Goal: Task Accomplishment & Management: Manage account settings

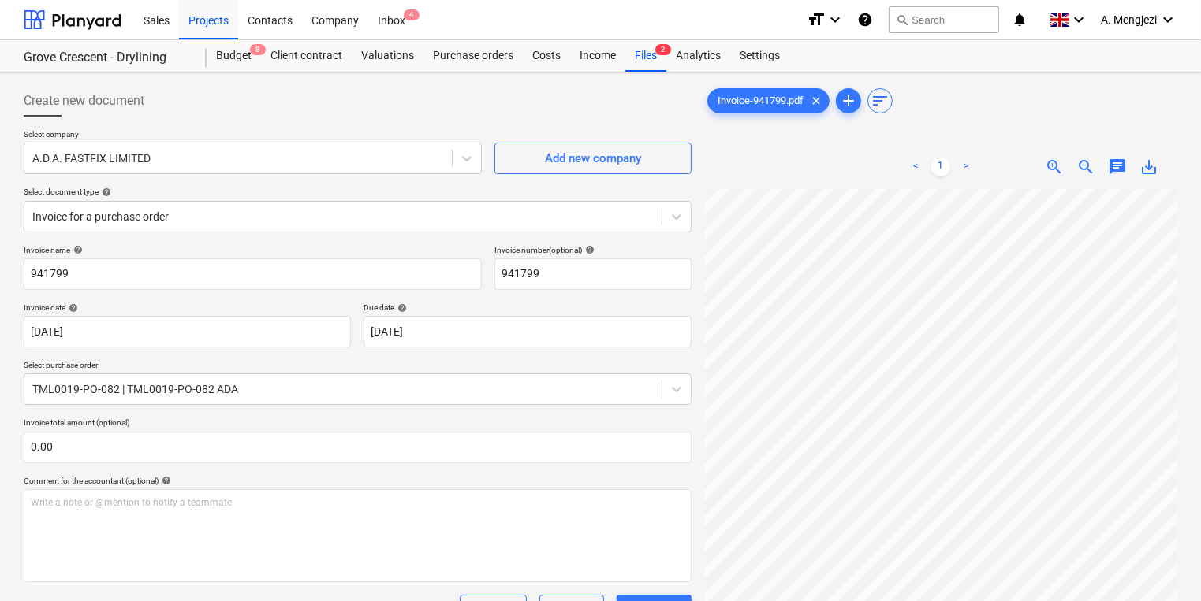
scroll to position [71, 0]
click at [389, 9] on div "Inbox 4" at bounding box center [391, 19] width 47 height 40
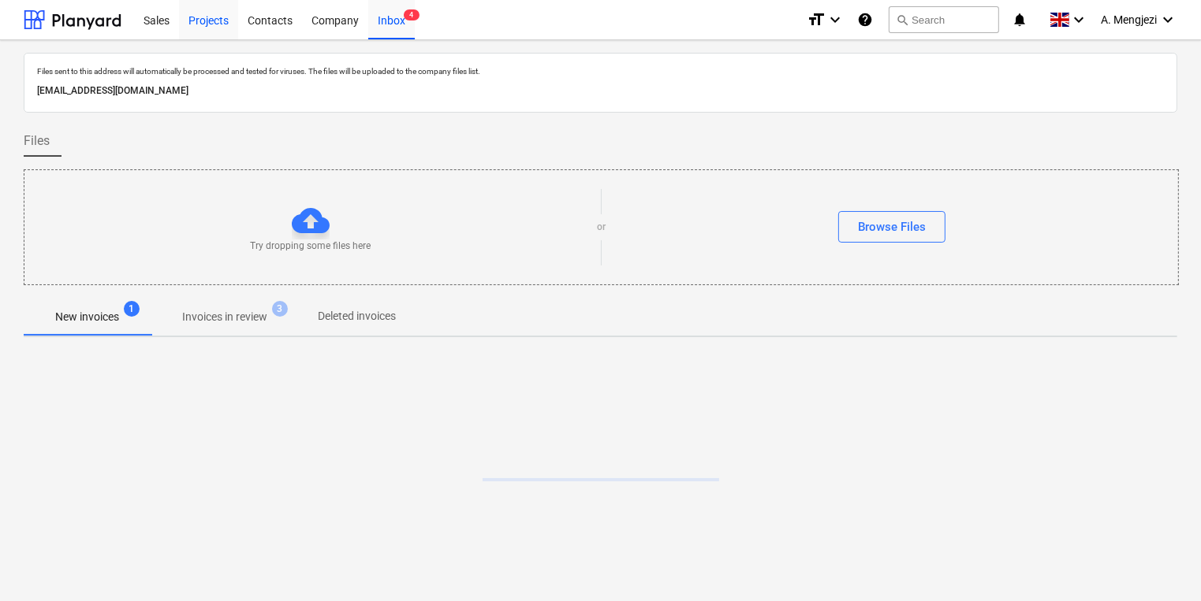
click at [184, 19] on div "Projects" at bounding box center [208, 19] width 59 height 40
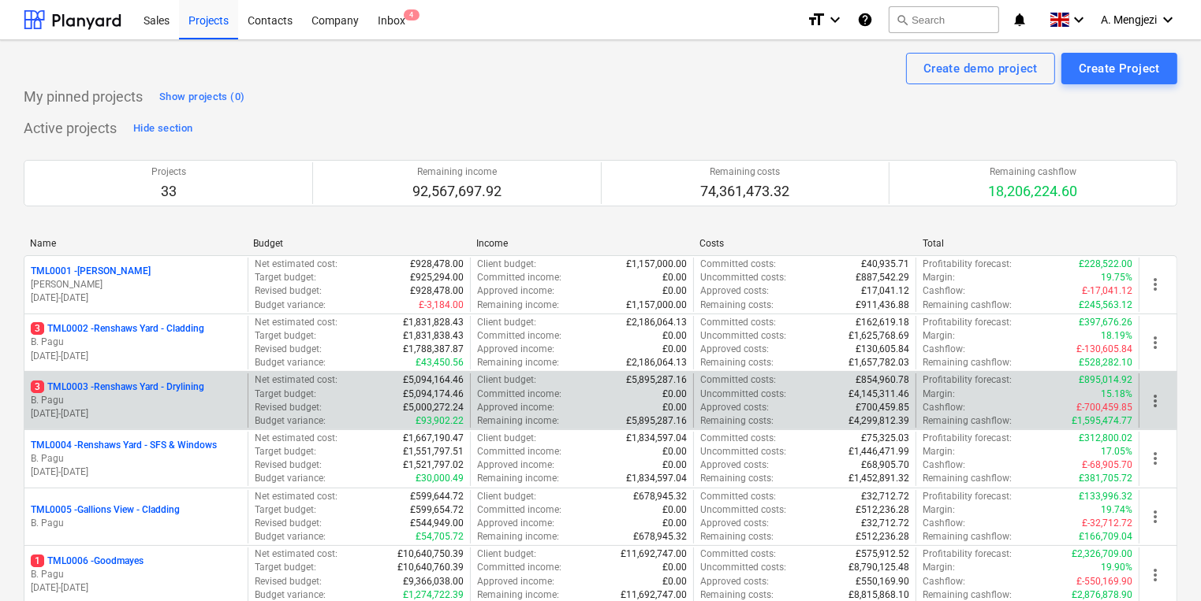
click at [221, 385] on div "3 TML0003 - Renshaws Yard - Drylining" at bounding box center [136, 387] width 210 height 13
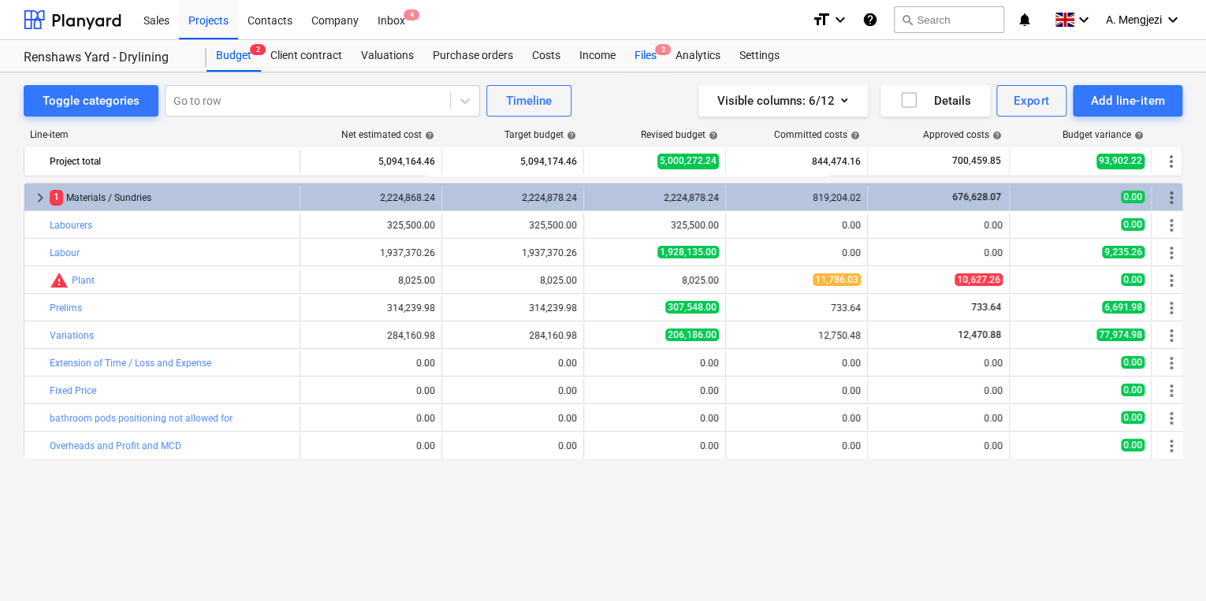
click at [639, 47] on div "Files 3" at bounding box center [645, 56] width 41 height 32
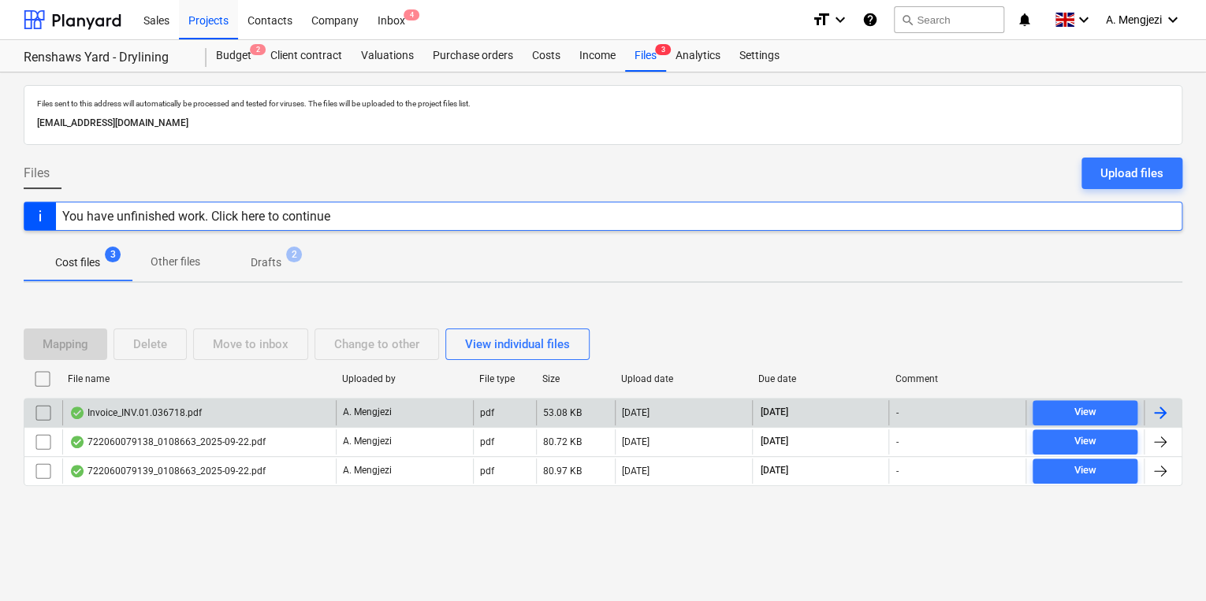
click at [264, 416] on div "Invoice_INV.01.036718.pdf" at bounding box center [199, 412] width 274 height 25
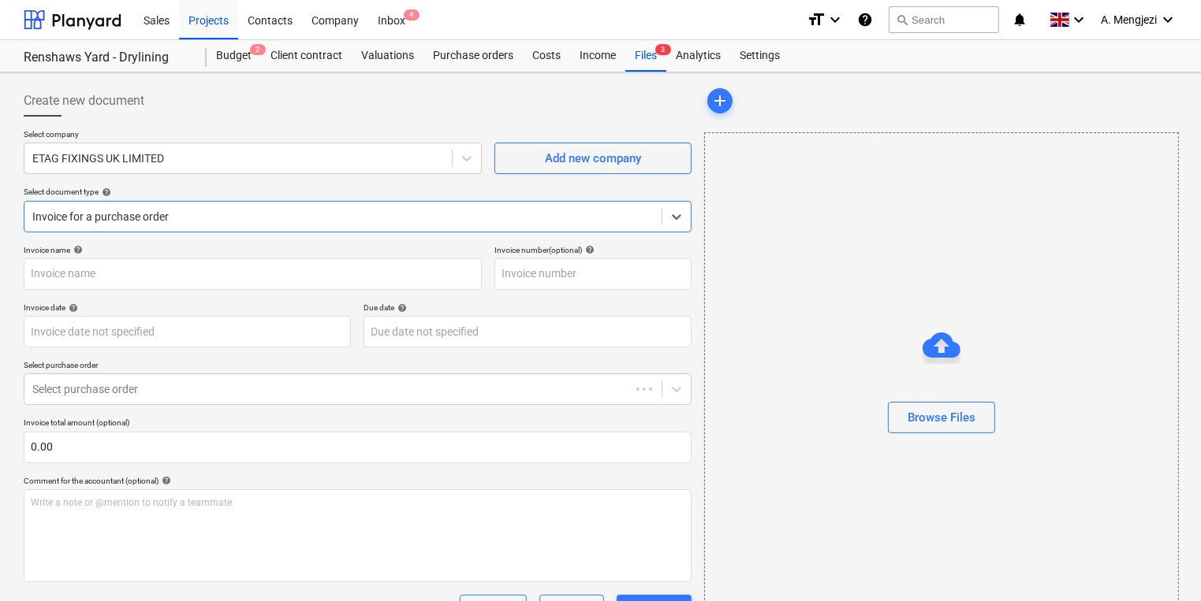
type input "#INV.01.036718"
type input "[DATE]"
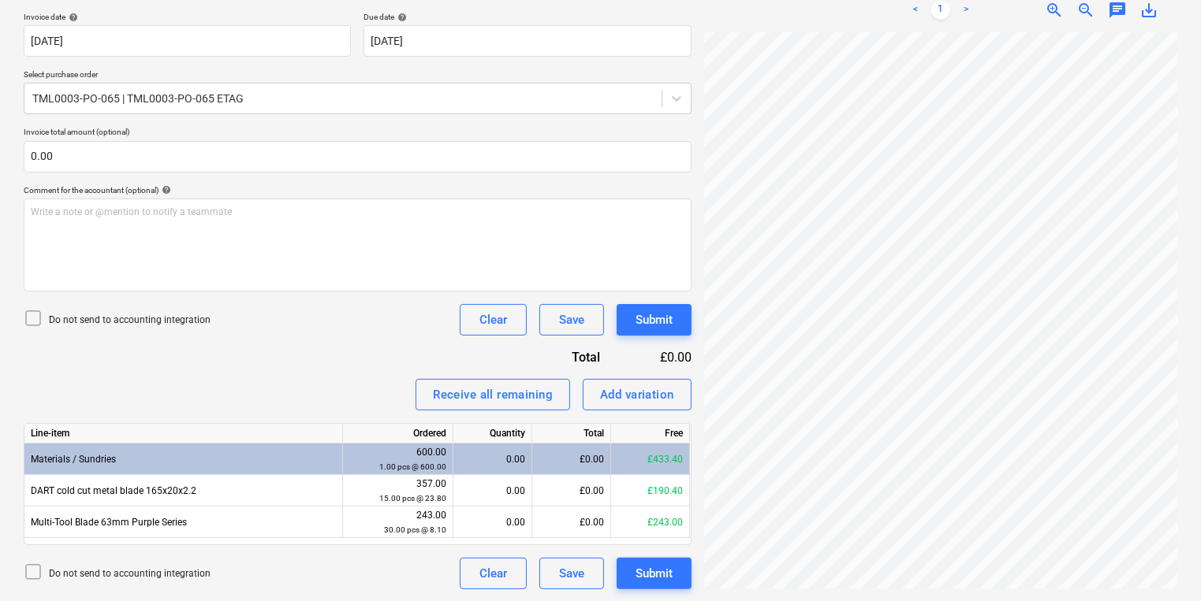
scroll to position [16, 24]
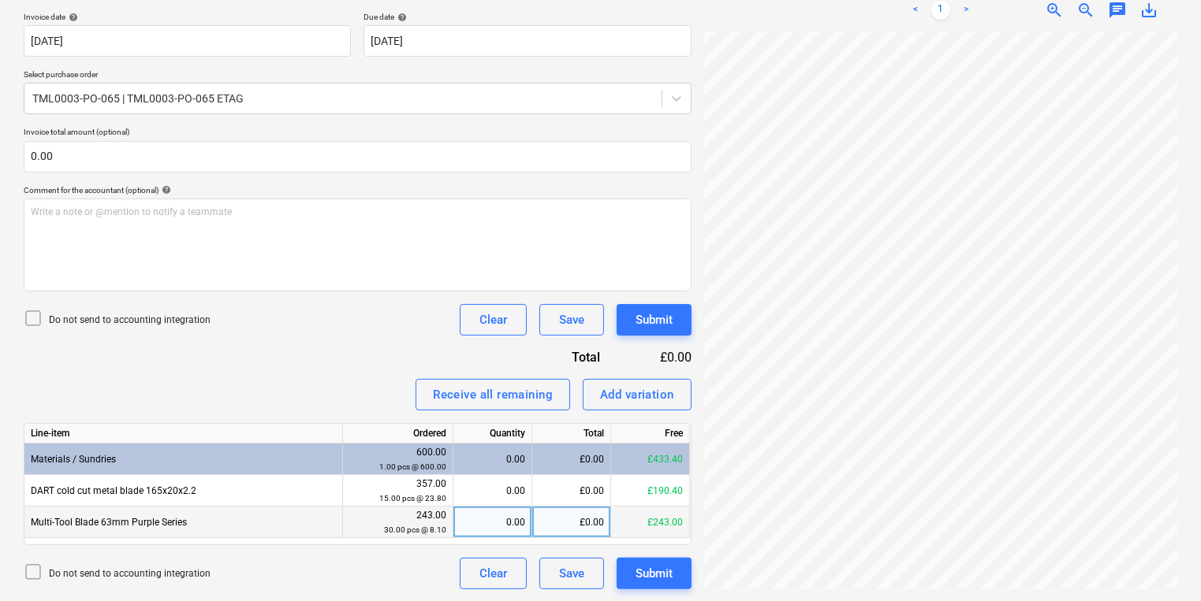
click at [522, 520] on div "0.00" at bounding box center [492, 523] width 65 height 32
type input "6"
click at [481, 538] on div "Line-item Ordered Quantity Total Free Materials / Sundries 600.00 1.00 pcs @ 60…" at bounding box center [358, 484] width 668 height 122
click at [488, 527] on div "6.00" at bounding box center [492, 523] width 65 height 32
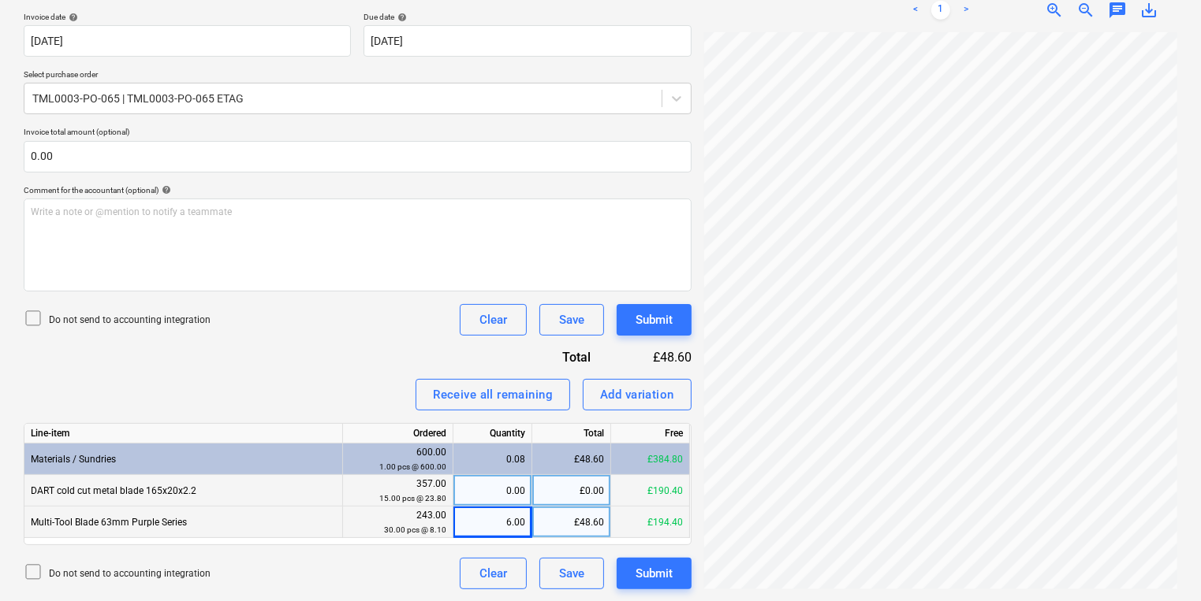
scroll to position [47, 138]
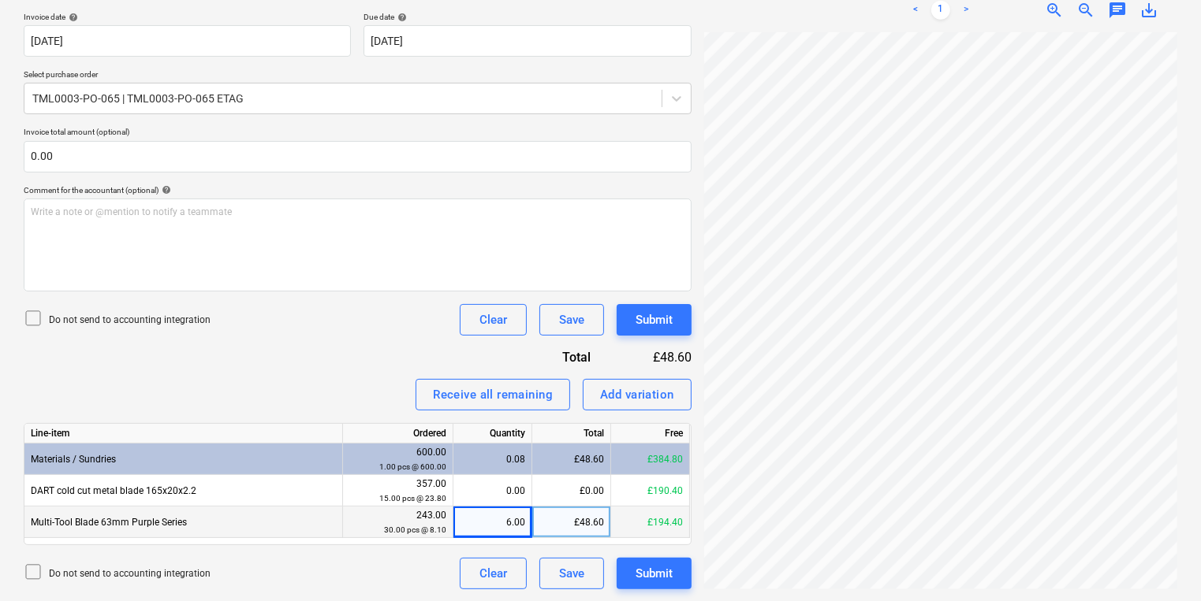
click at [506, 527] on div "6.00" at bounding box center [492, 523] width 65 height 32
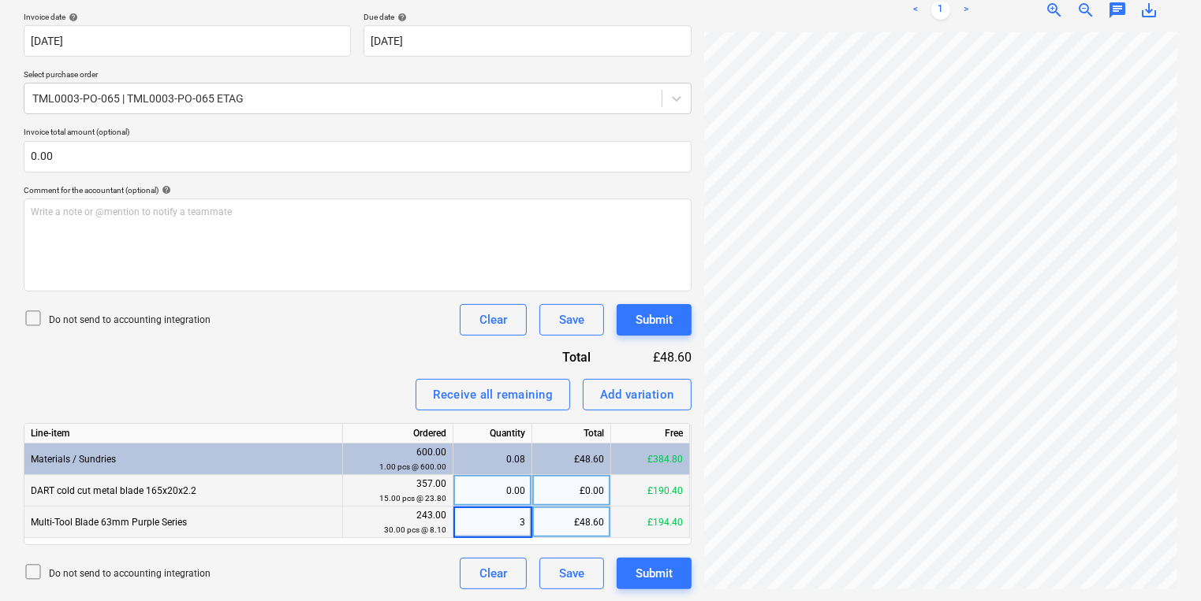
type input "30"
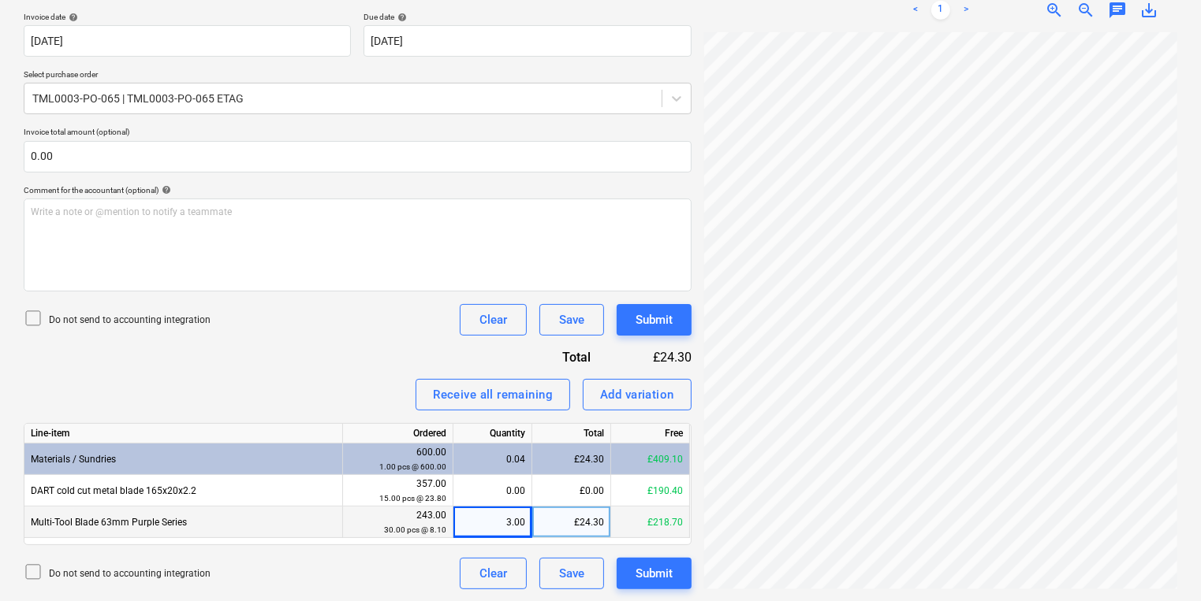
scroll to position [31, 138]
click at [509, 521] on div "3.00" at bounding box center [492, 523] width 65 height 32
click at [488, 514] on div "3.00" at bounding box center [492, 523] width 65 height 32
type input "6"
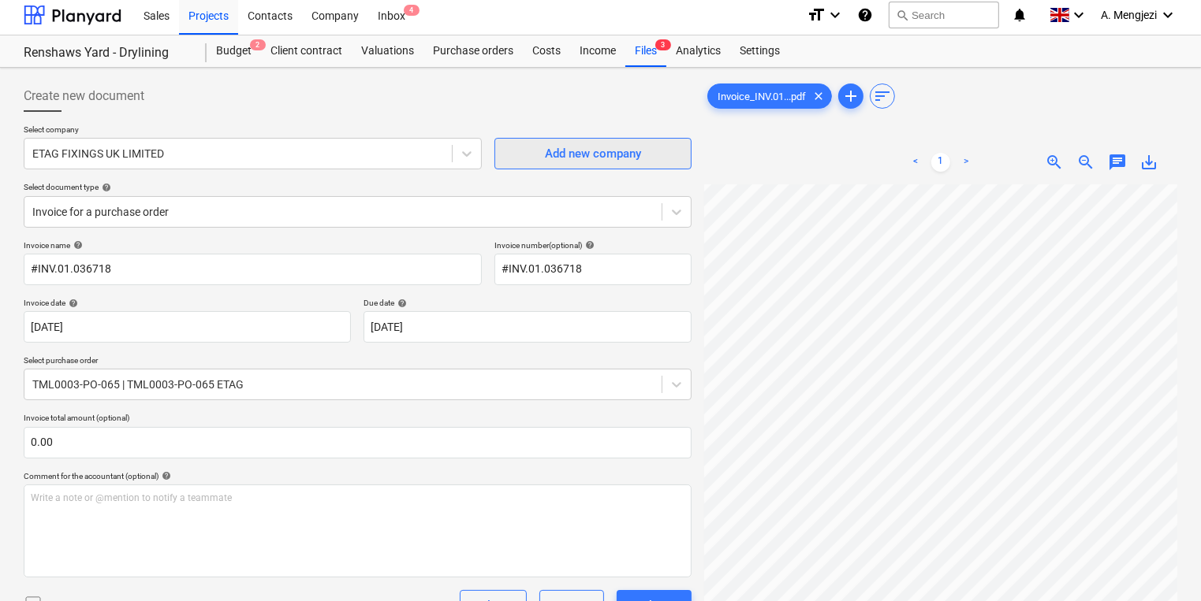
scroll to position [0, 0]
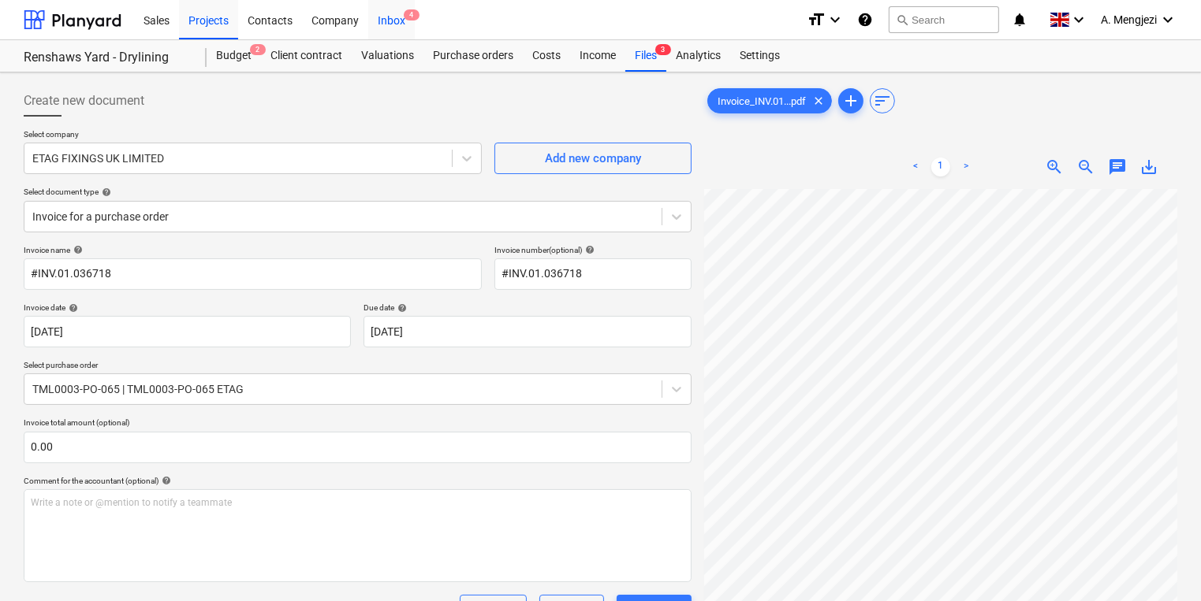
click at [376, 9] on div "Inbox 4" at bounding box center [391, 19] width 47 height 40
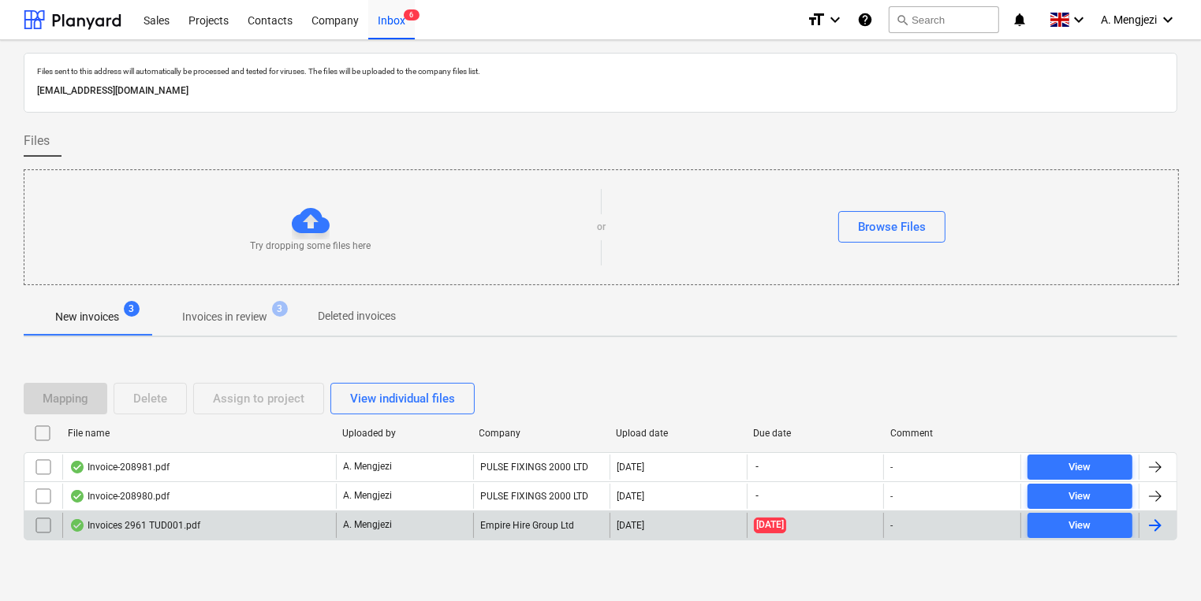
click at [320, 523] on div "Invoices 2961 TUD001.pdf" at bounding box center [199, 525] width 274 height 25
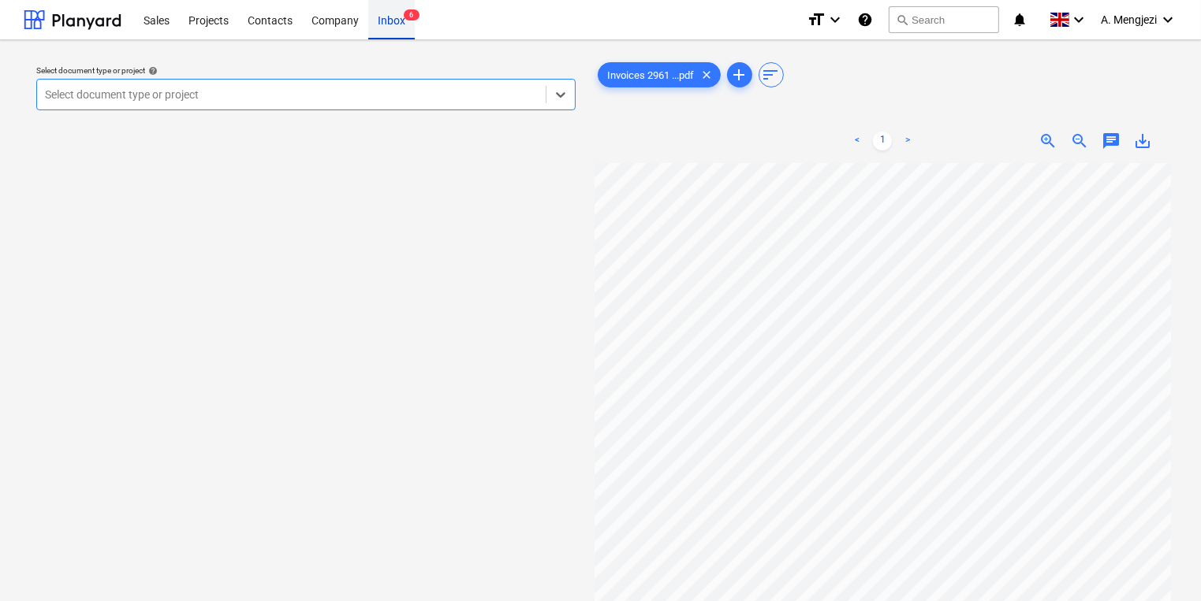
click at [373, 32] on div "Inbox 6" at bounding box center [391, 19] width 47 height 40
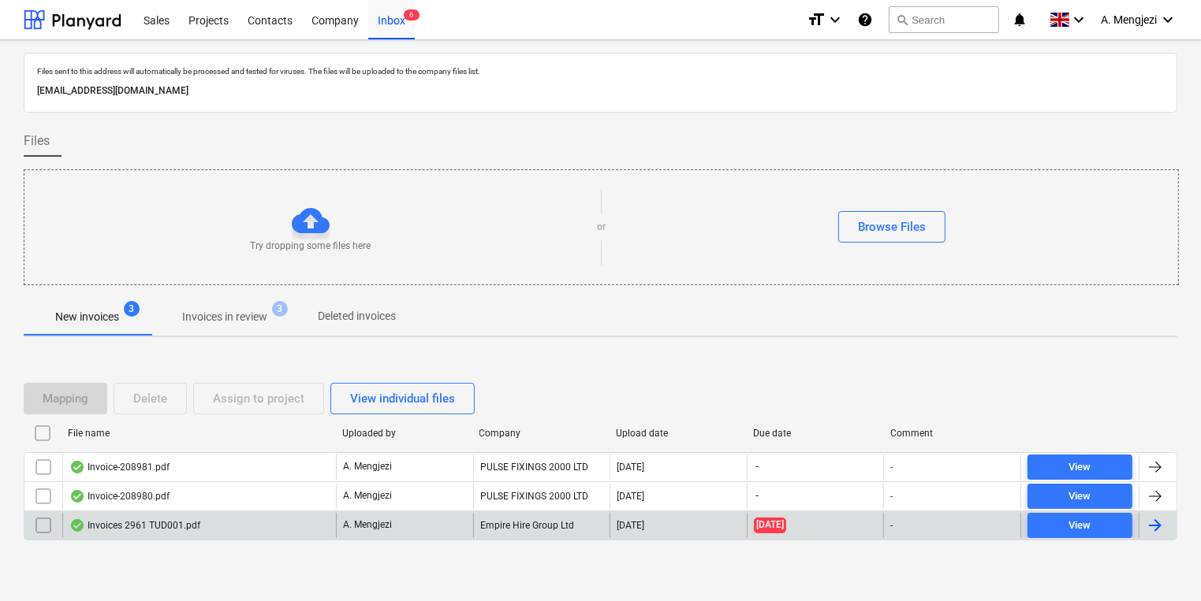
click at [44, 526] on input "checkbox" at bounding box center [43, 525] width 25 height 25
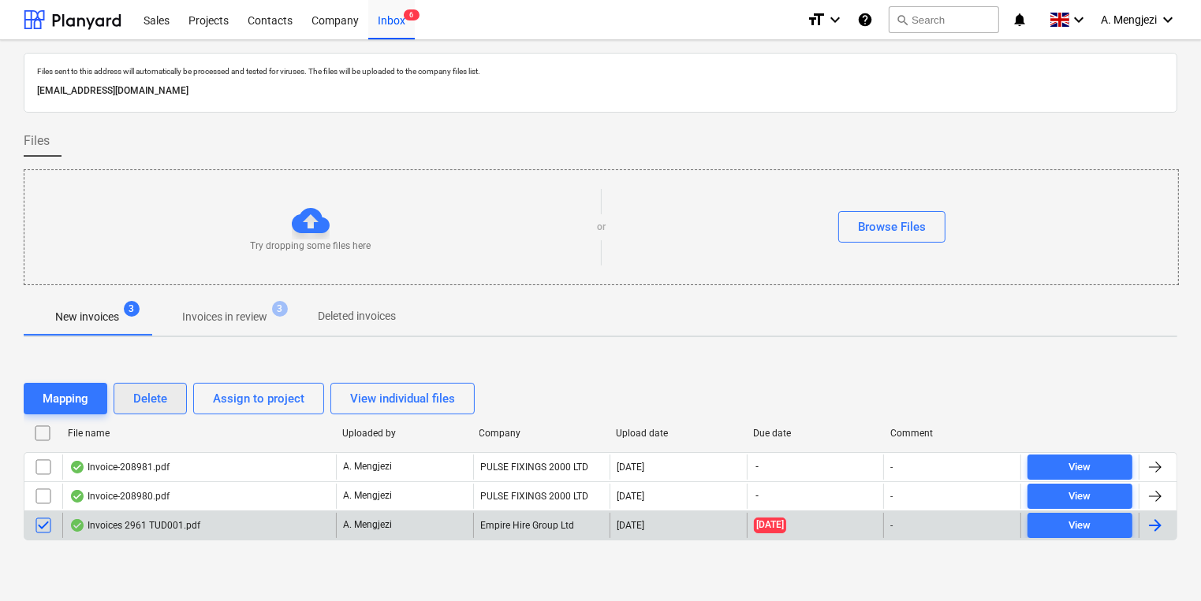
click at [139, 410] on button "Delete" at bounding box center [150, 399] width 73 height 32
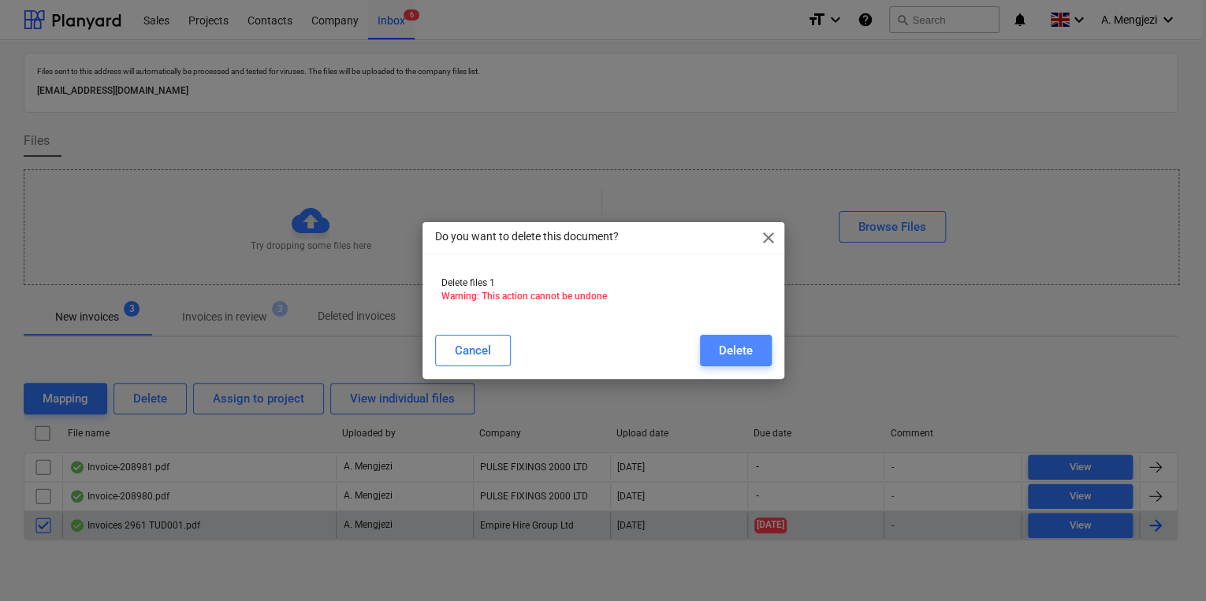
click at [738, 345] on div "Delete" at bounding box center [736, 351] width 34 height 20
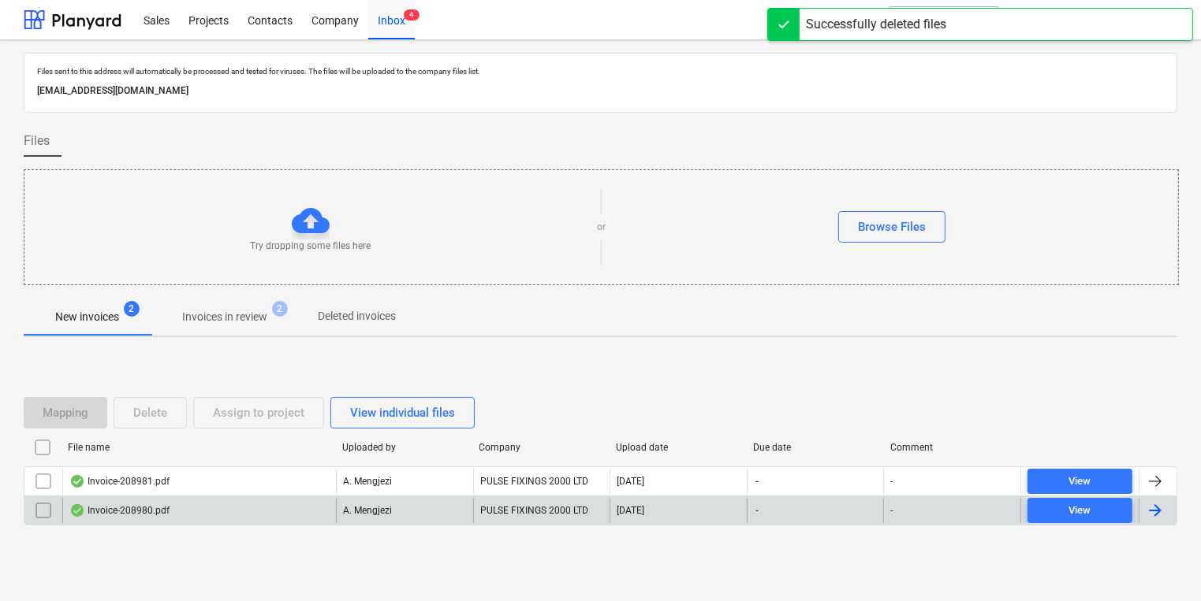
click at [240, 503] on div "Invoice-208980.pdf" at bounding box center [199, 510] width 274 height 25
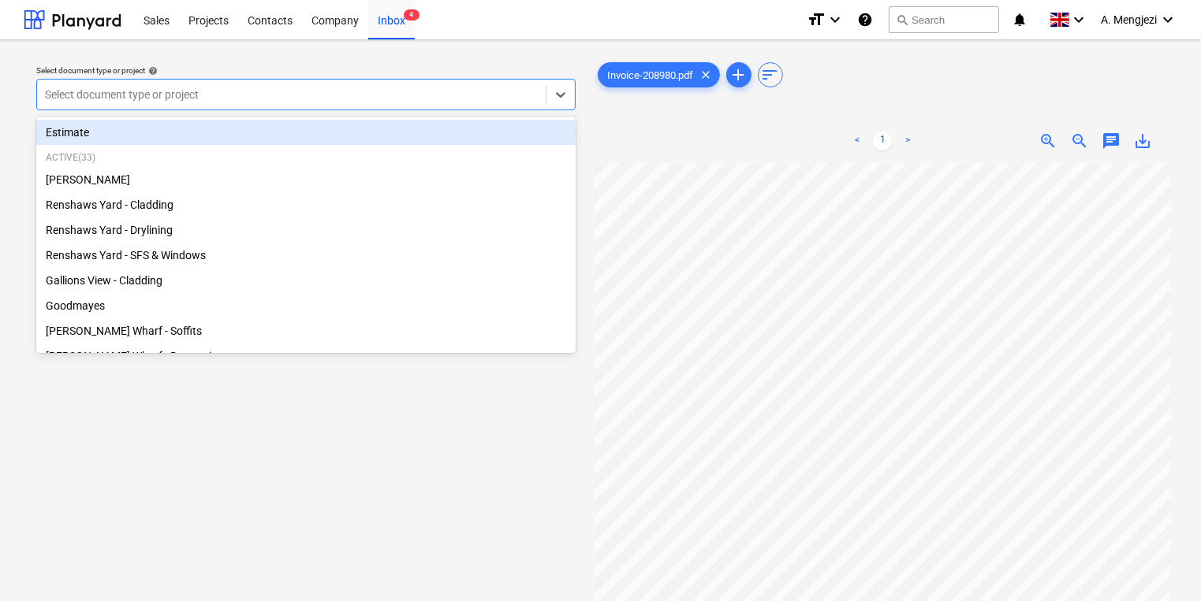
click at [375, 101] on div at bounding box center [291, 95] width 493 height 16
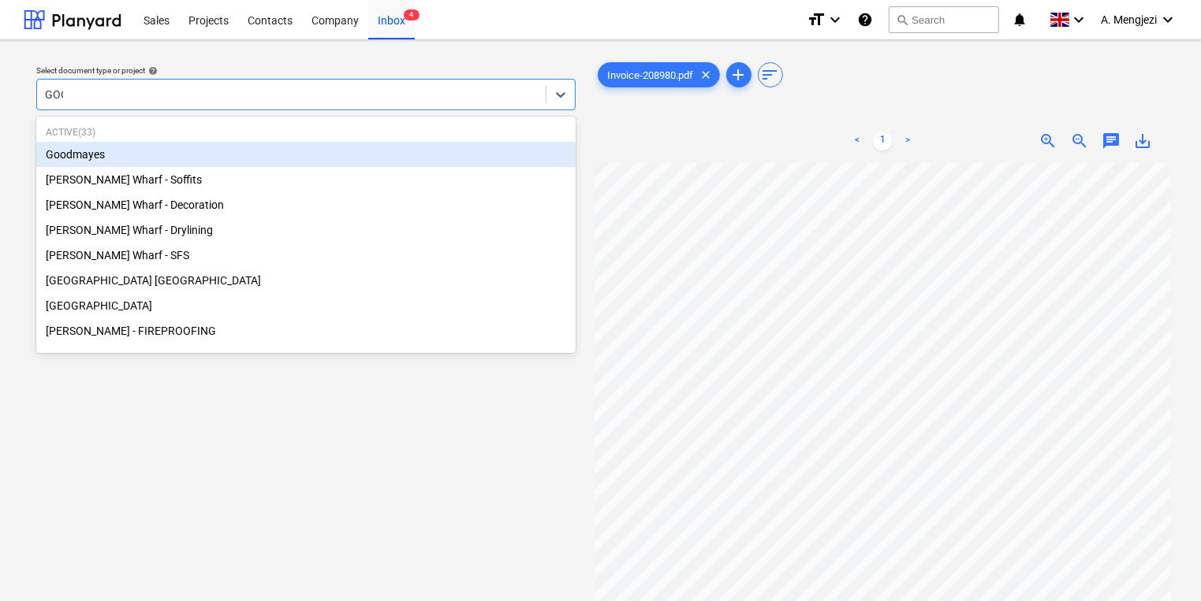
type input "GOOD"
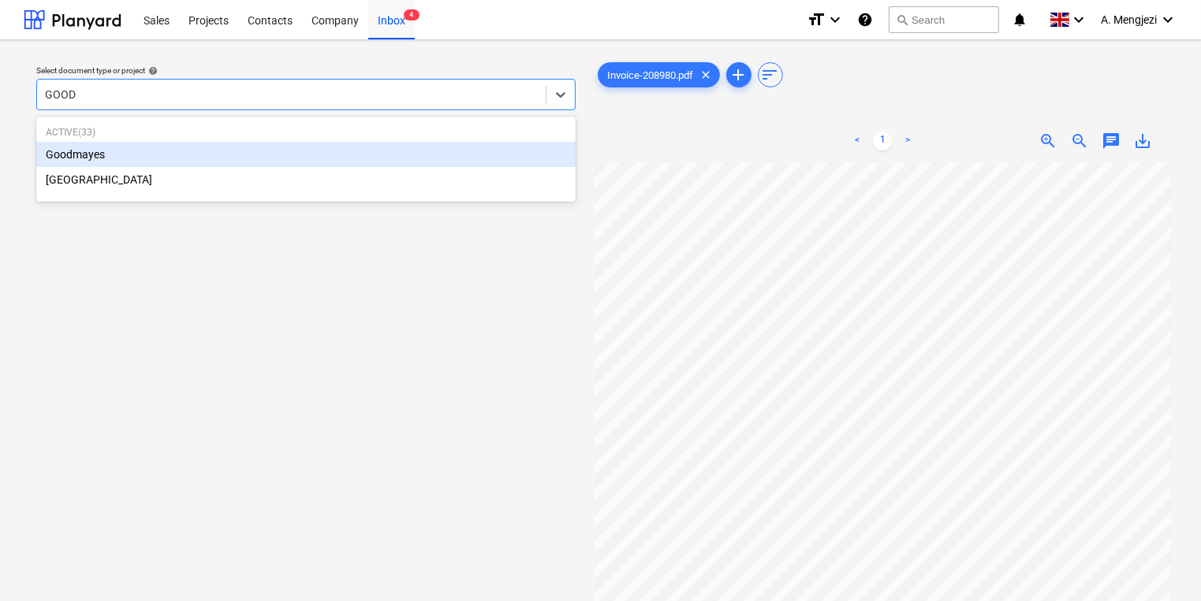
click at [243, 165] on div "Goodmayes" at bounding box center [305, 154] width 539 height 25
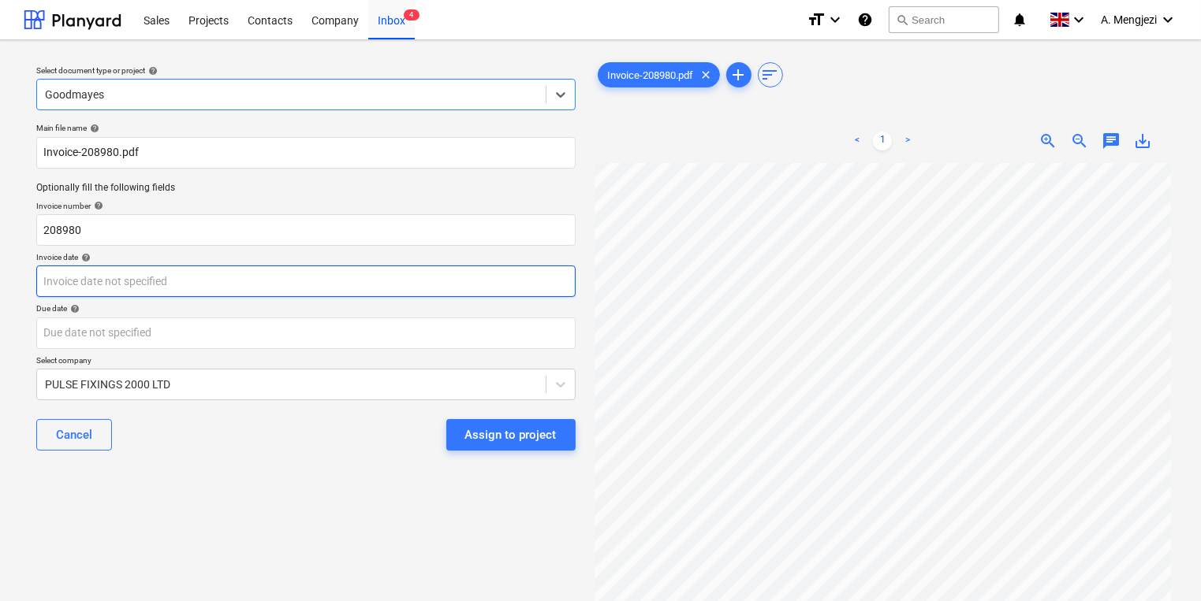
click at [214, 279] on body "Sales Projects Contacts Company Inbox 4 format_size keyboard_arrow_down help se…" at bounding box center [600, 300] width 1201 height 601
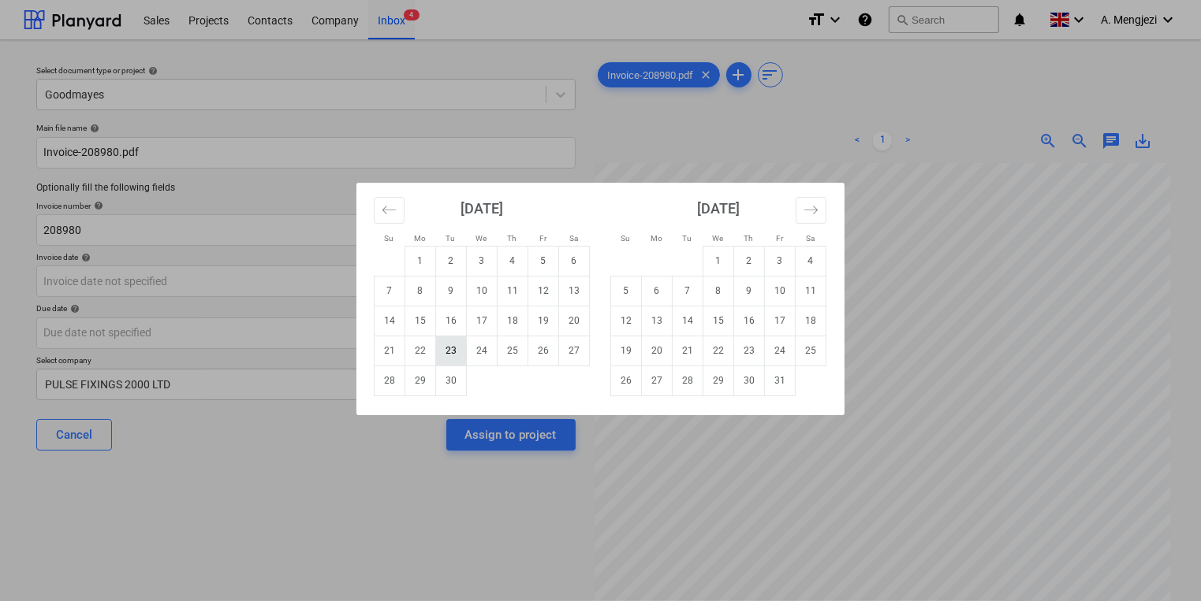
click at [451, 345] on td "23" at bounding box center [451, 351] width 31 height 30
type input "[DATE]"
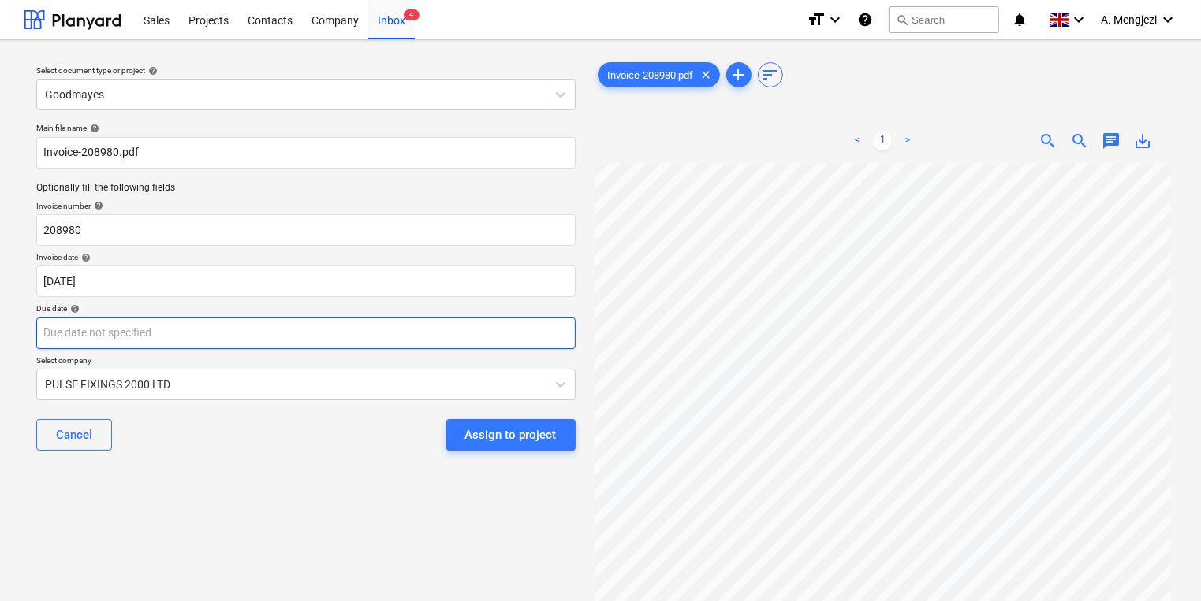
click at [451, 345] on body "Sales Projects Contacts Company Inbox 4 format_size keyboard_arrow_down help se…" at bounding box center [600, 300] width 1201 height 601
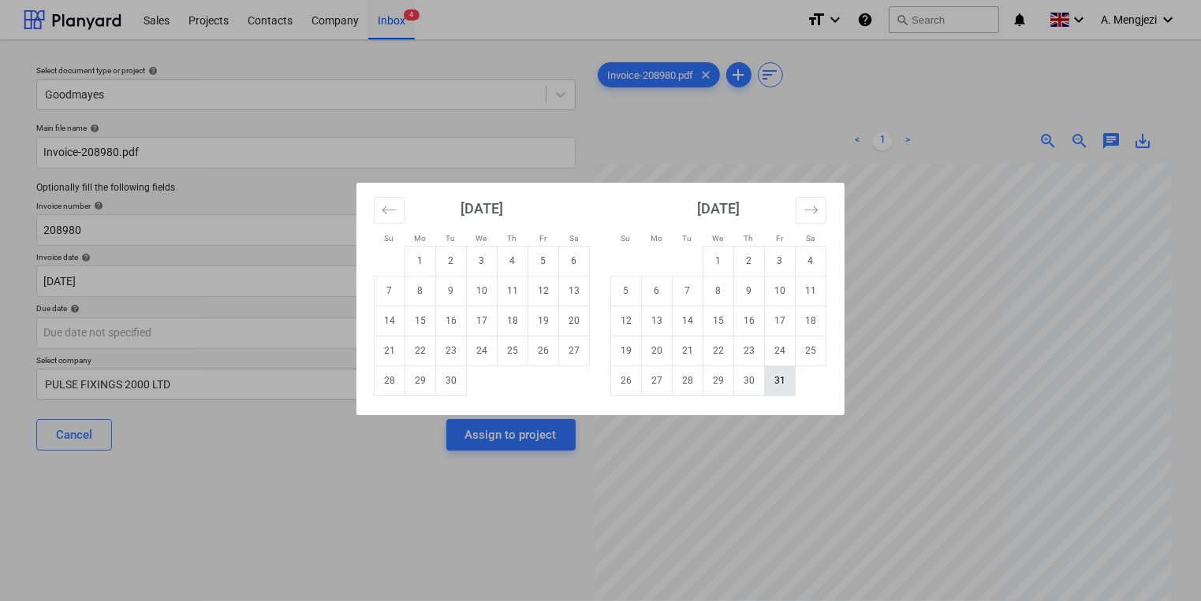
click at [787, 387] on td "31" at bounding box center [780, 381] width 31 height 30
type input "[DATE]"
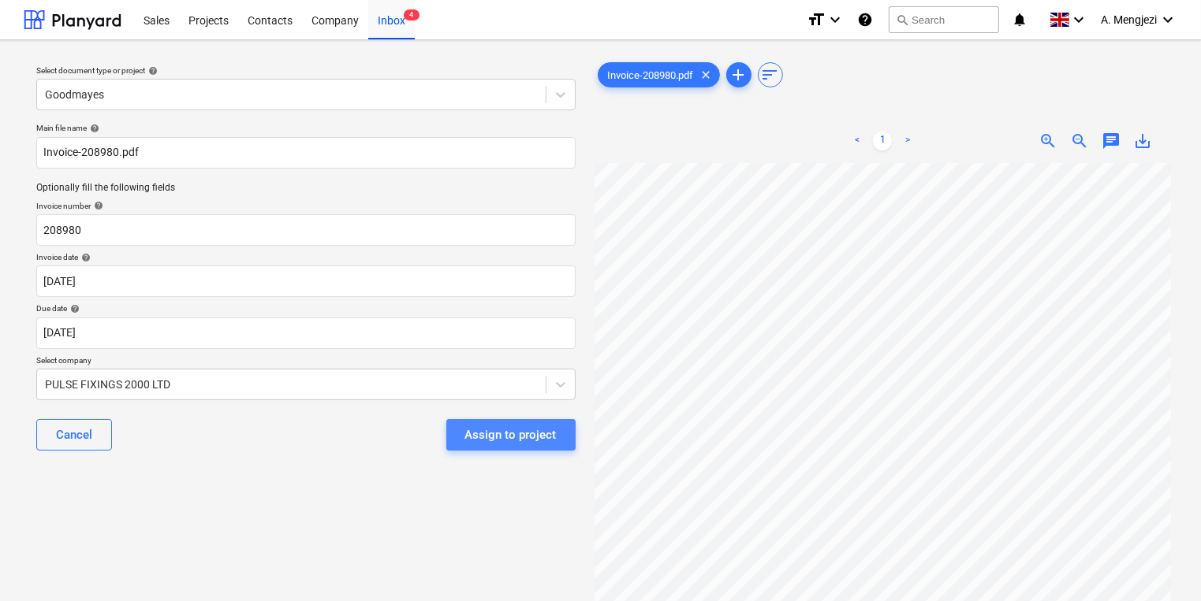
click at [531, 427] on div "Assign to project" at bounding box center [510, 435] width 91 height 20
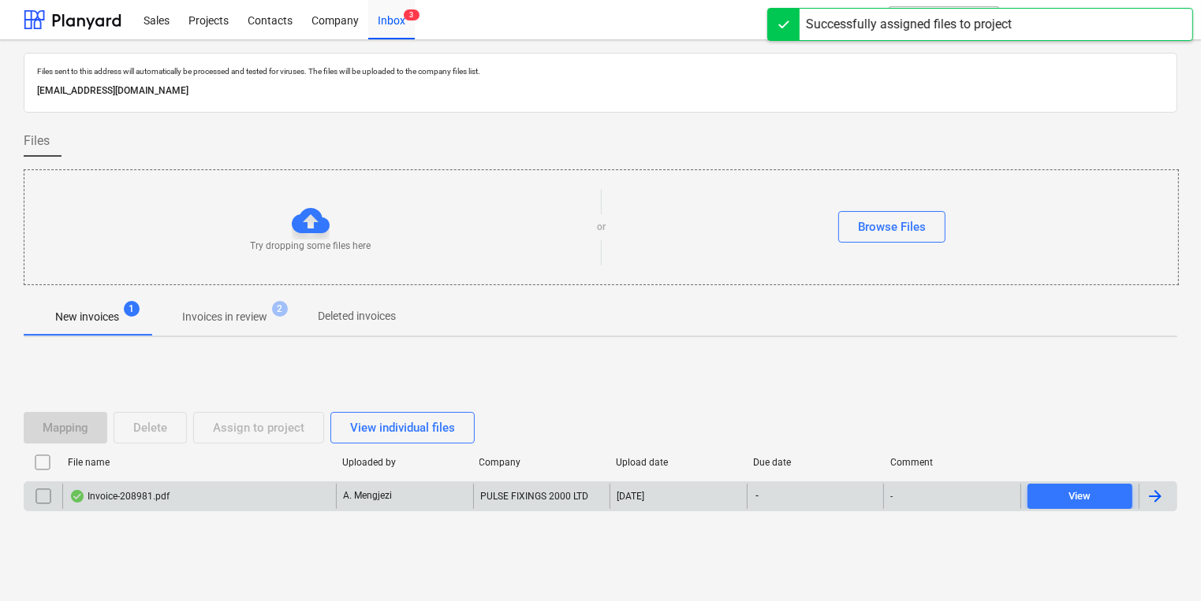
click at [471, 490] on div "A. Mengjezi" at bounding box center [404, 496] width 137 height 25
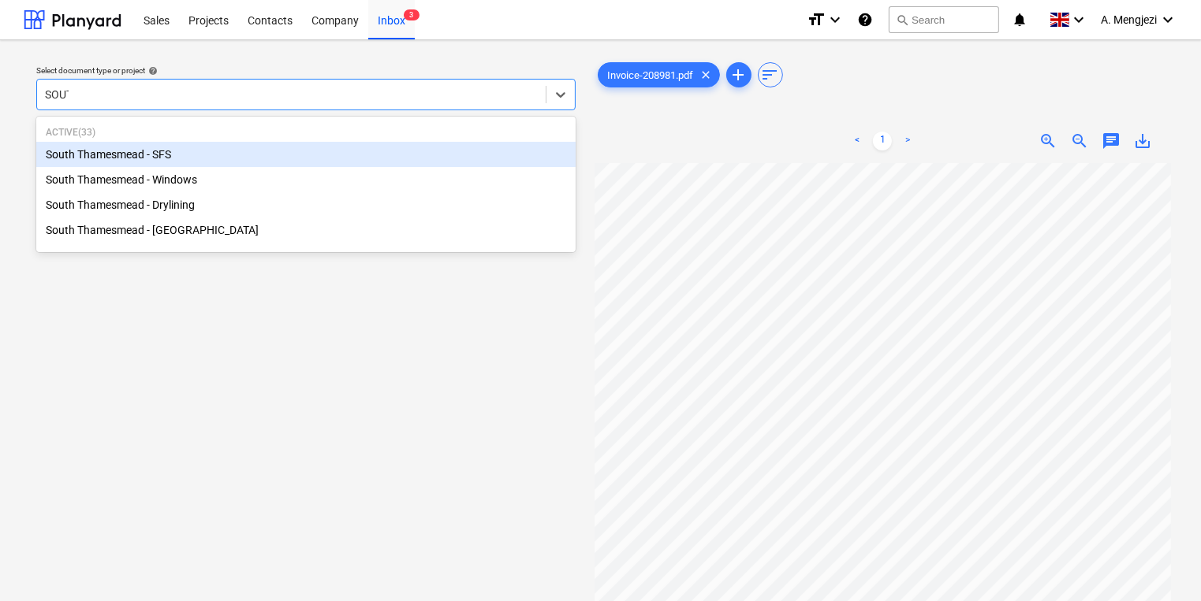
type input "SOUTH"
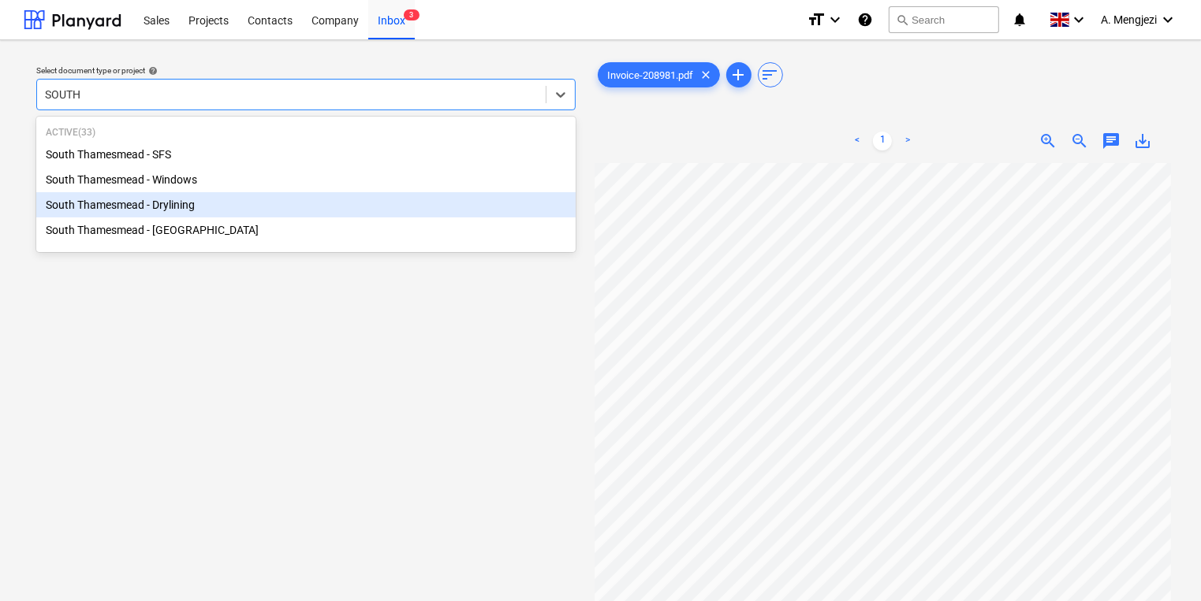
click at [196, 207] on div "South Thamesmead - Drylining" at bounding box center [305, 204] width 539 height 25
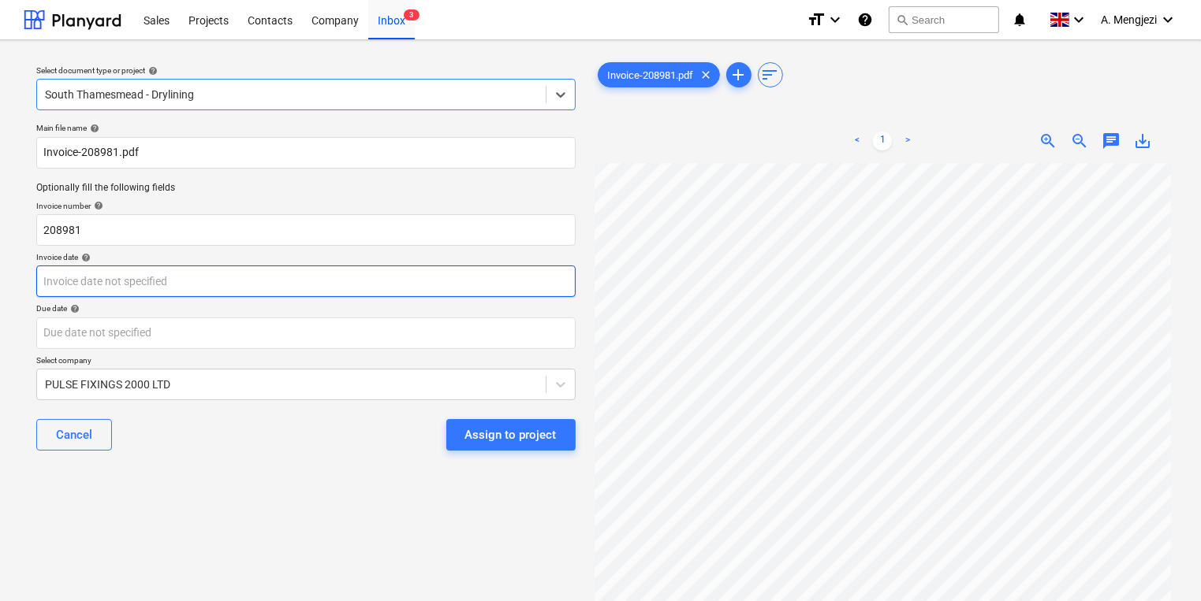
click at [155, 276] on body "Sales Projects Contacts Company Inbox 3 format_size keyboard_arrow_down help se…" at bounding box center [600, 300] width 1201 height 601
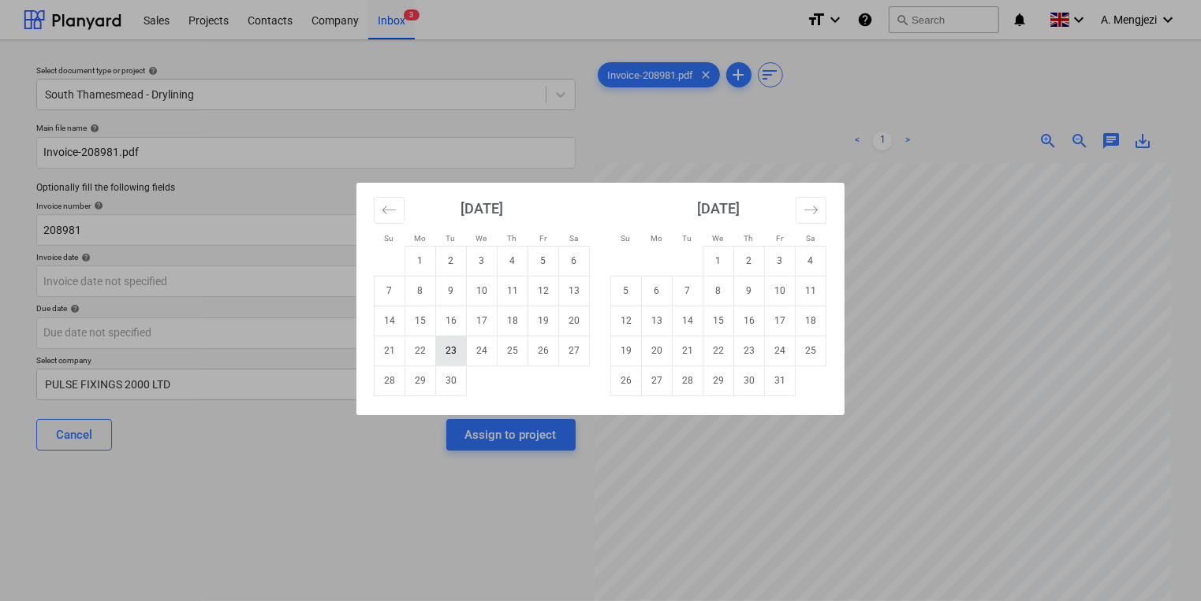
click at [445, 346] on td "23" at bounding box center [451, 351] width 31 height 30
type input "[DATE]"
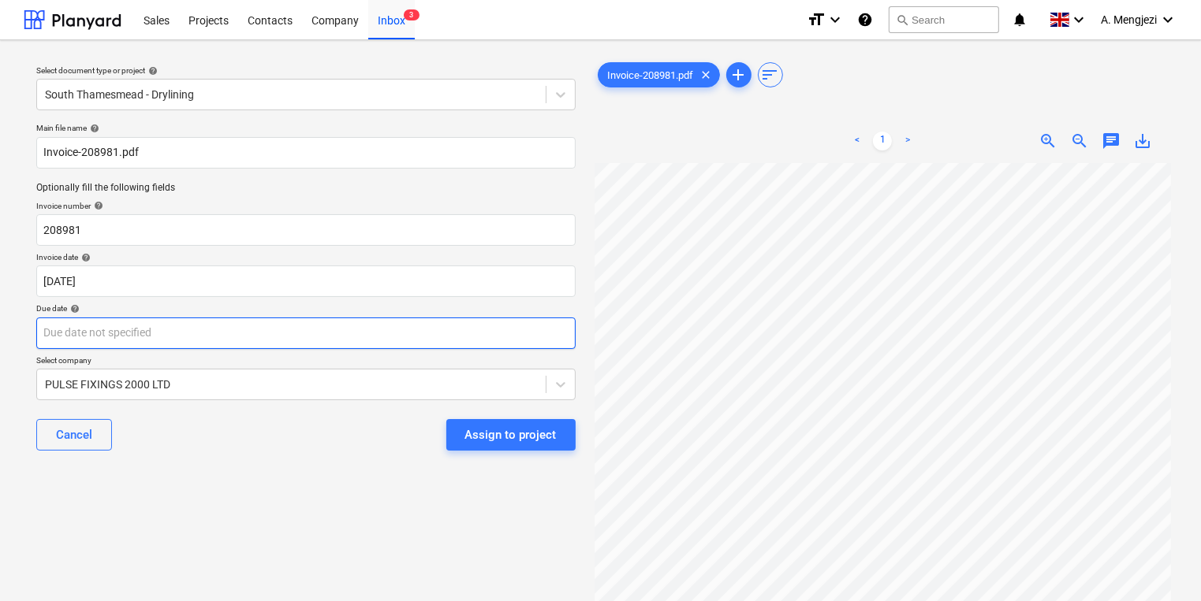
click at [436, 331] on body "Sales Projects Contacts Company Inbox 3 format_size keyboard_arrow_down help se…" at bounding box center [600, 300] width 1201 height 601
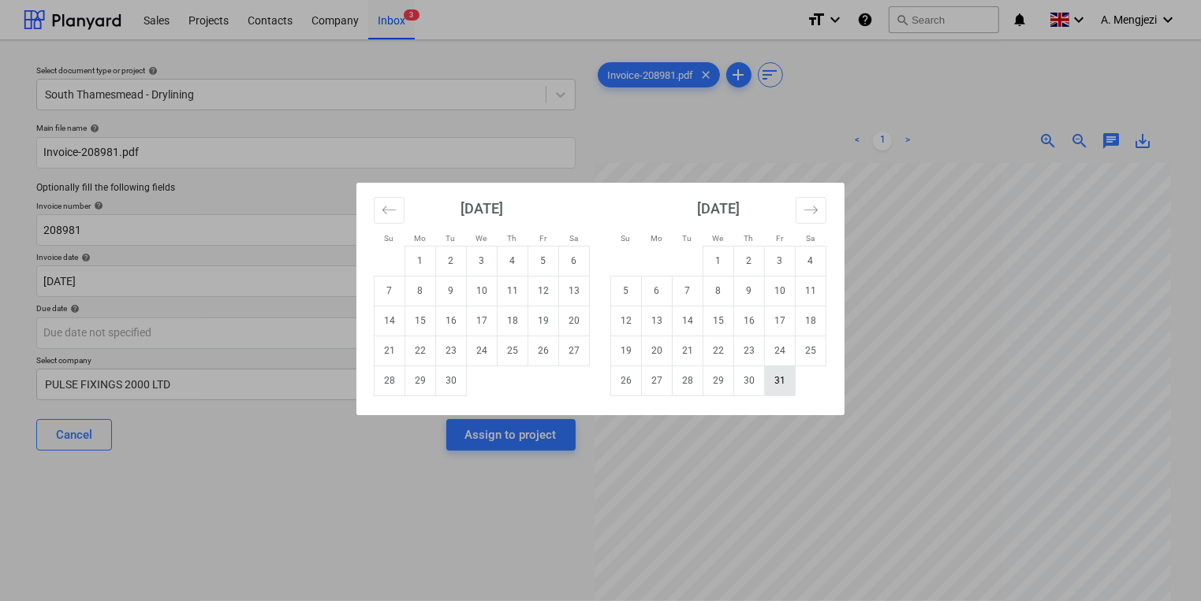
click at [774, 388] on td "31" at bounding box center [780, 381] width 31 height 30
type input "[DATE]"
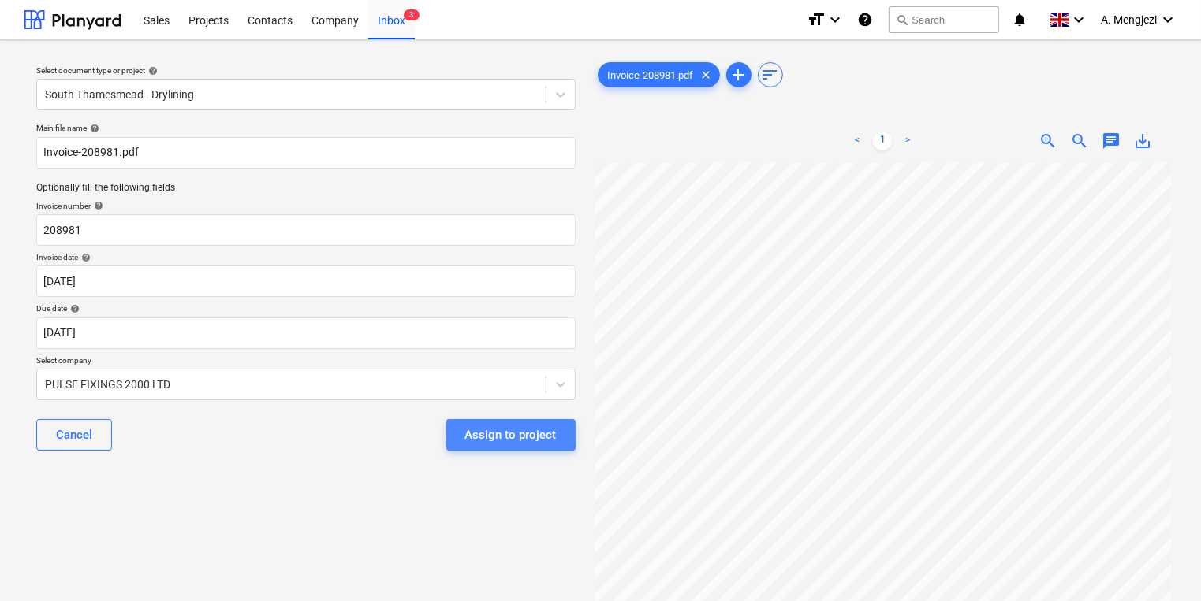
click at [483, 434] on div "Assign to project" at bounding box center [510, 435] width 91 height 20
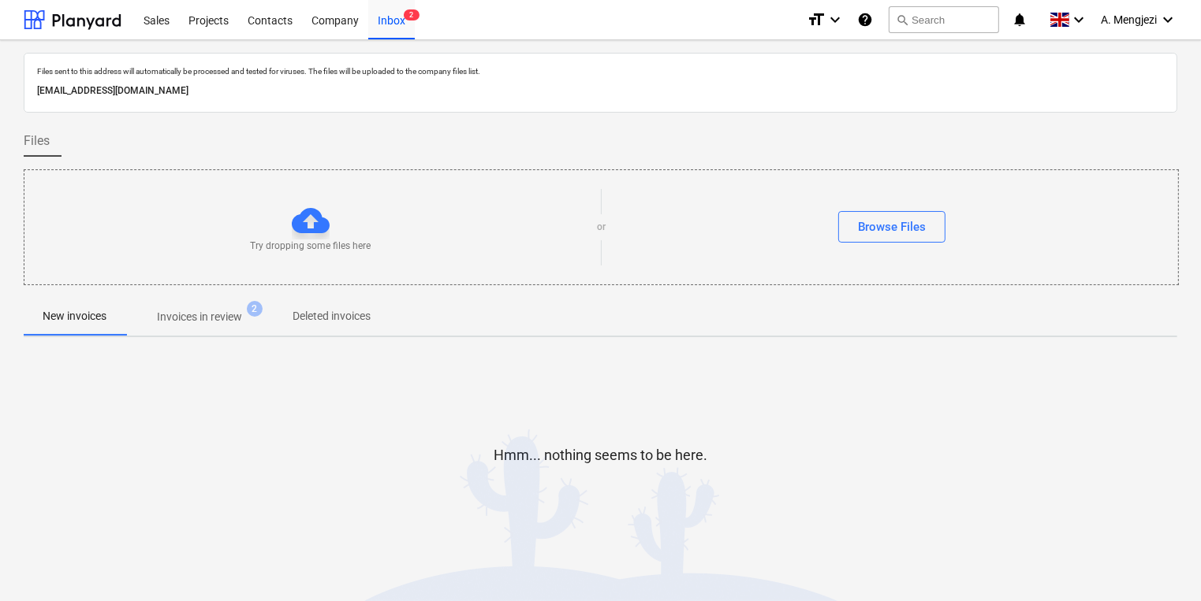
click at [962, 471] on div at bounding box center [600, 481] width 1153 height 32
click at [199, 315] on p "Invoices in review" at bounding box center [199, 317] width 85 height 17
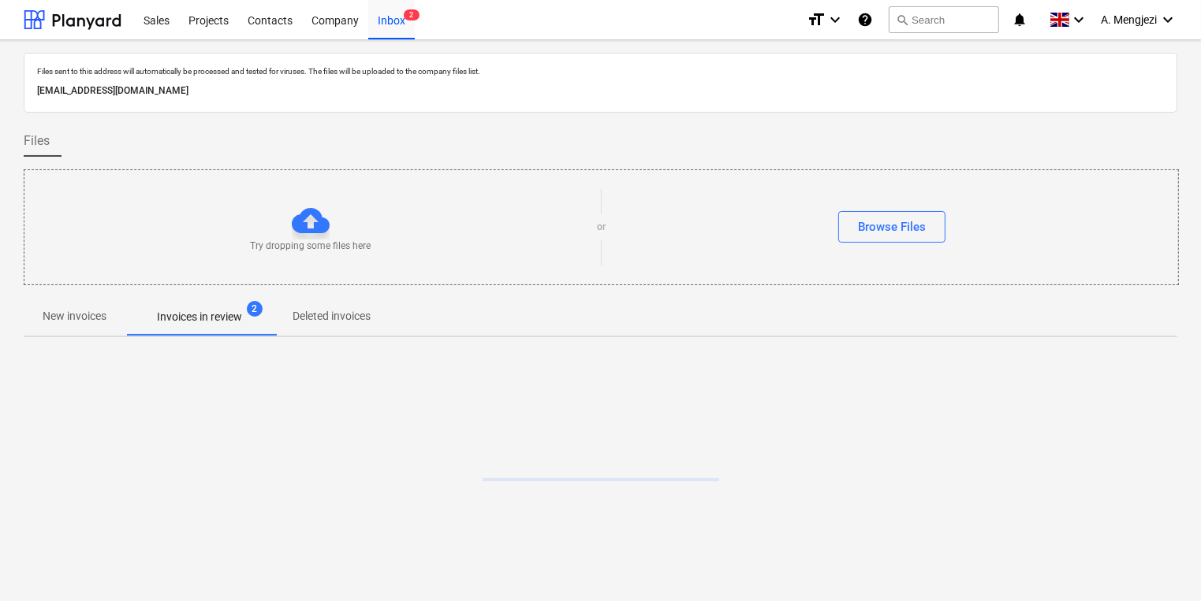
click at [333, 320] on p "Deleted invoices" at bounding box center [331, 316] width 78 height 17
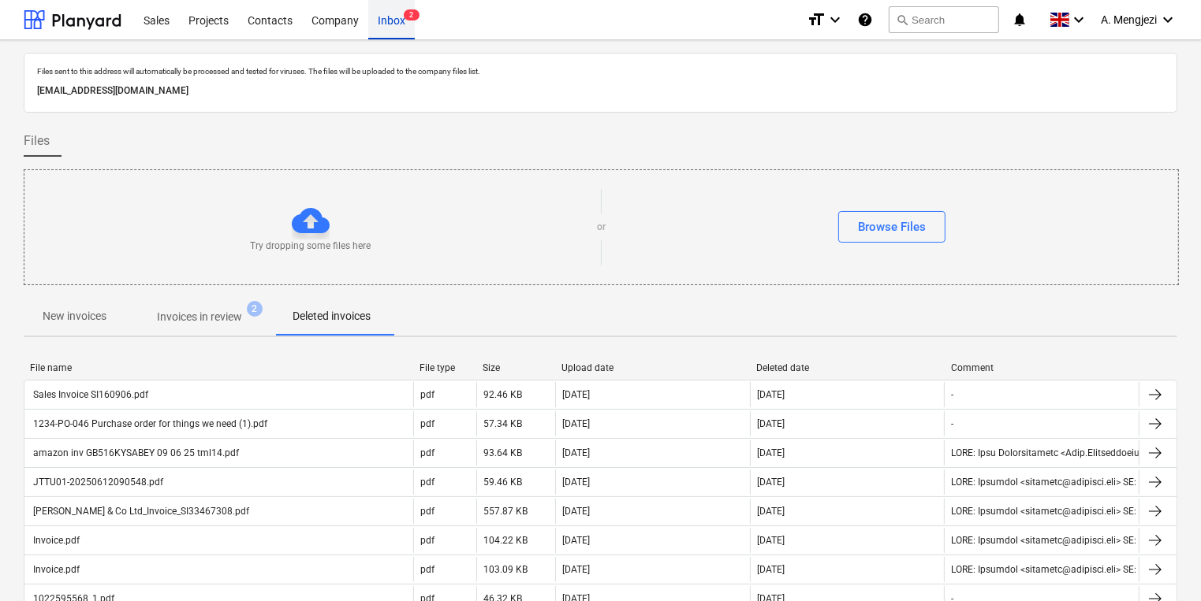
click at [387, 16] on div "Inbox 2" at bounding box center [391, 19] width 47 height 40
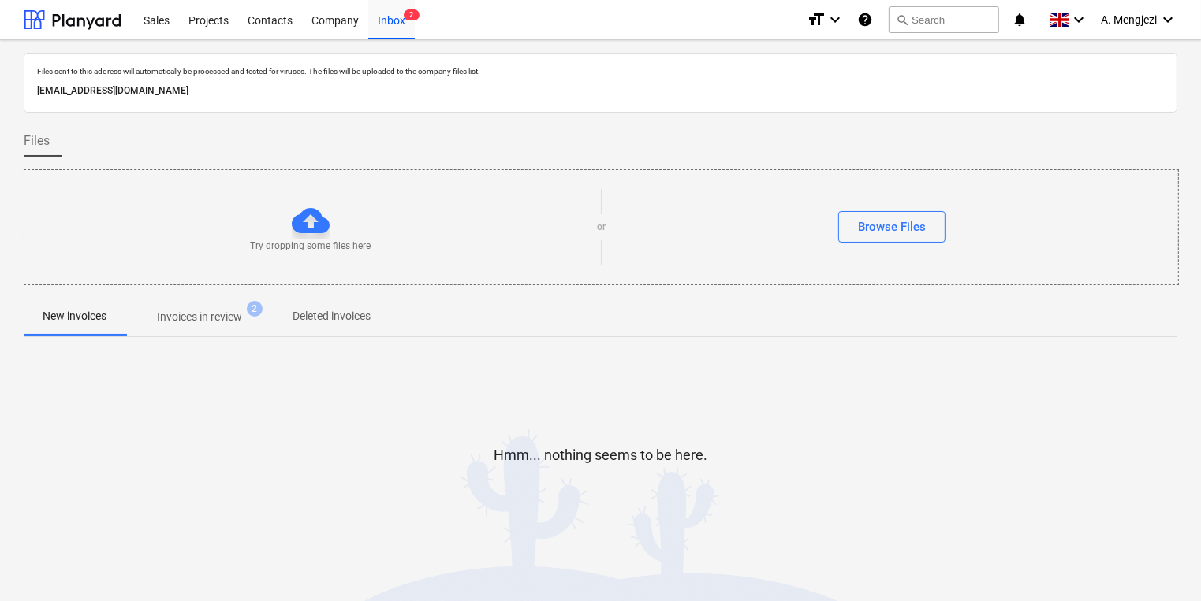
click at [242, 298] on button "Invoices in review 2" at bounding box center [199, 317] width 148 height 38
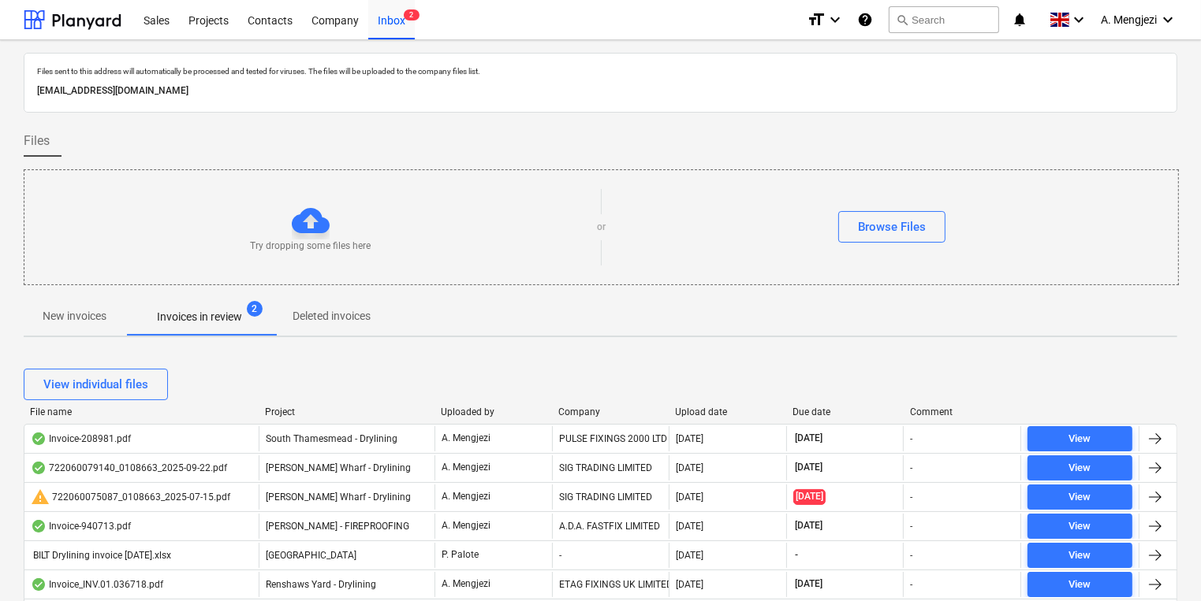
scroll to position [126, 0]
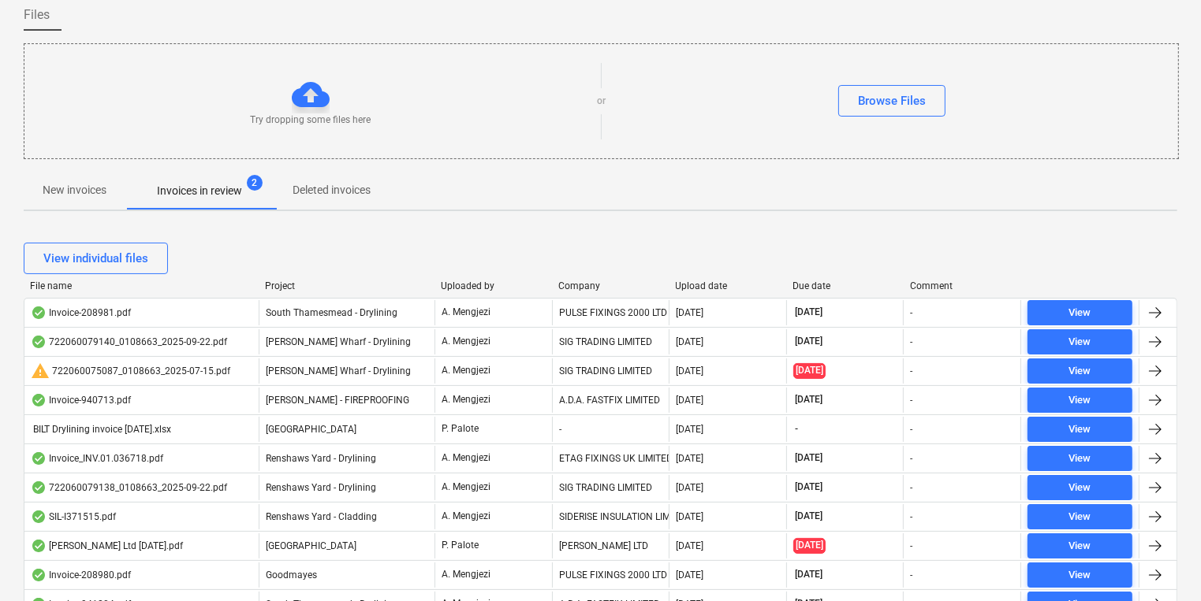
click at [579, 286] on div "Company" at bounding box center [610, 286] width 105 height 11
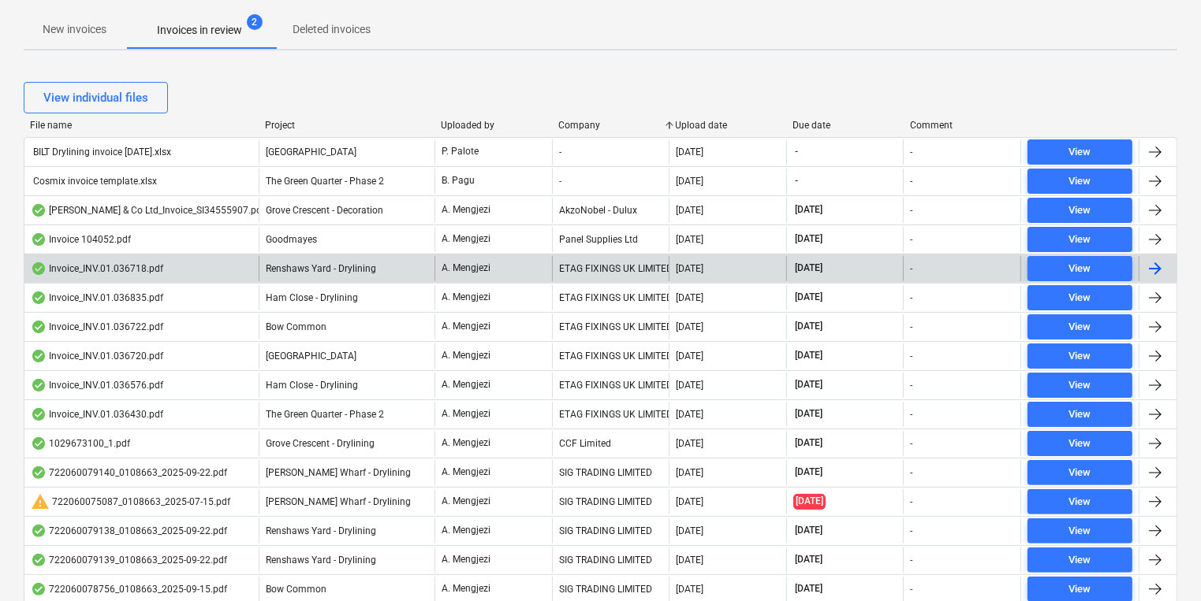
scroll to position [378, 0]
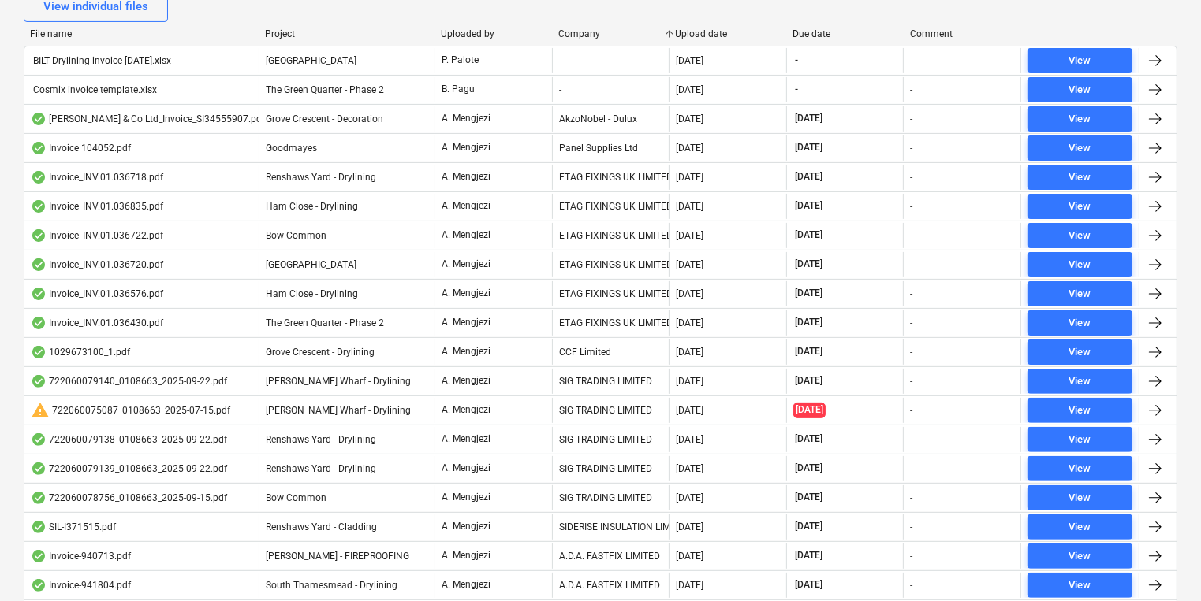
click at [703, 35] on div "Upload date" at bounding box center [728, 33] width 105 height 11
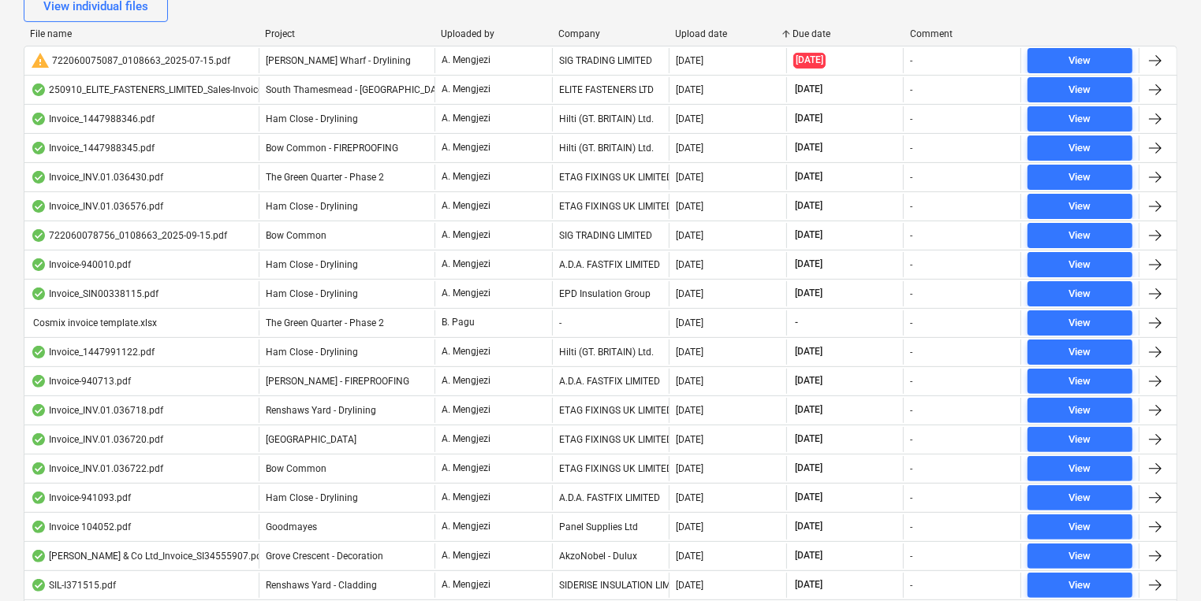
click at [703, 34] on div "Upload date" at bounding box center [728, 33] width 105 height 11
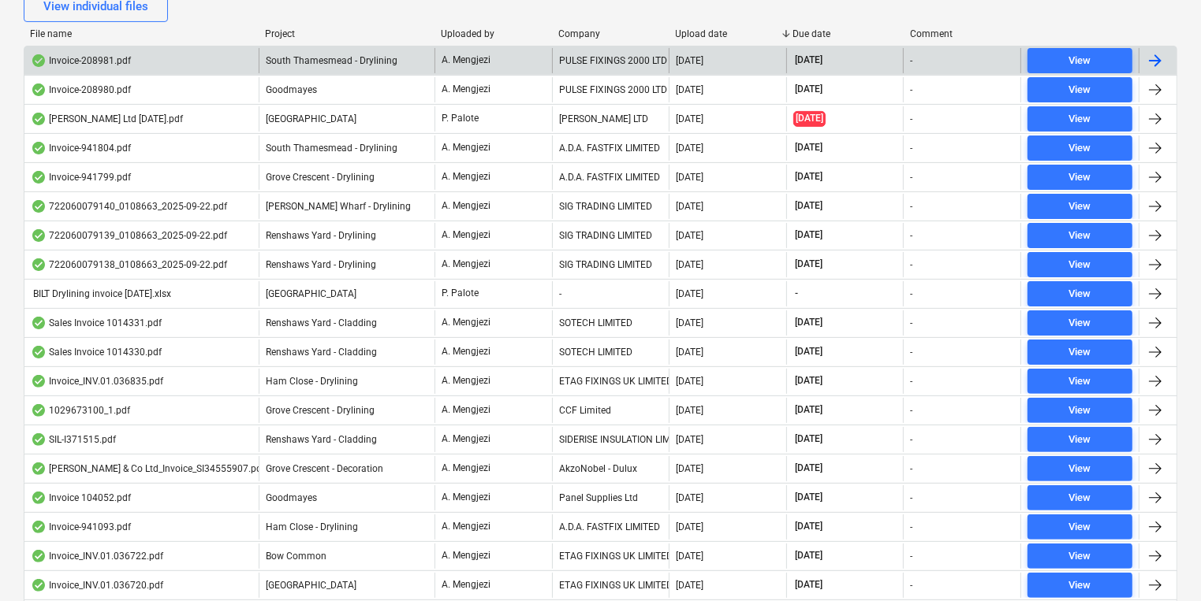
click at [574, 54] on div "PULSE FIXINGS 2000 LTD" at bounding box center [610, 60] width 117 height 25
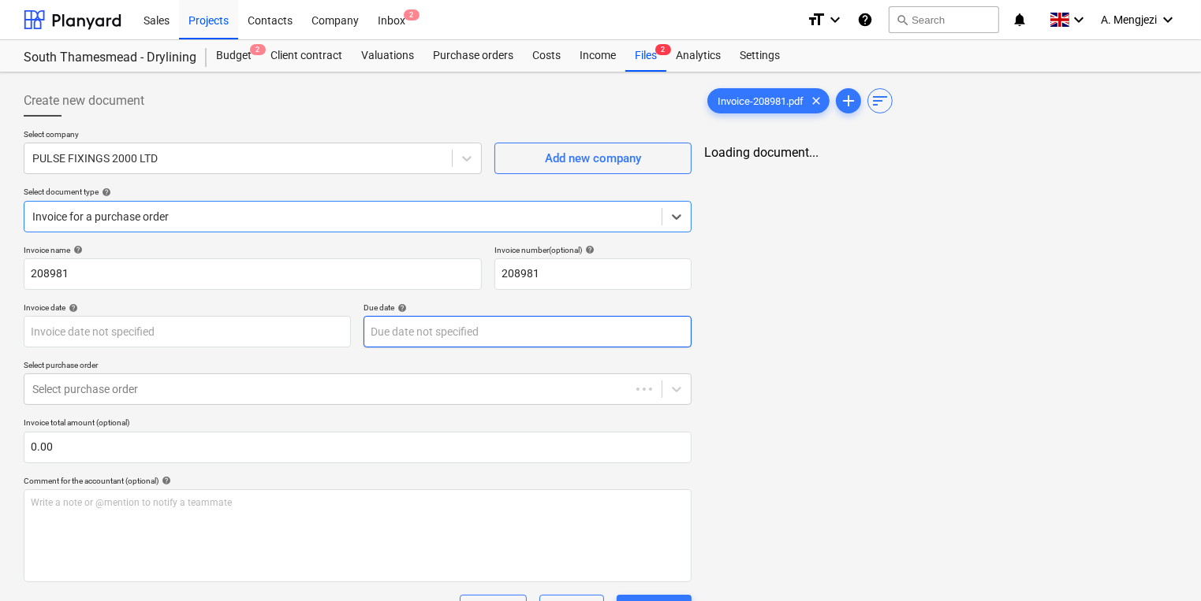
type input "[DATE]"
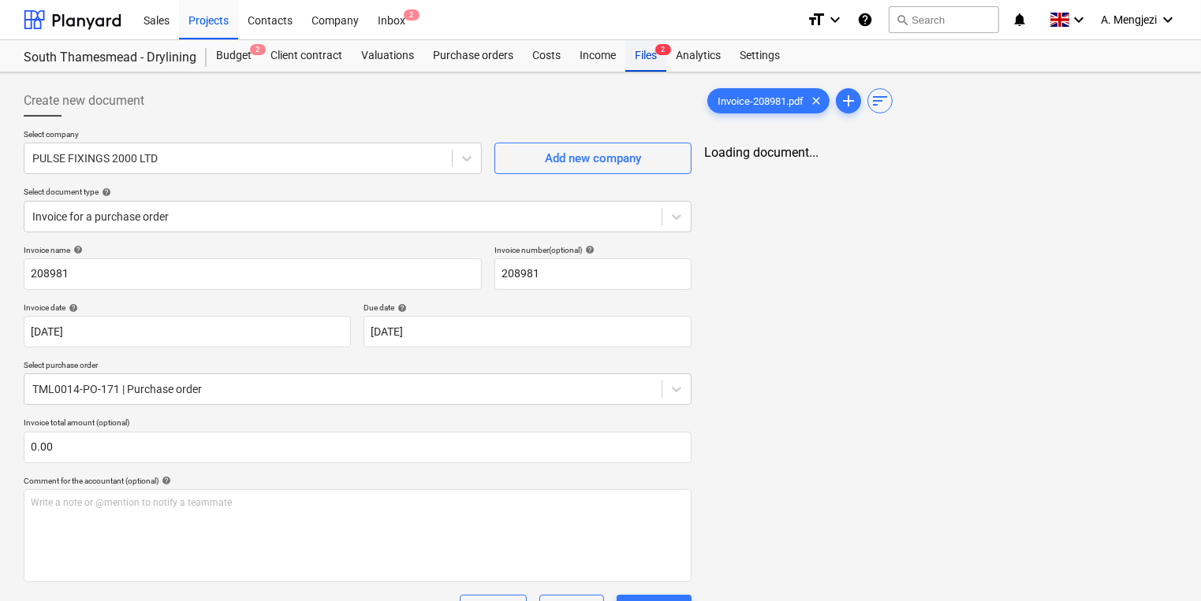
click at [654, 54] on div "Files 2" at bounding box center [645, 56] width 41 height 32
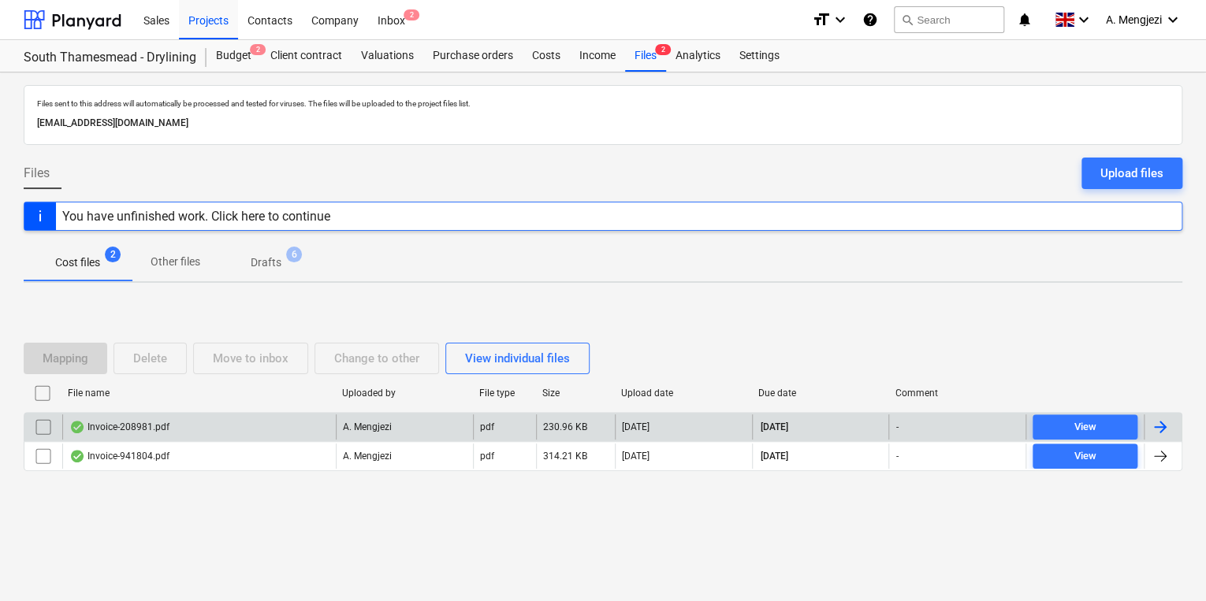
click at [224, 436] on div "Invoice-208981.pdf" at bounding box center [199, 427] width 274 height 25
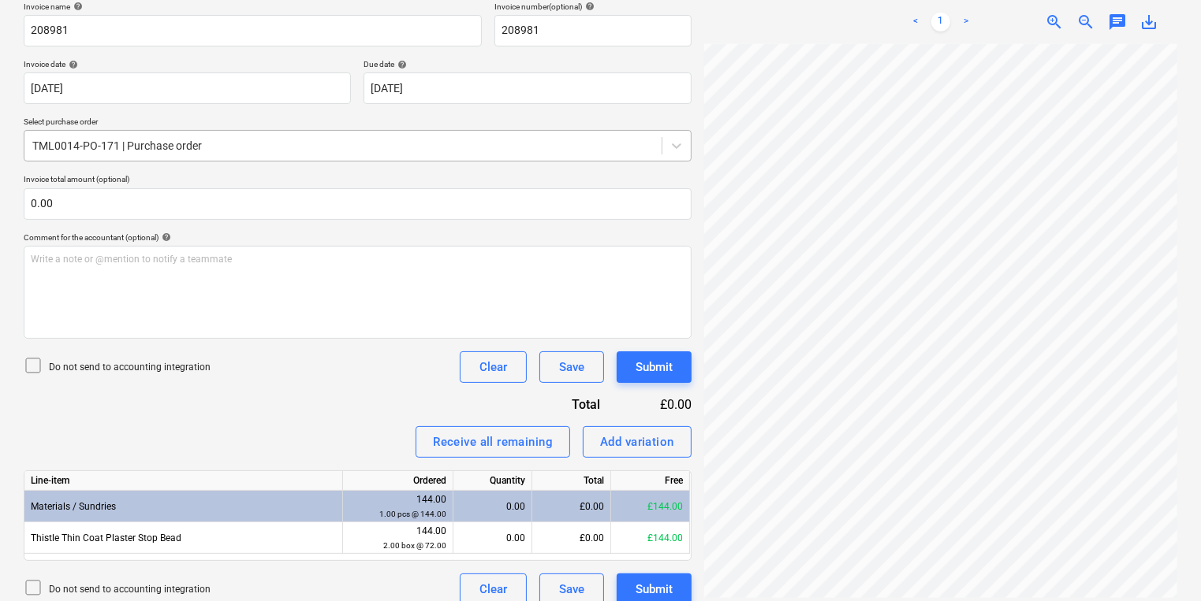
scroll to position [259, 0]
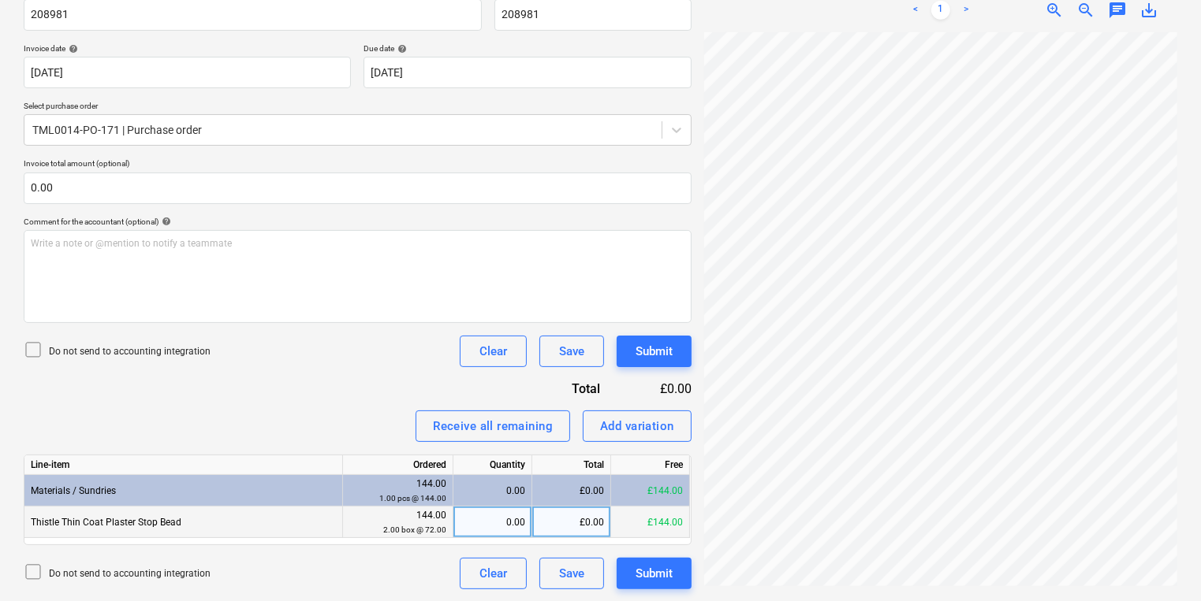
click at [501, 529] on div "0.00" at bounding box center [492, 523] width 65 height 32
type input "2"
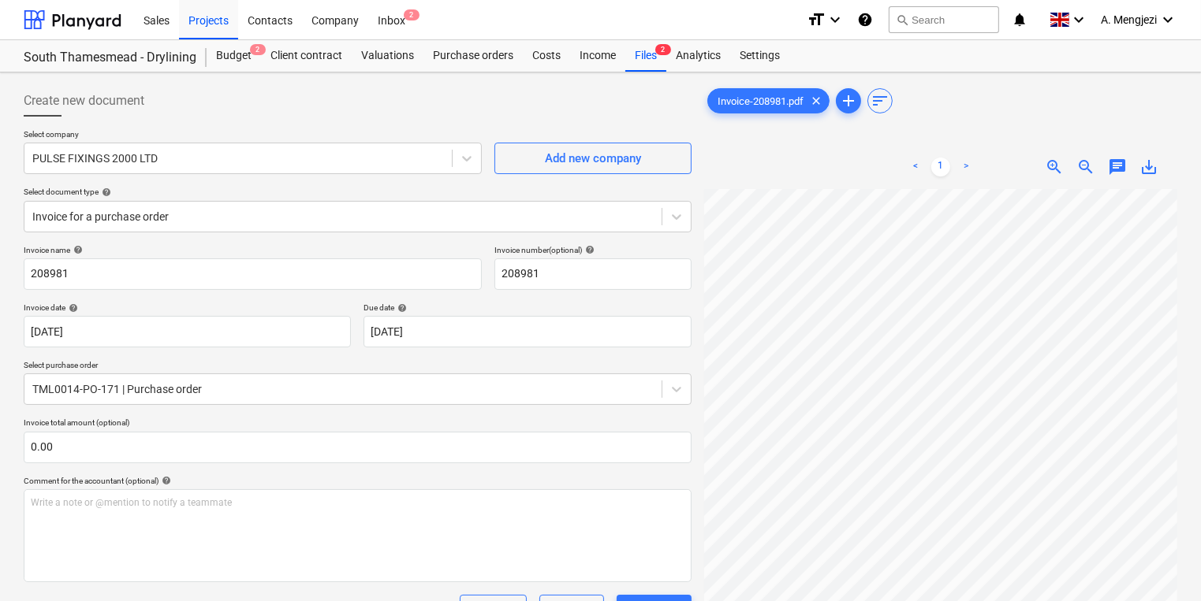
scroll to position [233, 138]
click at [665, 591] on div "Invoice name help 208981 Invoice number (optional) help 208981 Invoice date hel…" at bounding box center [358, 547] width 668 height 604
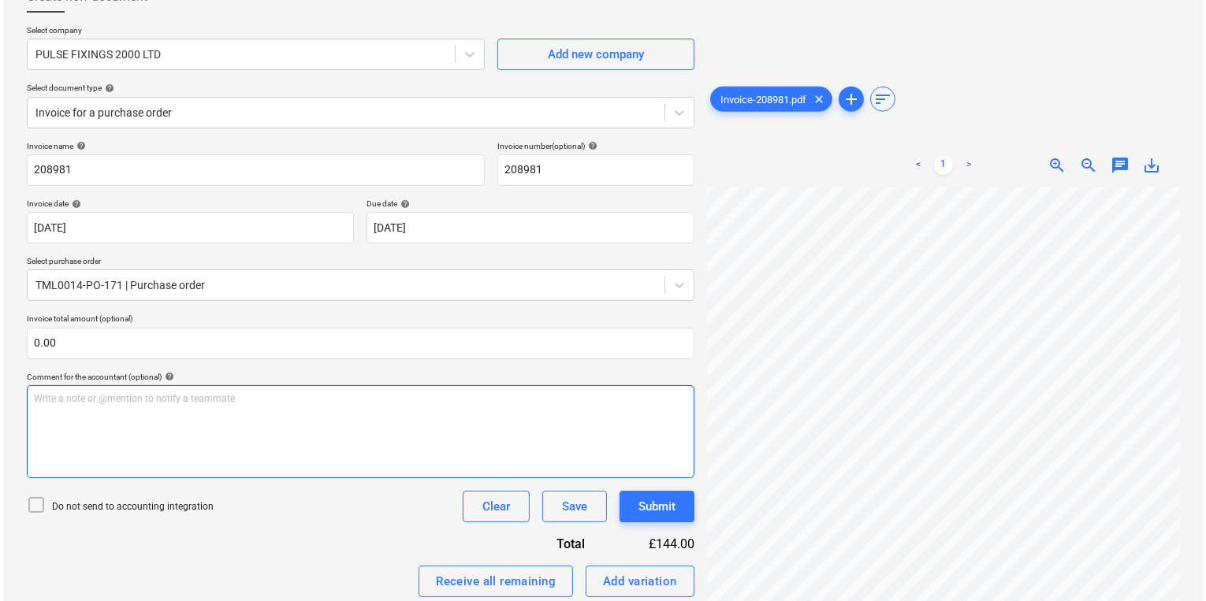
scroll to position [259, 0]
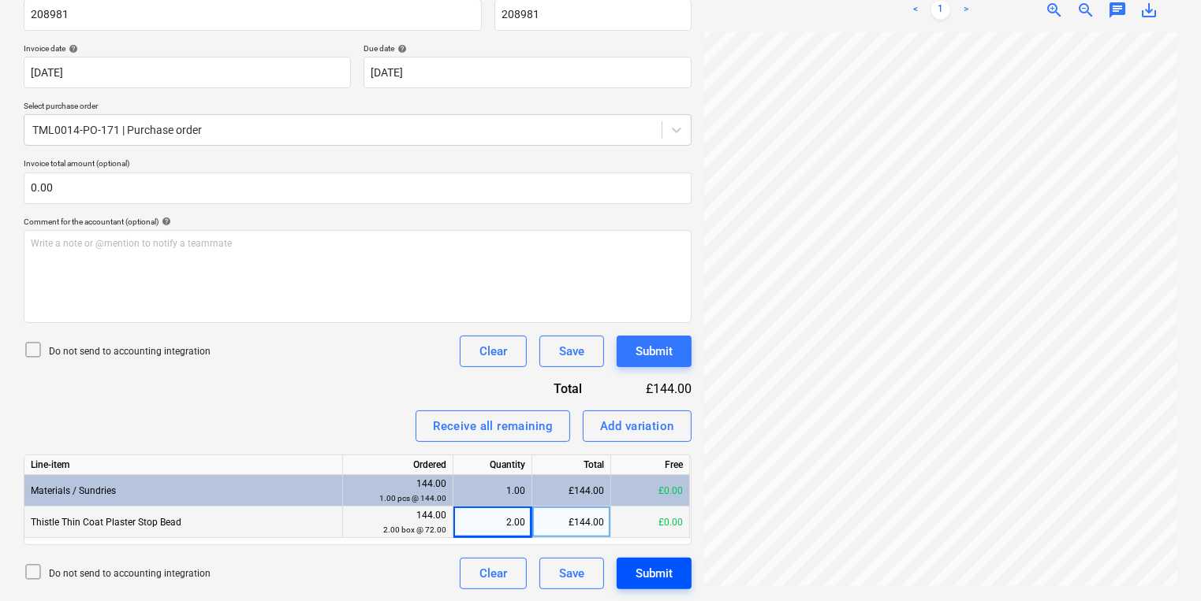
click at [634, 587] on button "Submit" at bounding box center [653, 574] width 75 height 32
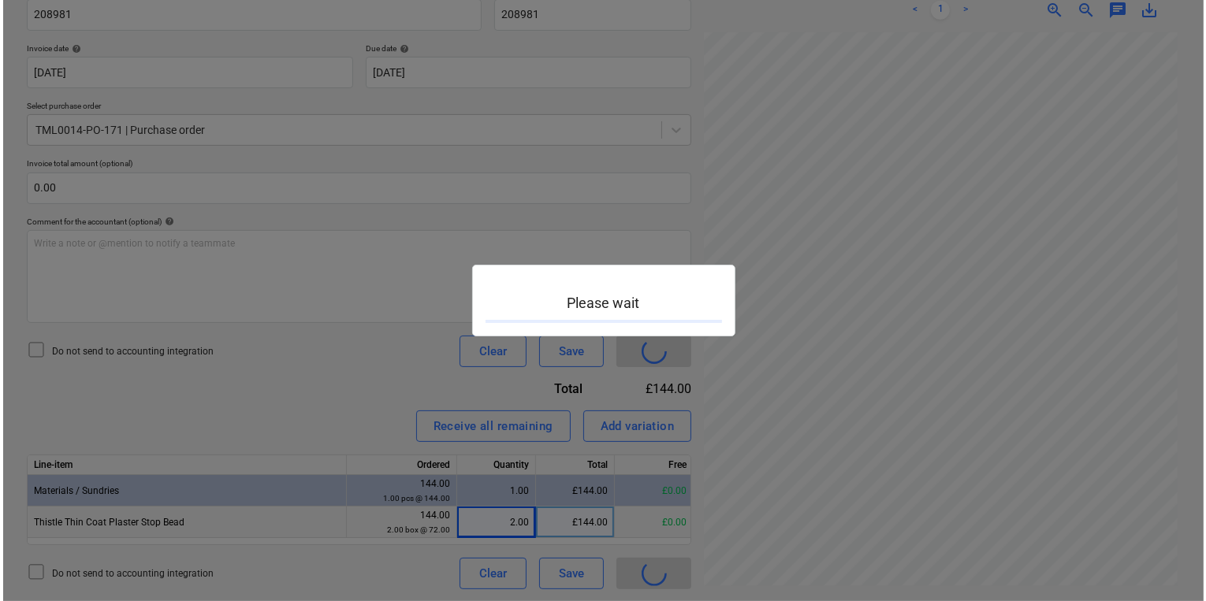
scroll to position [233, 137]
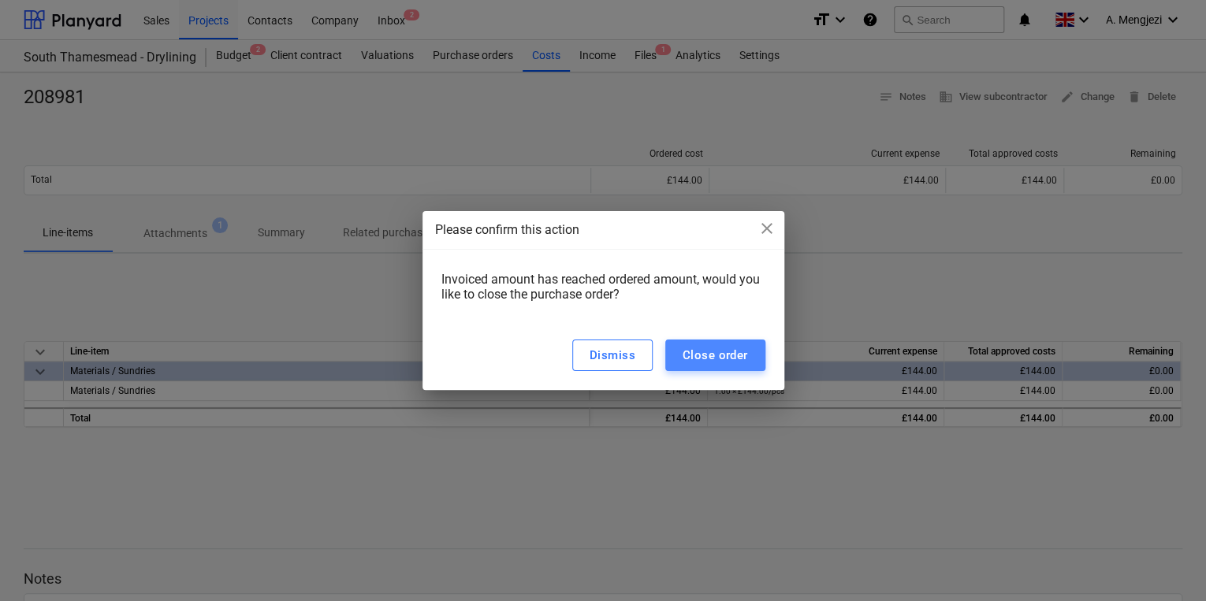
click at [719, 356] on div "Close order" at bounding box center [715, 355] width 65 height 20
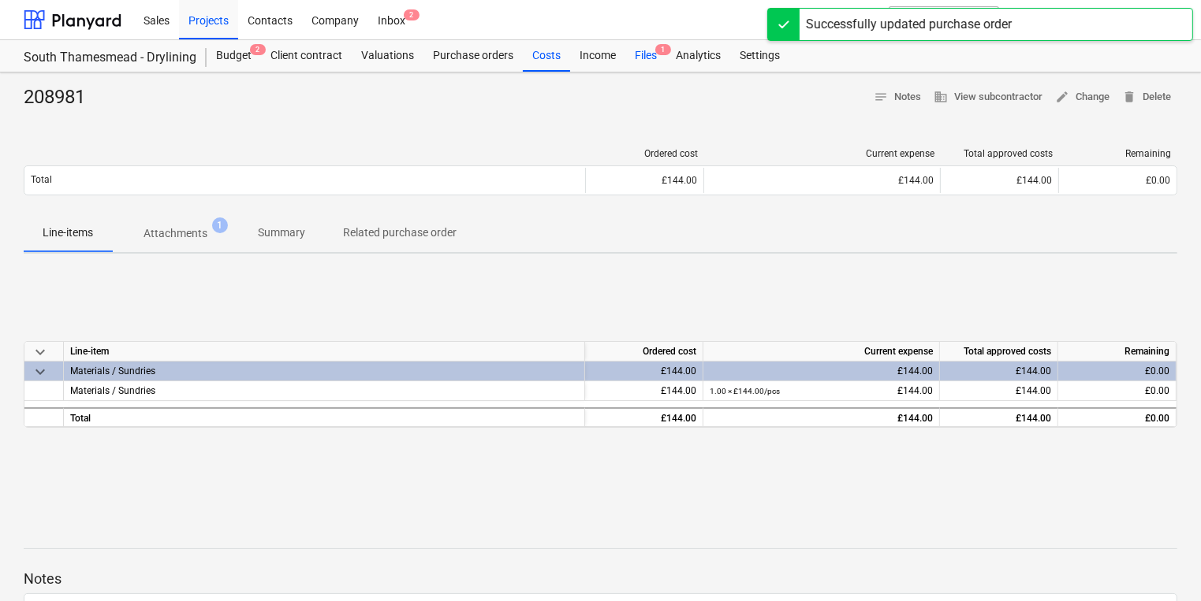
click at [638, 50] on div "Files 1" at bounding box center [645, 56] width 41 height 32
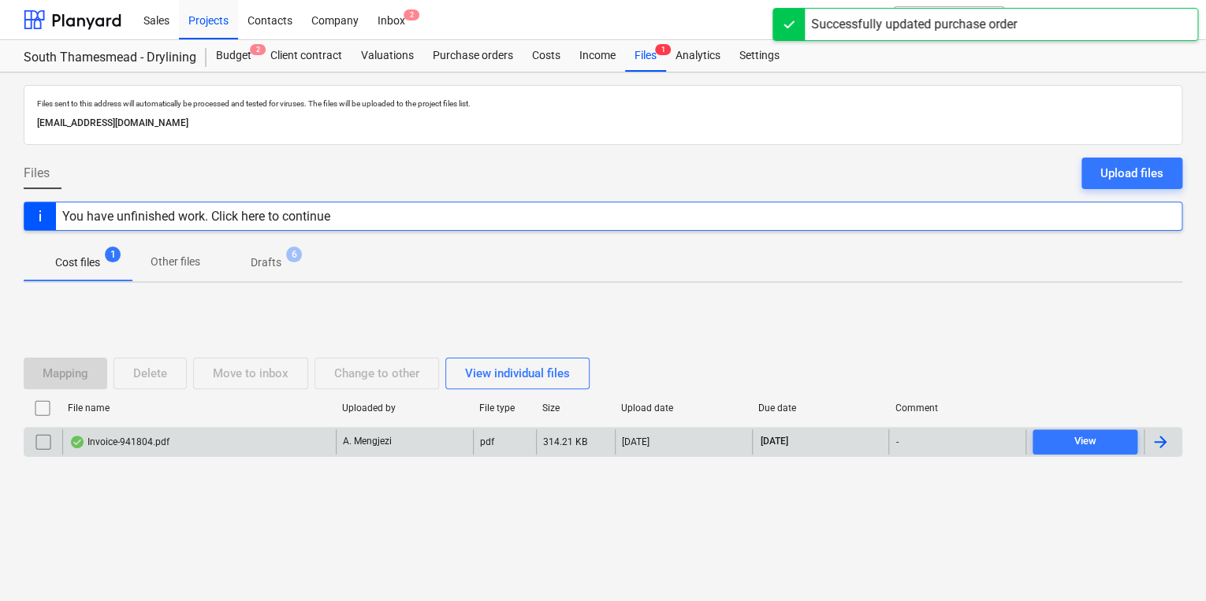
click at [355, 430] on div "A. Mengjezi" at bounding box center [404, 442] width 137 height 25
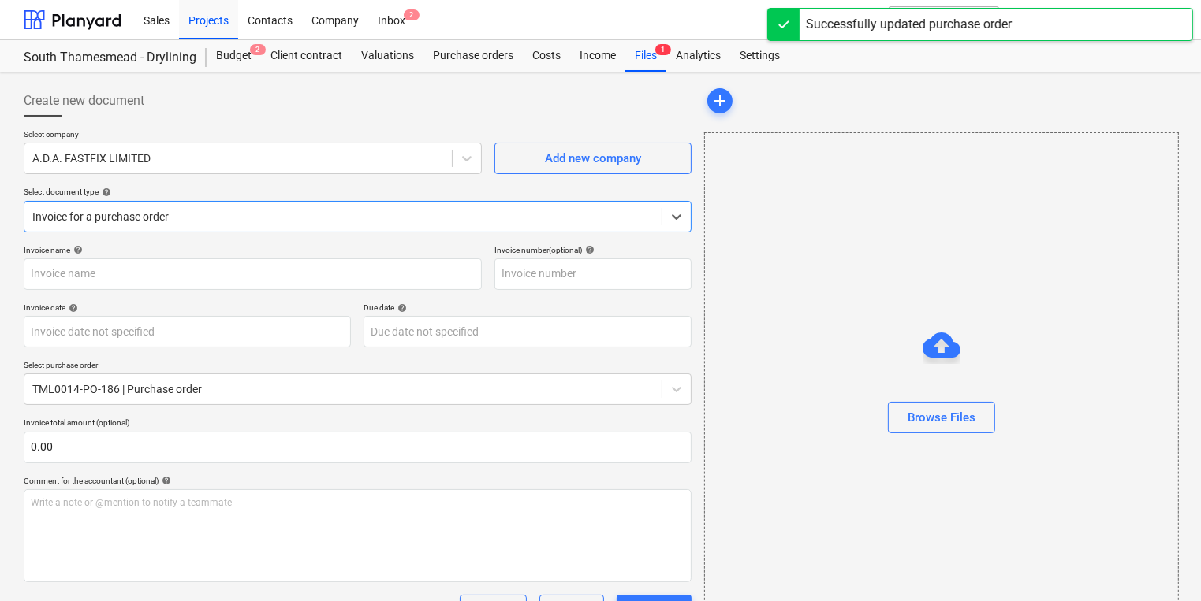
type input "941804"
type input "[DATE]"
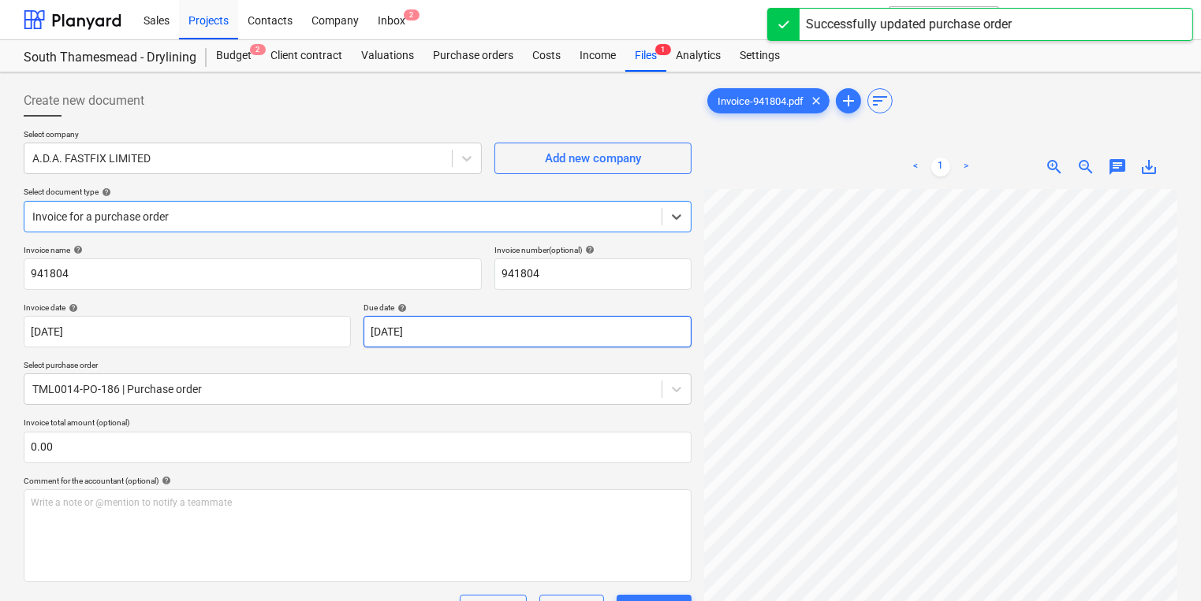
scroll to position [63, 0]
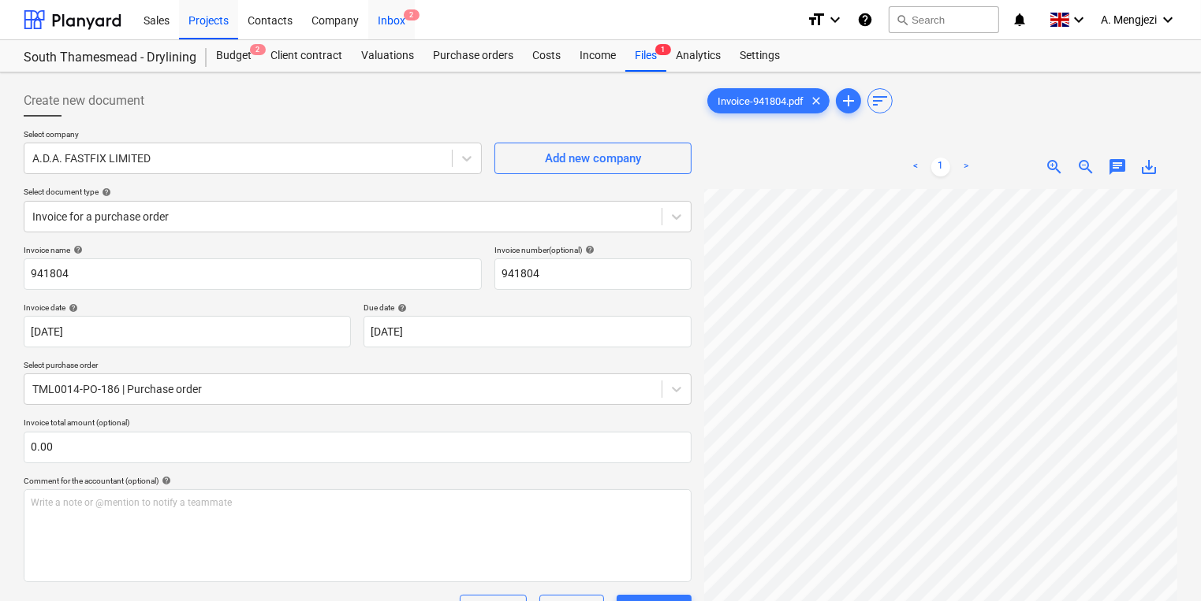
click at [397, 26] on div "Inbox 2" at bounding box center [391, 19] width 47 height 40
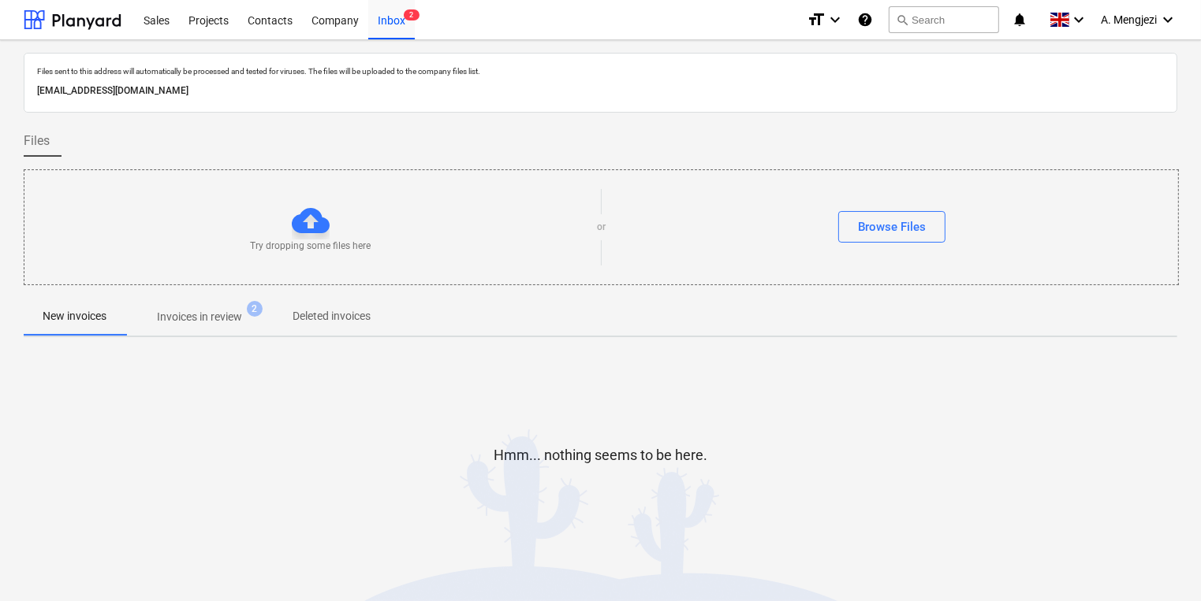
click at [221, 325] on p "Invoices in review" at bounding box center [199, 317] width 85 height 17
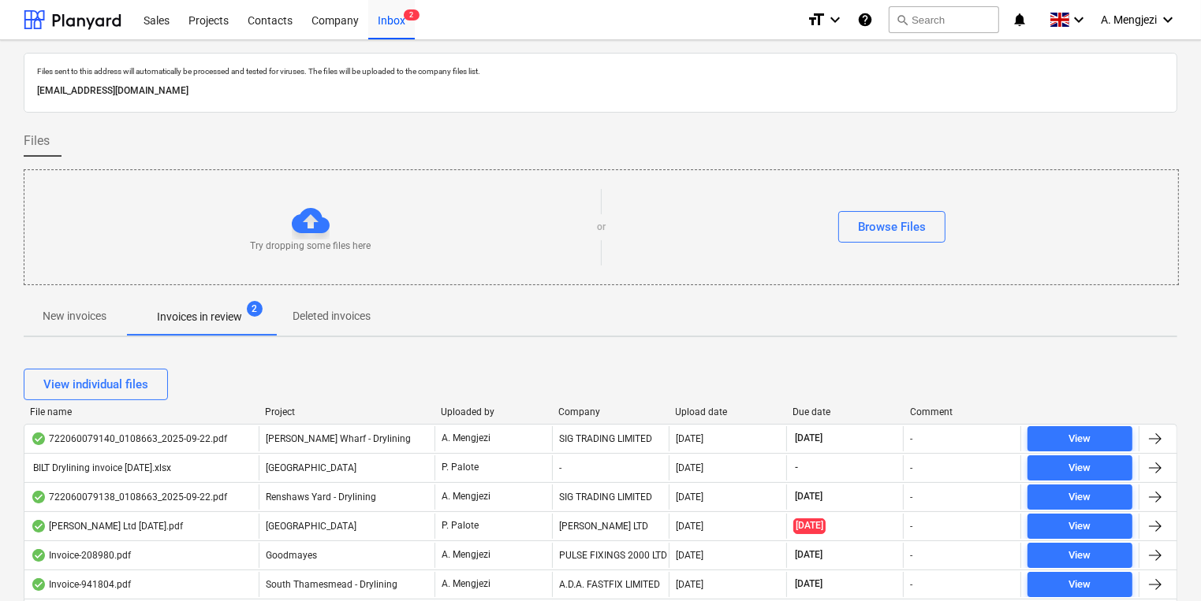
click at [698, 409] on div "Upload date" at bounding box center [728, 412] width 105 height 11
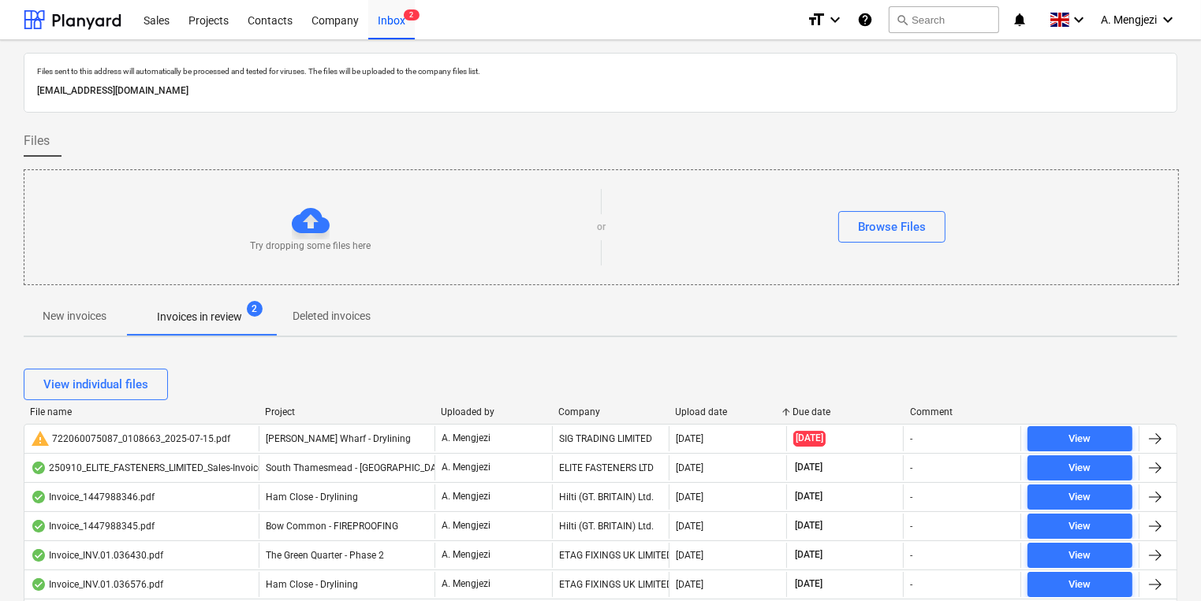
click at [698, 409] on div "Upload date" at bounding box center [728, 412] width 105 height 11
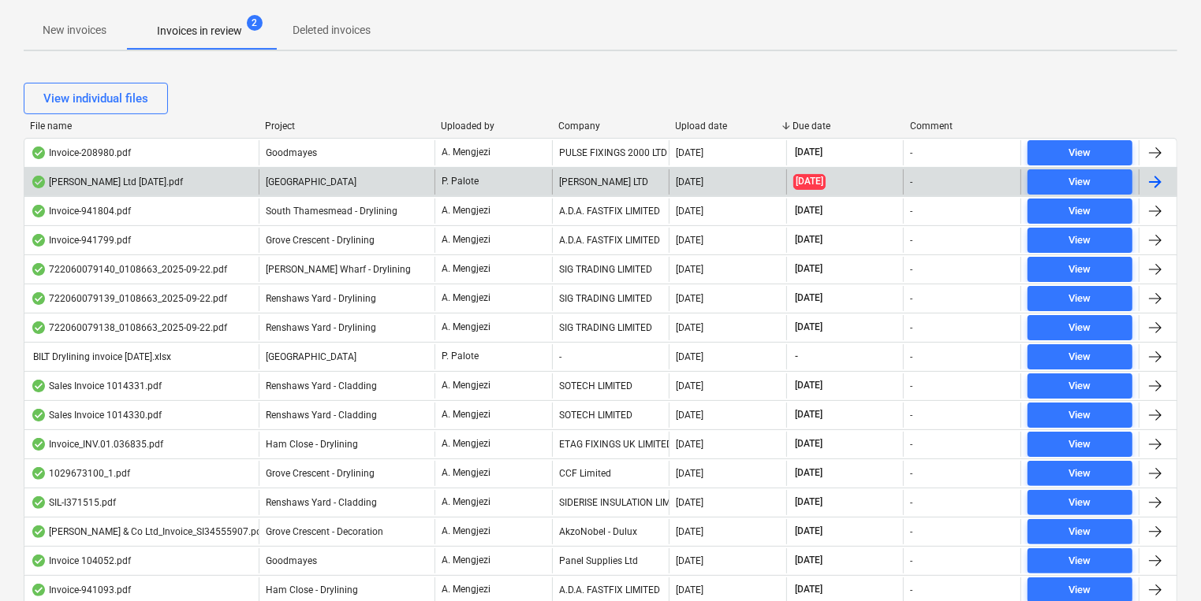
scroll to position [315, 0]
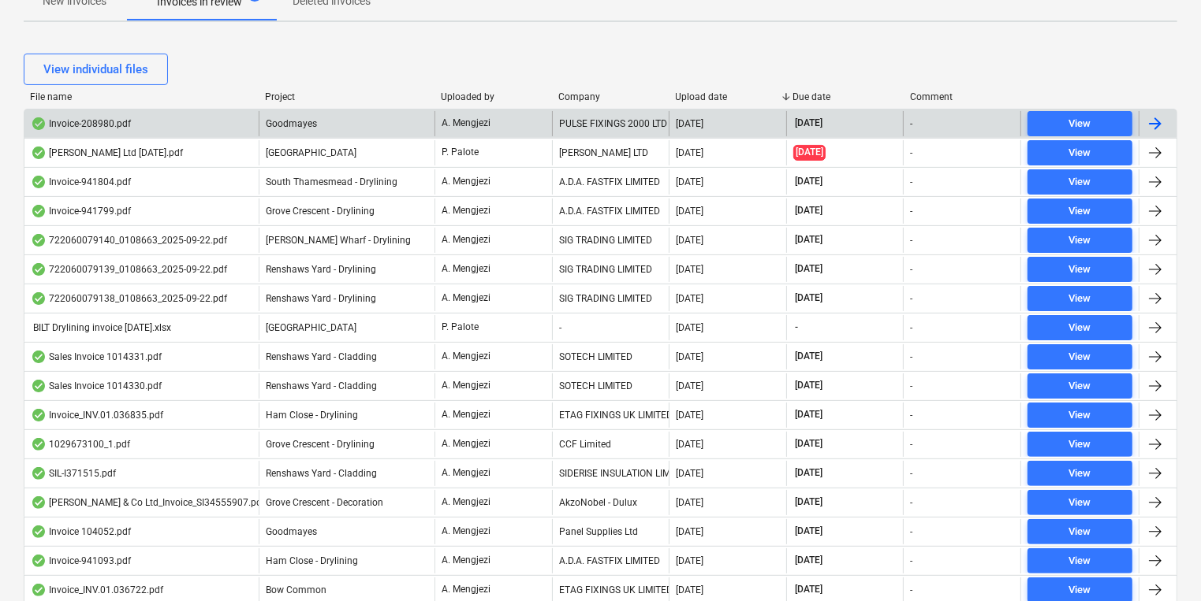
click at [321, 111] on div "Goodmayes" at bounding box center [347, 123] width 176 height 25
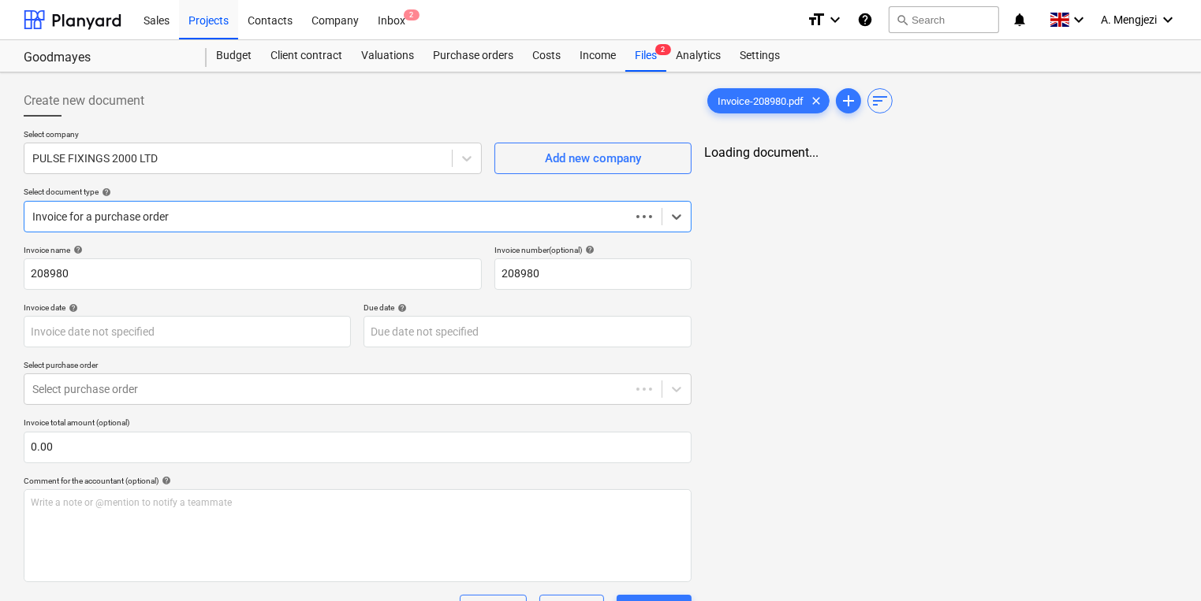
type input "[DATE]"
click at [654, 59] on div "Files 2" at bounding box center [645, 56] width 41 height 32
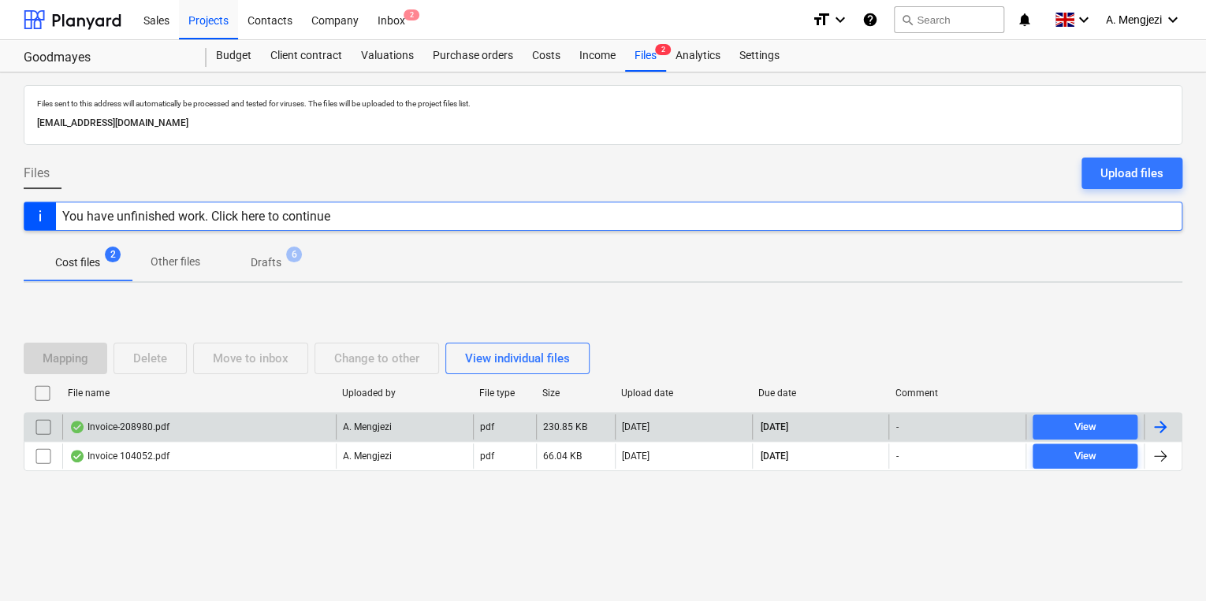
click at [236, 438] on div "Invoice-208980.pdf" at bounding box center [199, 427] width 274 height 25
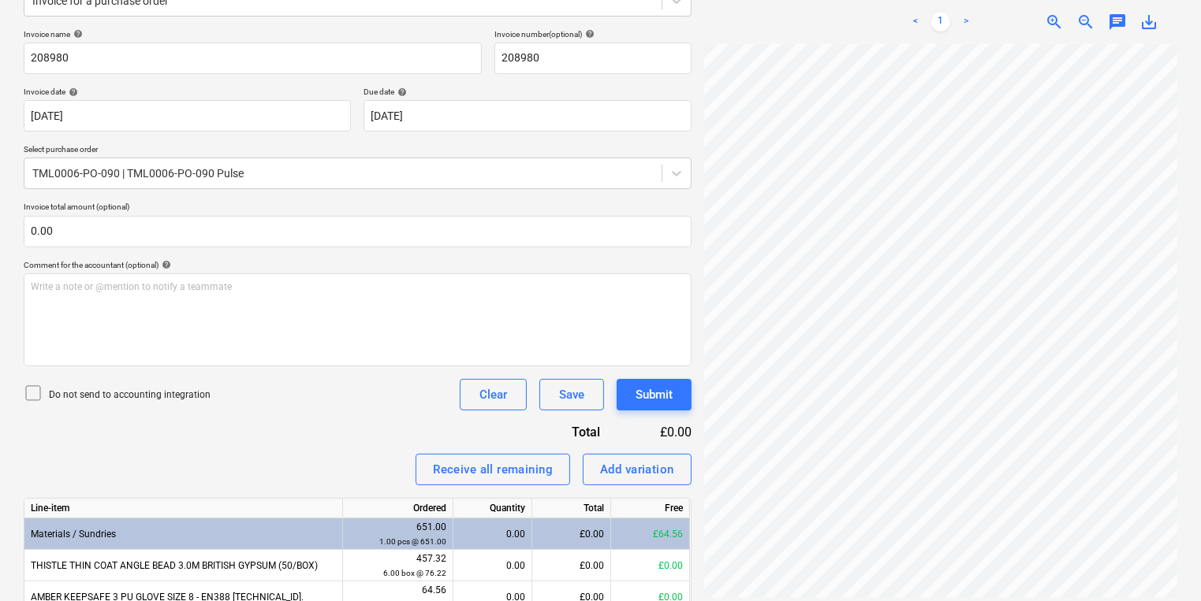
scroll to position [315, 0]
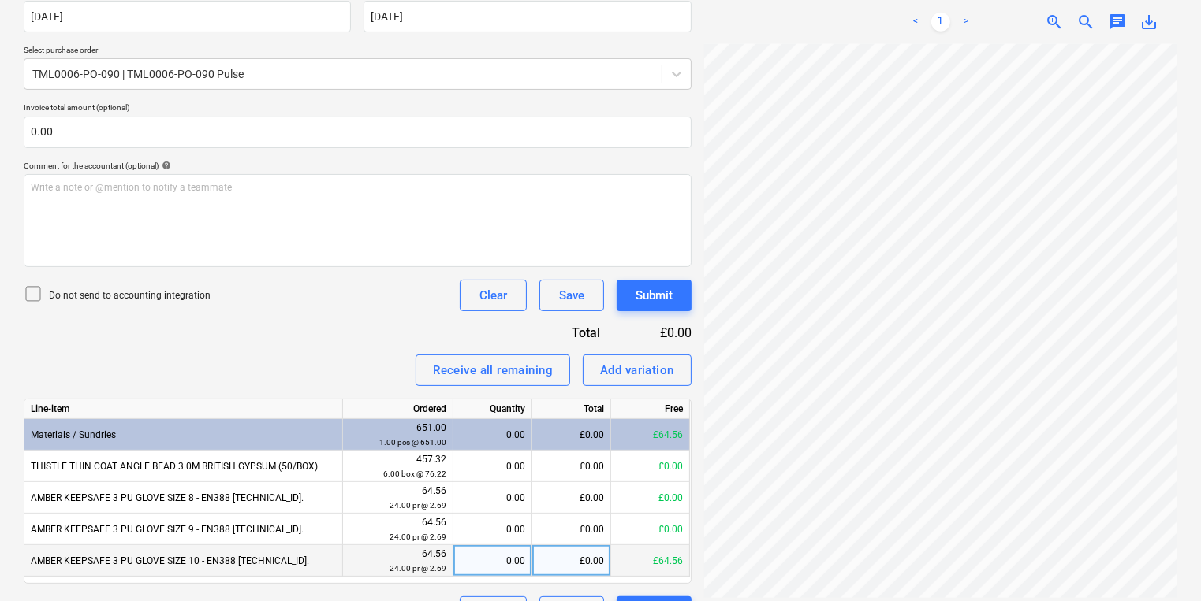
click at [501, 555] on div "0.00" at bounding box center [492, 562] width 65 height 32
type input "24"
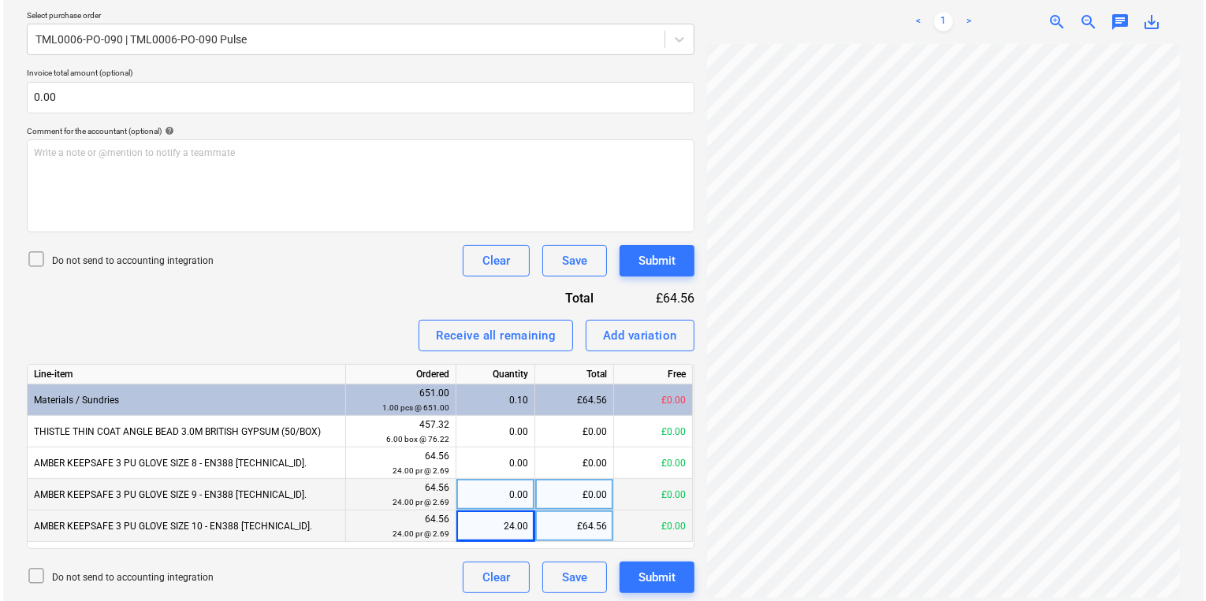
scroll to position [354, 0]
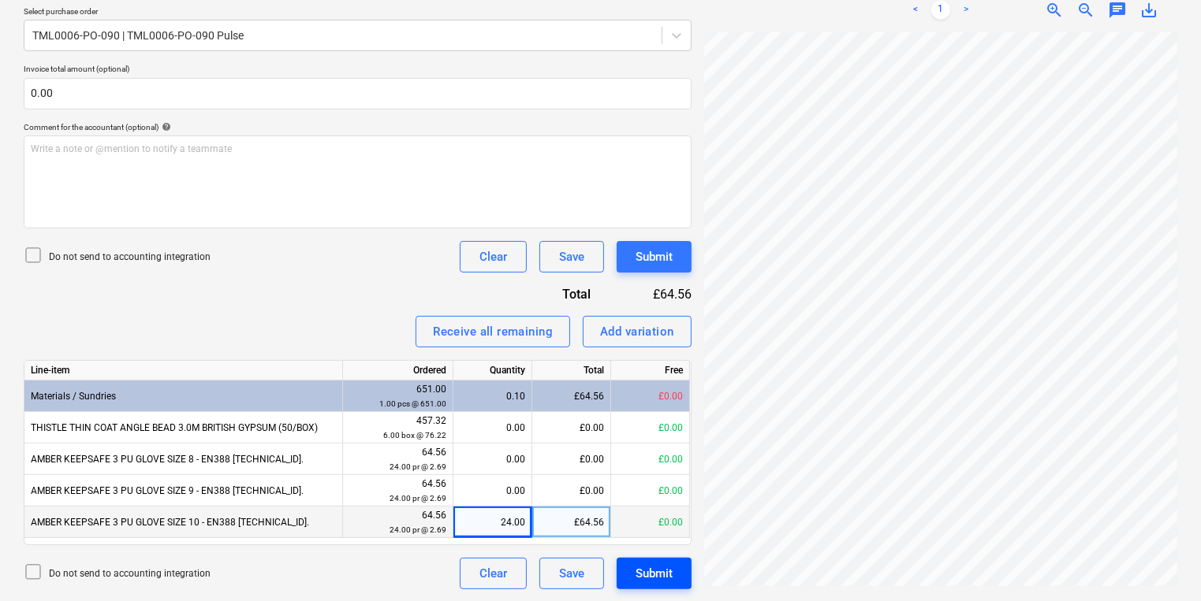
click at [658, 561] on button "Submit" at bounding box center [653, 574] width 75 height 32
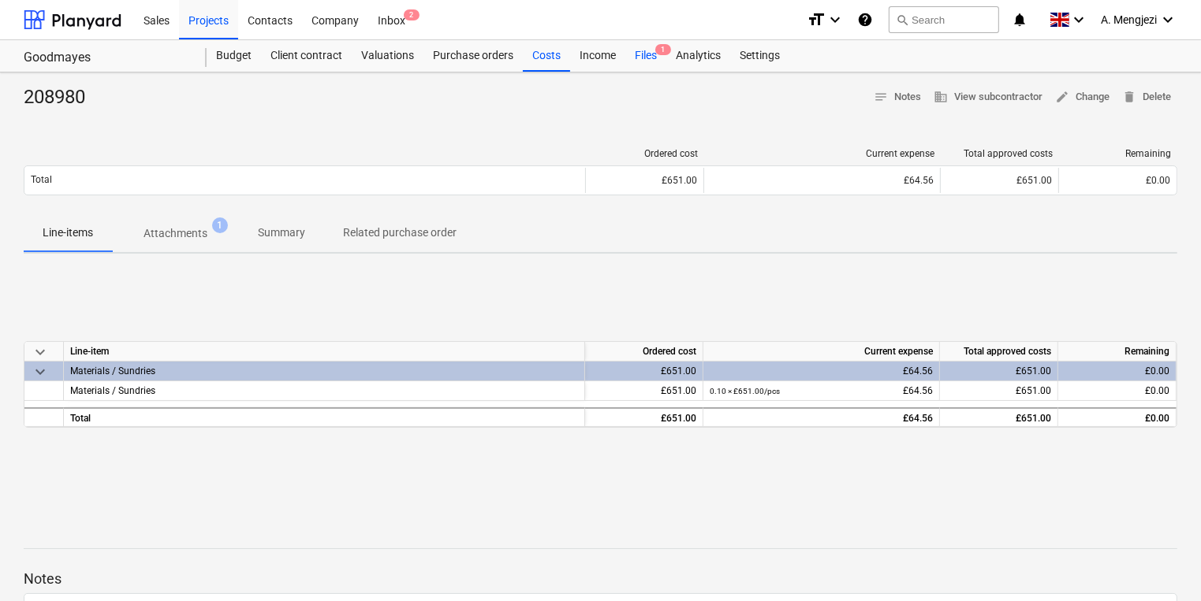
click at [659, 57] on div "Files 1" at bounding box center [645, 56] width 41 height 32
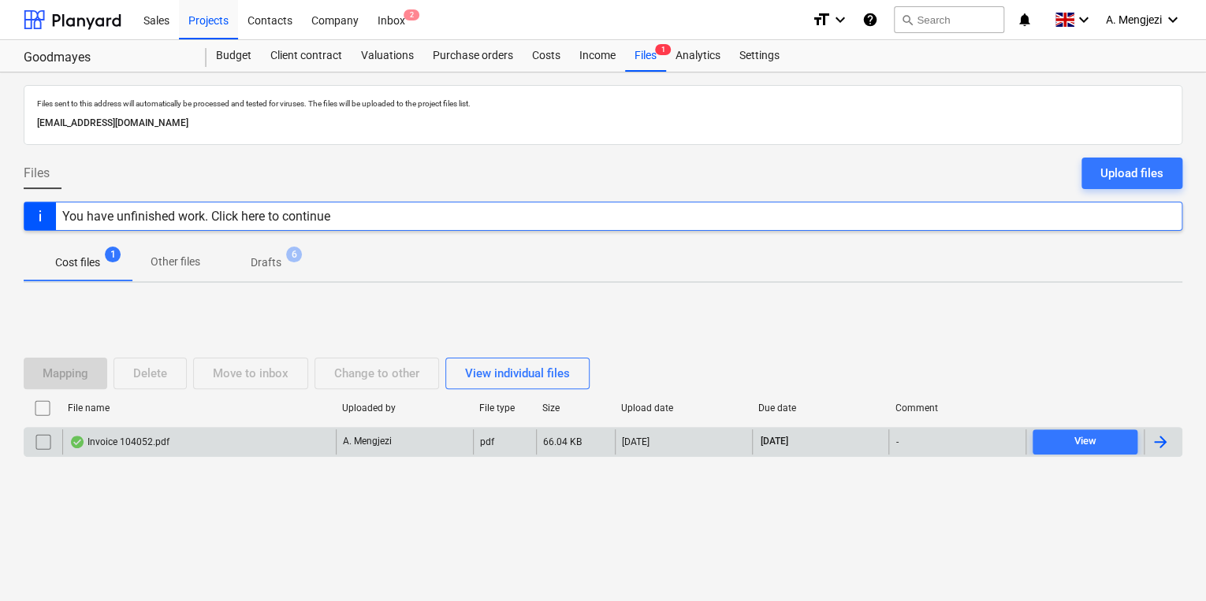
click at [326, 445] on div "Invoice 104052.pdf" at bounding box center [199, 442] width 274 height 25
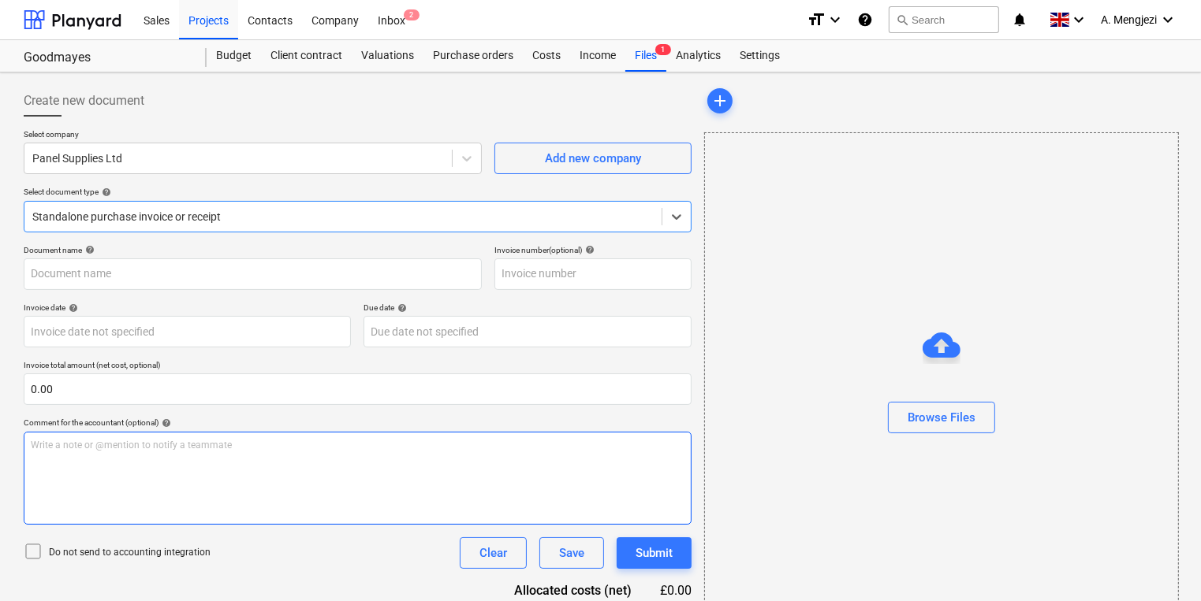
type input "104052"
type input "[DATE]"
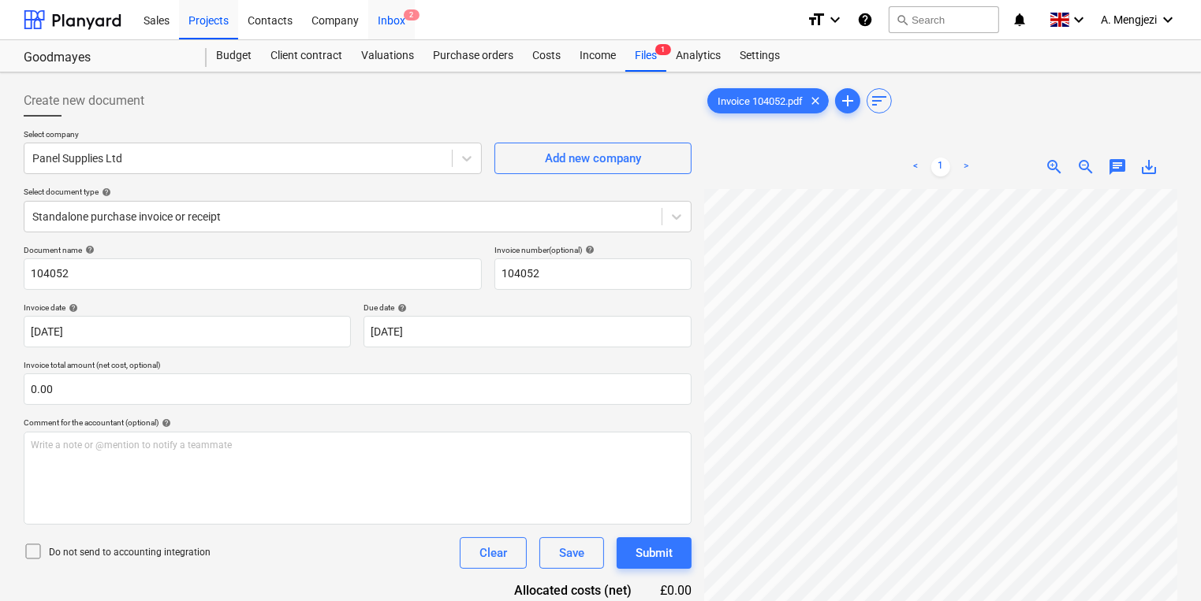
click at [389, 22] on div "Inbox 2" at bounding box center [391, 19] width 47 height 40
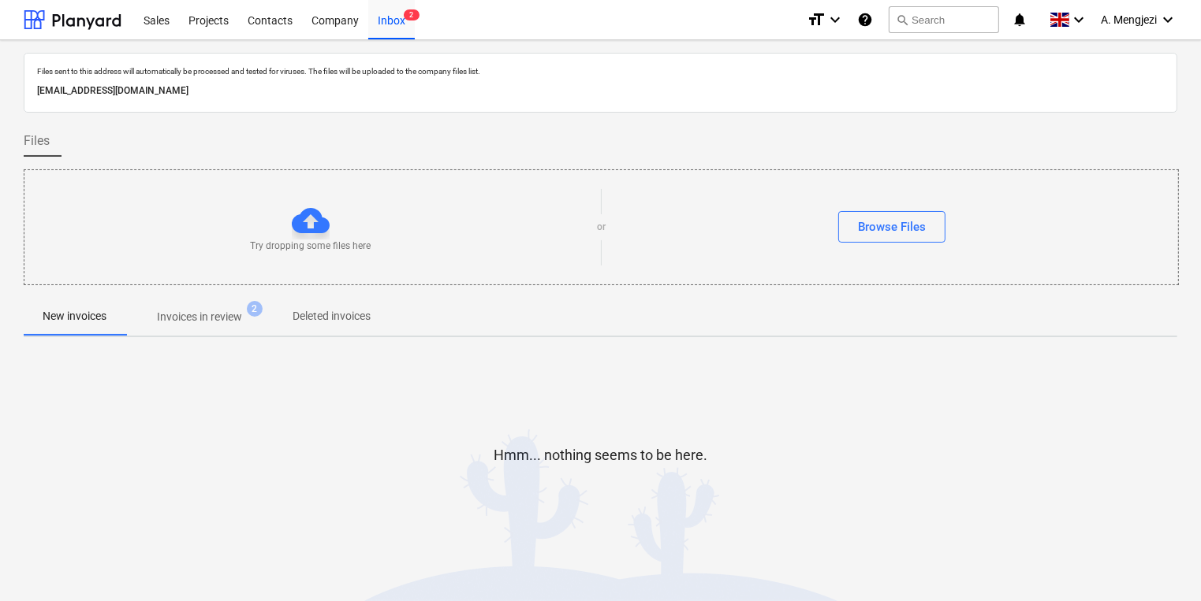
drag, startPoint x: 249, startPoint y: 318, endPoint x: 306, endPoint y: 315, distance: 56.8
click at [249, 316] on span "Invoices in review 2" at bounding box center [199, 317] width 110 height 17
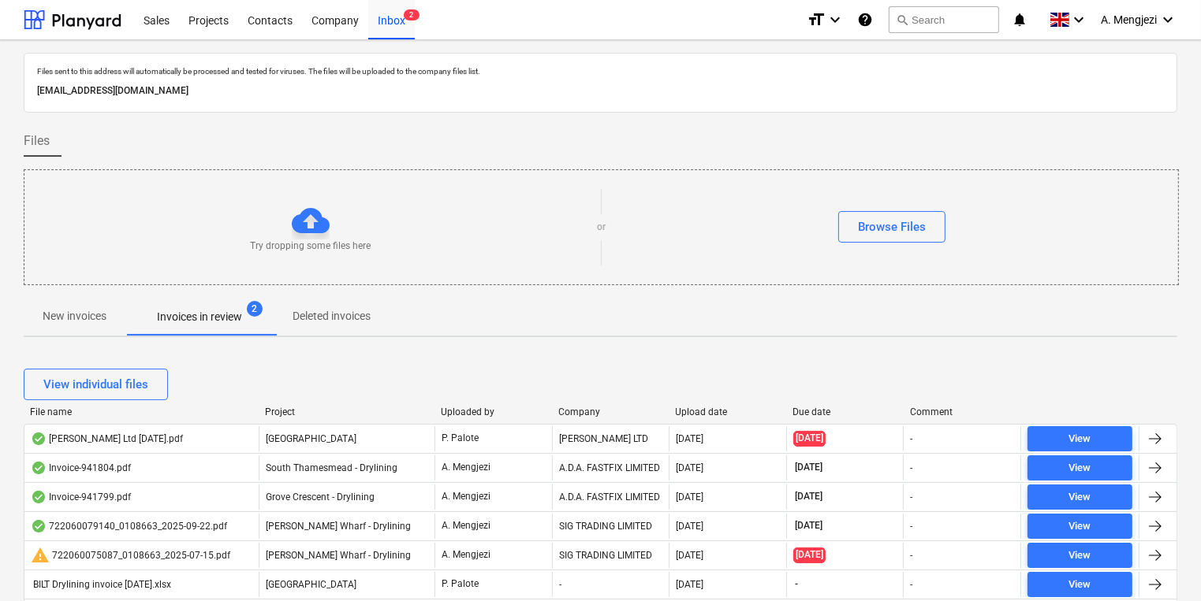
click at [717, 414] on div "Upload date" at bounding box center [728, 412] width 105 height 11
click at [716, 412] on div "Upload date" at bounding box center [728, 412] width 105 height 11
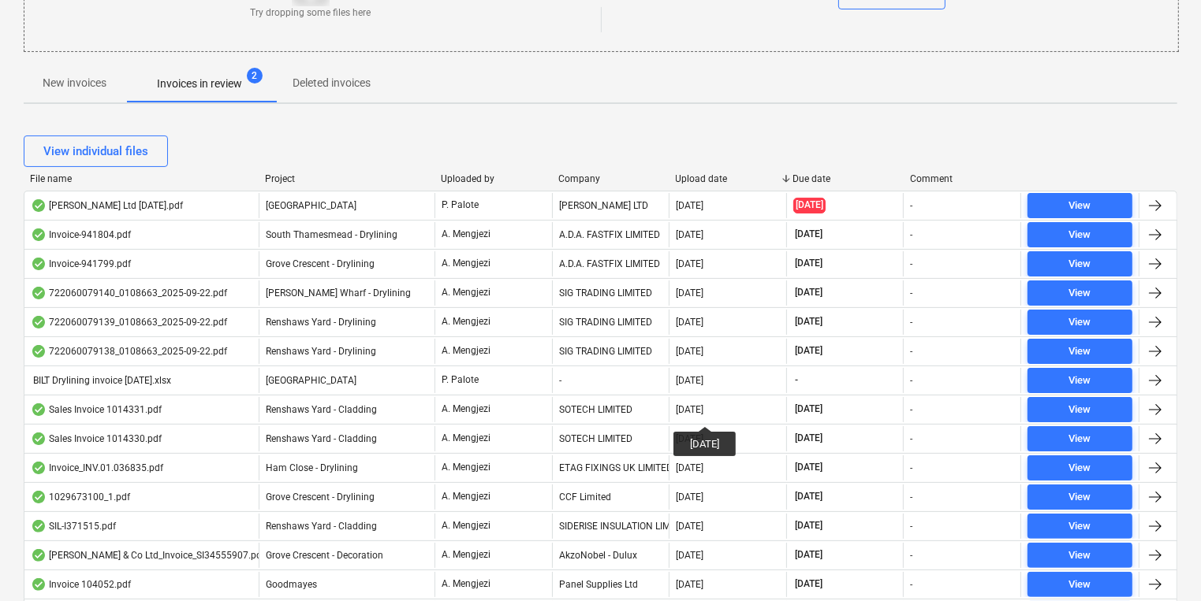
scroll to position [252, 0]
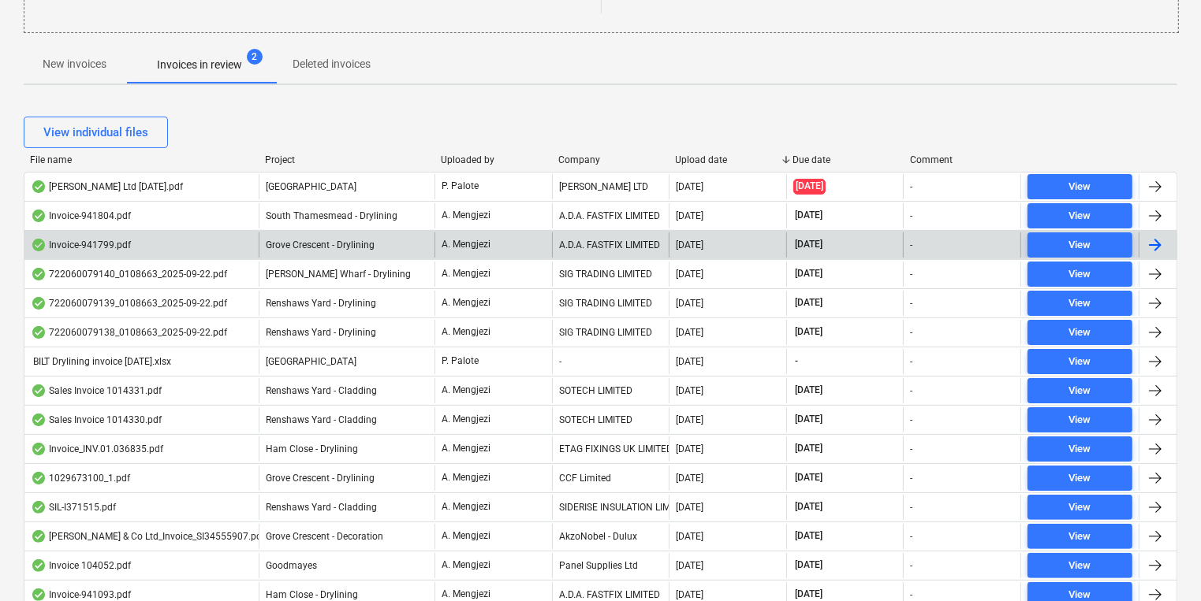
click at [533, 240] on div "A. Mengjezi" at bounding box center [492, 245] width 117 height 25
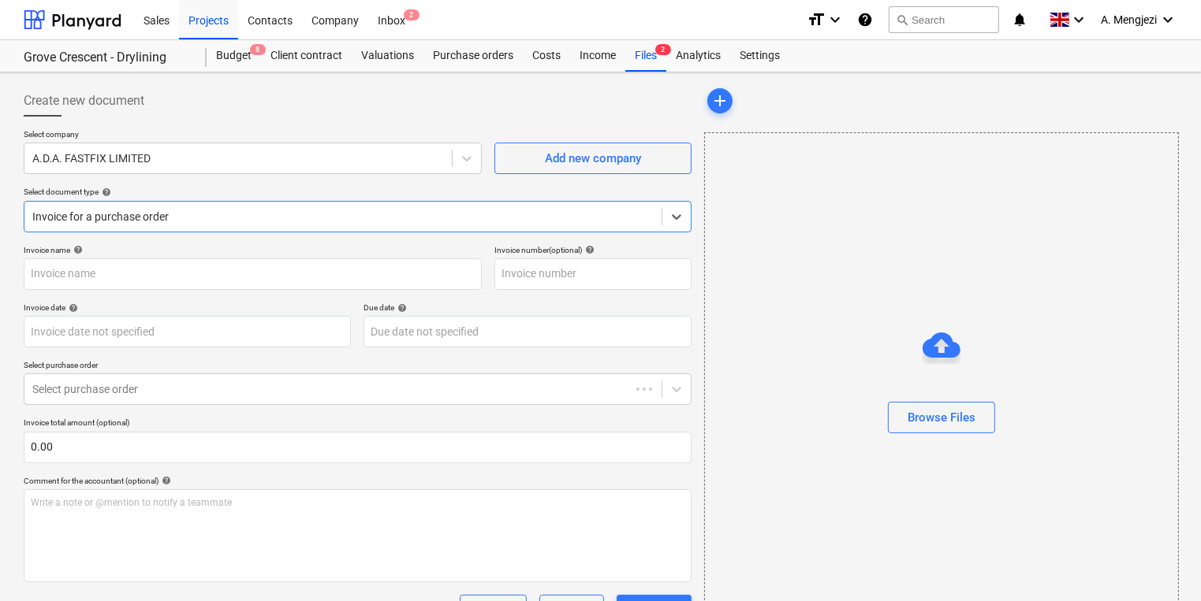
type input "941799"
type input "[DATE]"
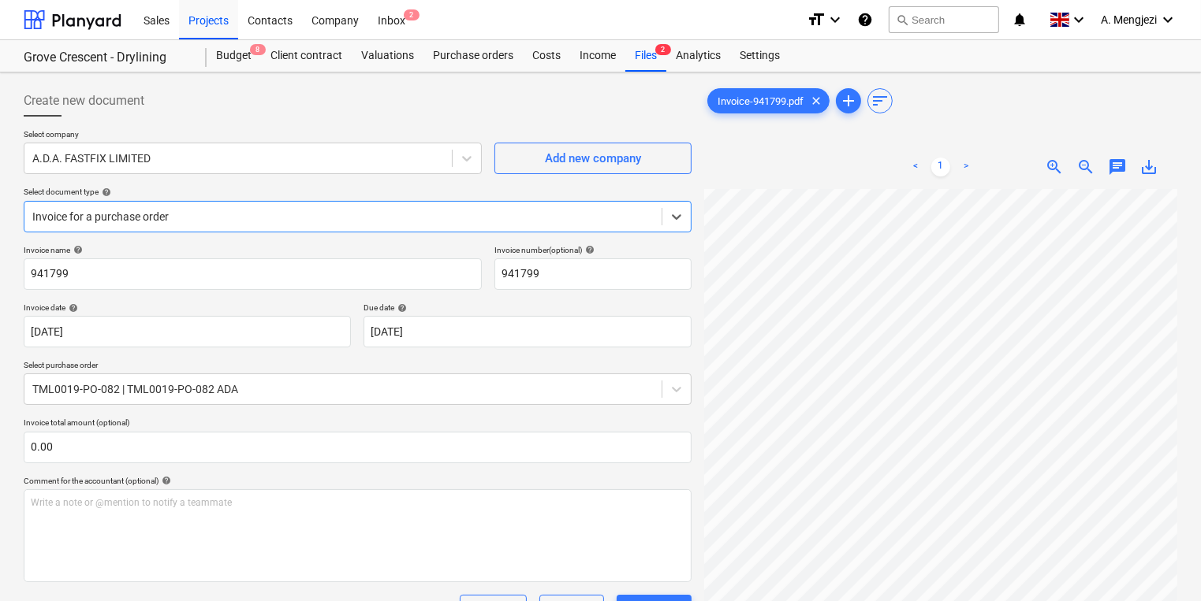
scroll to position [63, 0]
click at [419, 10] on div "Sales Projects Contacts Company Inbox 2" at bounding box center [464, 19] width 660 height 39
click at [415, 14] on span "2" at bounding box center [412, 14] width 16 height 11
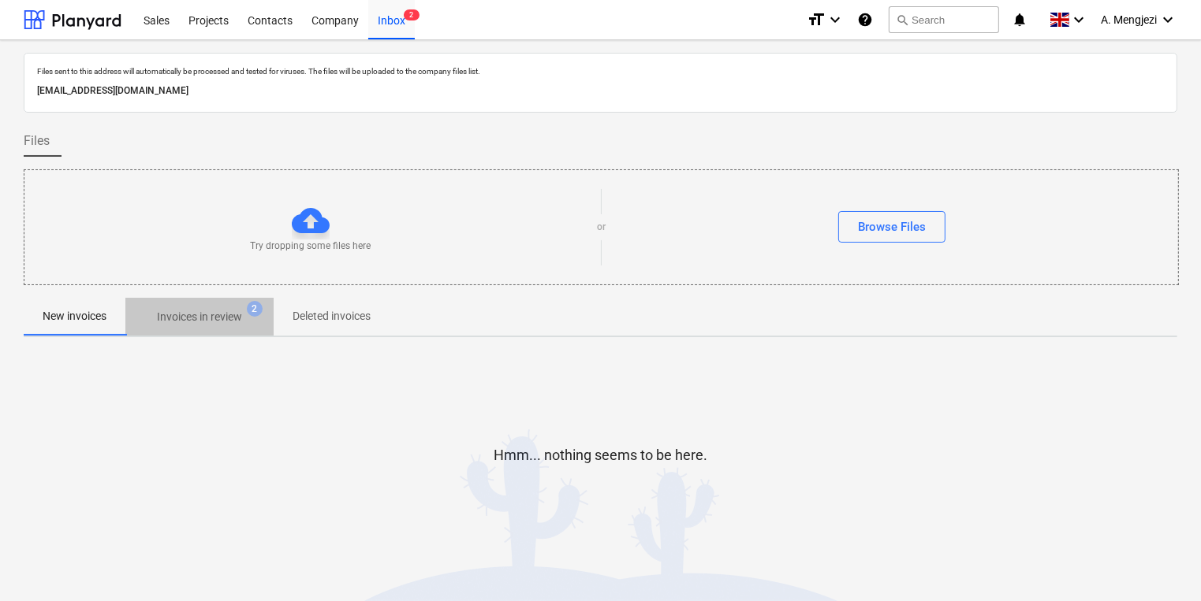
drag, startPoint x: 240, startPoint y: 317, endPoint x: 229, endPoint y: 295, distance: 24.3
click at [238, 318] on p "Invoices in review" at bounding box center [199, 317] width 85 height 17
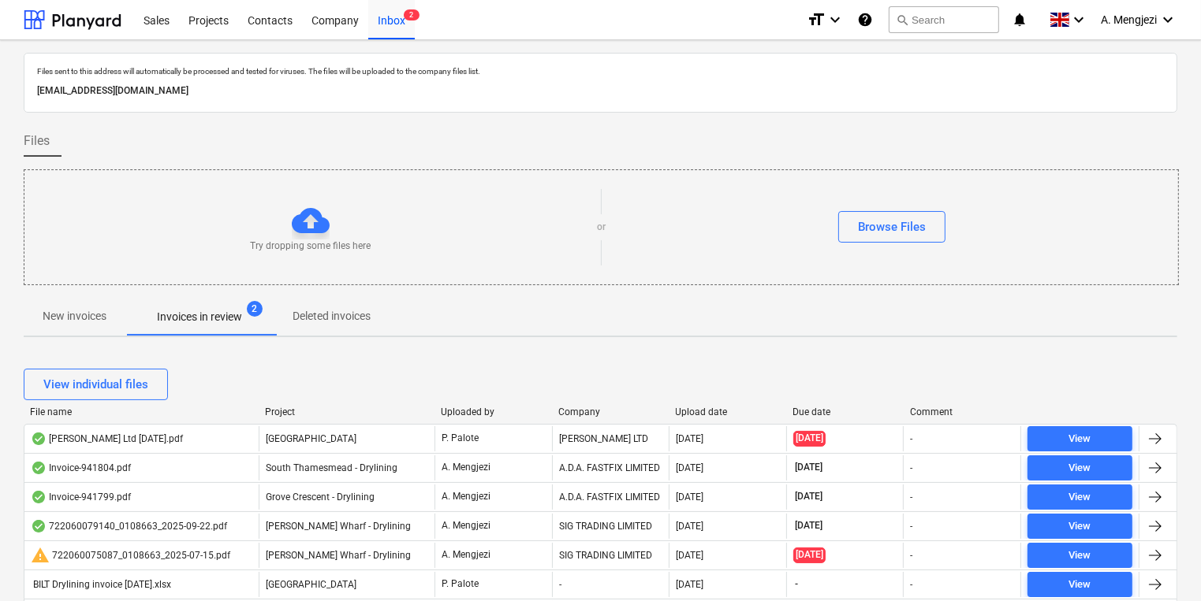
click at [687, 411] on div "Upload date" at bounding box center [728, 412] width 105 height 11
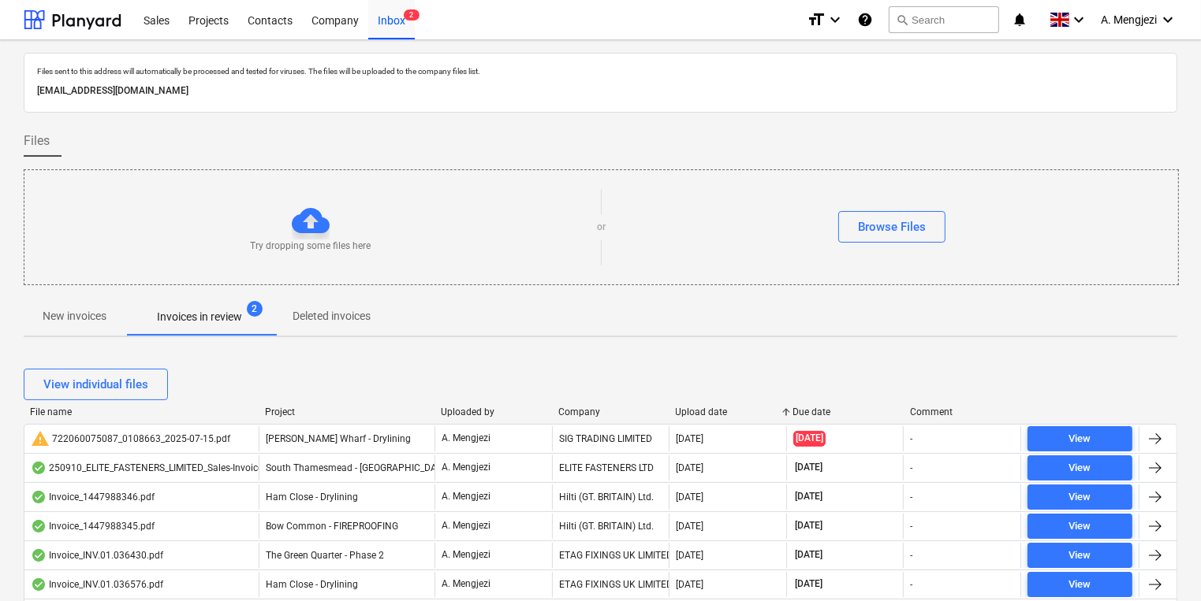
click at [687, 411] on div "Upload date" at bounding box center [728, 412] width 105 height 11
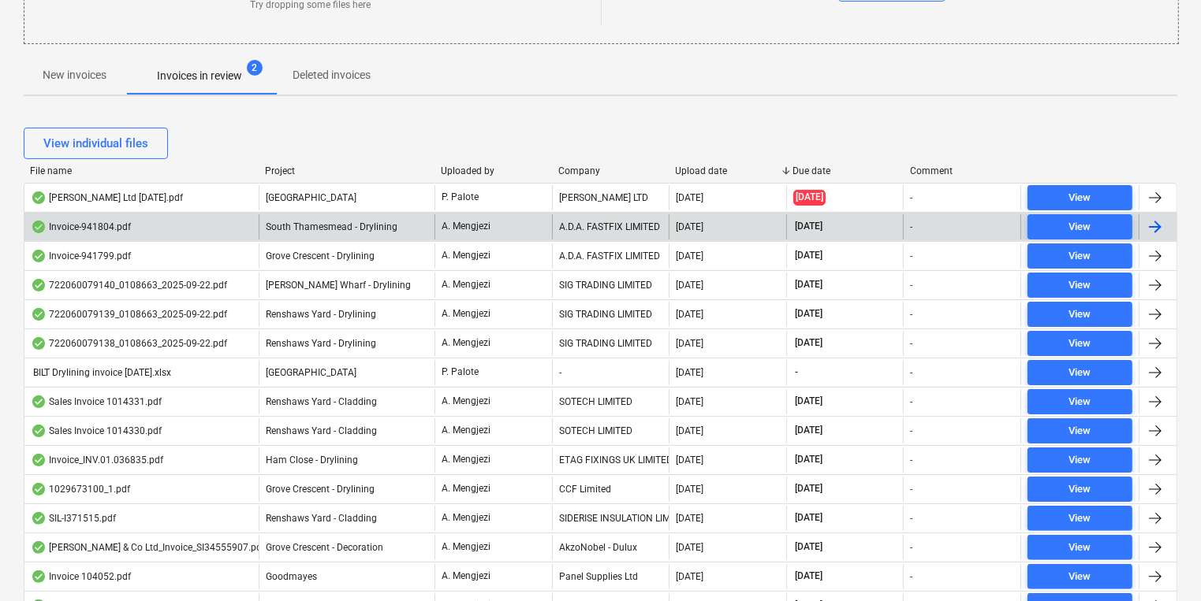
scroll to position [307, 0]
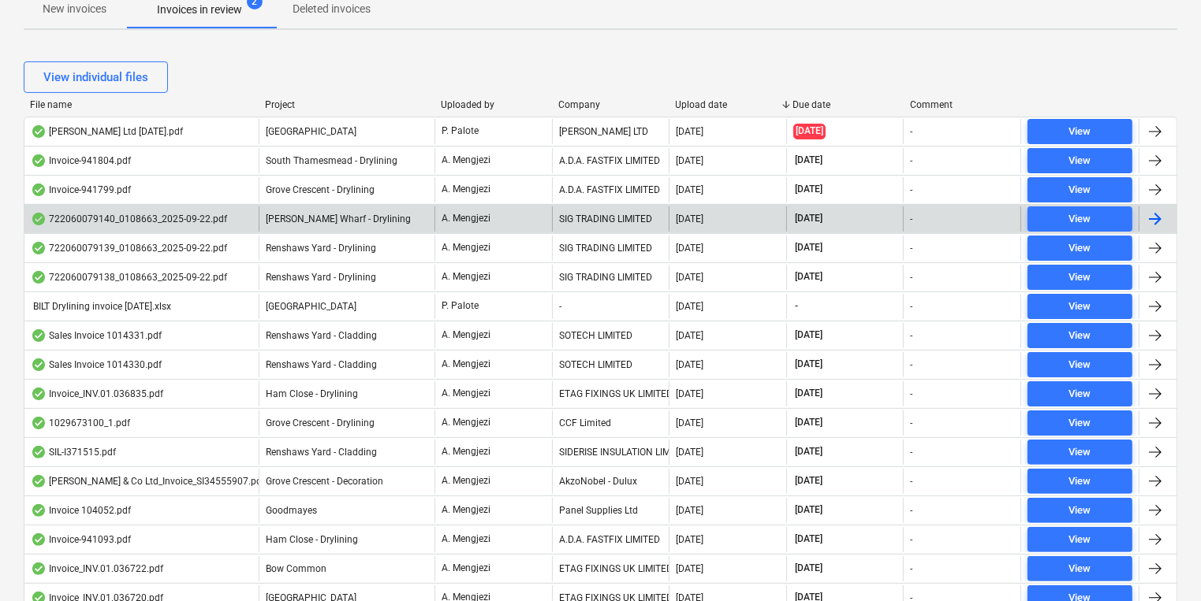
click at [441, 222] on p "A. Mengjezi" at bounding box center [465, 218] width 49 height 13
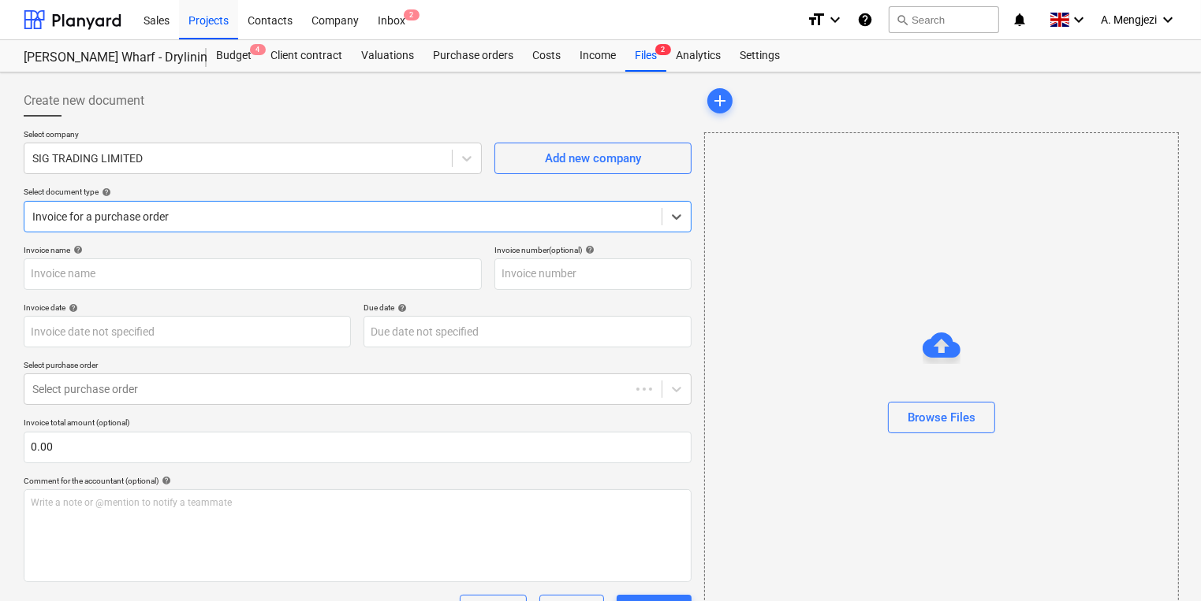
type input "722060079140"
type input "[DATE]"
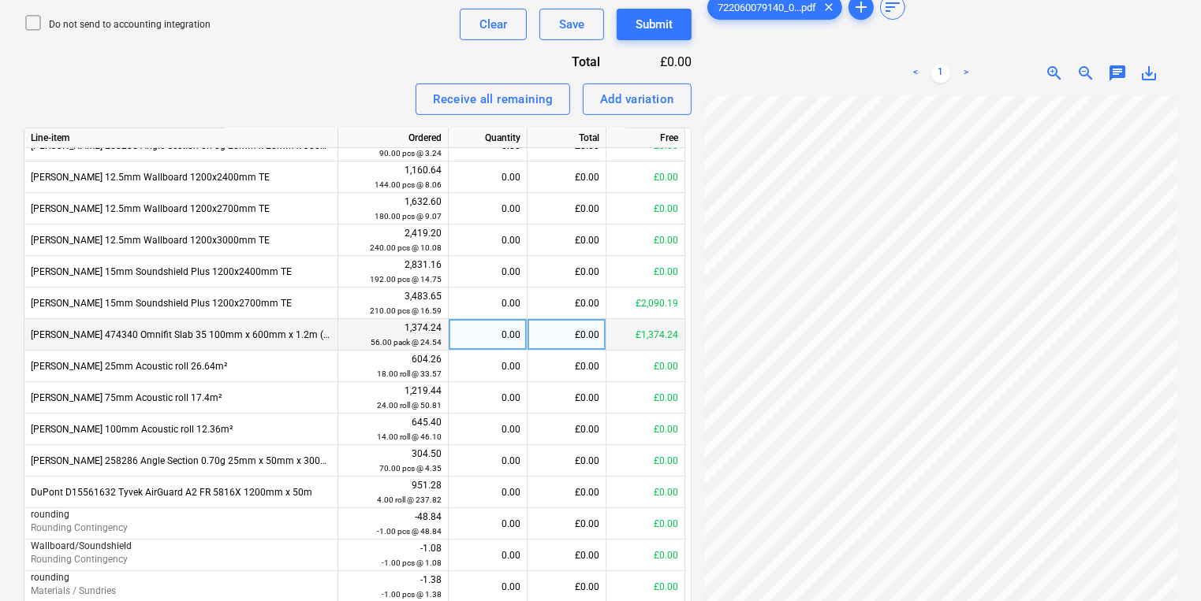
scroll to position [170, 0]
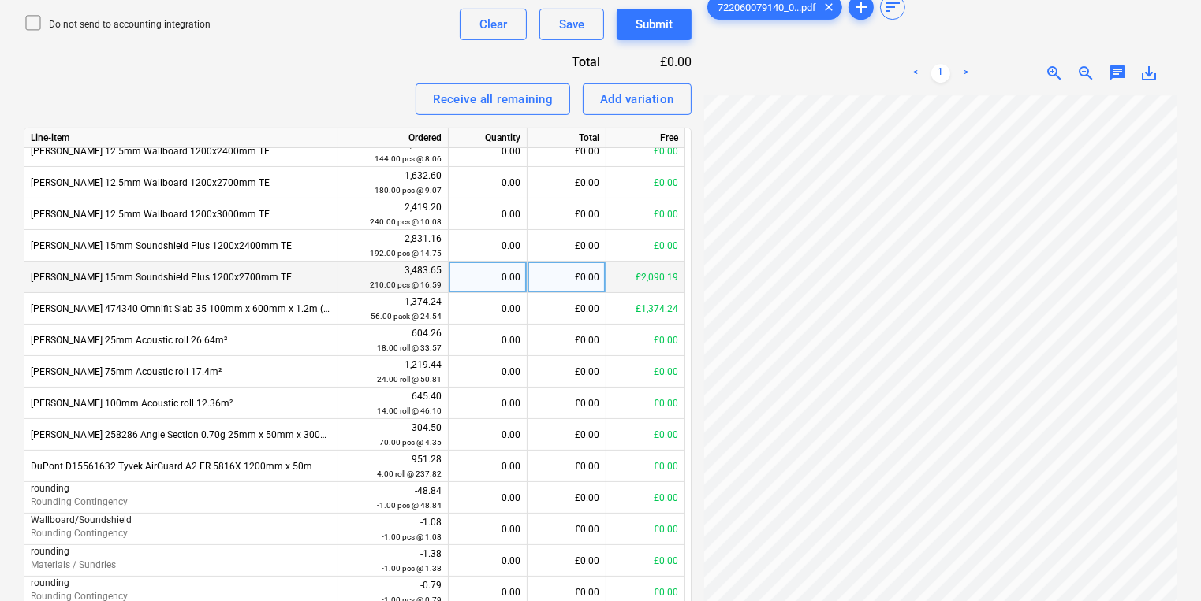
click at [469, 281] on div "0.00" at bounding box center [487, 278] width 65 height 32
type input "126"
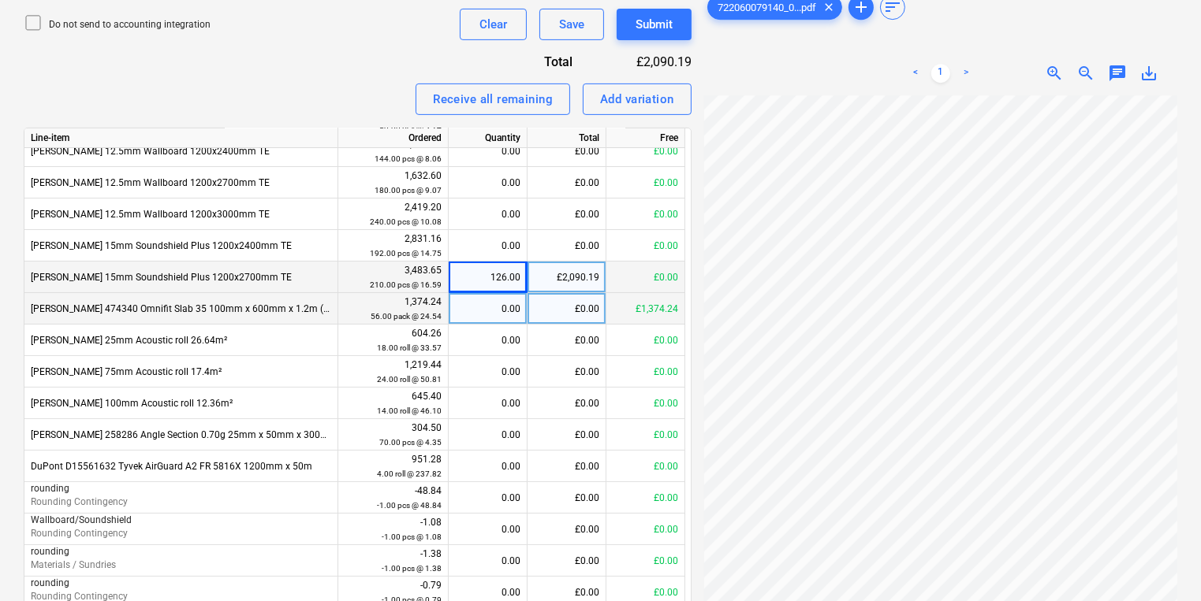
click at [463, 318] on div "0.00" at bounding box center [487, 309] width 65 height 32
type input "56"
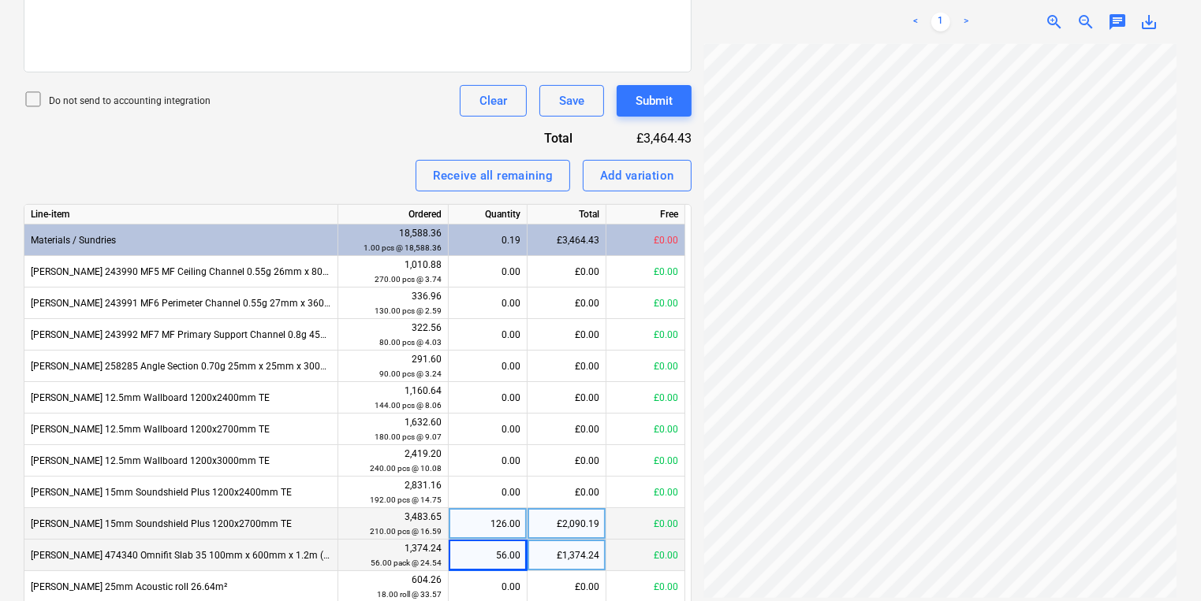
scroll to position [650, 0]
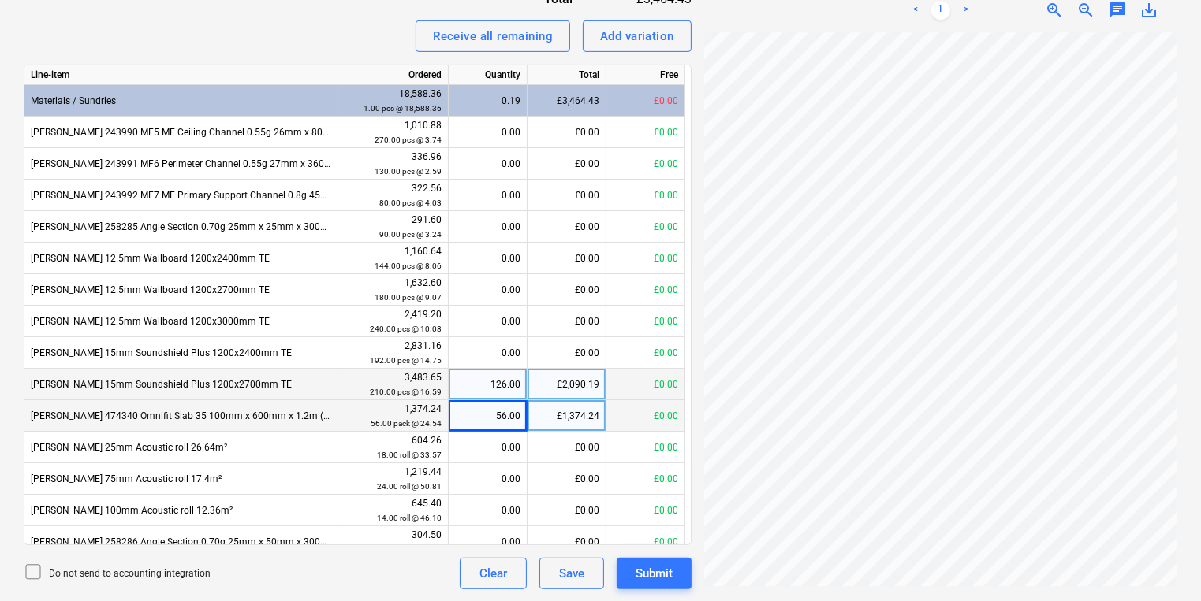
click at [586, 411] on div "£1,374.24" at bounding box center [566, 416] width 79 height 32
type input "1453.91"
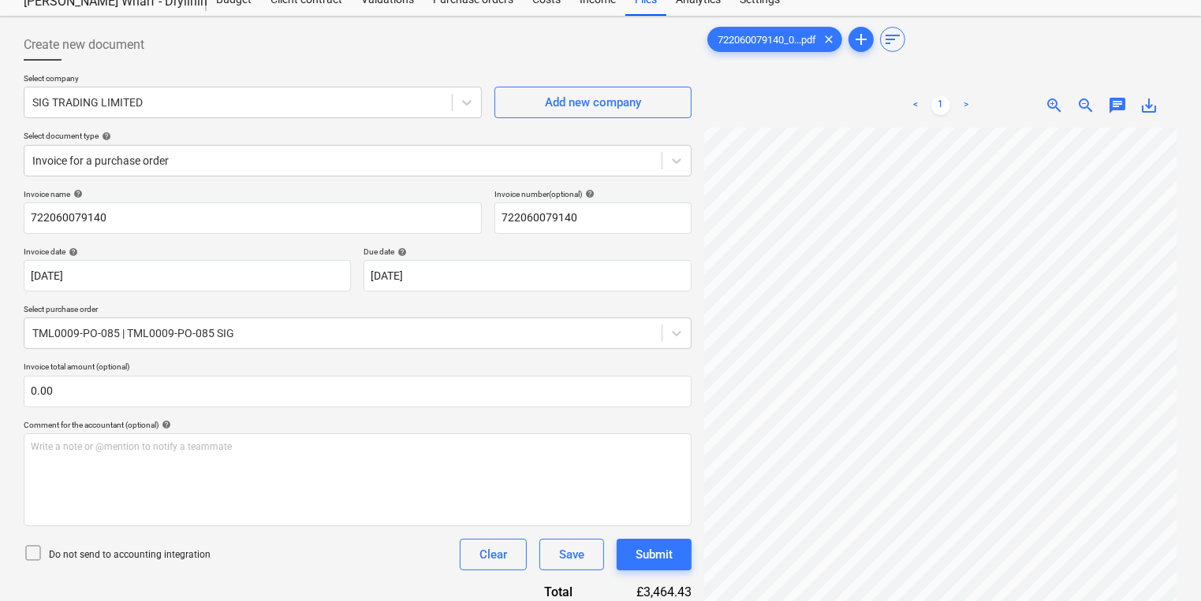
scroll to position [0, 0]
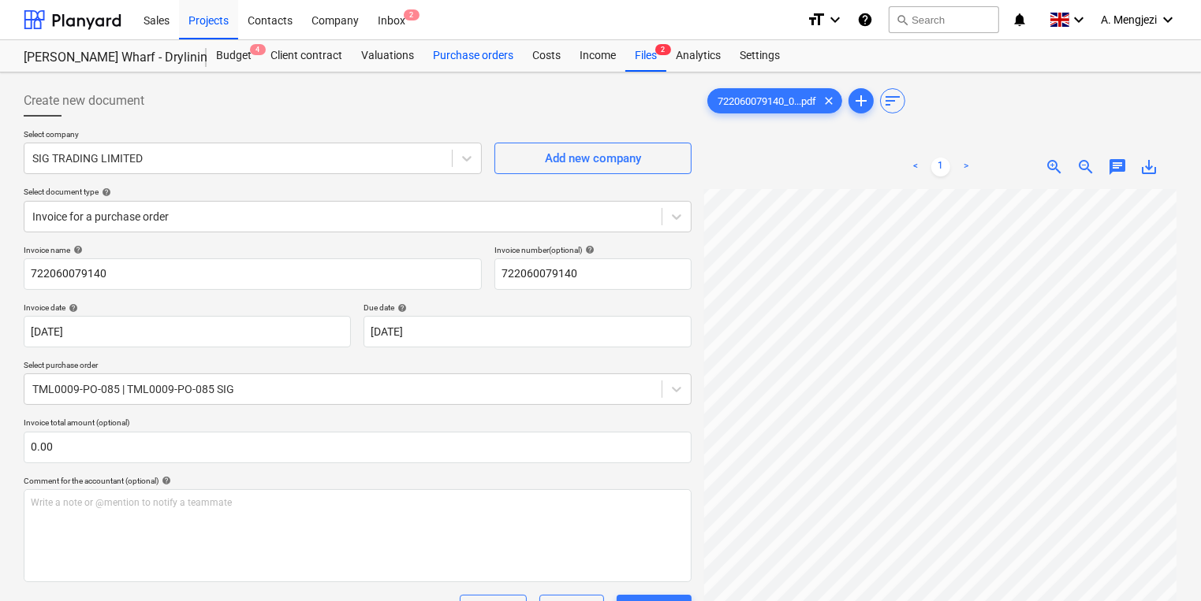
click at [483, 50] on div "Purchase orders" at bounding box center [472, 56] width 99 height 32
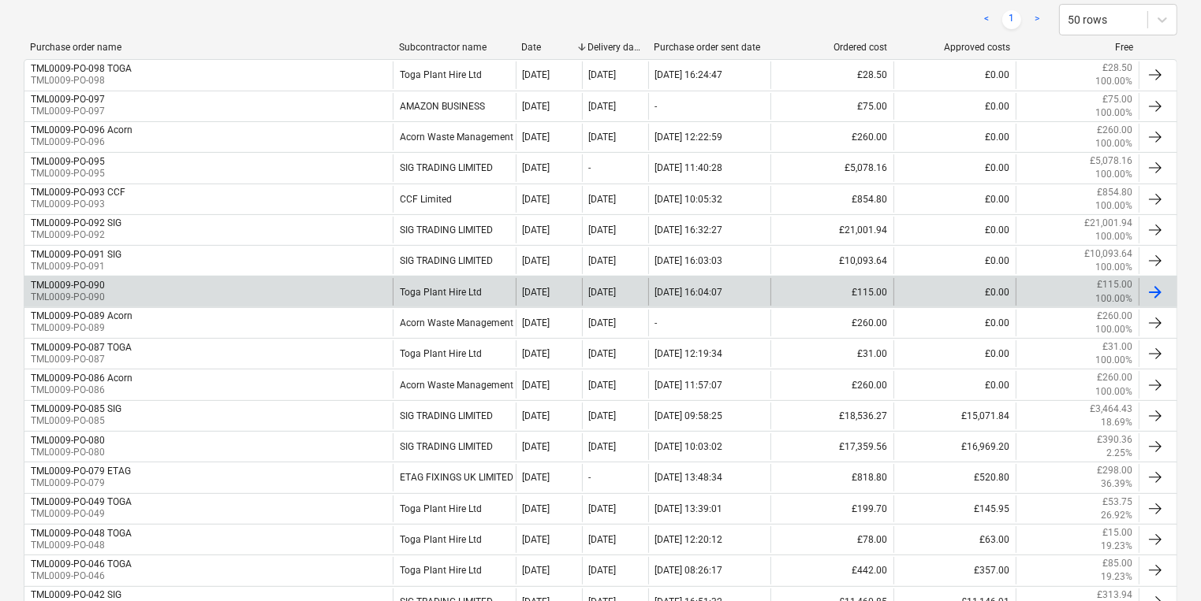
scroll to position [378, 0]
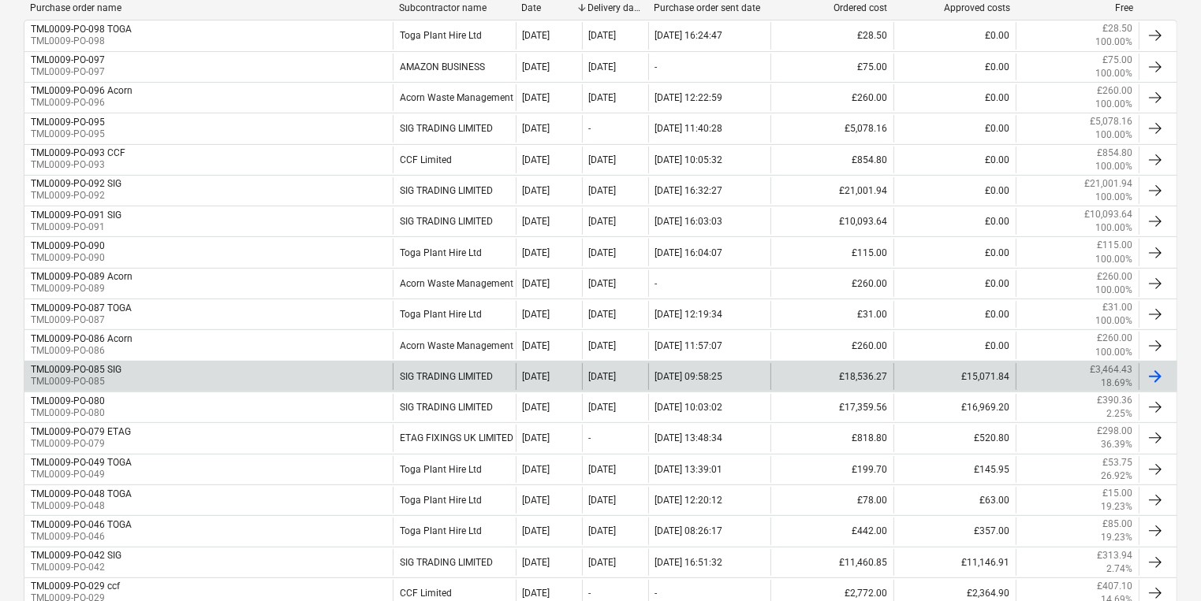
click at [202, 382] on div "TML0009-PO-085 SIG TML0009-PO-085" at bounding box center [208, 376] width 368 height 27
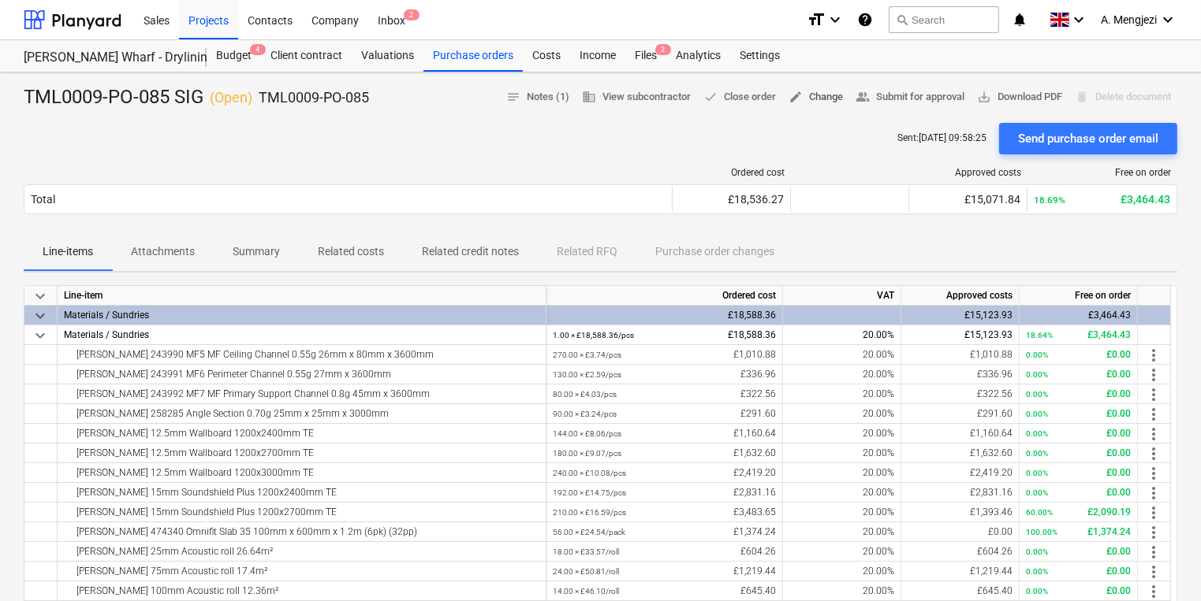
click at [799, 97] on span "edit Change" at bounding box center [815, 97] width 54 height 18
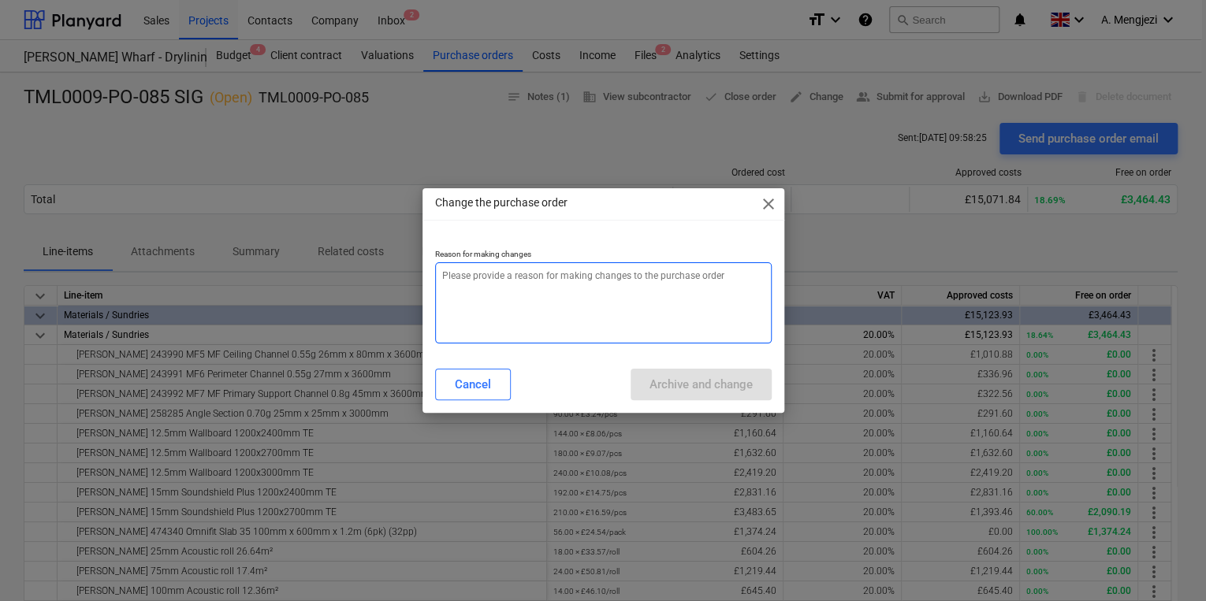
click at [536, 292] on textarea at bounding box center [603, 303] width 337 height 81
type textarea "x"
type textarea "p"
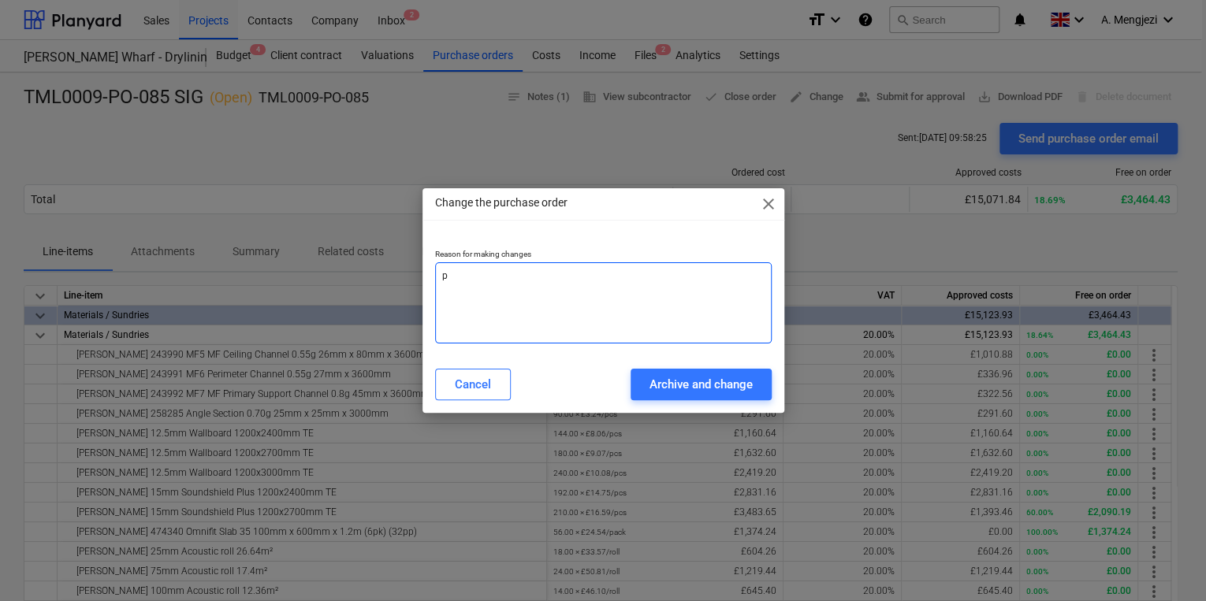
type textarea "x"
type textarea "pr"
type textarea "x"
type textarea "pri"
type textarea "x"
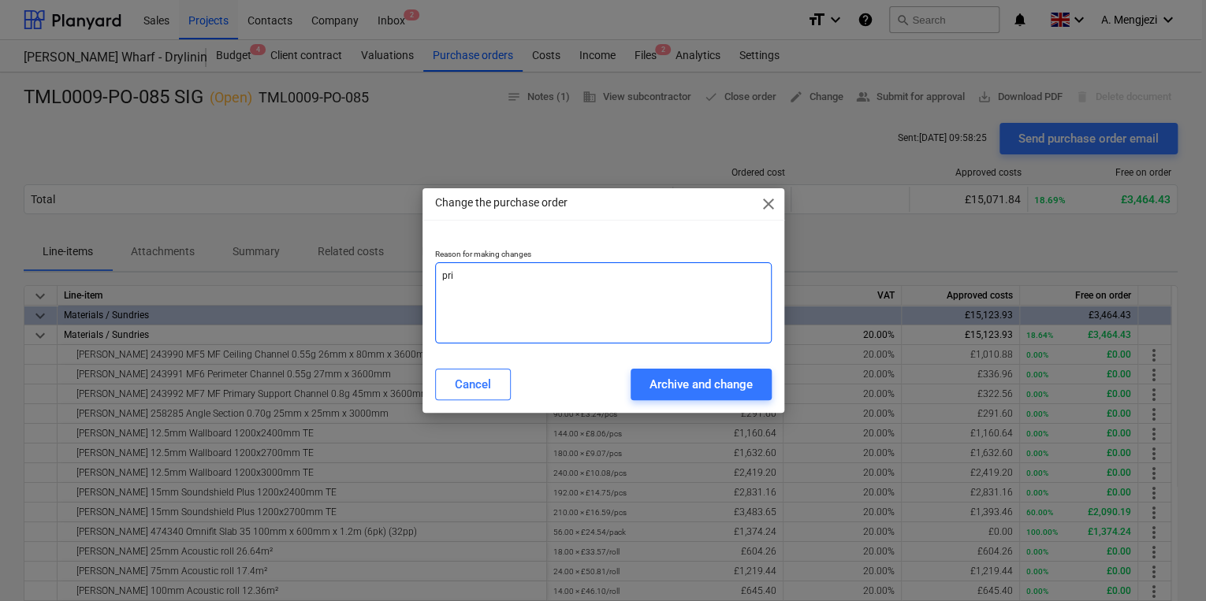
type textarea "pric"
type textarea "x"
type textarea "price"
type textarea "x"
type textarea "price"
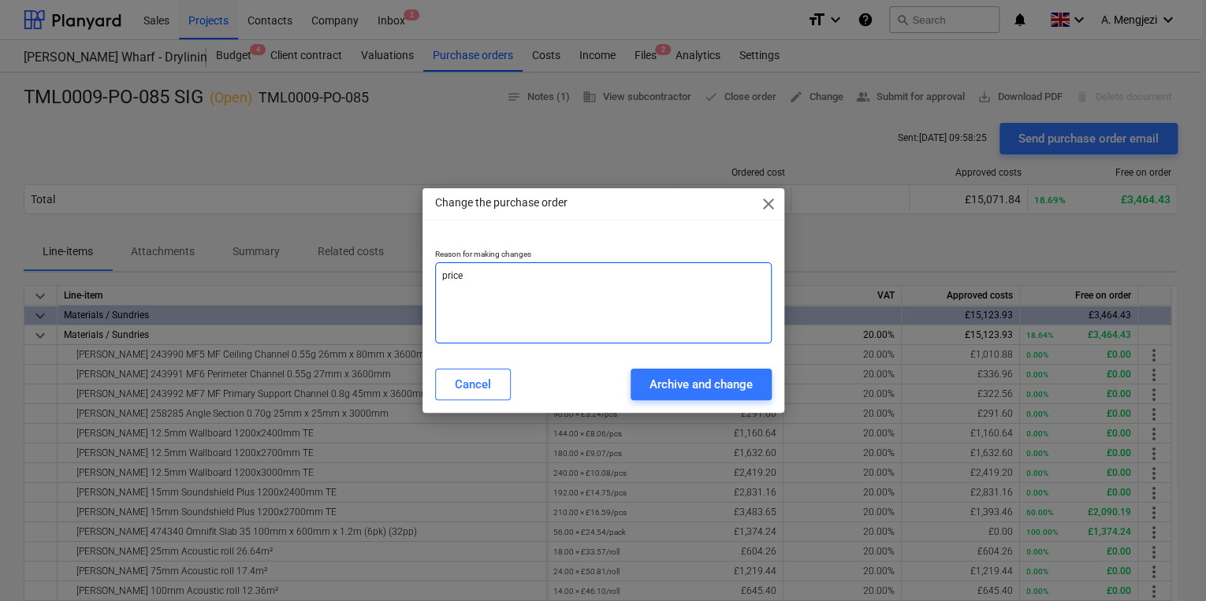
type textarea "x"
type textarea "price e"
type textarea "x"
type textarea "price er"
type textarea "x"
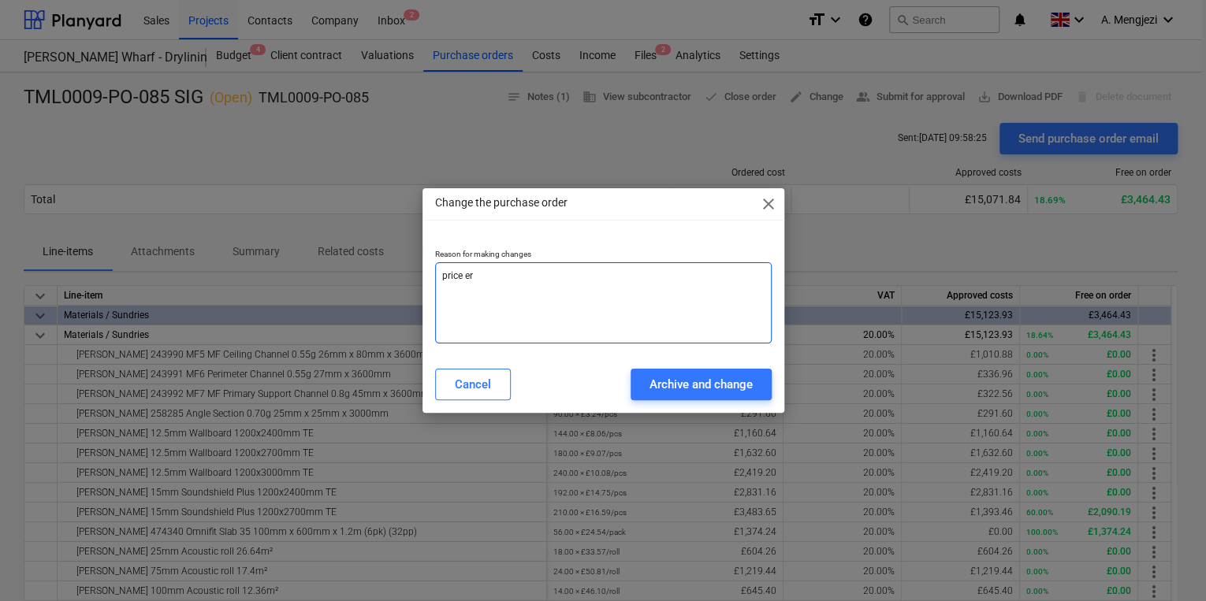
type textarea "price err"
type textarea "x"
type textarea "price erro"
type textarea "x"
type textarea "price error"
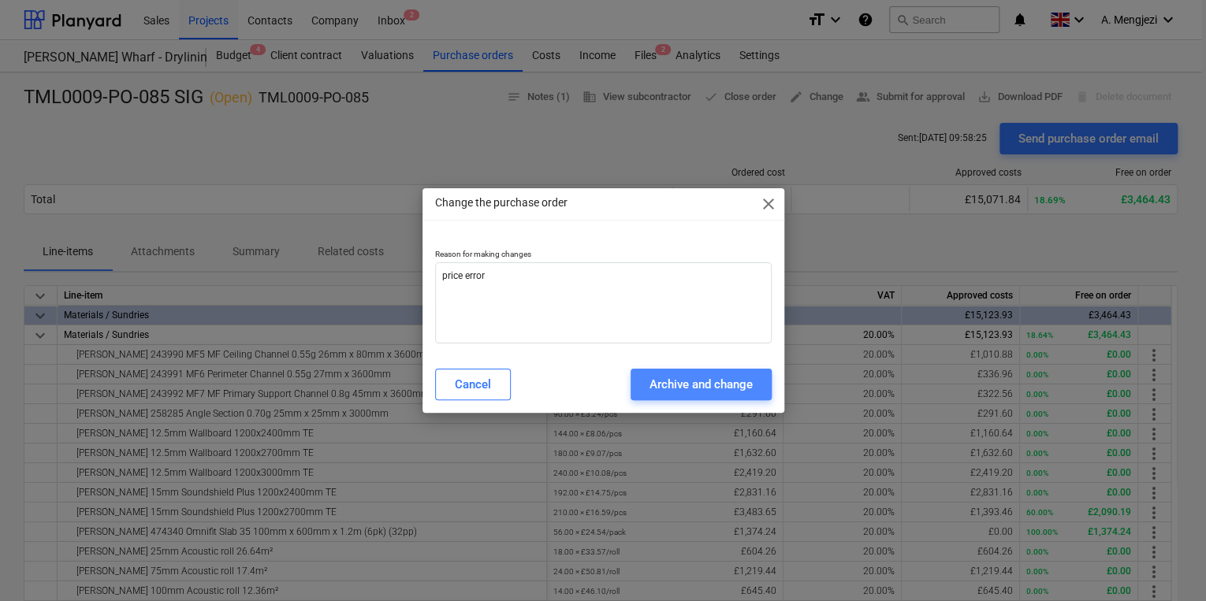
click at [672, 393] on div "Archive and change" at bounding box center [701, 384] width 103 height 20
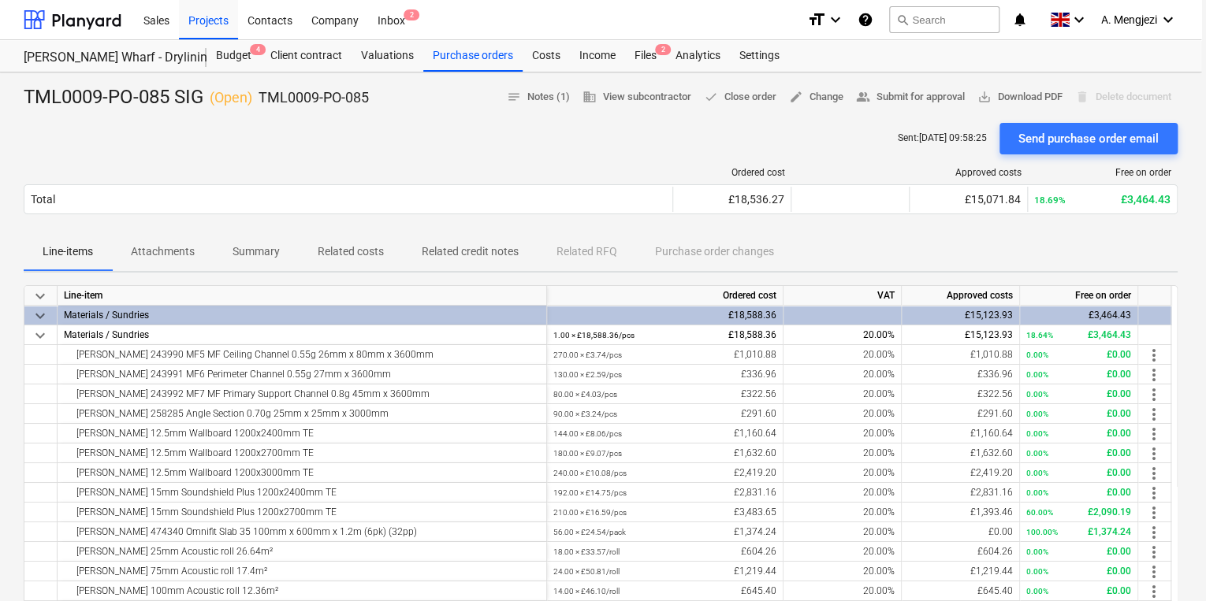
type textarea "x"
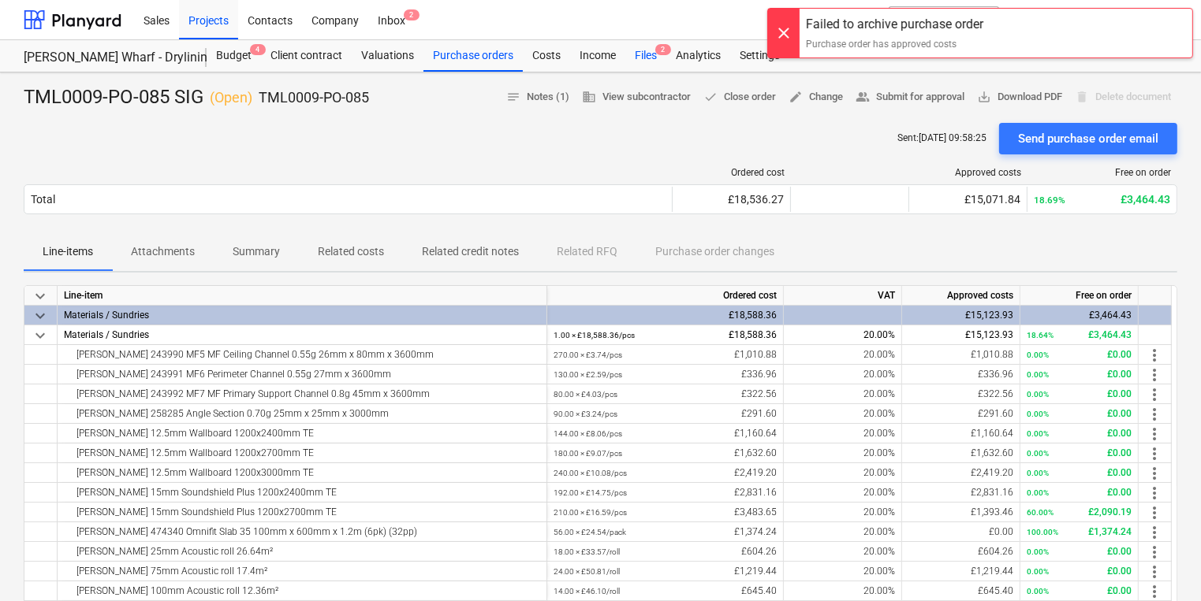
click at [631, 48] on div "Files 2" at bounding box center [645, 56] width 41 height 32
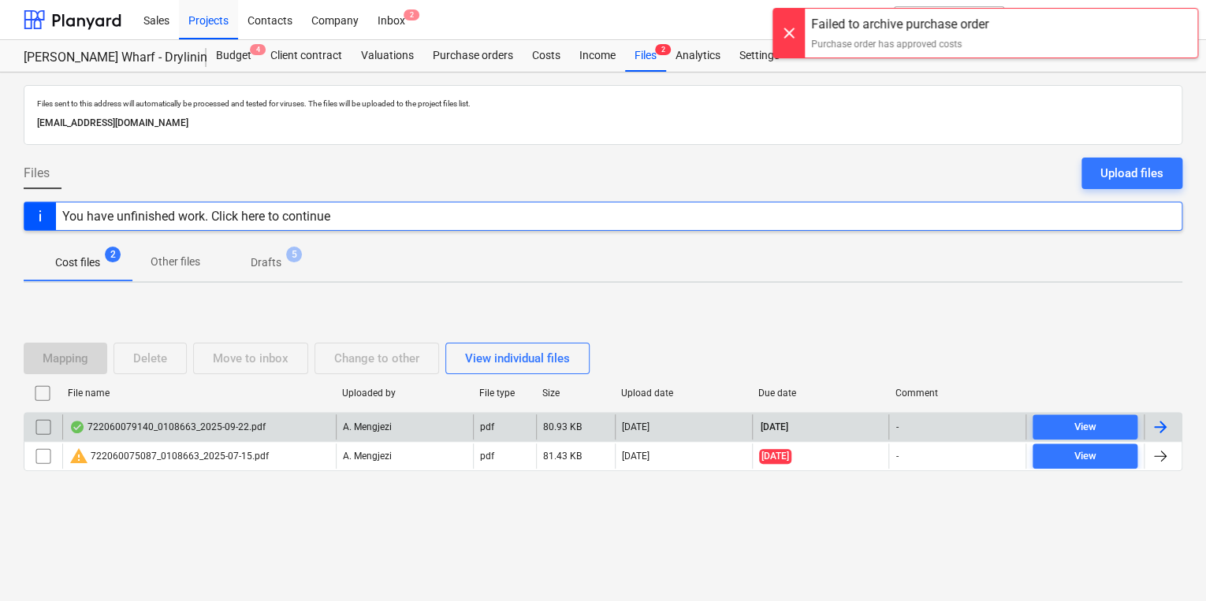
click at [290, 426] on div "722060079140_0108663_2025-09-22.pdf" at bounding box center [199, 427] width 274 height 25
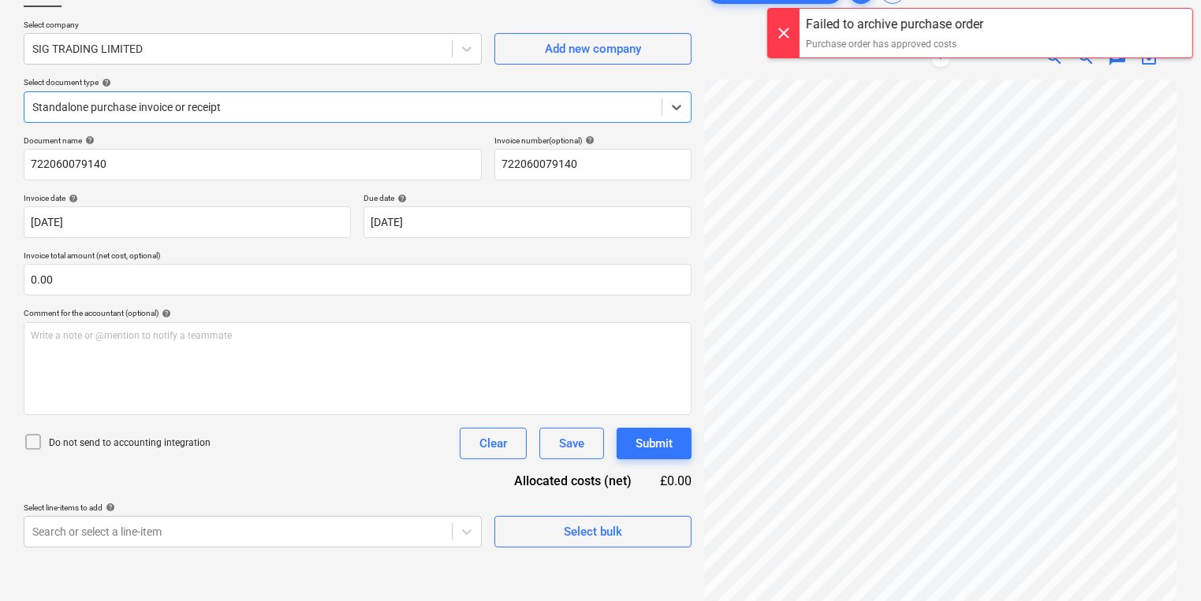
scroll to position [158, 0]
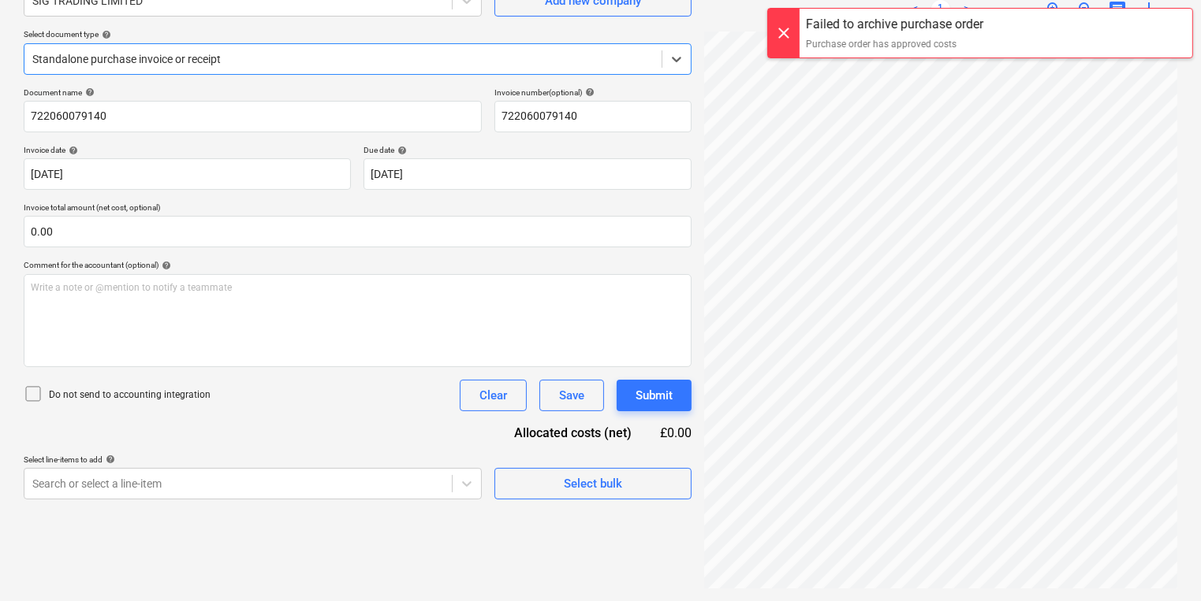
click at [312, 51] on div at bounding box center [342, 59] width 621 height 16
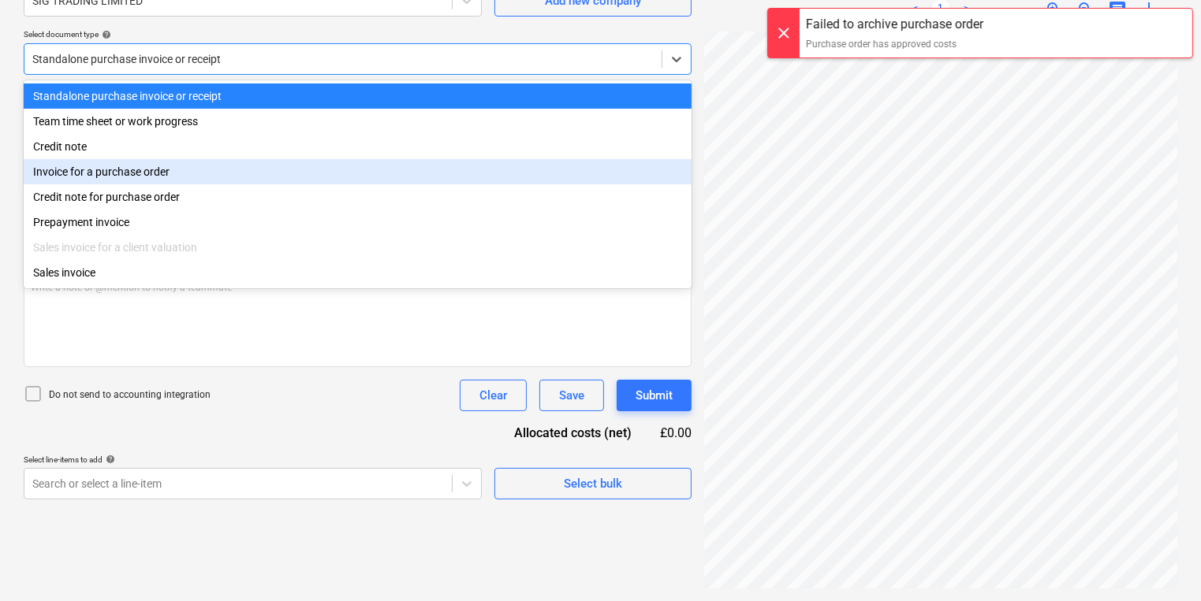
click at [211, 179] on div "Invoice for a purchase order" at bounding box center [358, 171] width 668 height 25
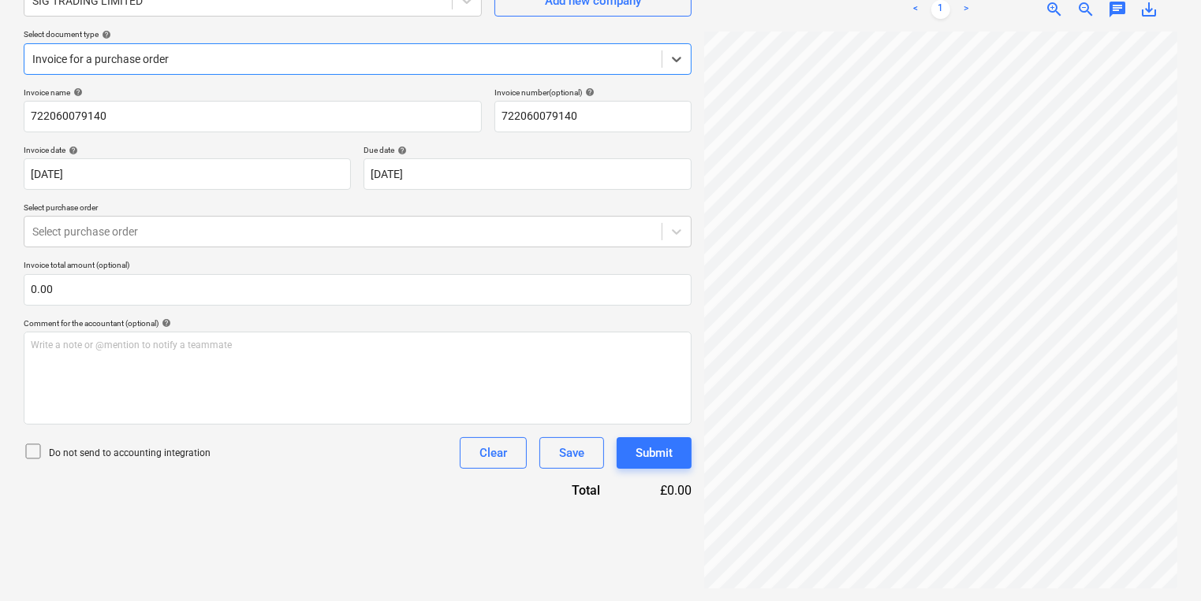
click at [232, 214] on p "Select purchase order" at bounding box center [358, 209] width 668 height 13
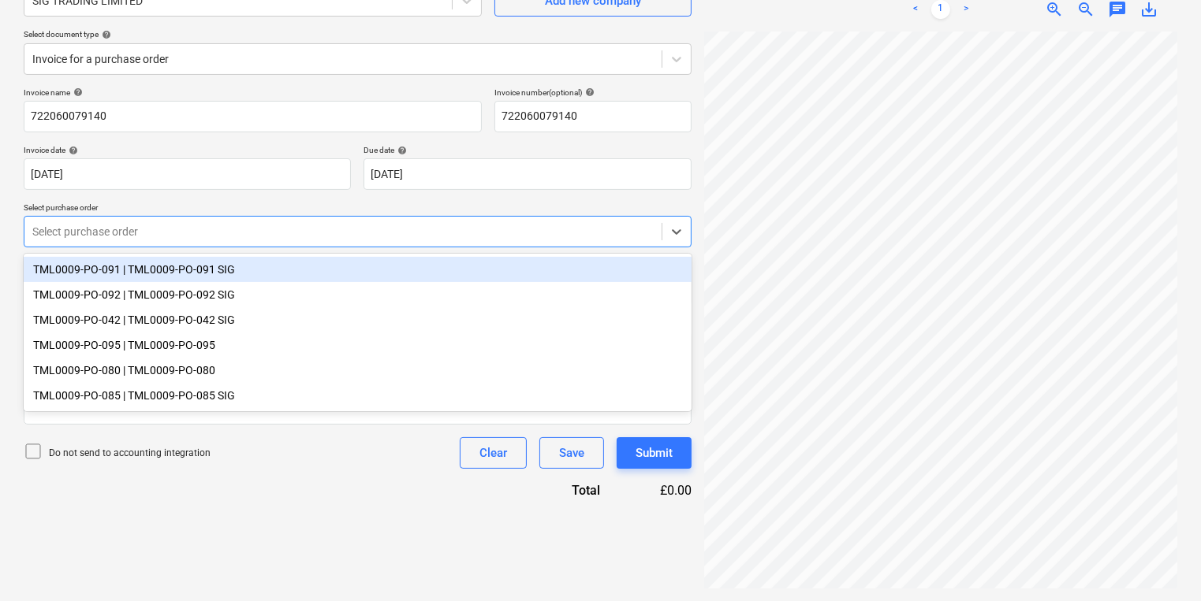
click at [231, 229] on div at bounding box center [342, 232] width 621 height 16
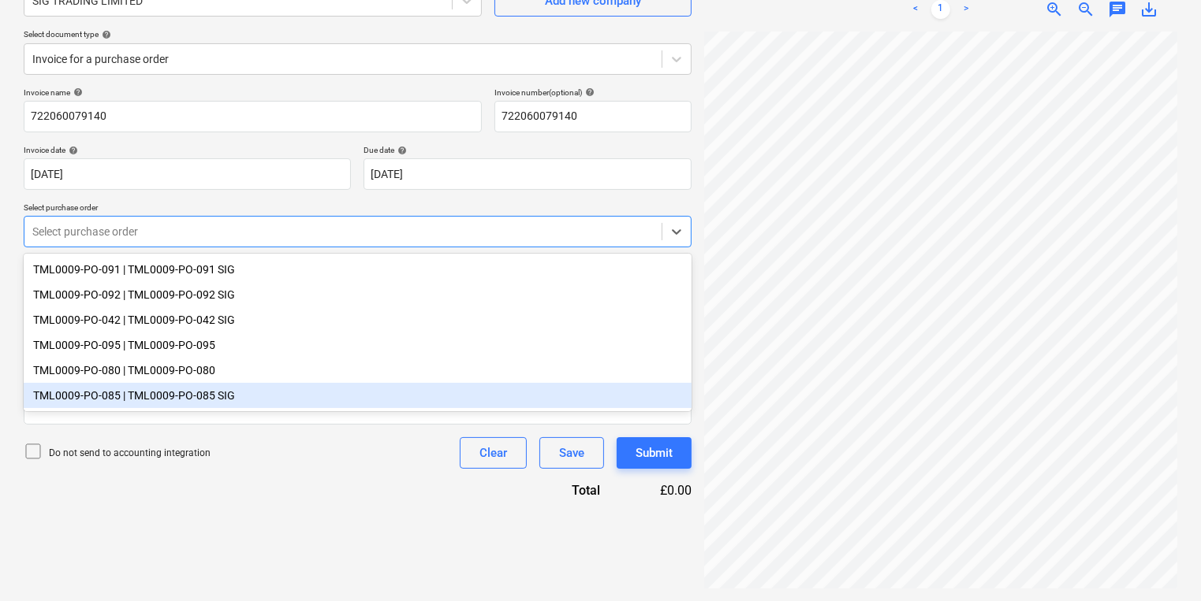
click at [223, 390] on div "TML0009-PO-085 | TML0009-PO-085 SIG" at bounding box center [358, 395] width 668 height 25
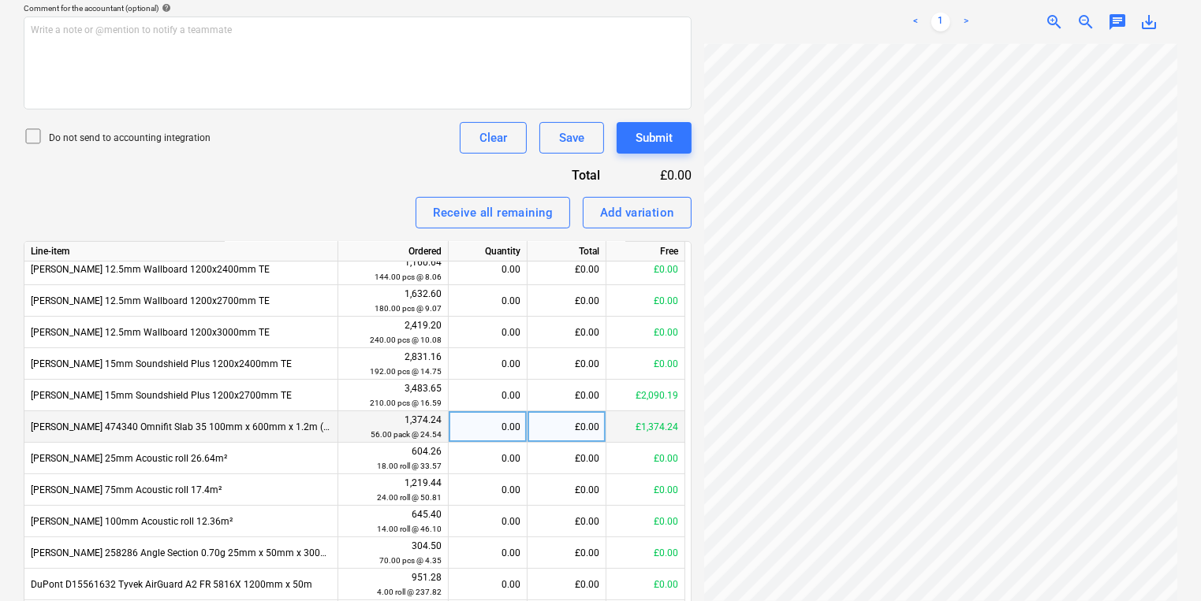
scroll to position [170, 0]
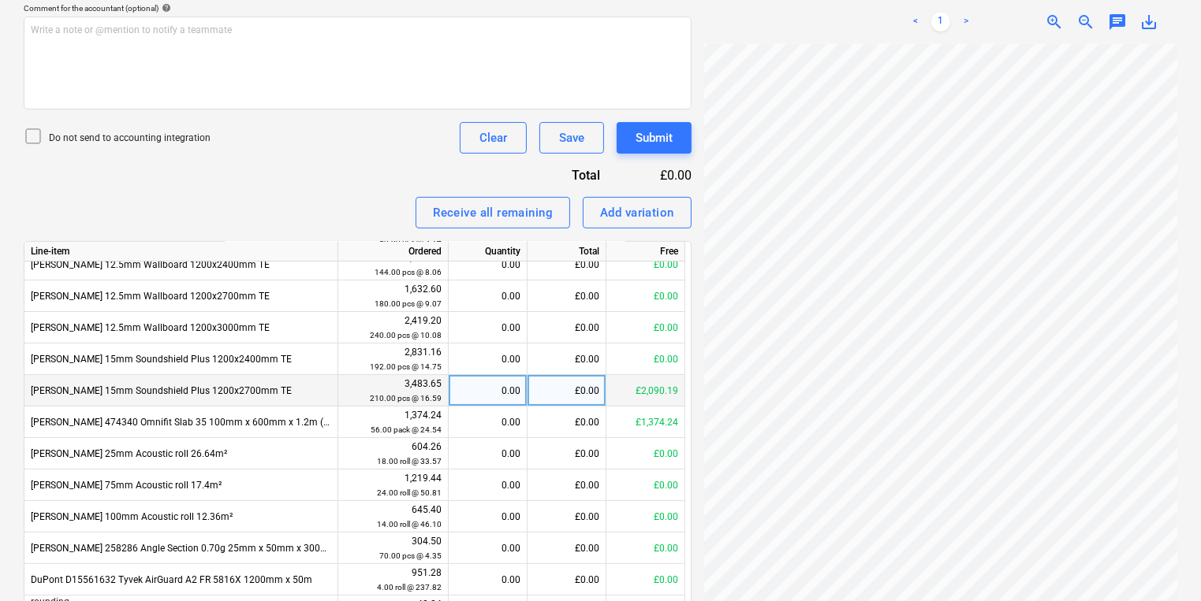
click at [511, 386] on div "0.00" at bounding box center [487, 391] width 65 height 32
click at [489, 381] on div "0.00" at bounding box center [487, 391] width 65 height 32
click at [492, 388] on div "0.00" at bounding box center [487, 391] width 65 height 32
click at [497, 388] on div "0.00" at bounding box center [487, 391] width 65 height 32
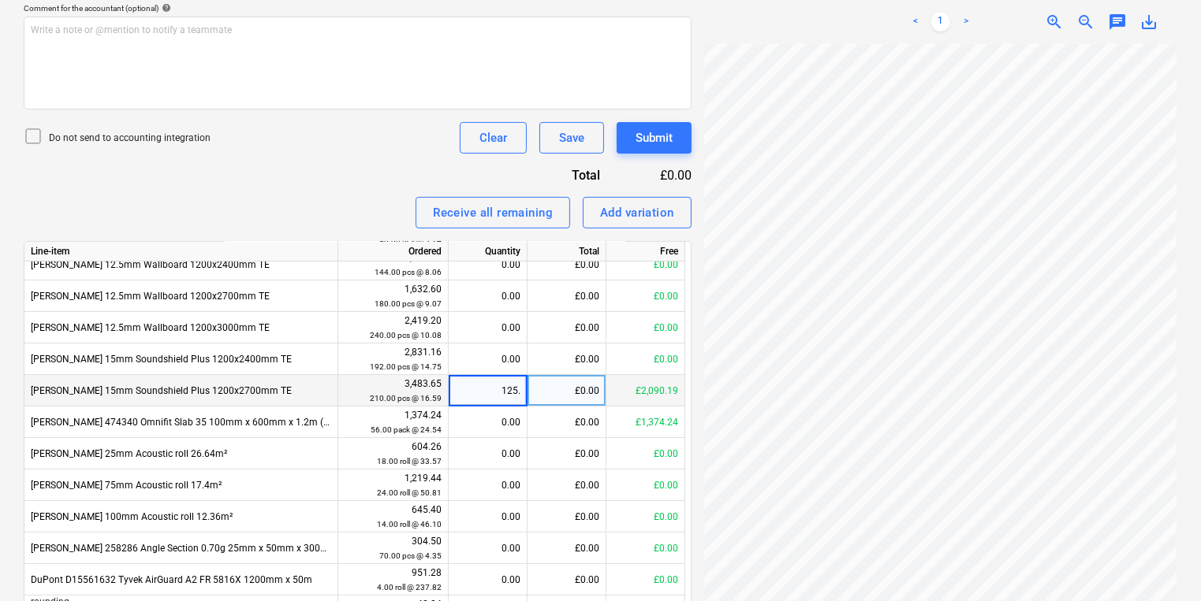
type input "125.9"
click at [531, 391] on div "£2,088.53" at bounding box center [566, 391] width 79 height 32
click at [514, 389] on div "125.90" at bounding box center [487, 391] width 65 height 32
click at [519, 389] on input "125.9" at bounding box center [488, 390] width 78 height 31
type input "125.94"
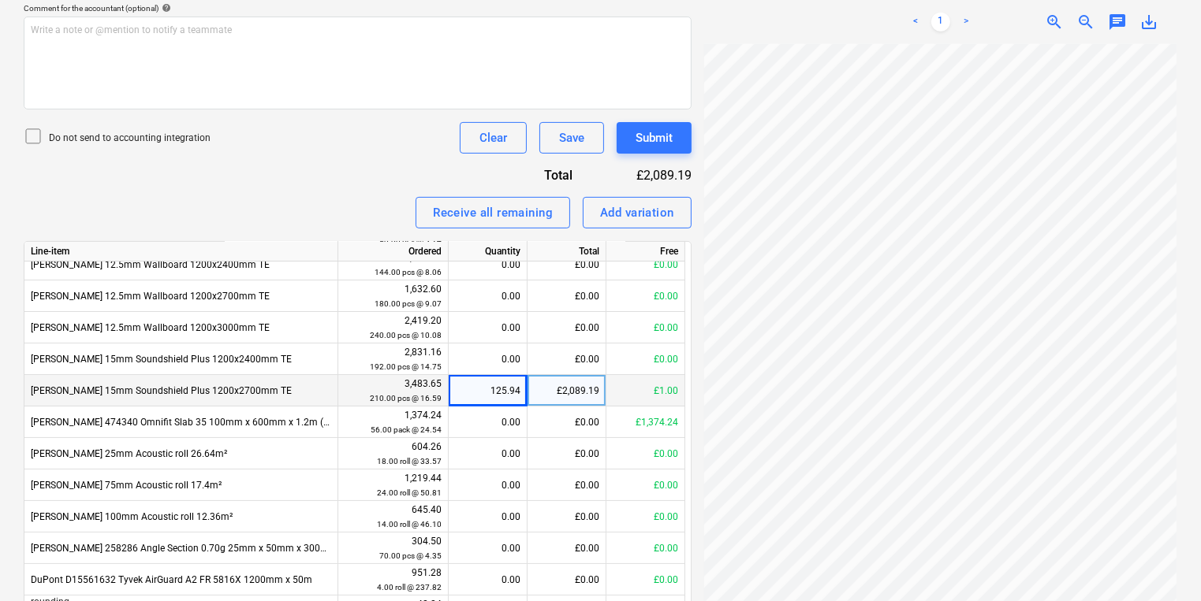
click at [514, 394] on div "125.94" at bounding box center [487, 391] width 65 height 32
click at [519, 393] on input "125.94" at bounding box center [488, 390] width 78 height 31
type input "125.944"
click at [519, 393] on div "125.94" at bounding box center [487, 391] width 65 height 32
click at [519, 389] on input "125.944" at bounding box center [488, 390] width 78 height 31
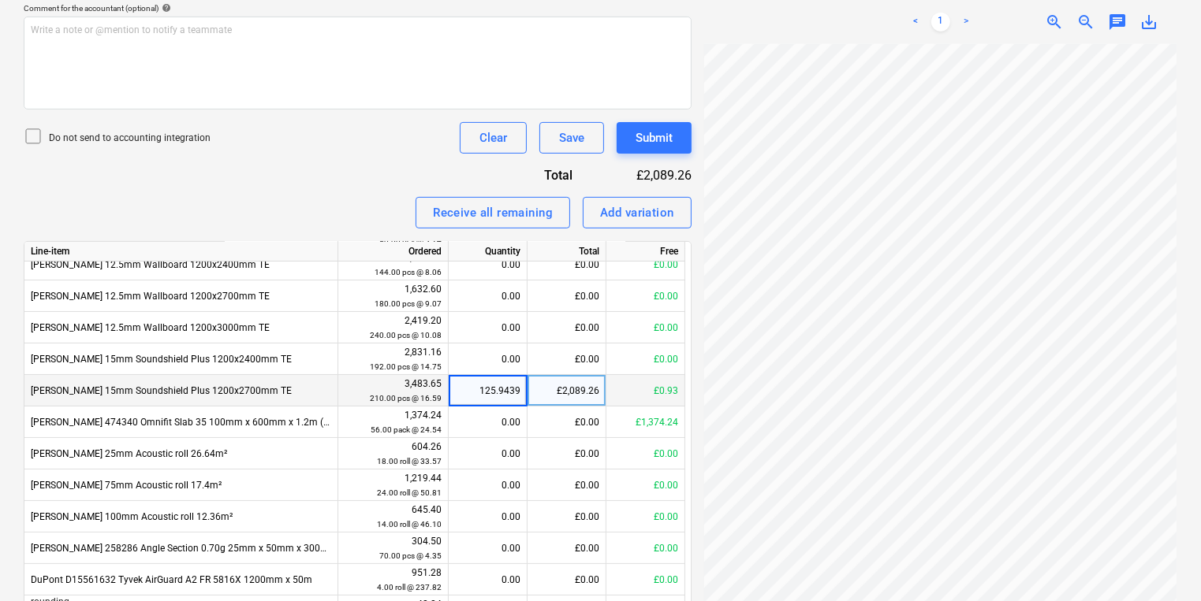
type input "125.94394"
click at [523, 396] on div "125.94" at bounding box center [488, 391] width 79 height 32
click at [519, 389] on input "125.9439" at bounding box center [488, 390] width 78 height 31
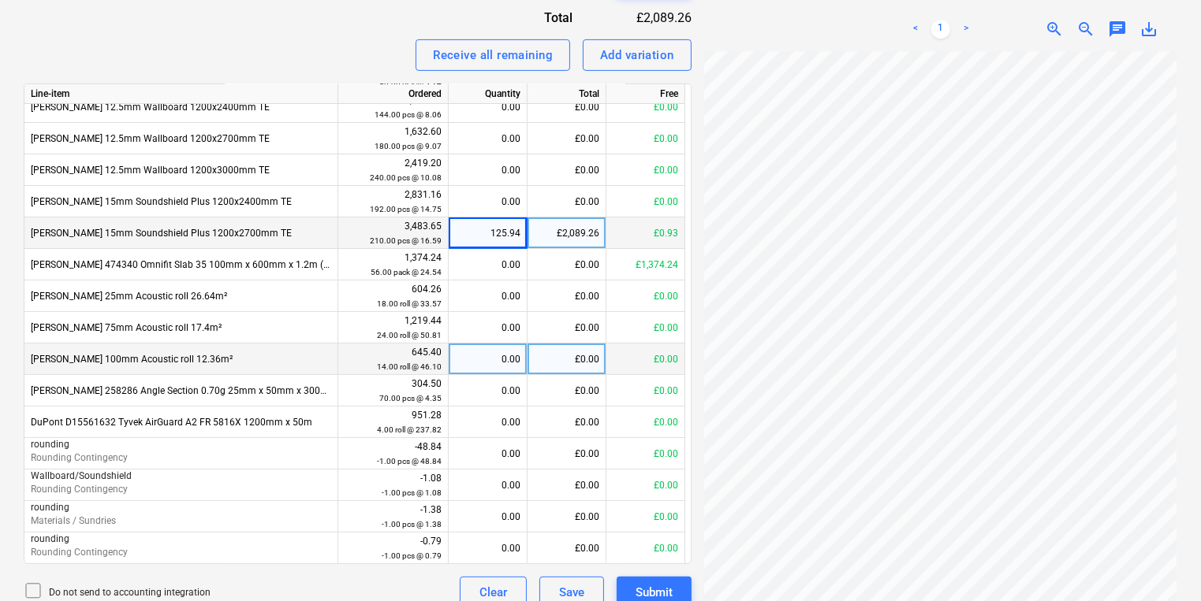
scroll to position [650, 0]
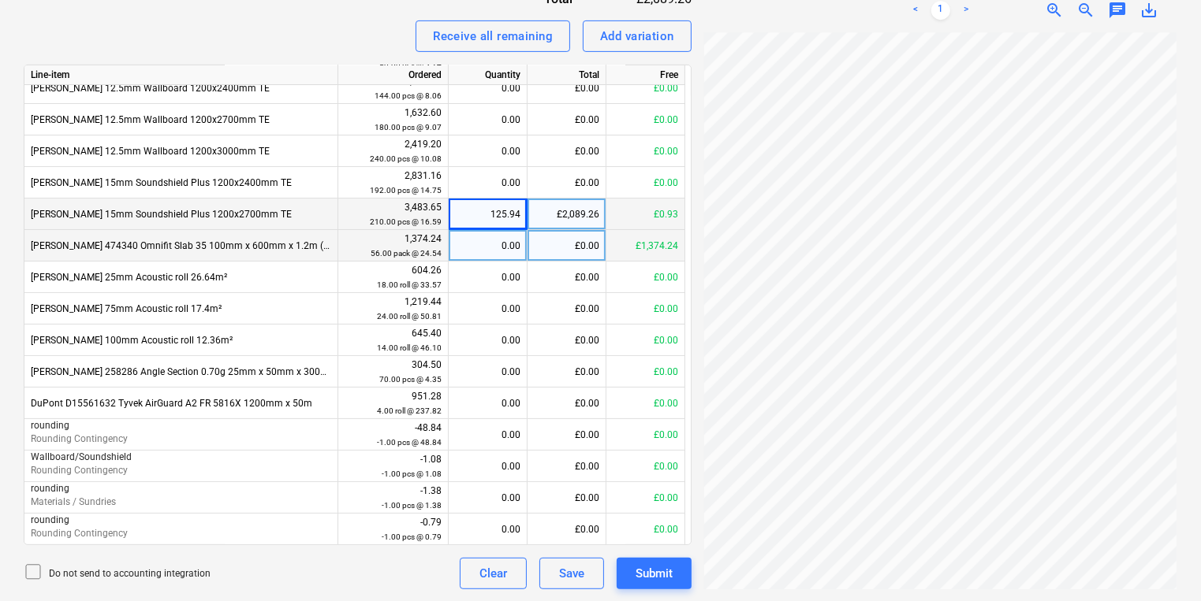
click at [507, 242] on div "0.00" at bounding box center [487, 246] width 65 height 32
type input "59.25"
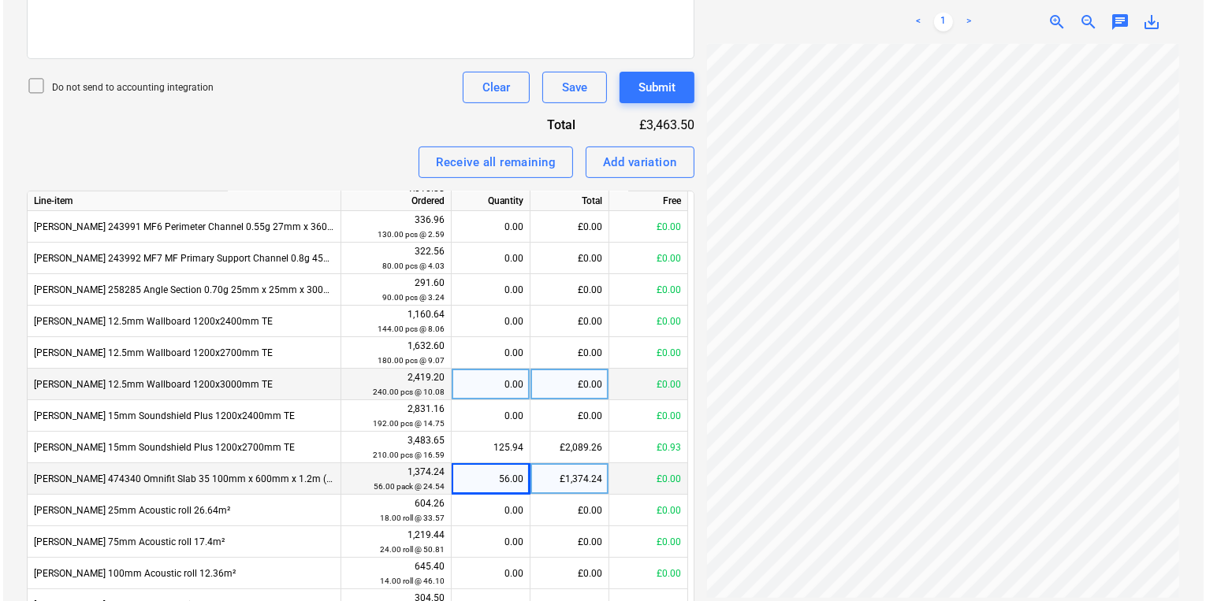
scroll to position [170, 0]
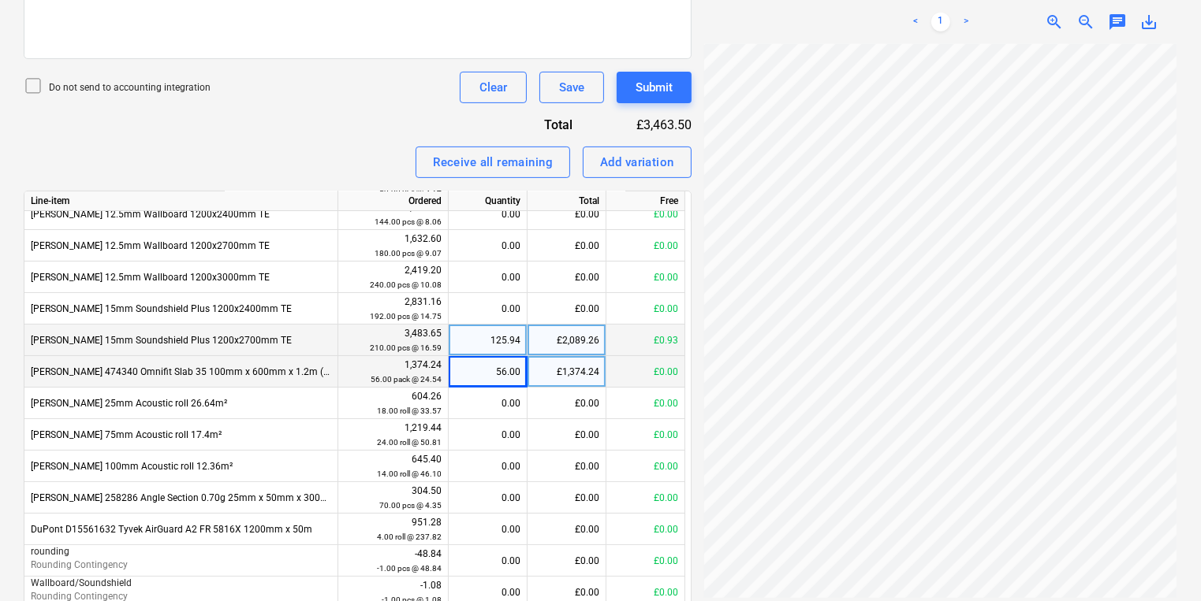
click at [482, 344] on div "125.94" at bounding box center [487, 341] width 65 height 32
type input "261"
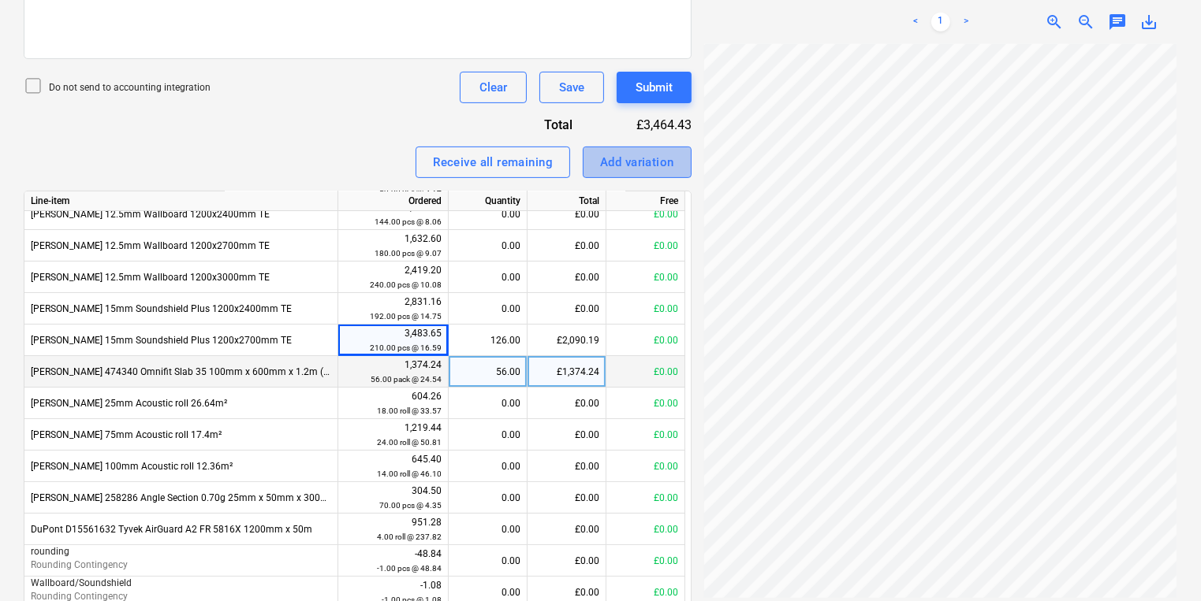
click at [631, 161] on div "Add variation" at bounding box center [637, 162] width 74 height 20
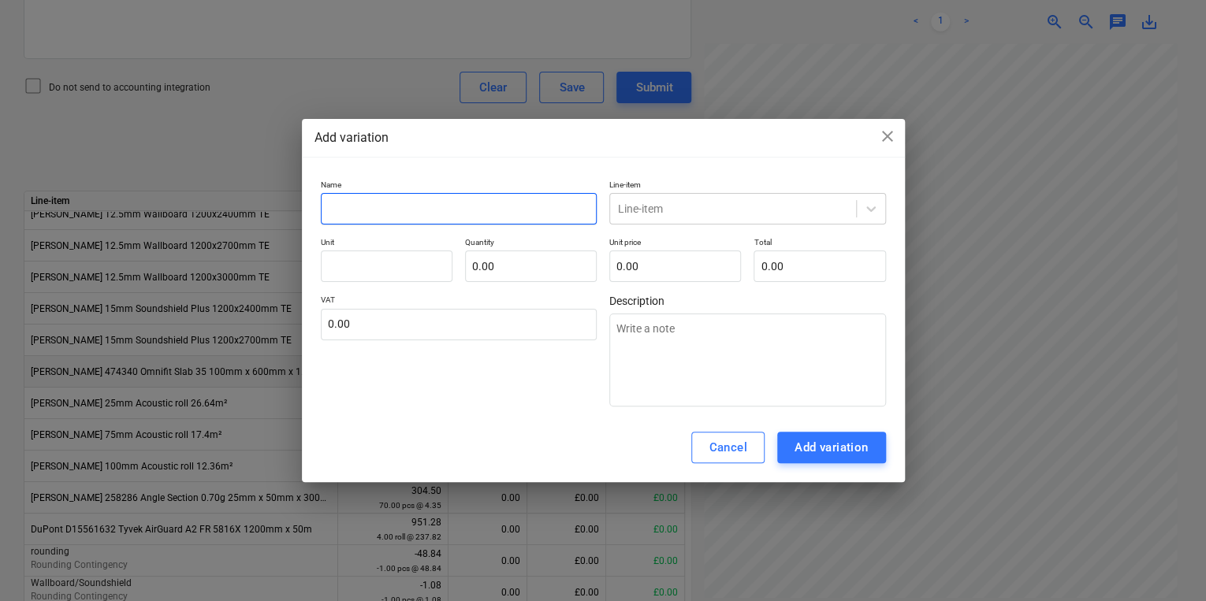
click at [510, 213] on input "text" at bounding box center [459, 209] width 277 height 32
type textarea "x"
type input "S"
type textarea "x"
type input "So"
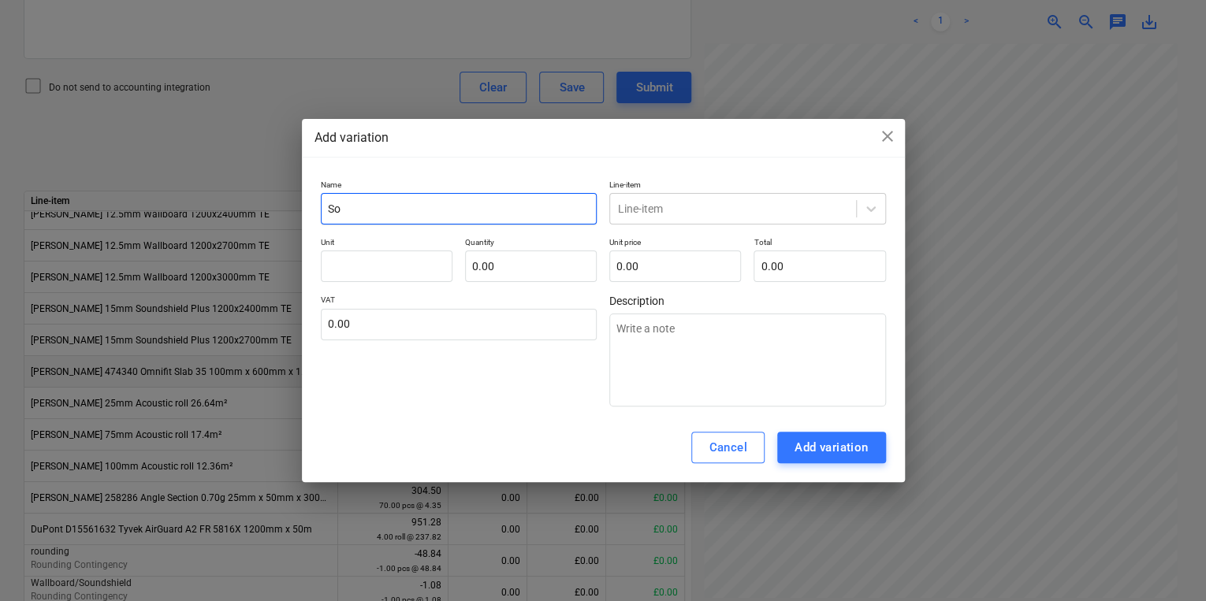
type textarea "x"
type input "Sou"
type textarea "x"
type input "Soun"
type textarea "x"
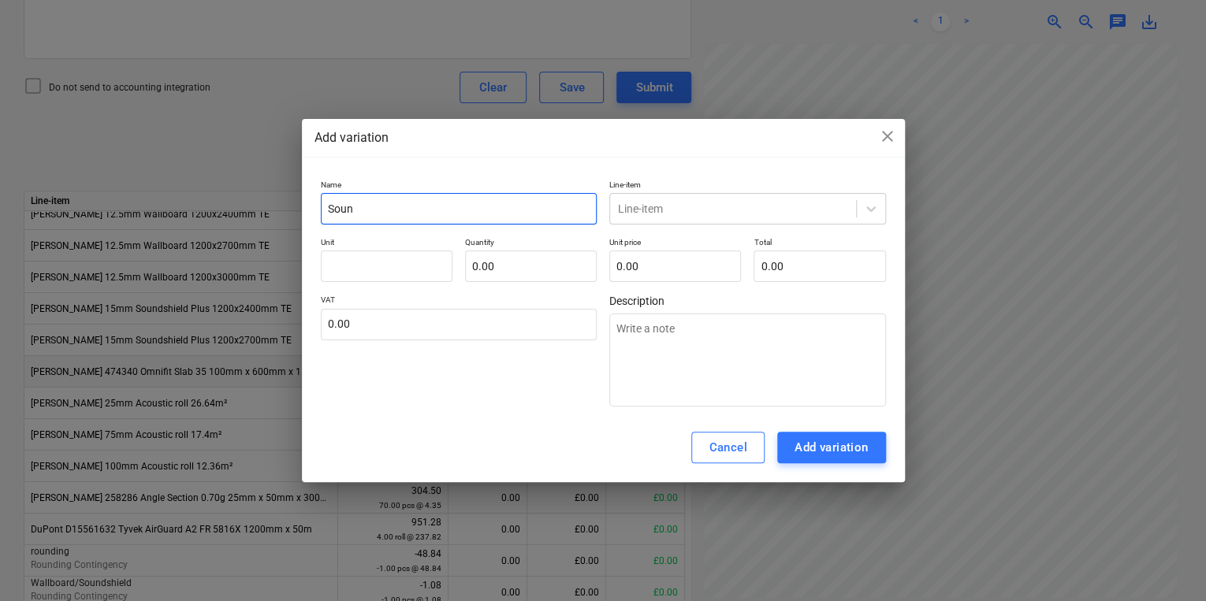
type input "Sound"
type textarea "x"
type input "Sounds"
type textarea "x"
type input "Soundsh"
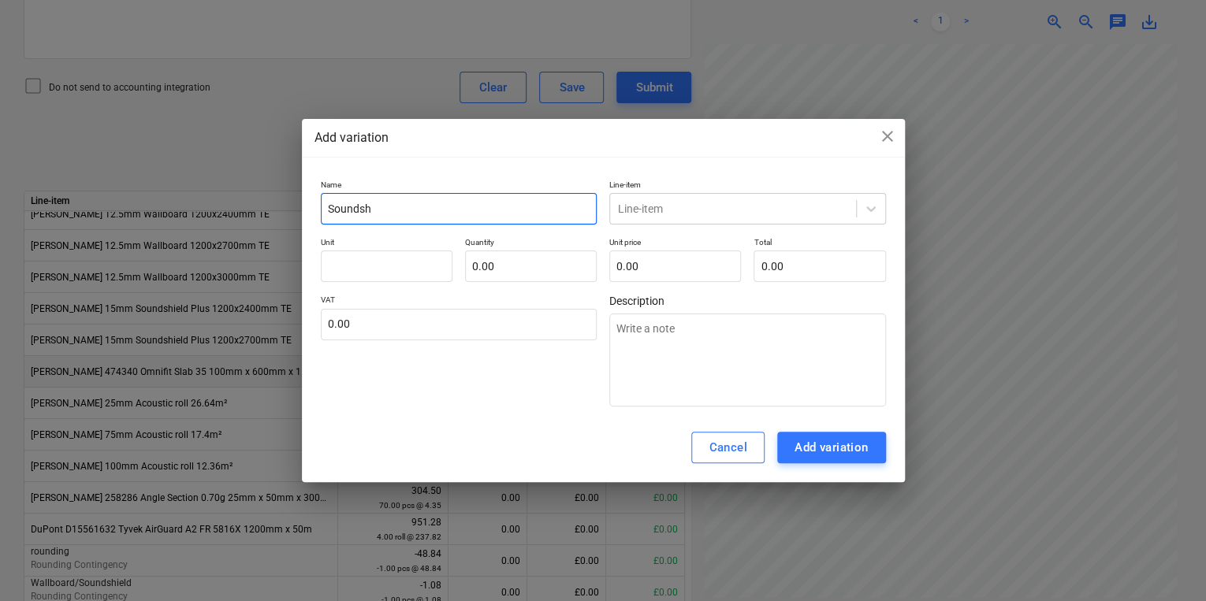
type textarea "x"
type input "Soundshe"
type textarea "x"
type input "Soundsh"
type textarea "x"
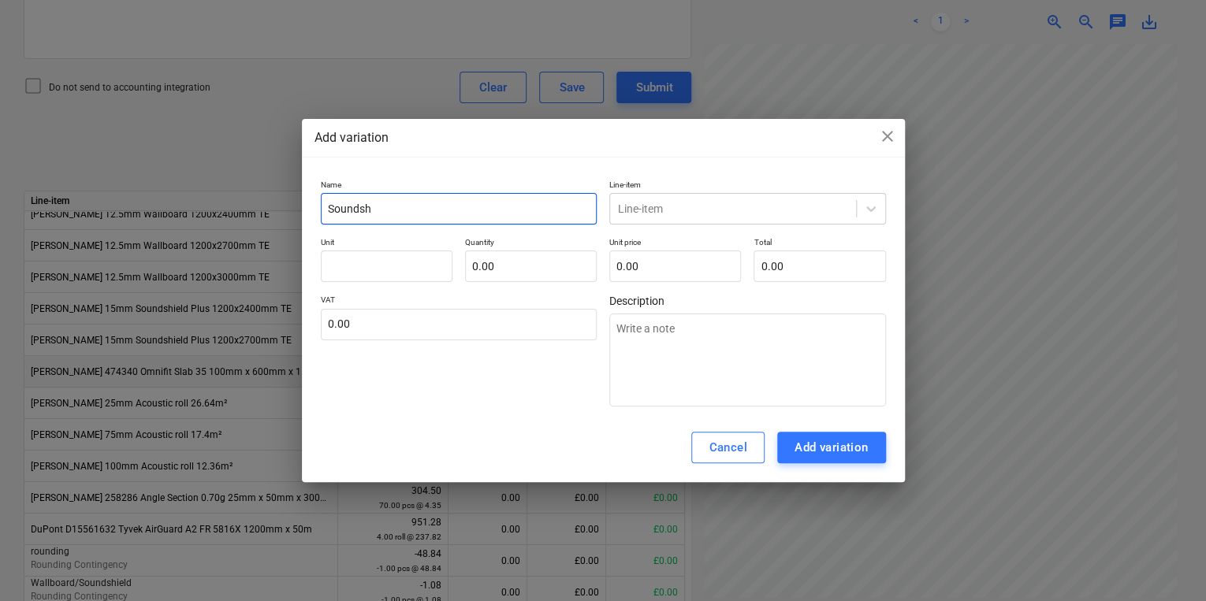
type input "Soundshi"
type textarea "x"
type input "Soundshie"
type textarea "x"
type input "Soundshiel"
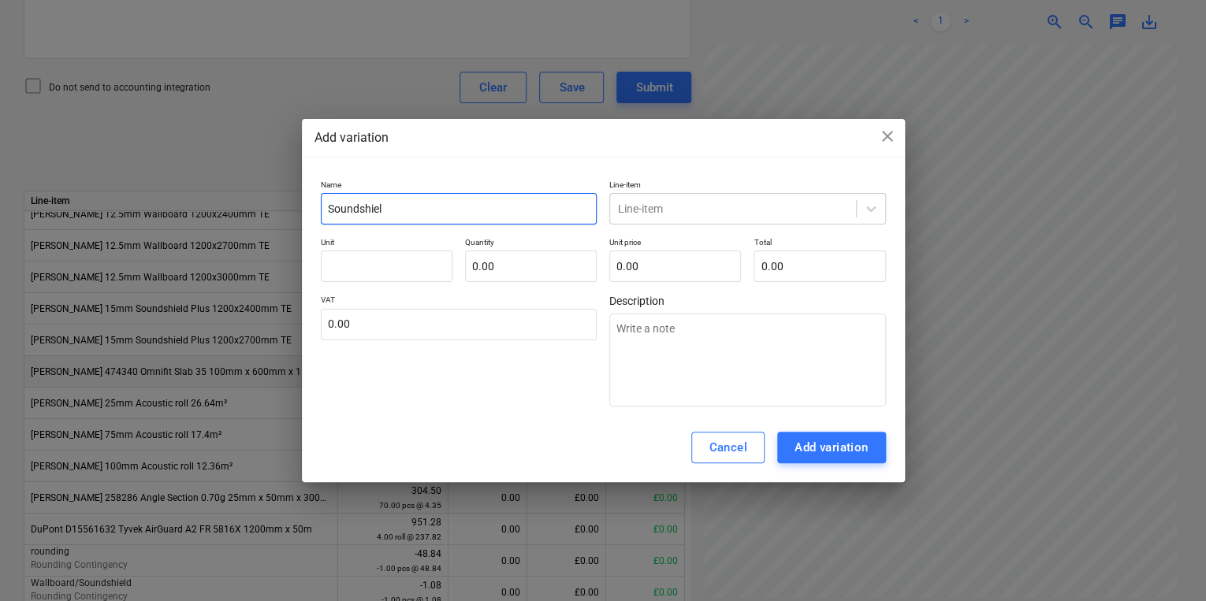
type textarea "x"
type input "Soundshield"
type textarea "x"
type input "Soundshield/"
type textarea "x"
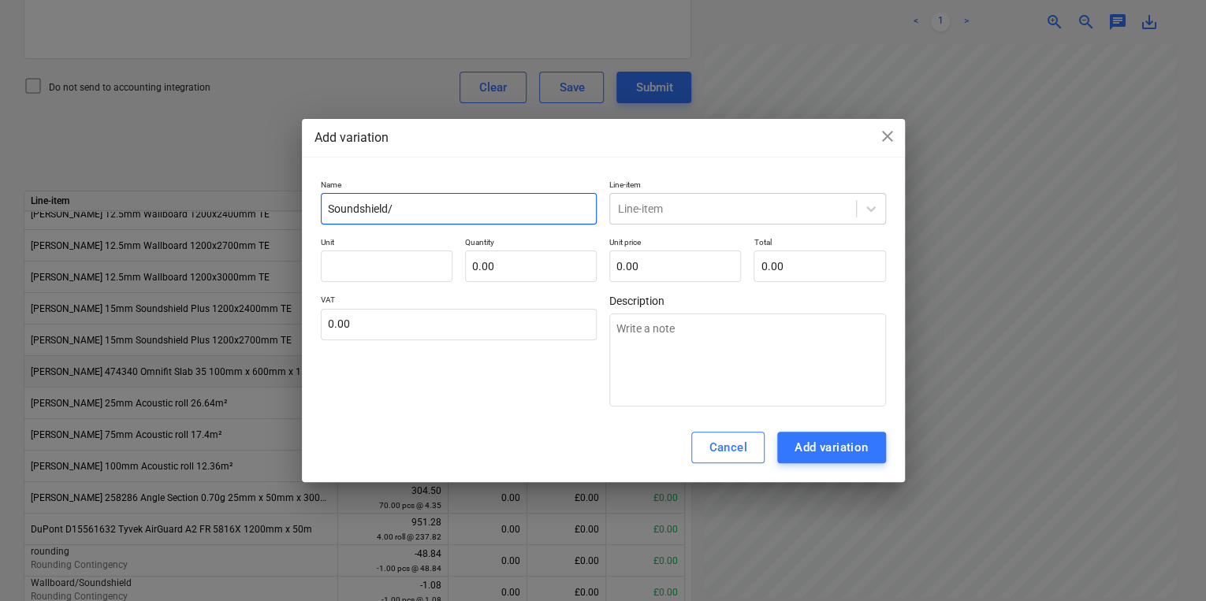
type input "Soundshield/W"
type textarea "x"
type input "Soundshield/Wa"
type textarea "x"
type input "Soundshield/Wal"
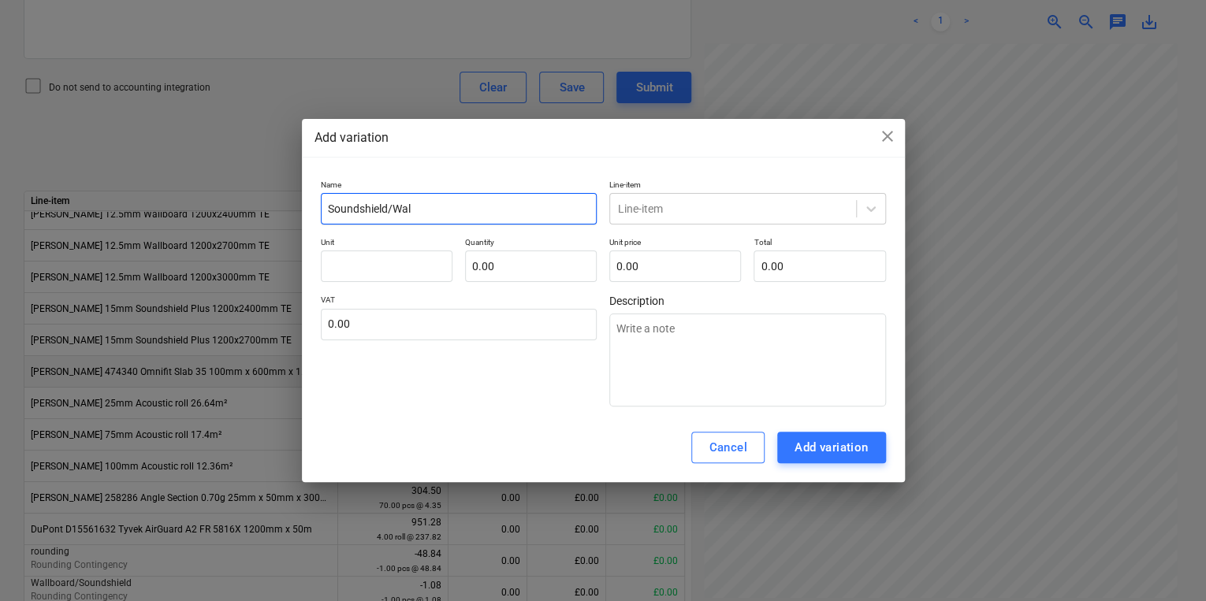
type textarea "x"
type input "Soundshield/Wall"
type textarea "x"
type input "Soundshield/Wallb"
type textarea "x"
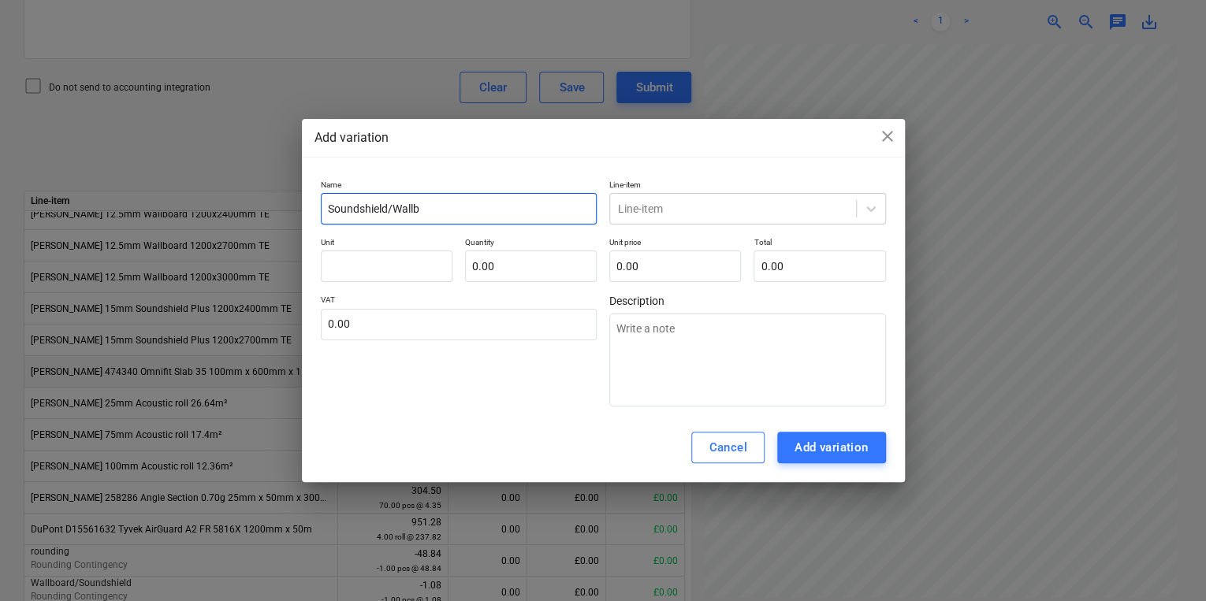
type input "Soundshield/Wallbo"
type textarea "x"
type input "Soundshield/WallboR"
type textarea "x"
type input "Soundshield/WallboRD"
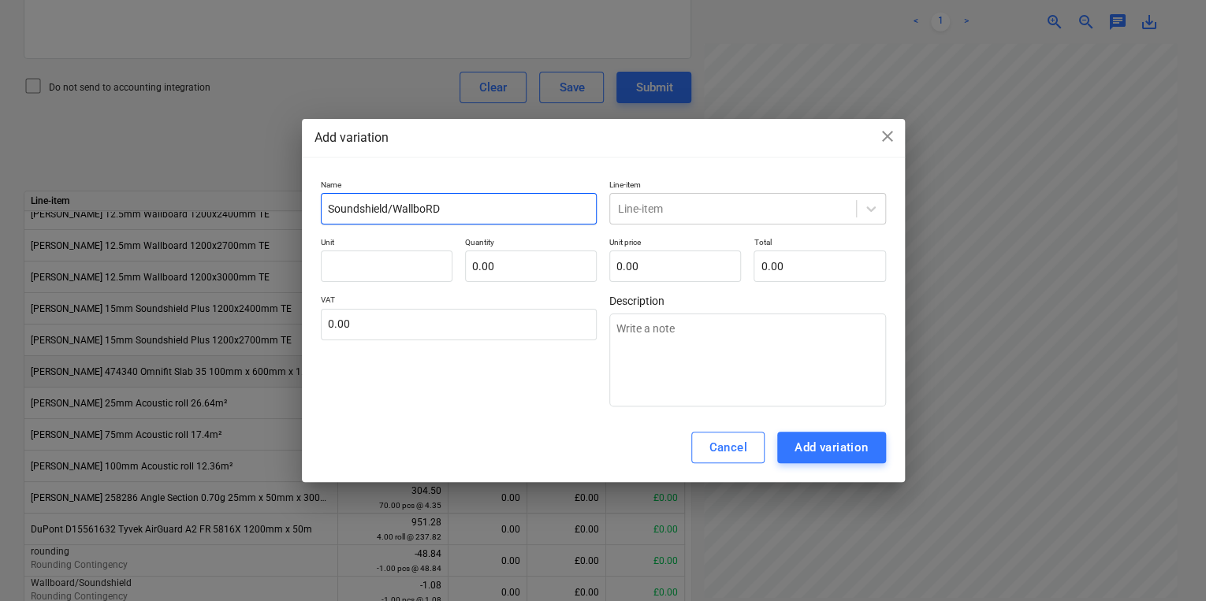
type textarea "x"
type input "Soundshield/WallboR"
type textarea "x"
type input "Soundshield/Wallbo"
type textarea "x"
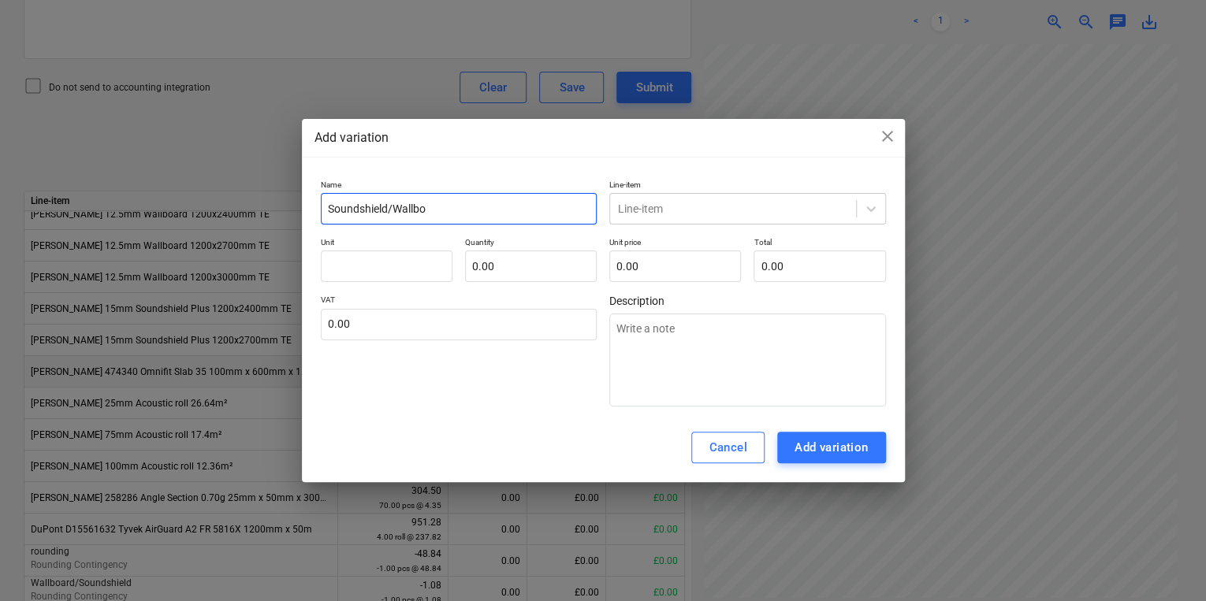
type input "Soundshield/Wallb"
type textarea "x"
type input "Soundshield/Wall"
type textarea "x"
type input "Soundshield/Wal"
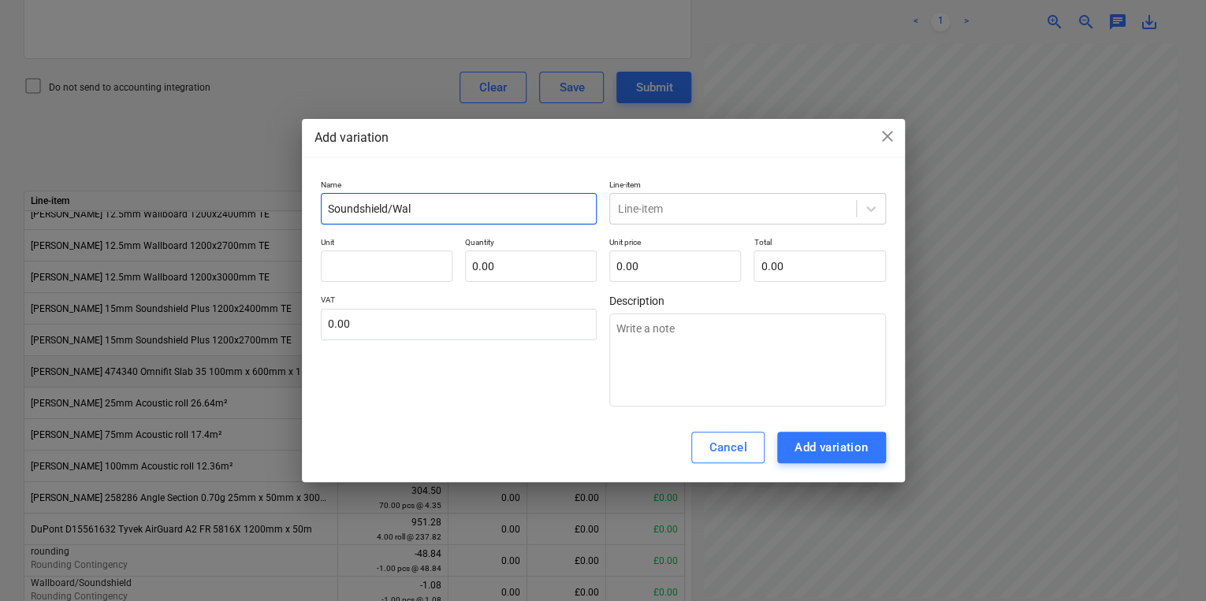
type textarea "x"
type input "Soundshield/Wa"
type textarea "x"
type input "Soundshield/W"
type textarea "x"
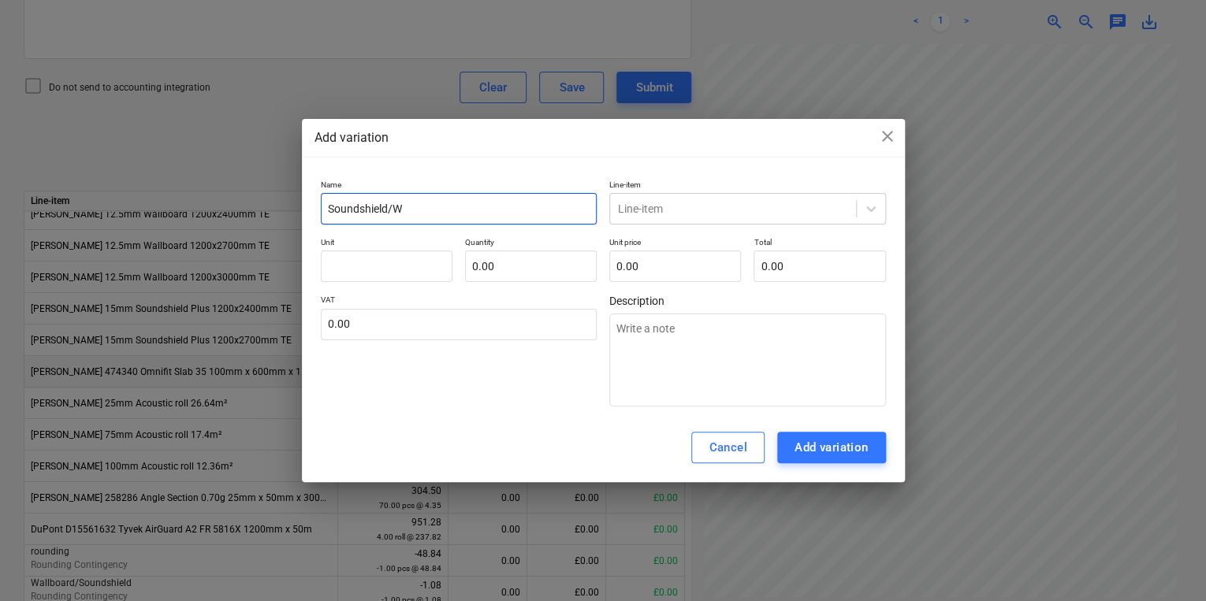
type input "Soundshield/"
type textarea "x"
type input "Soundshield/o"
type textarea "x"
type input "Soundshield/oM"
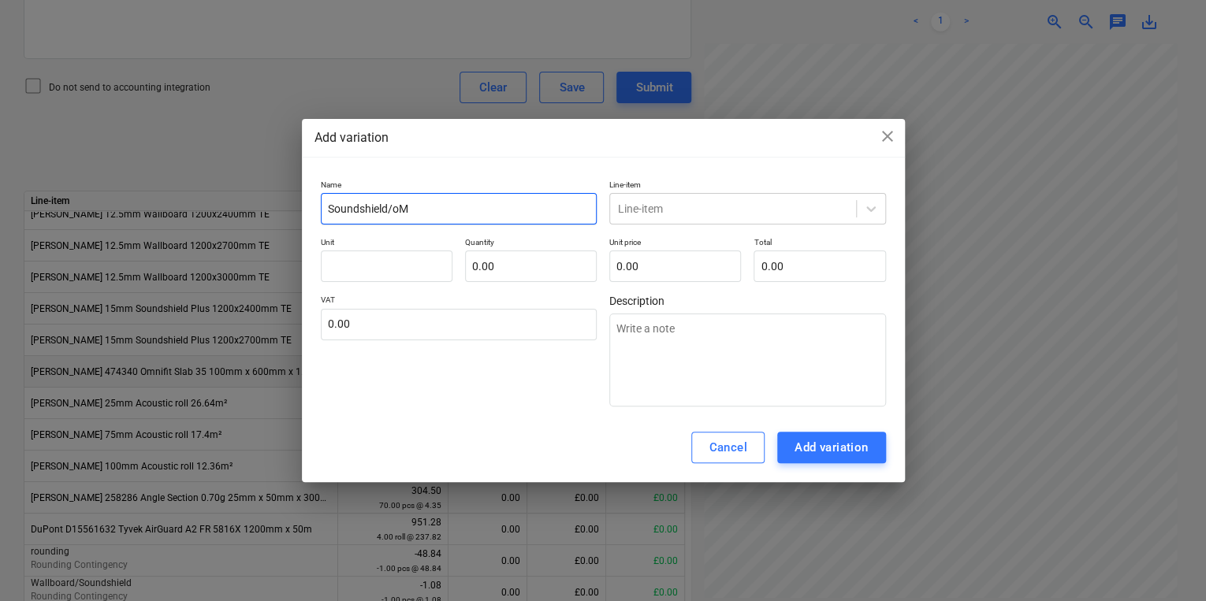
type textarea "x"
type input "Soundshield/oMN"
type textarea "x"
type input "Soundshield/oM"
type textarea "x"
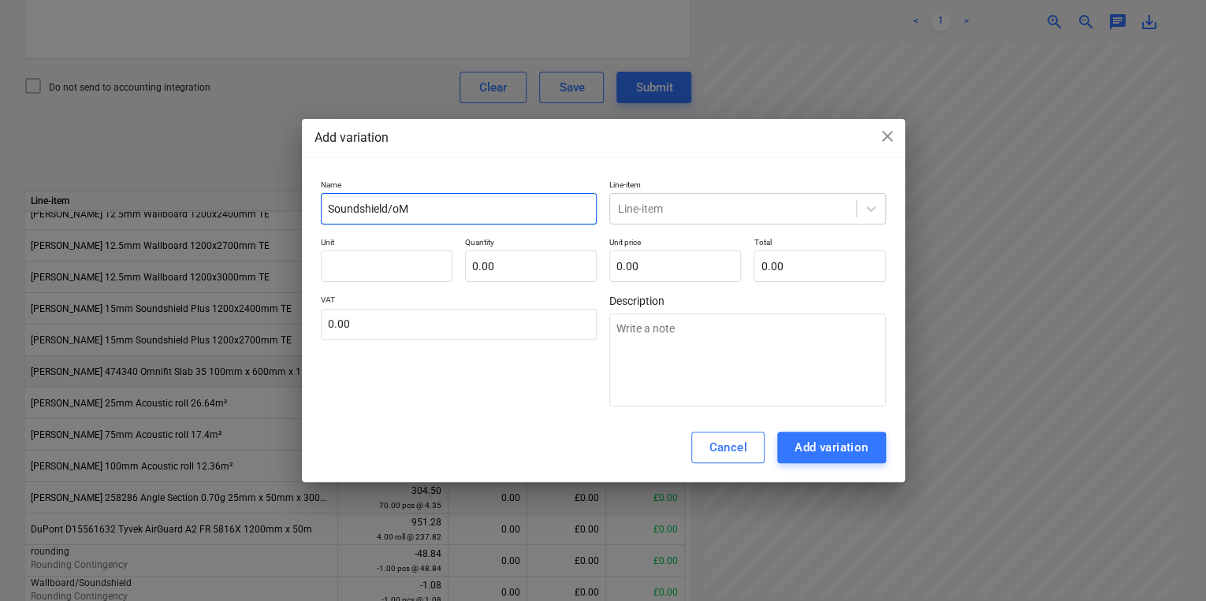
type input "Soundshield/o"
type textarea "x"
type input "Soundshield/"
type textarea "x"
type input "Soundshield/O"
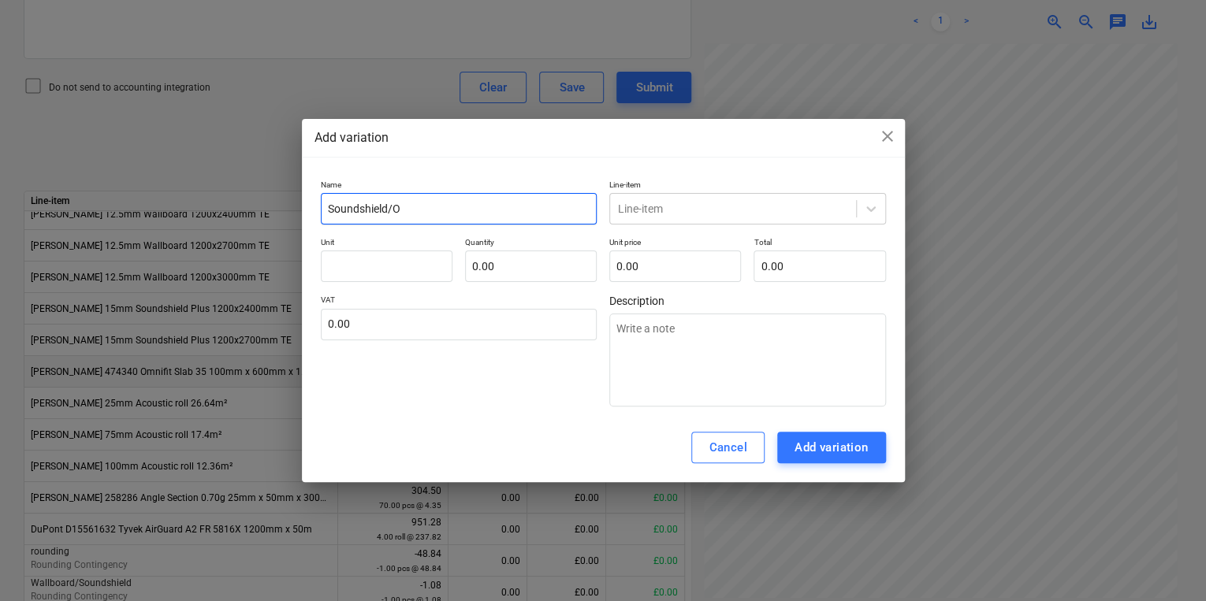
type textarea "x"
type input "Soundshield/Om"
type textarea "x"
type input "Soundshield/Omn"
type textarea "x"
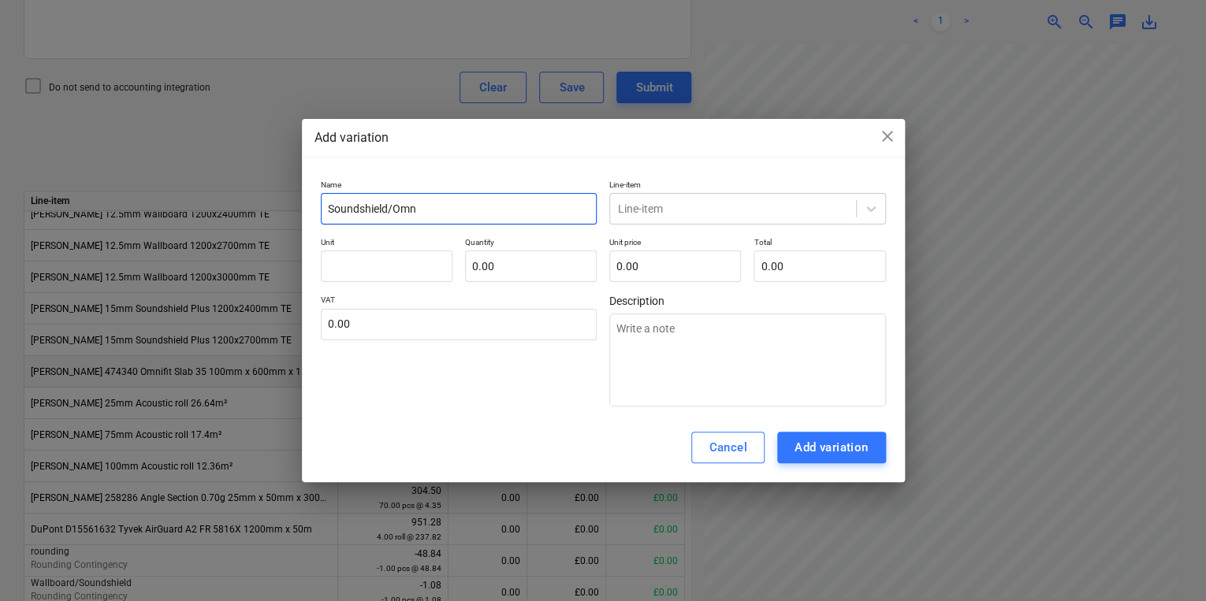
type input "Soundshield/Omni"
type textarea "x"
type input "Soundshield/Omnif"
type textarea "x"
type input "Soundshield/Omnifi"
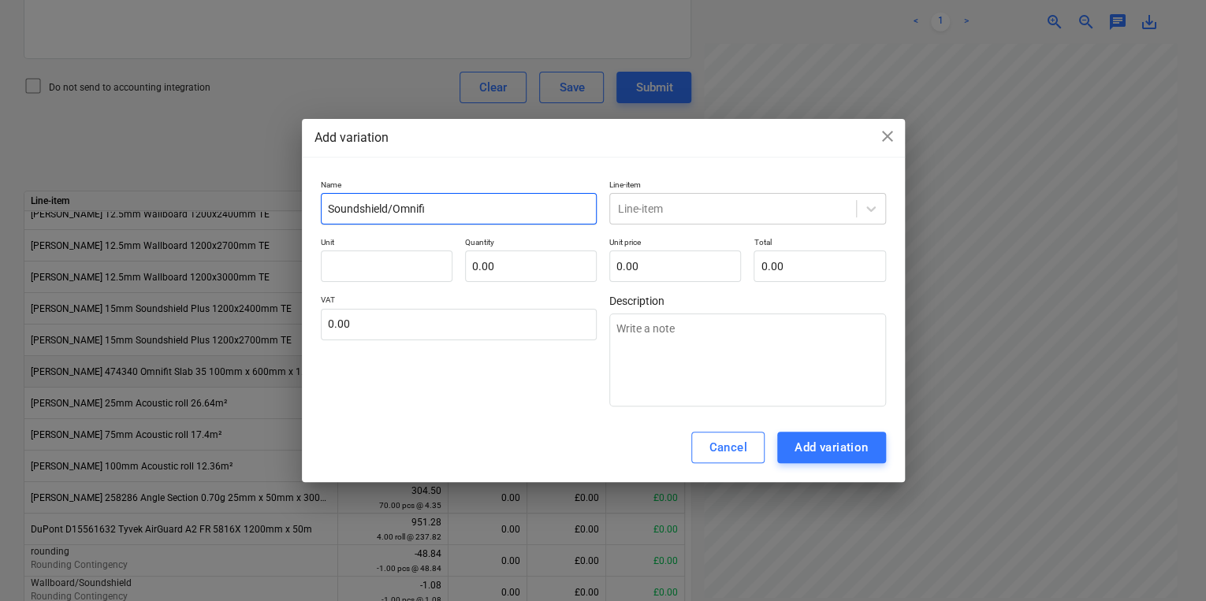
type textarea "x"
type input "Soundshield/Omnifit"
type textarea "x"
type input "Soundshield/Omnifit"
type textarea "x"
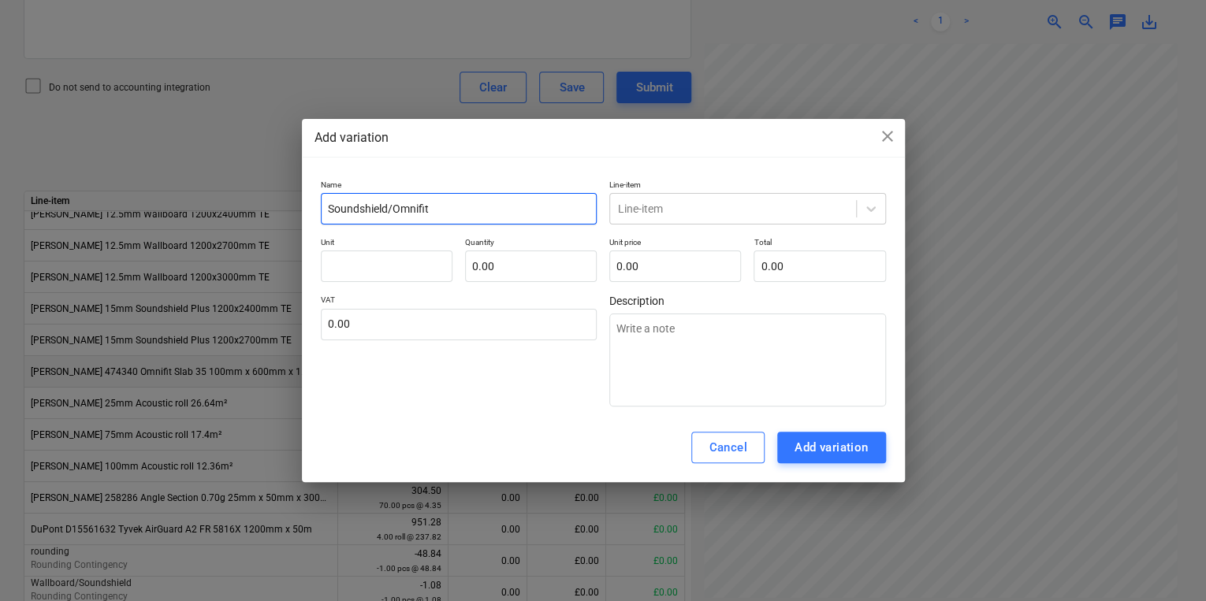
type input "Soundshield/Omnifit S"
type textarea "x"
type input "Soundshield/Omnifit Sa"
type textarea "x"
type input "Soundshield/Omnifit [PERSON_NAME]"
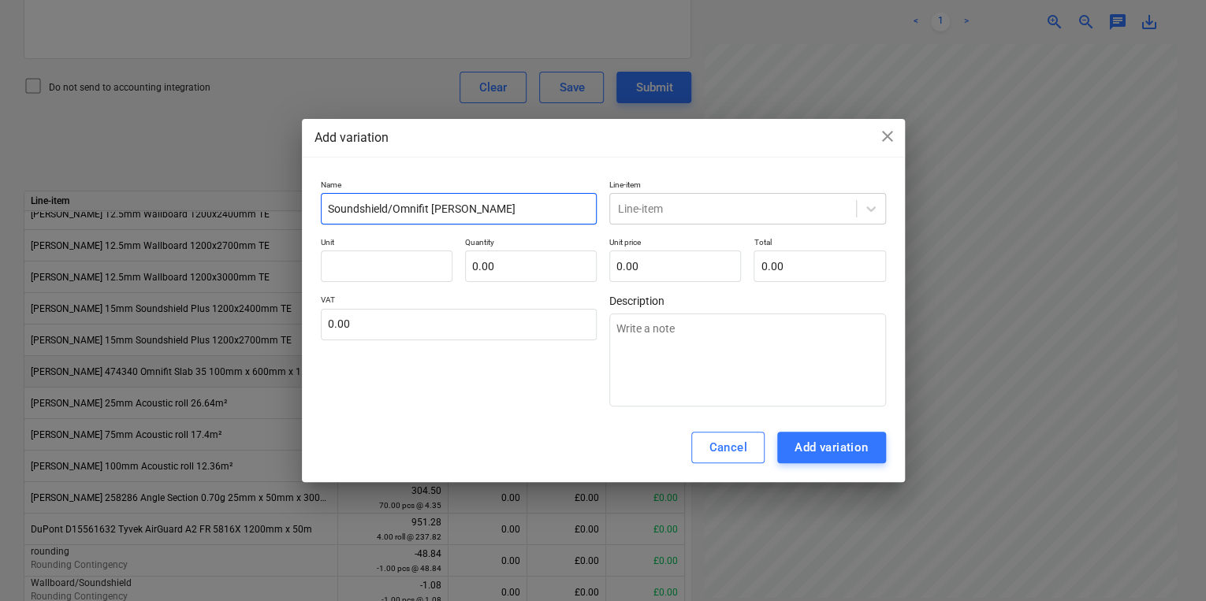
type textarea "x"
type input "Soundshield/Omnifit Sa"
type textarea "x"
type input "Soundshield/Omnifit S"
type textarea "x"
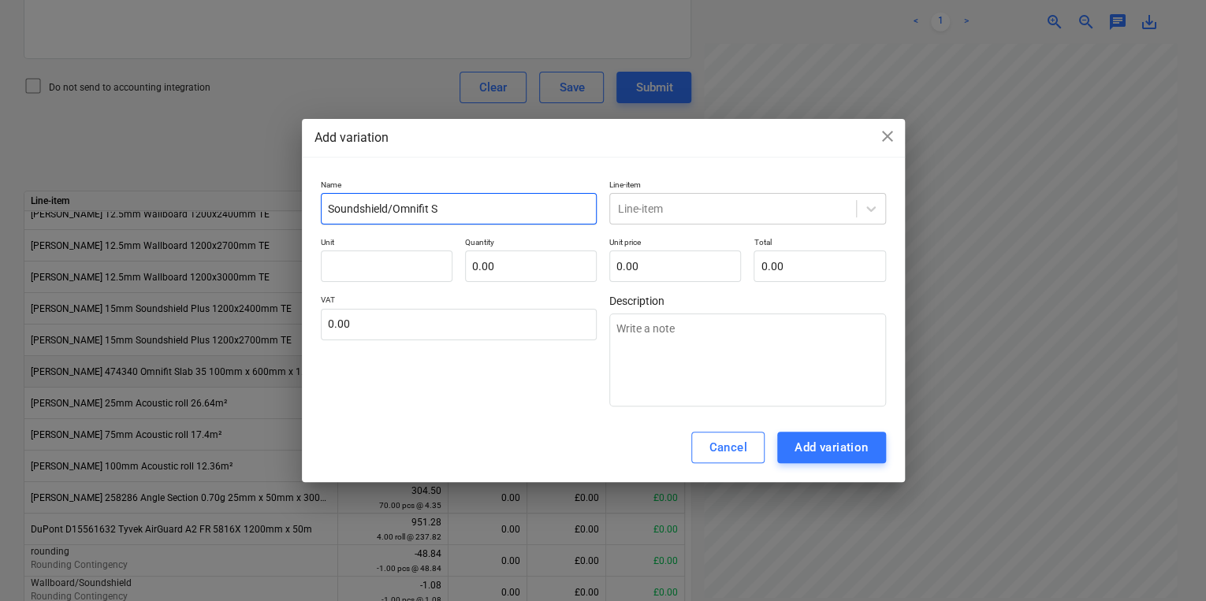
type input "Soundshield/Omnifit Sl"
type textarea "x"
type input "Soundshield/Omnifit Sla"
type textarea "x"
type input "Soundshield/Omnifit Slab"
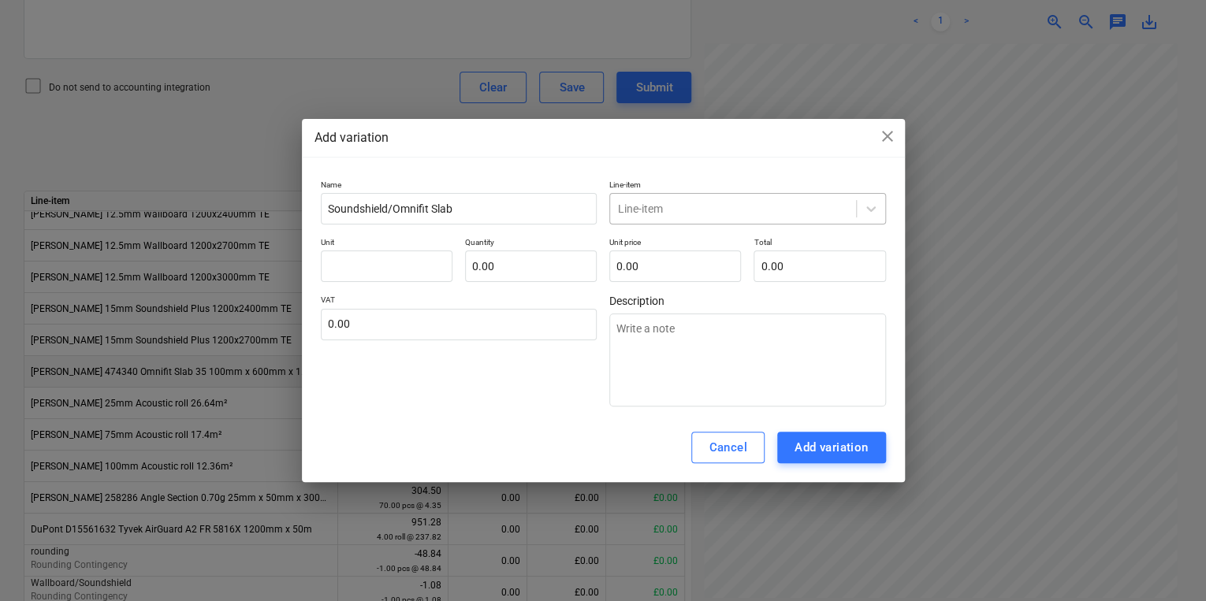
click at [733, 214] on div at bounding box center [733, 209] width 230 height 16
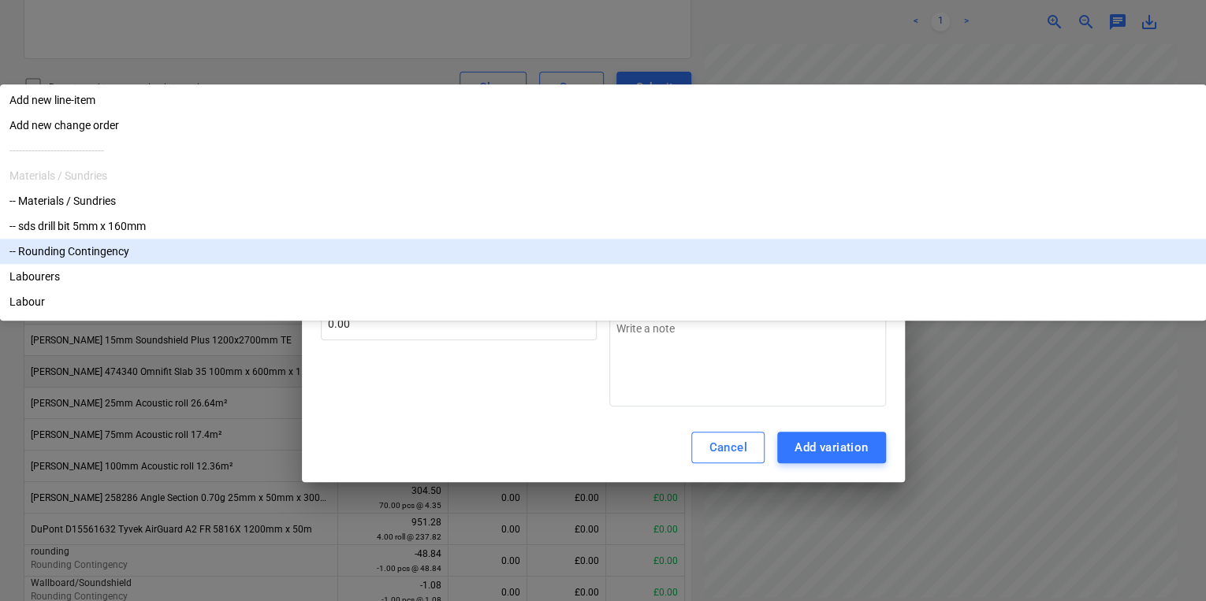
click at [704, 264] on div "-- Rounding Contingency" at bounding box center [603, 251] width 1206 height 25
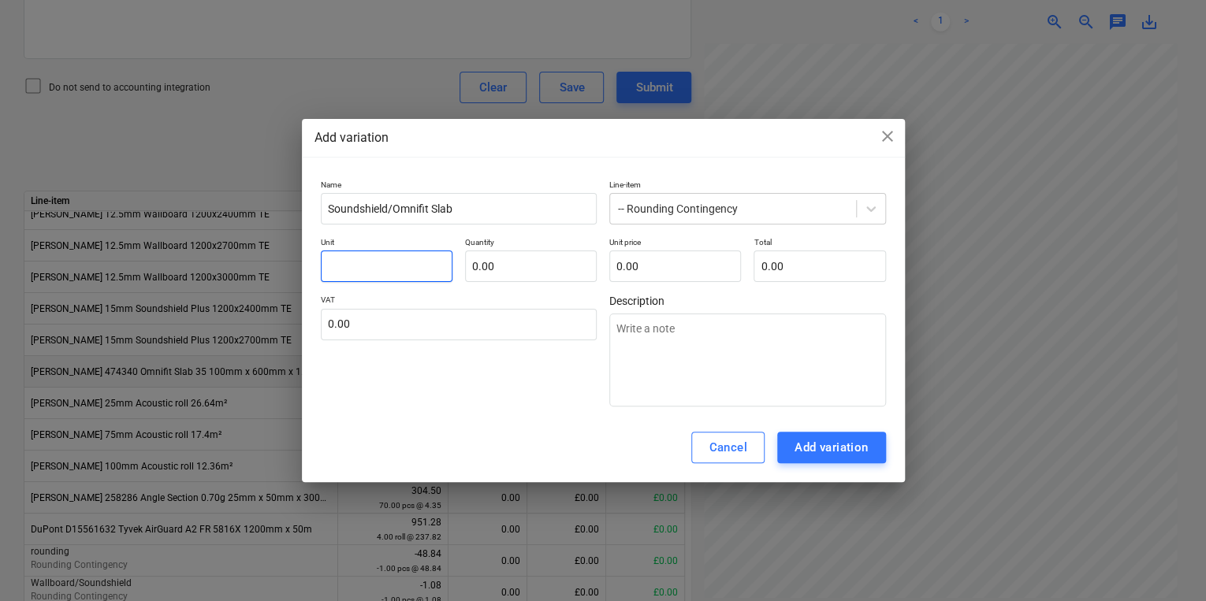
click at [357, 254] on input "text" at bounding box center [387, 267] width 132 height 32
type textarea "x"
type input "1"
click at [505, 259] on input "text" at bounding box center [531, 267] width 132 height 32
type input "0.00"
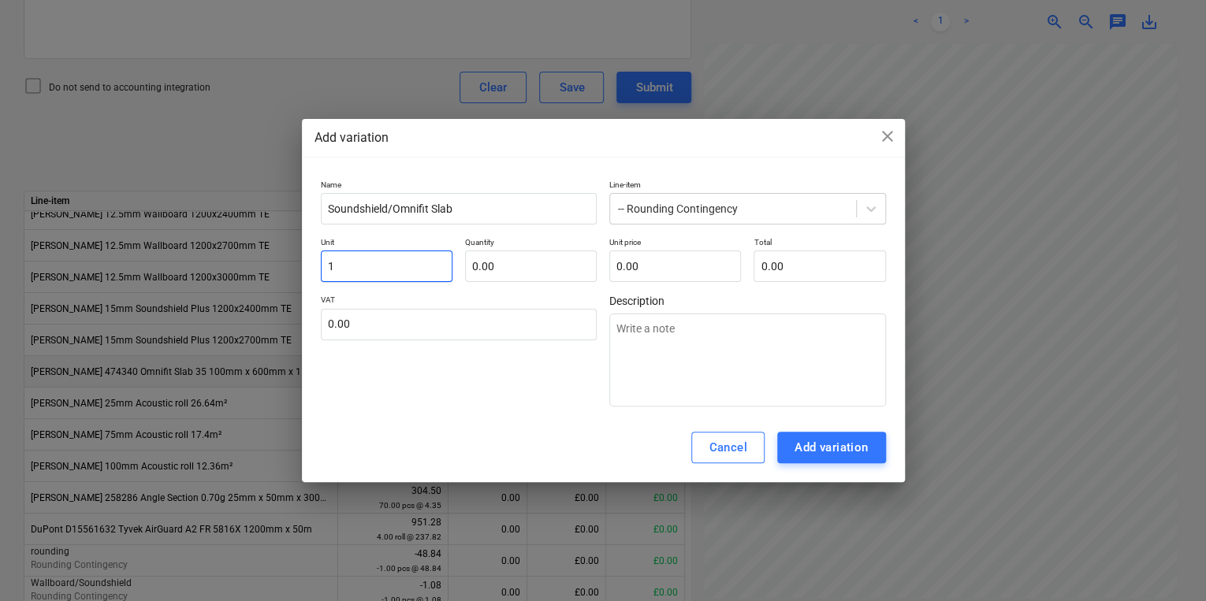
click at [419, 265] on input "1" at bounding box center [387, 267] width 132 height 32
type textarea "x"
type input "p"
type textarea "x"
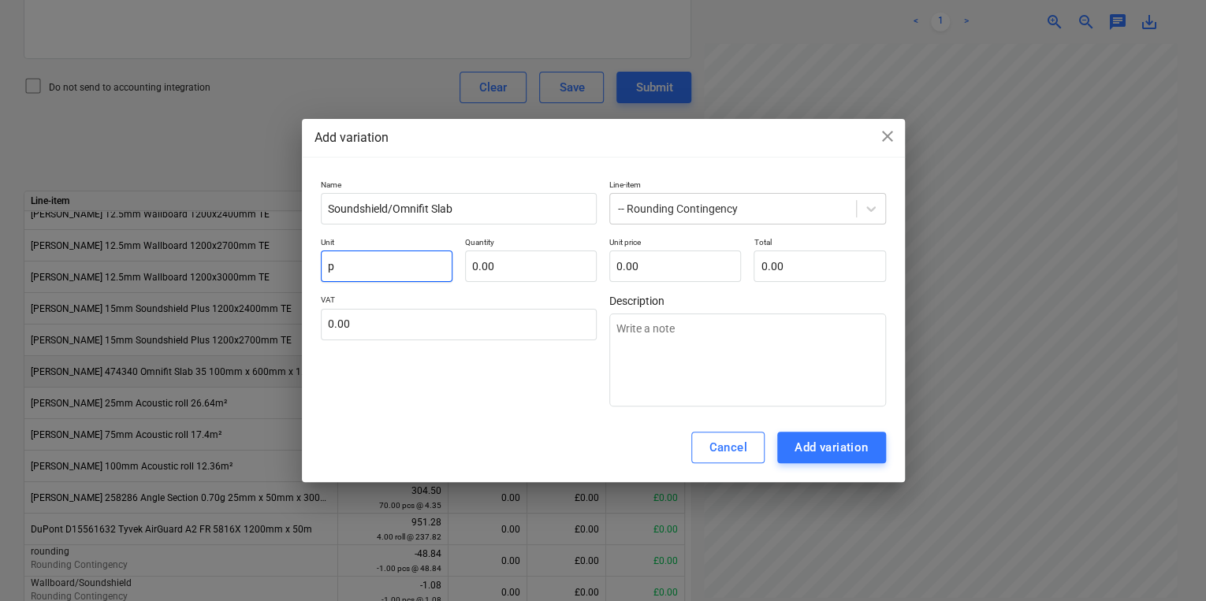
type input "pc"
type textarea "x"
type input "pcs"
type textarea "x"
type input "1.00"
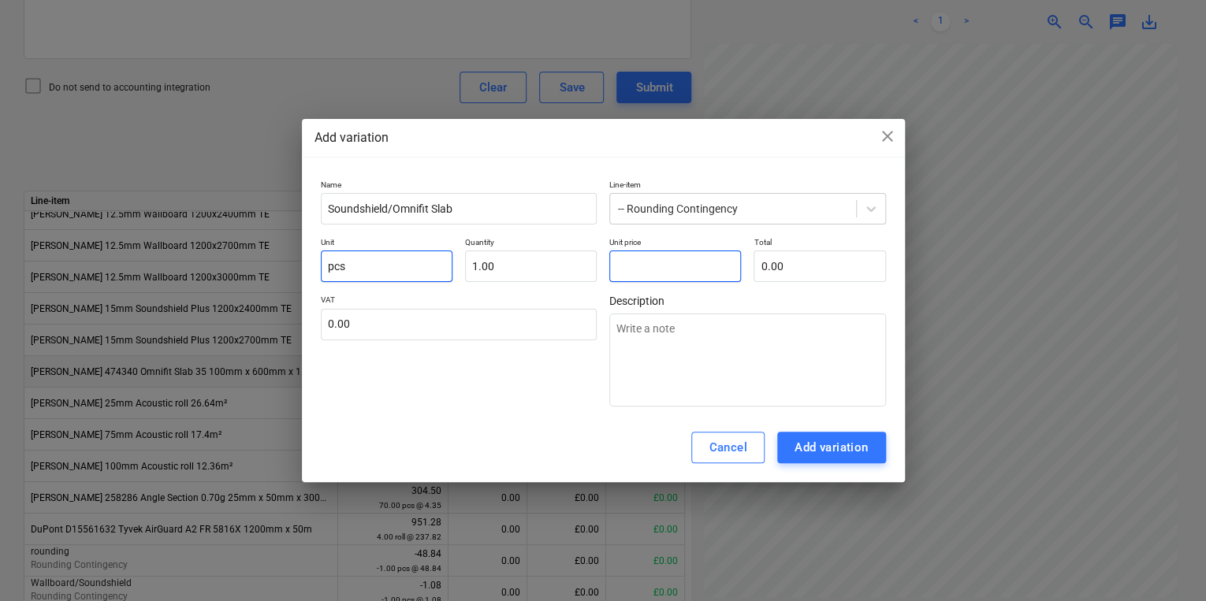
type textarea "x"
type input "8"
type input "8.00"
type textarea "x"
type input "80"
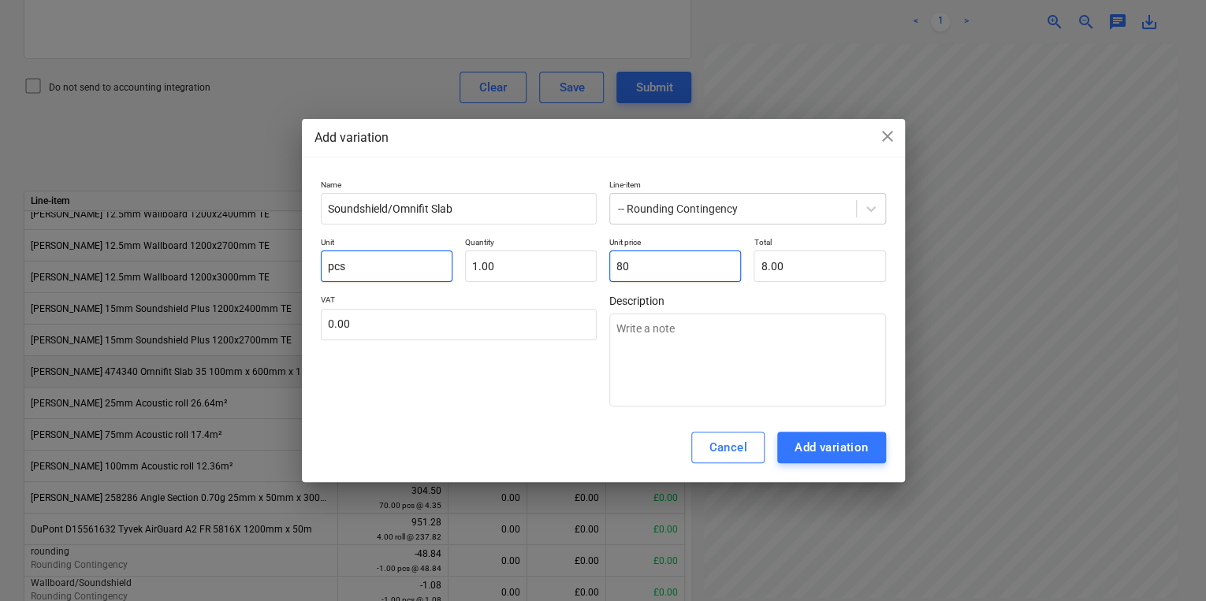
type input "80.00"
type textarea "x"
type input "80."
type textarea "x"
type input "80.8"
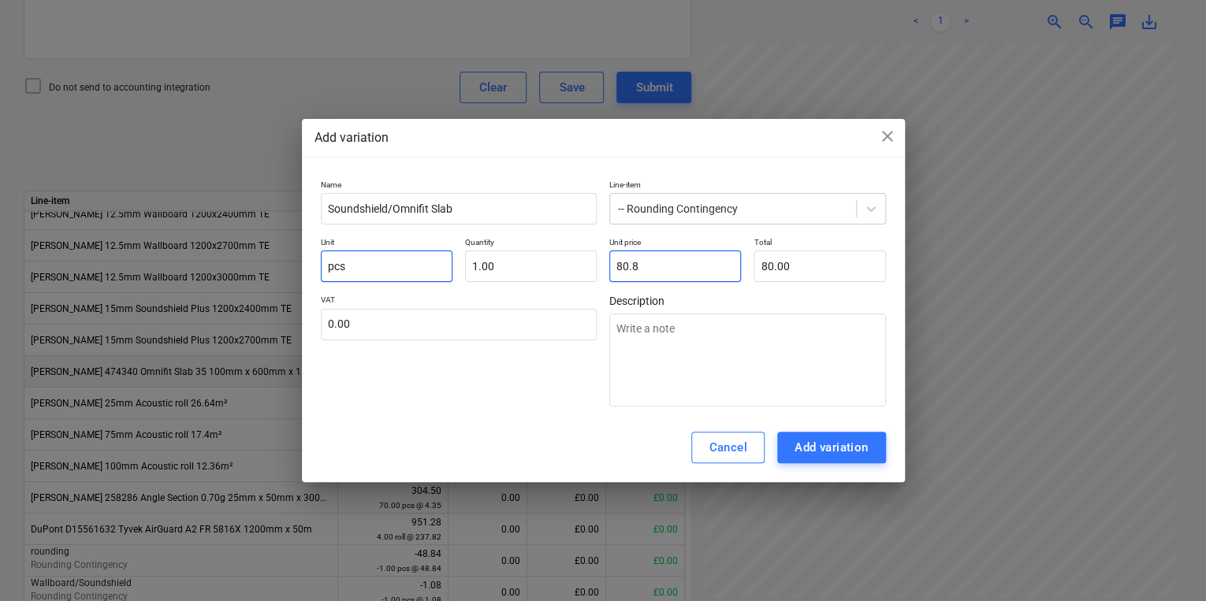
type input "80.80"
type textarea "x"
click at [811, 438] on div "Add variation" at bounding box center [832, 448] width 74 height 20
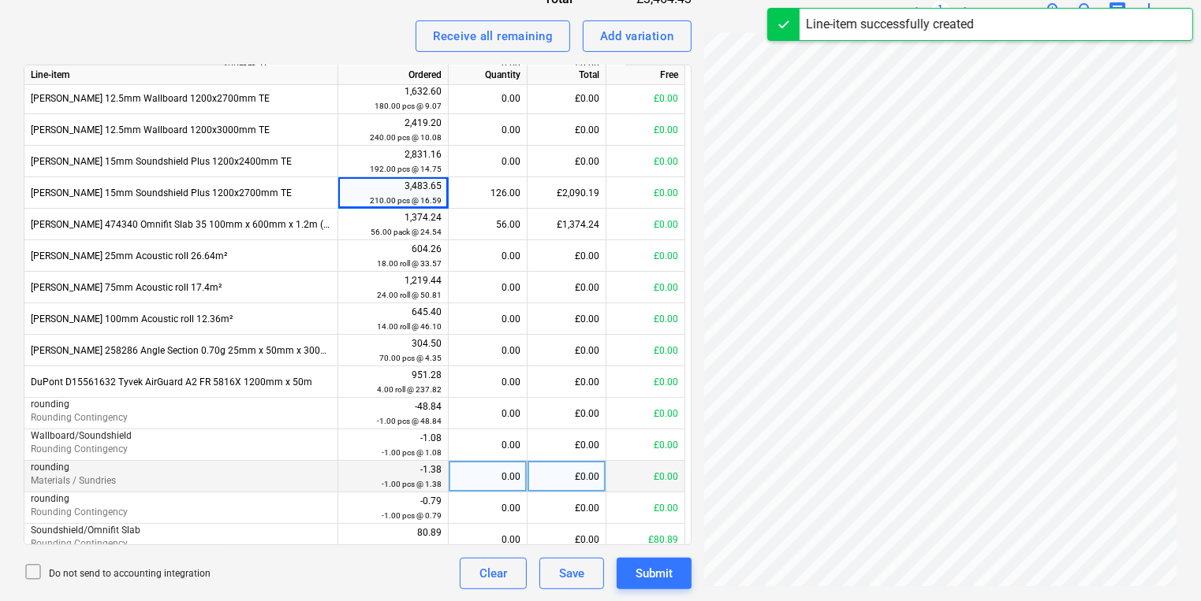
scroll to position [202, 0]
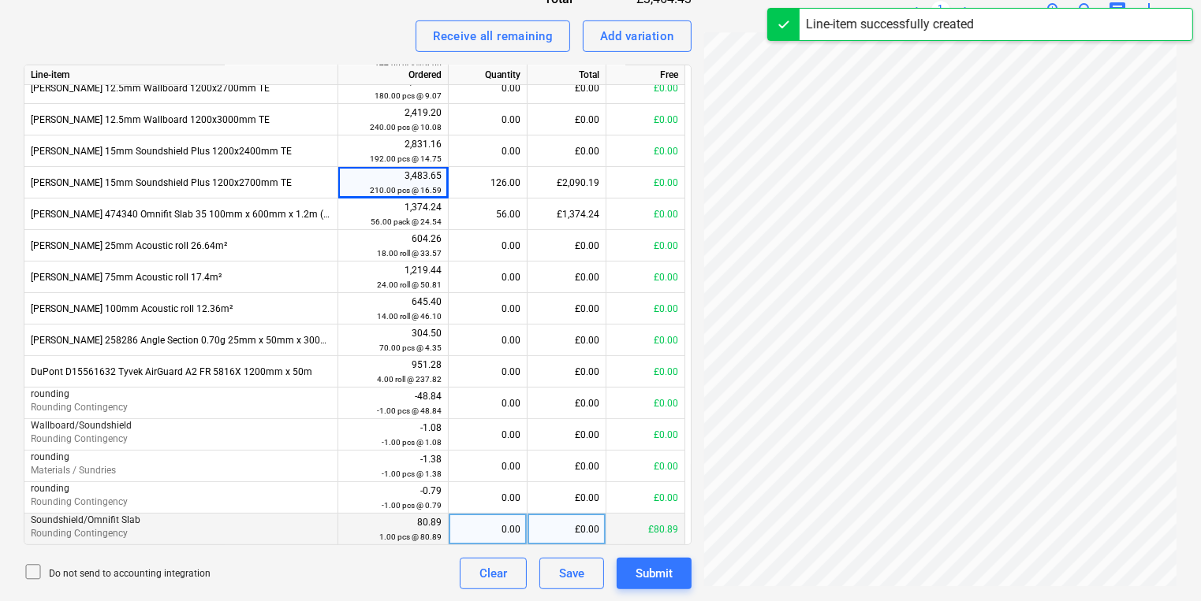
click at [500, 528] on div "0.00" at bounding box center [487, 530] width 65 height 32
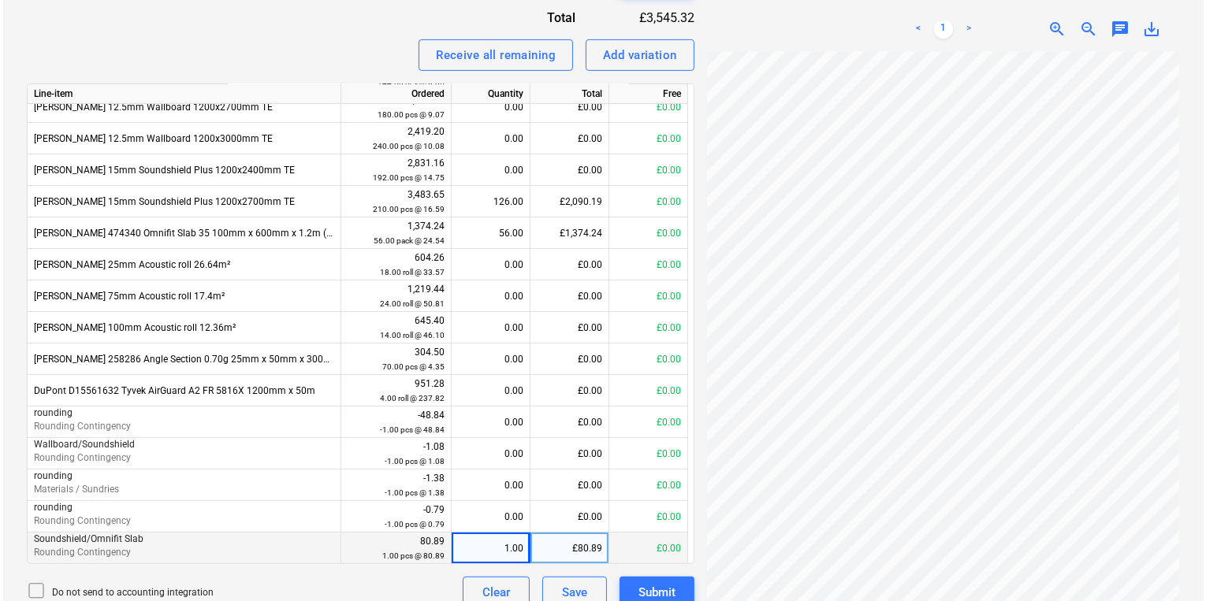
scroll to position [650, 0]
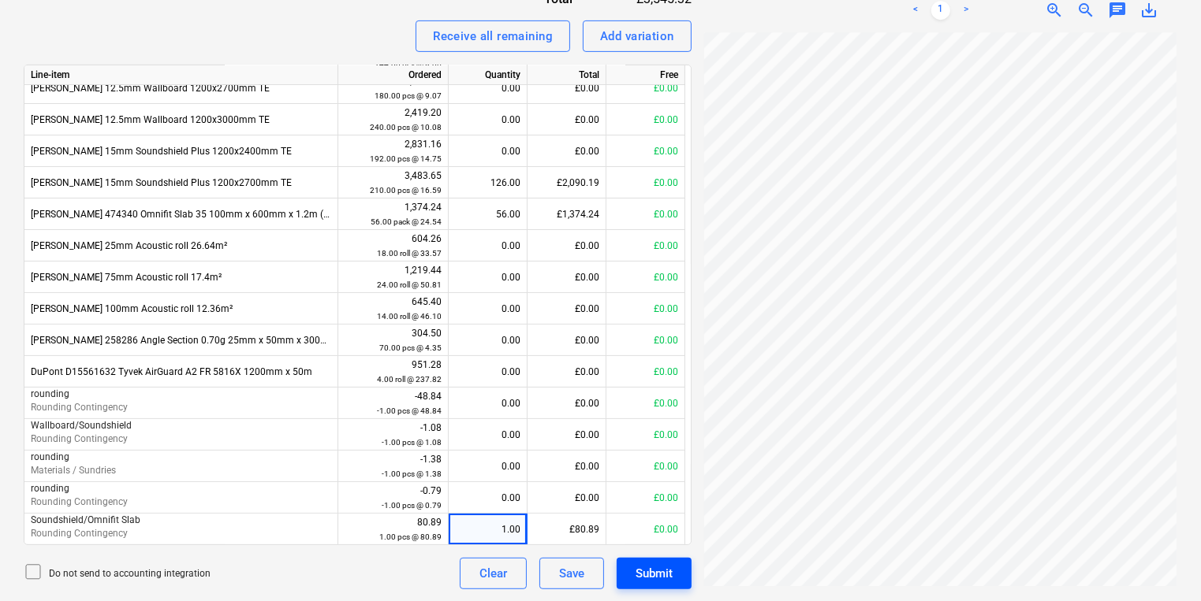
click at [644, 568] on div "Submit" at bounding box center [653, 574] width 37 height 20
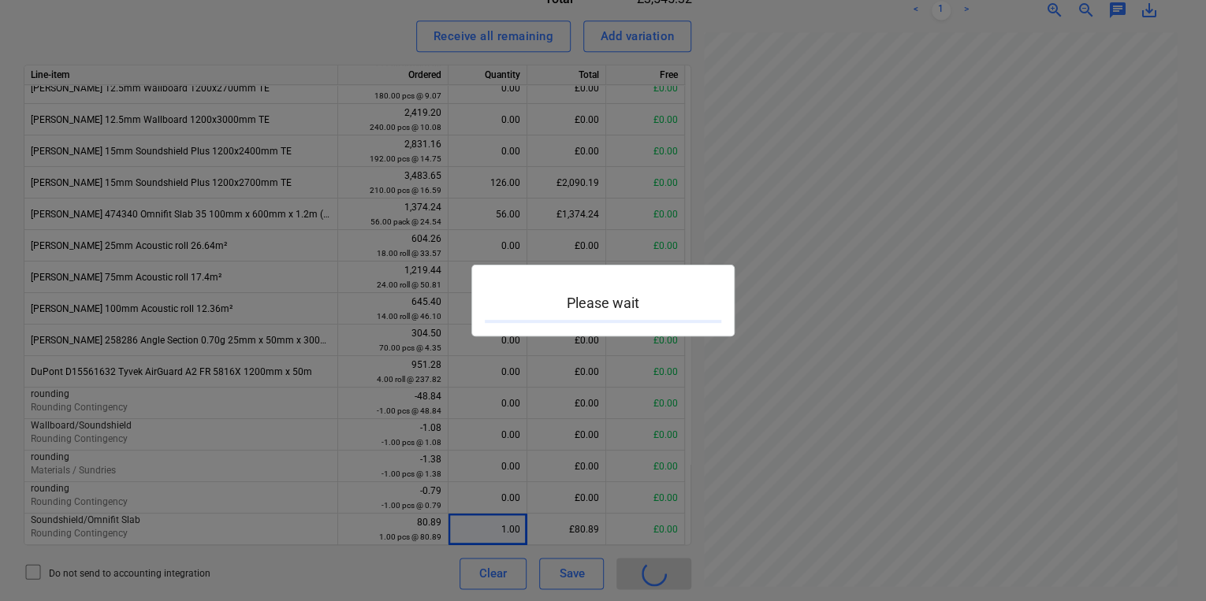
scroll to position [284, 121]
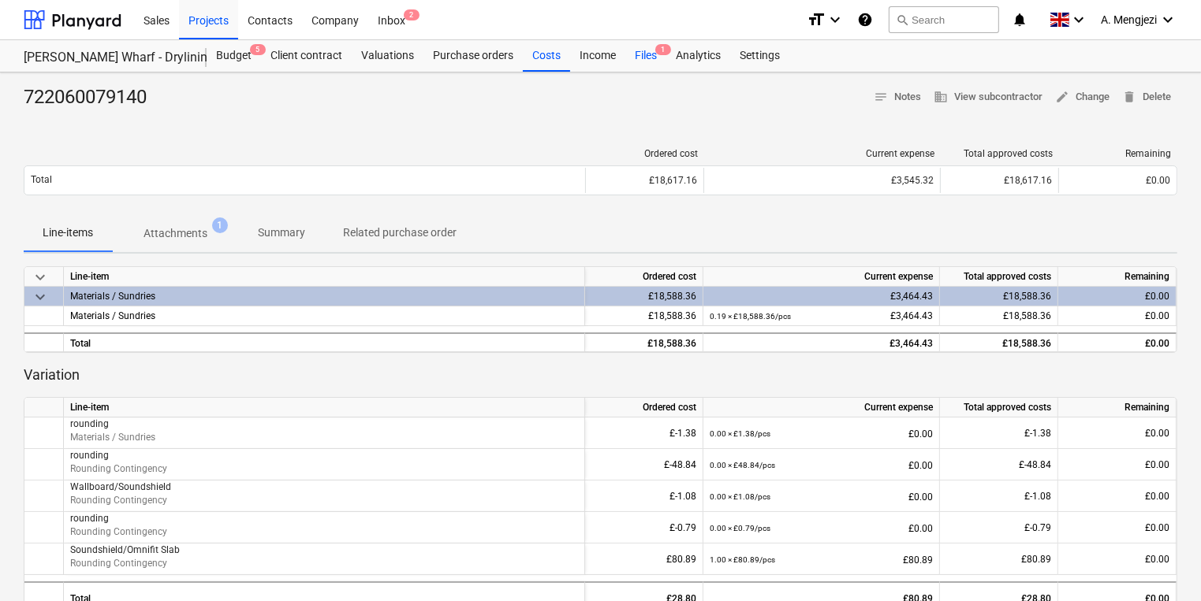
click at [644, 45] on div "Files 1" at bounding box center [645, 56] width 41 height 32
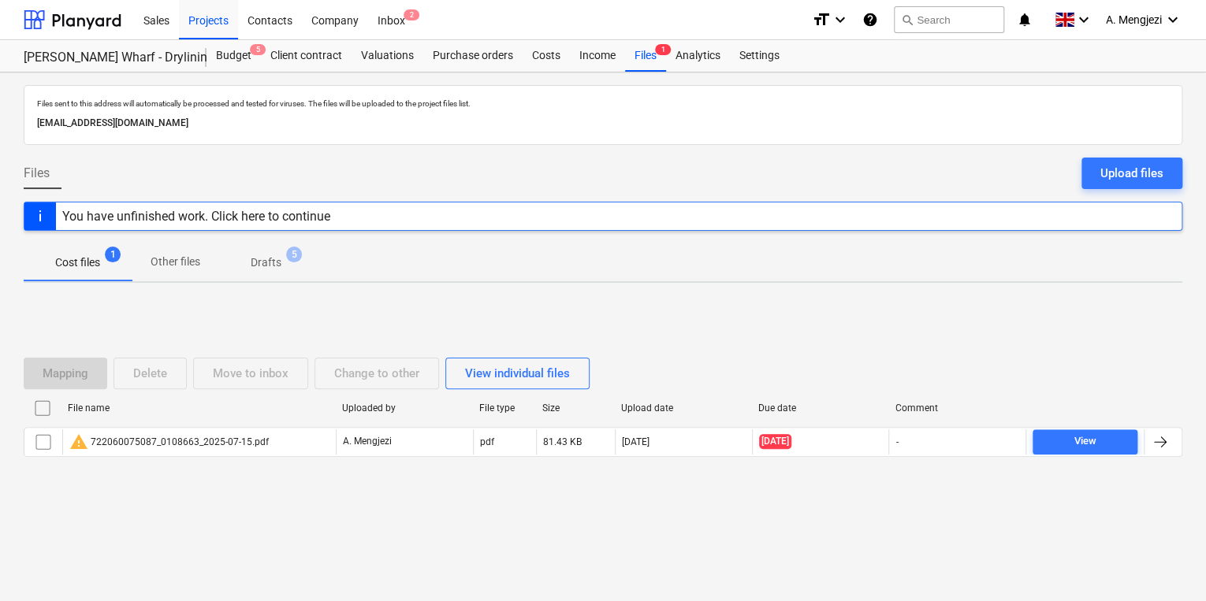
drag, startPoint x: 183, startPoint y: 511, endPoint x: 187, endPoint y: 501, distance: 11.0
click at [183, 511] on div "Mapping Delete Move to inbox Change to other View individual files File name Up…" at bounding box center [603, 414] width 1159 height 236
click at [183, 28] on div "Projects" at bounding box center [208, 19] width 59 height 40
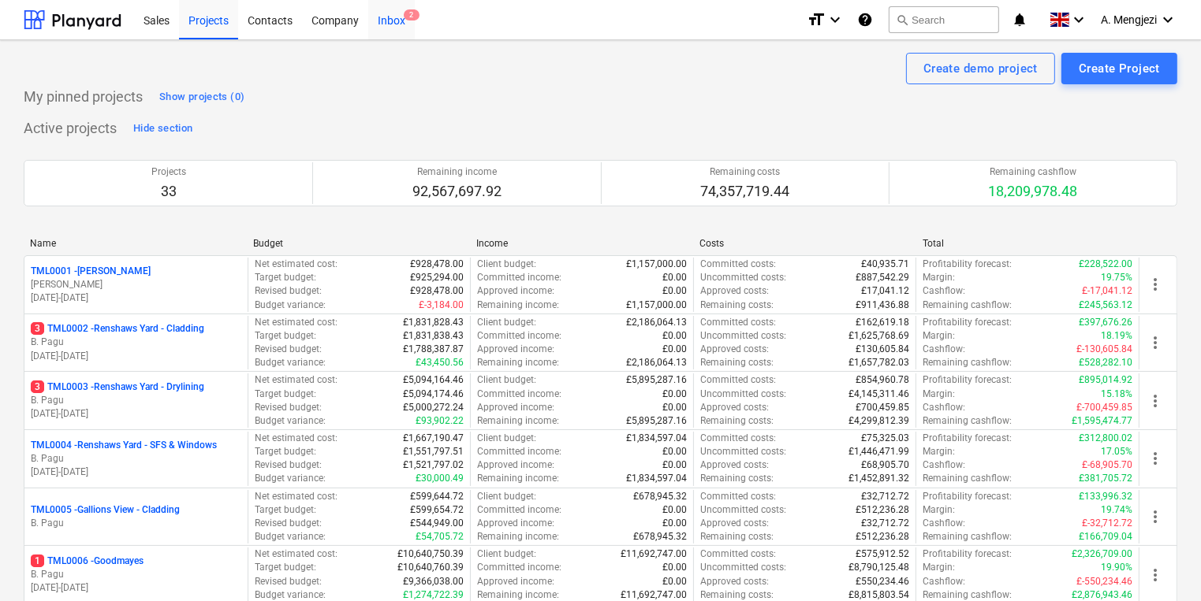
click at [404, 14] on span "2" at bounding box center [412, 14] width 16 height 11
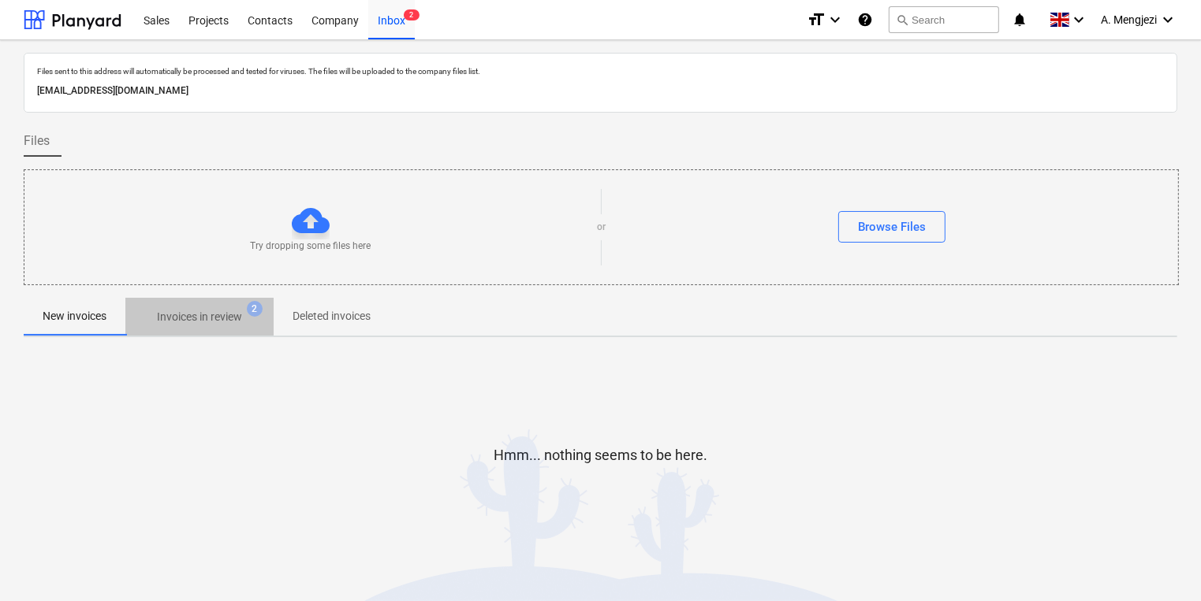
click at [222, 318] on p "Invoices in review" at bounding box center [199, 317] width 85 height 17
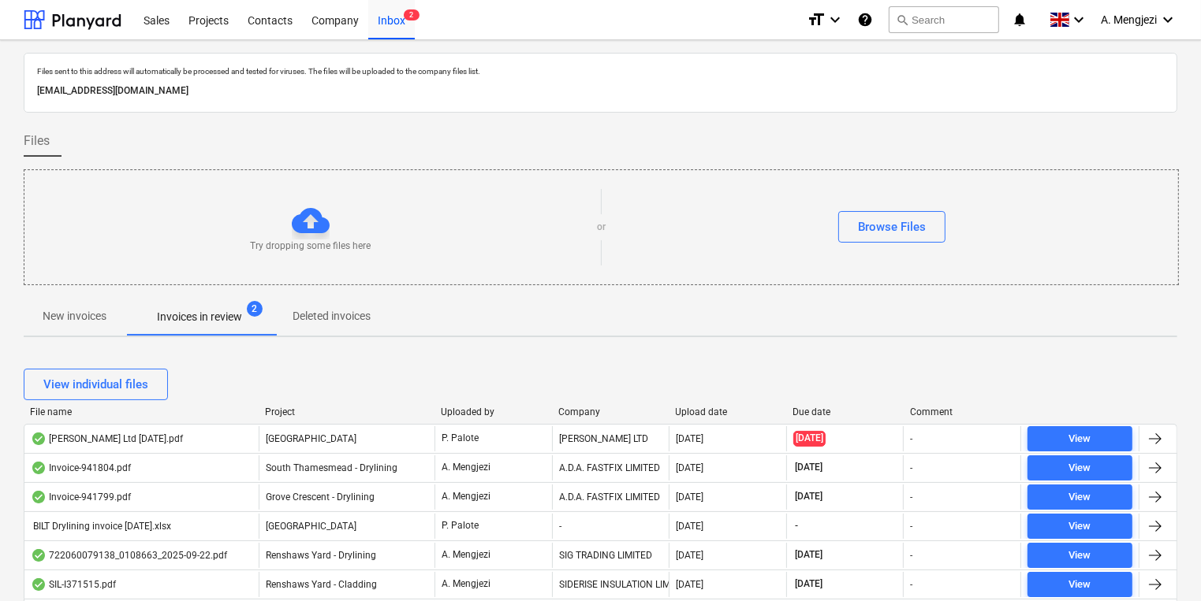
click at [578, 408] on div "Company" at bounding box center [610, 412] width 105 height 11
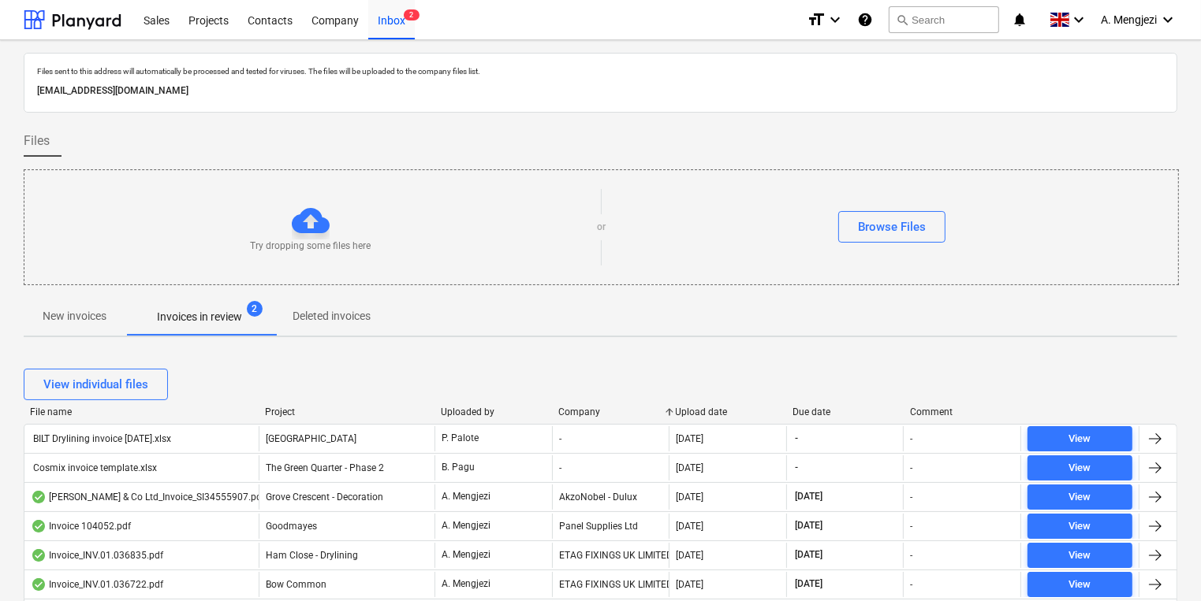
click at [709, 410] on div "Upload date" at bounding box center [728, 412] width 105 height 11
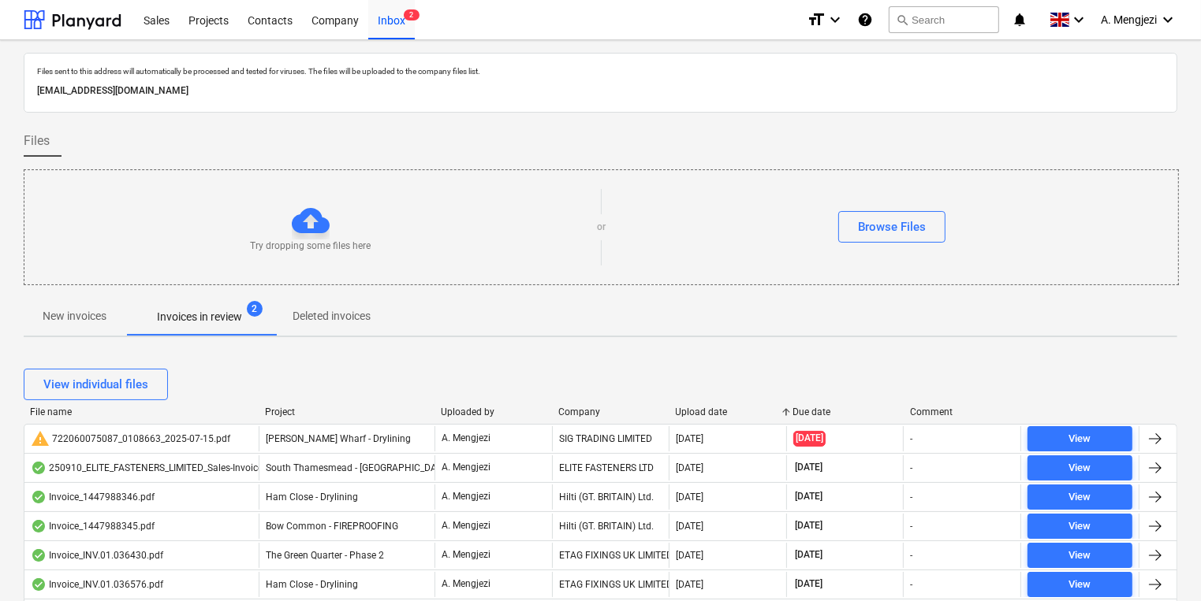
click at [709, 410] on div "Upload date" at bounding box center [728, 412] width 105 height 11
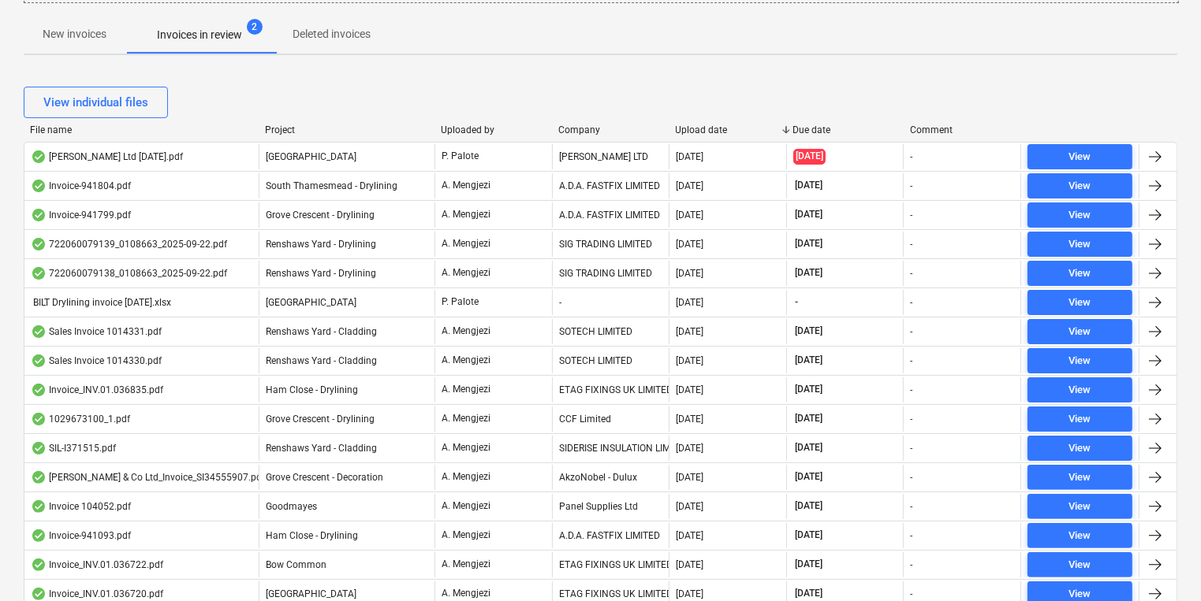
scroll to position [378, 0]
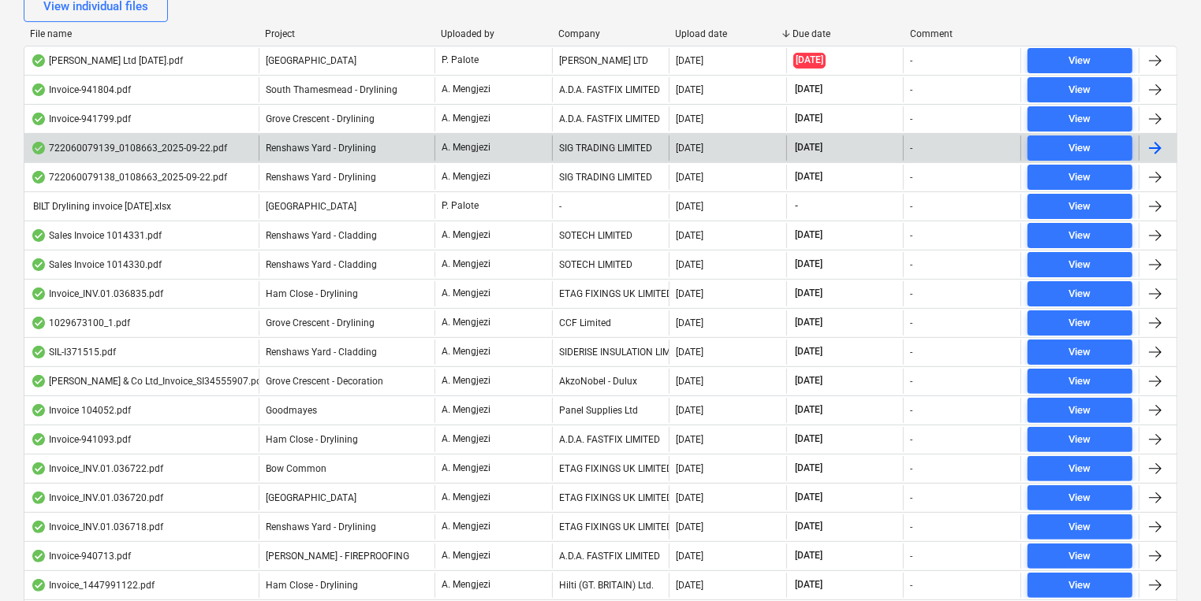
click at [534, 148] on div "A. Mengjezi" at bounding box center [492, 148] width 117 height 25
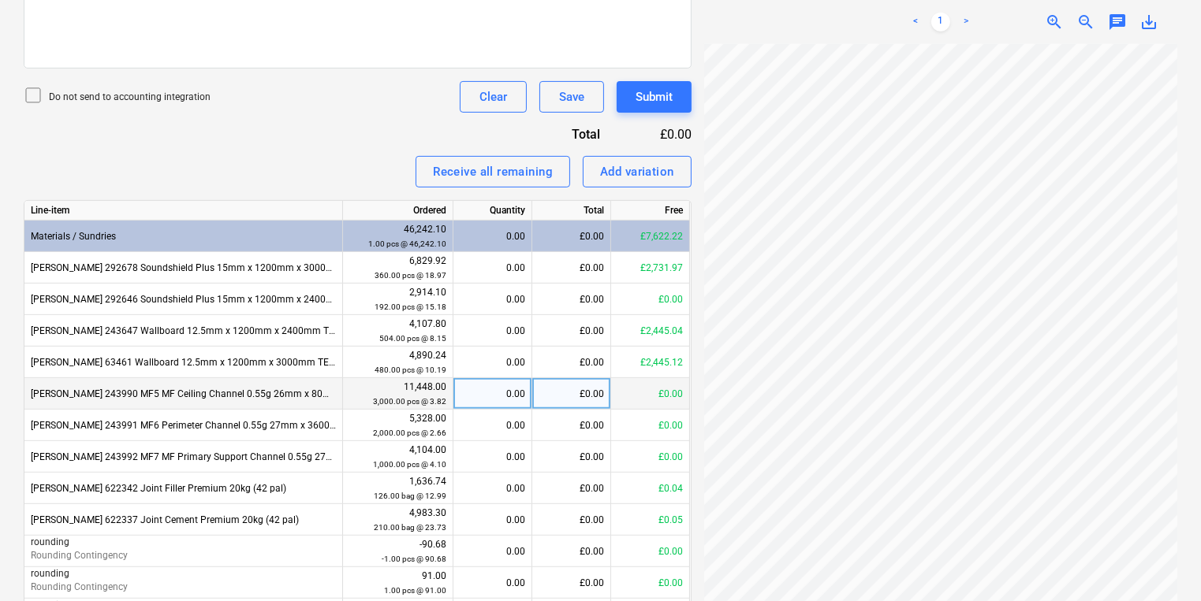
scroll to position [606, 0]
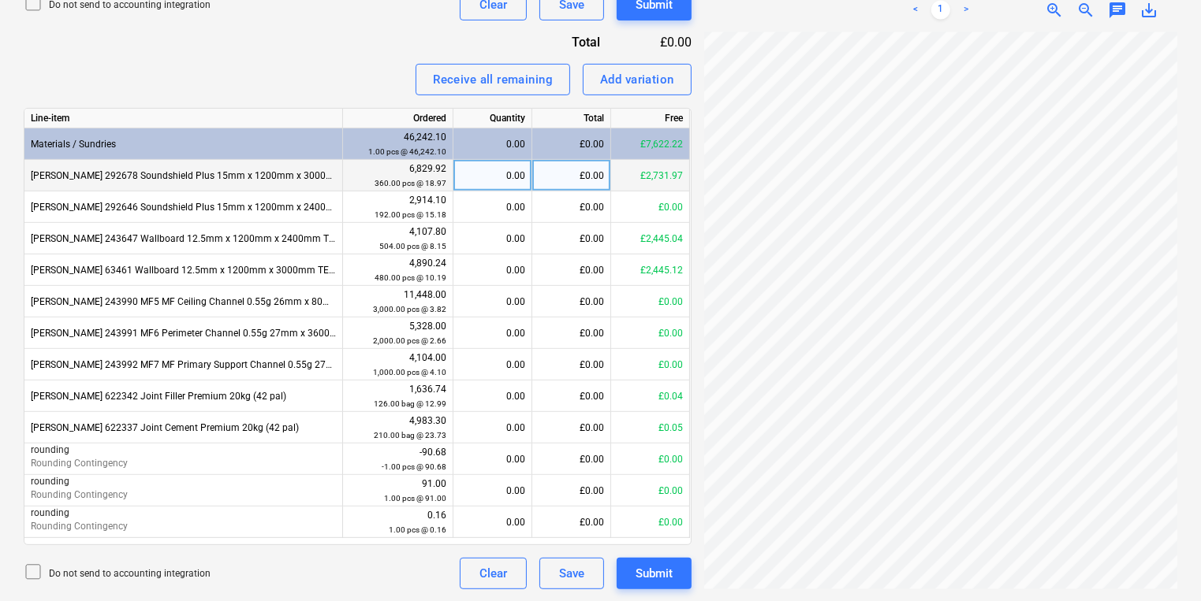
click at [514, 170] on div "0.00" at bounding box center [492, 176] width 65 height 32
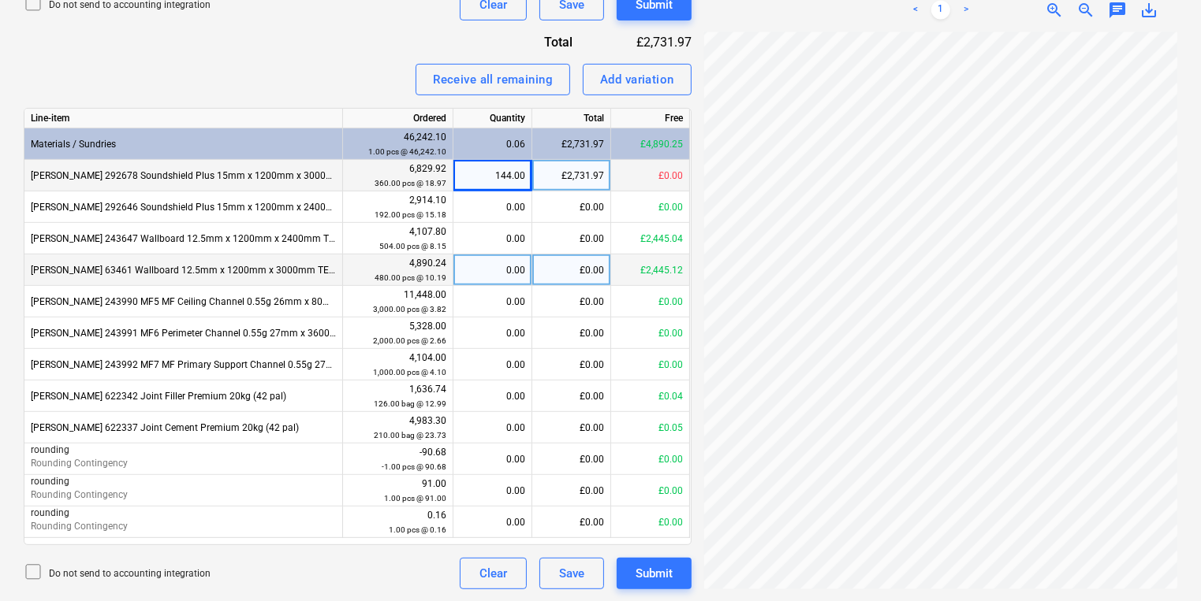
click at [515, 269] on div "0.00" at bounding box center [492, 271] width 65 height 32
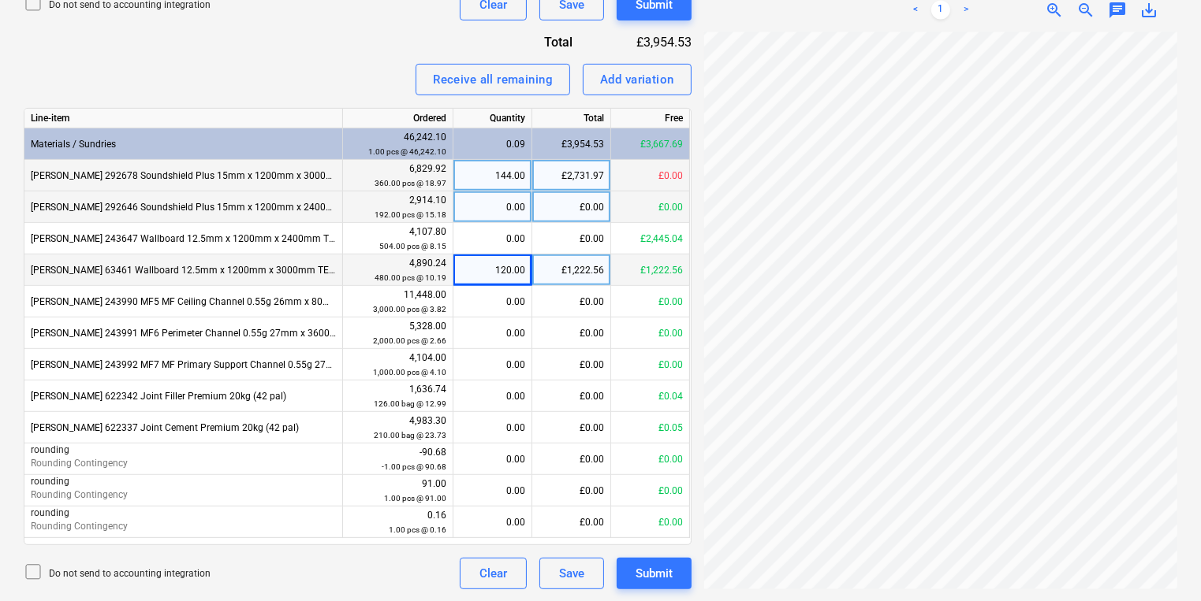
scroll to position [259, 110]
click at [659, 73] on div "Add variation" at bounding box center [637, 79] width 74 height 20
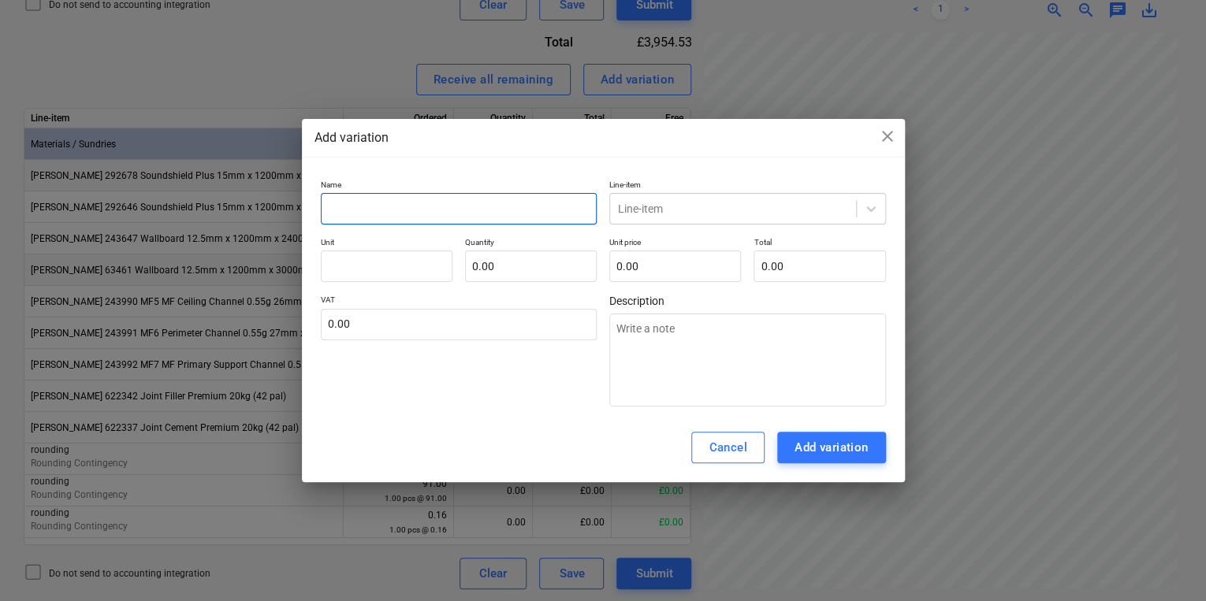
click at [448, 202] on input "text" at bounding box center [459, 209] width 277 height 32
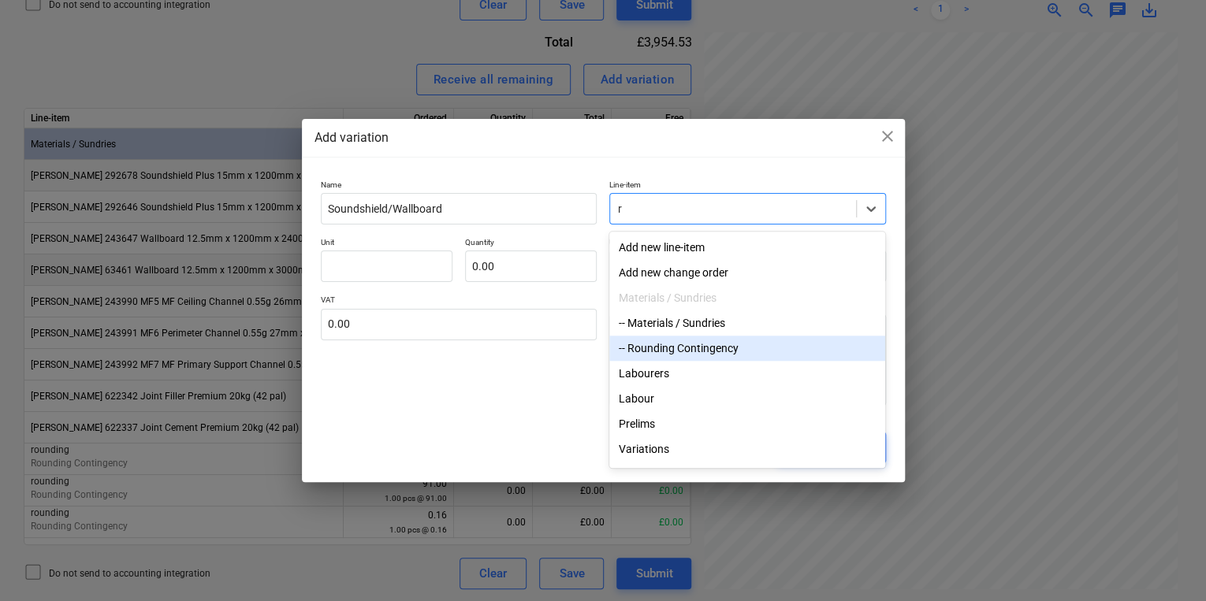
click at [730, 349] on div "-- Rounding Contingency" at bounding box center [747, 348] width 276 height 25
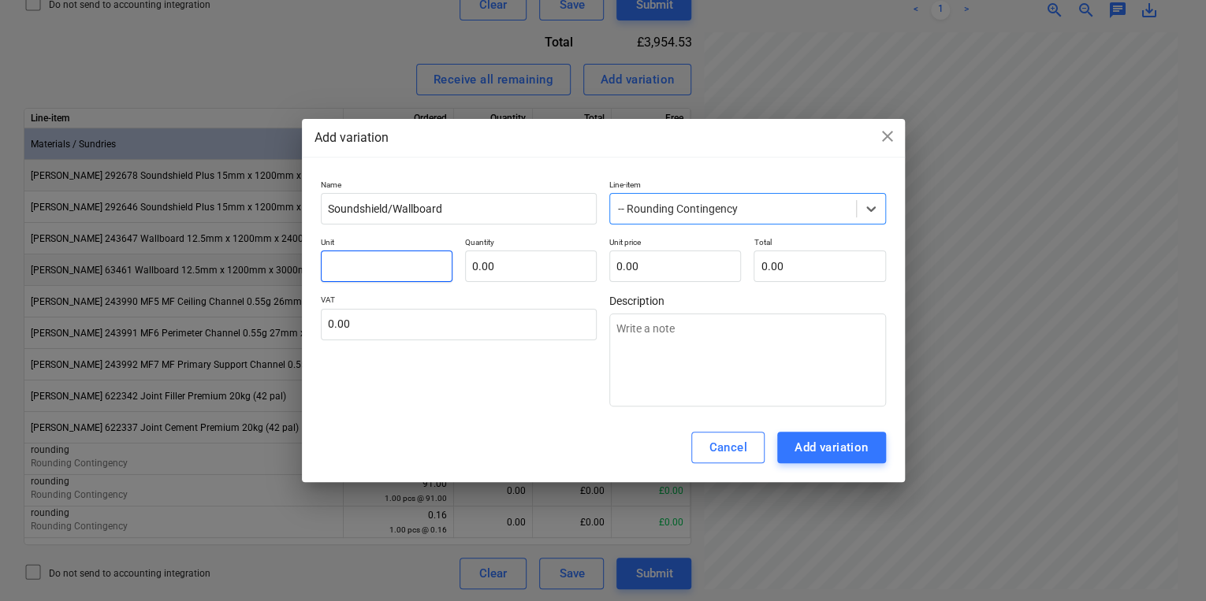
click at [371, 263] on input "text" at bounding box center [387, 267] width 132 height 32
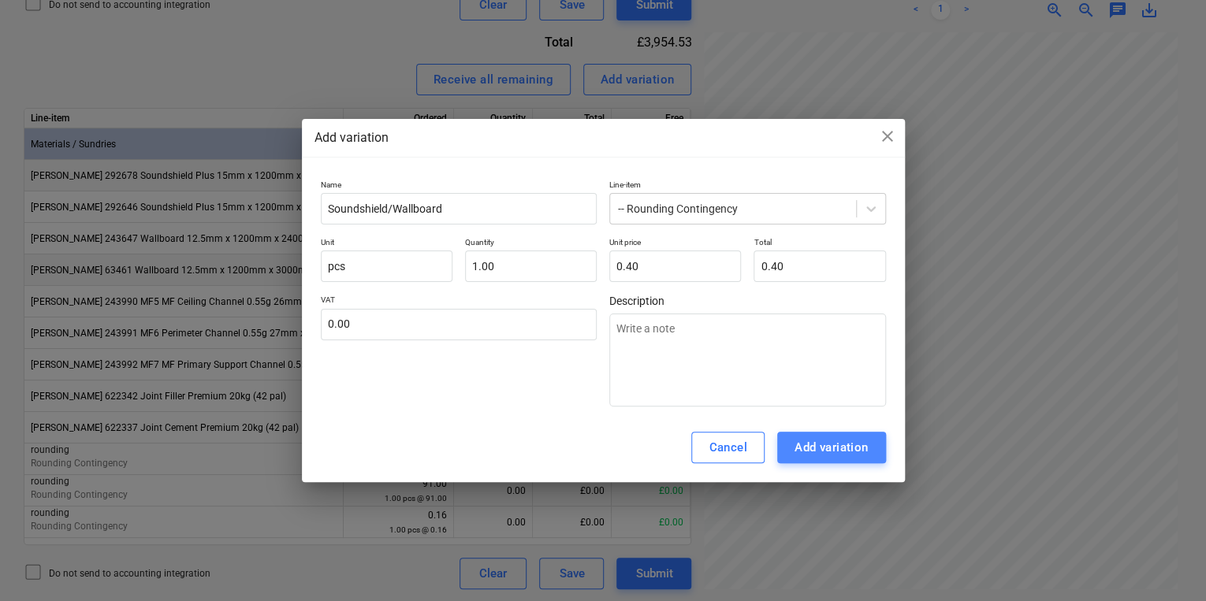
click at [841, 447] on div "Add variation" at bounding box center [832, 448] width 74 height 20
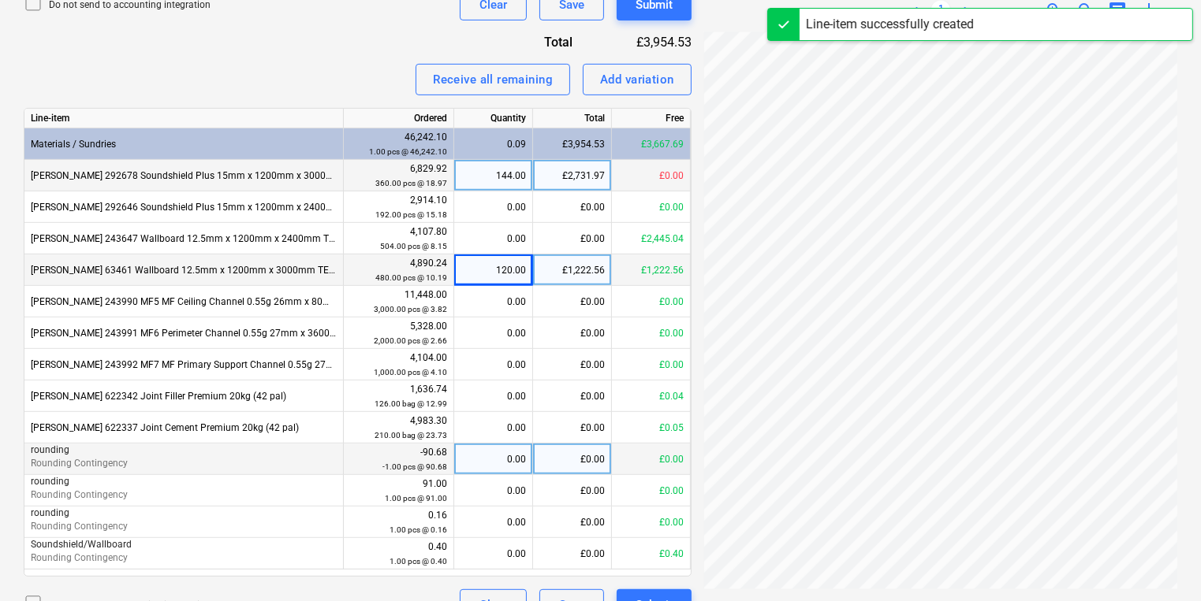
click at [492, 460] on div "0.00" at bounding box center [492, 460] width 65 height 32
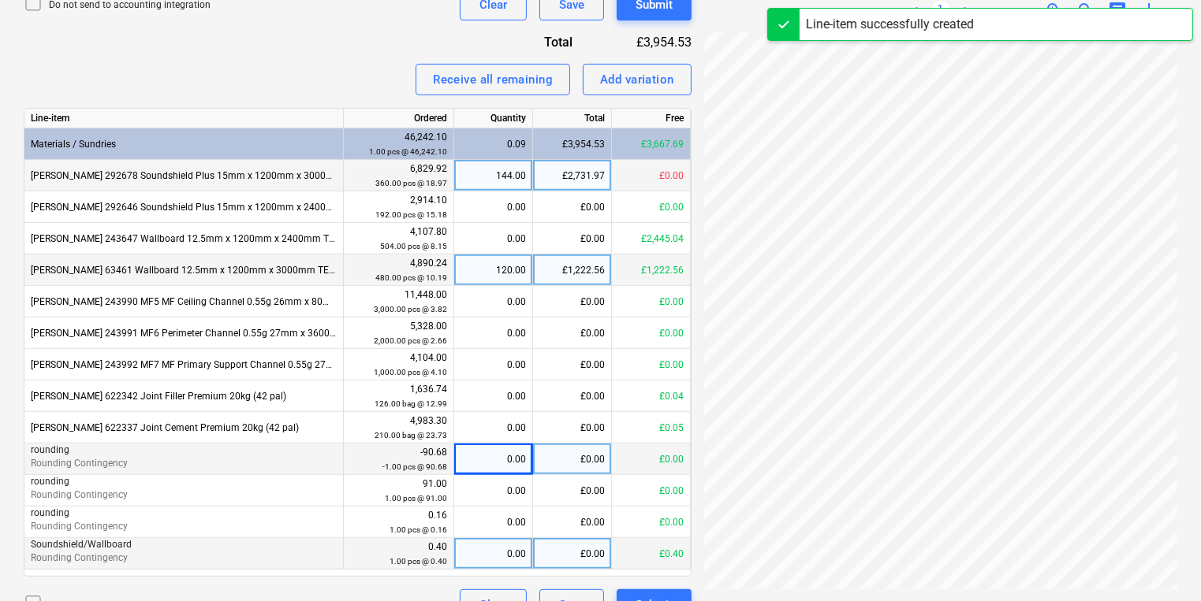
click at [512, 542] on div "0.00" at bounding box center [492, 554] width 65 height 32
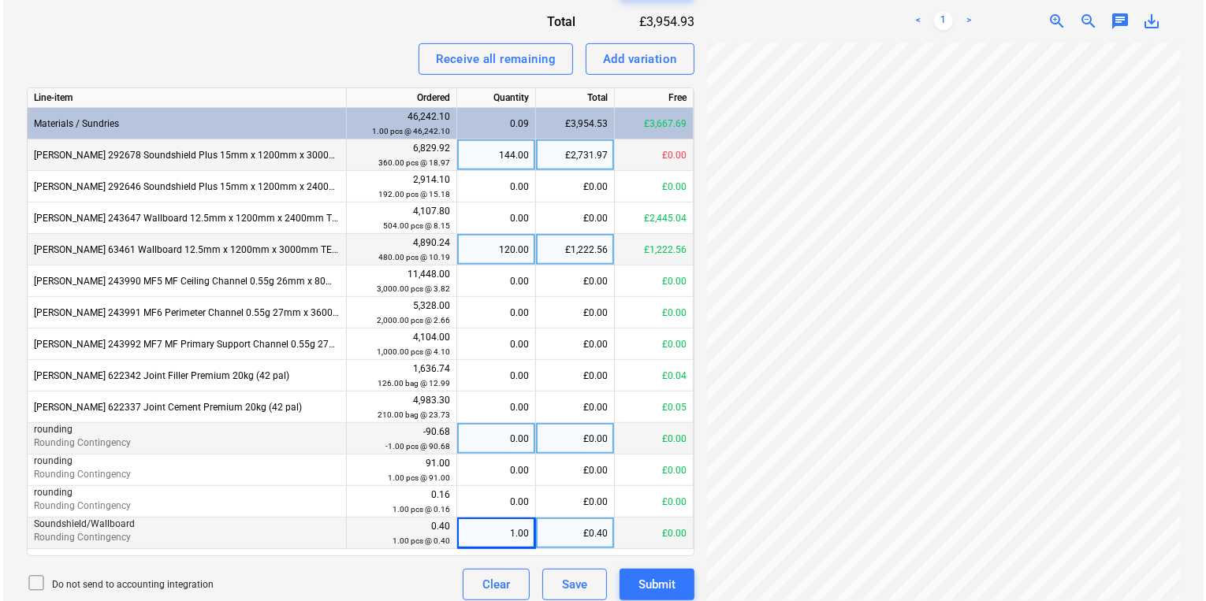
scroll to position [638, 0]
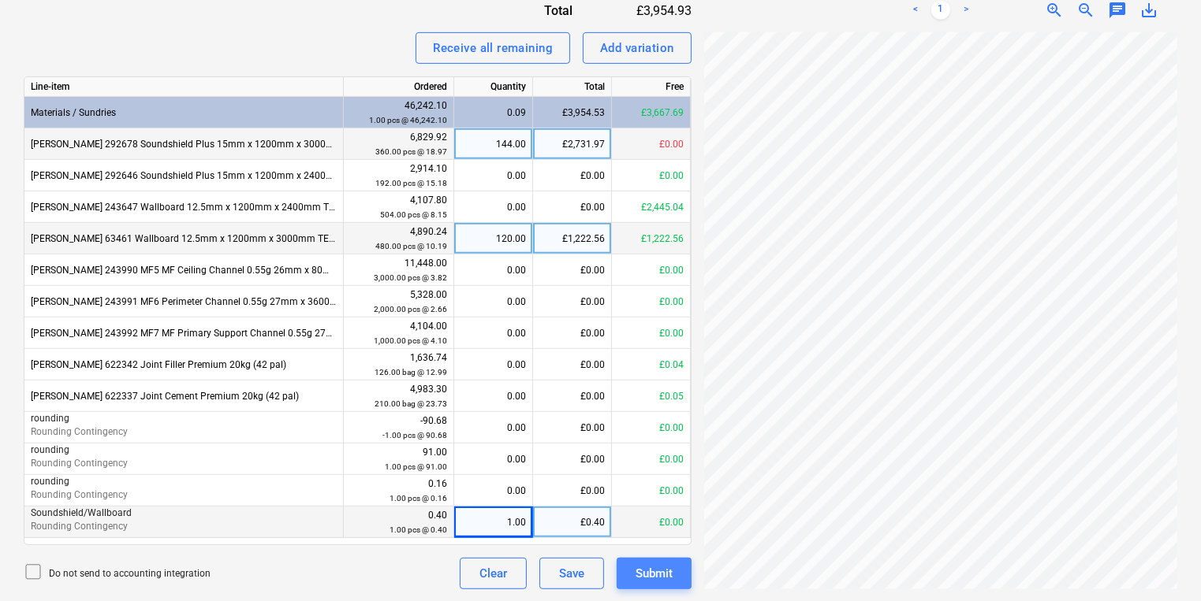
click at [646, 565] on div "Submit" at bounding box center [653, 574] width 37 height 20
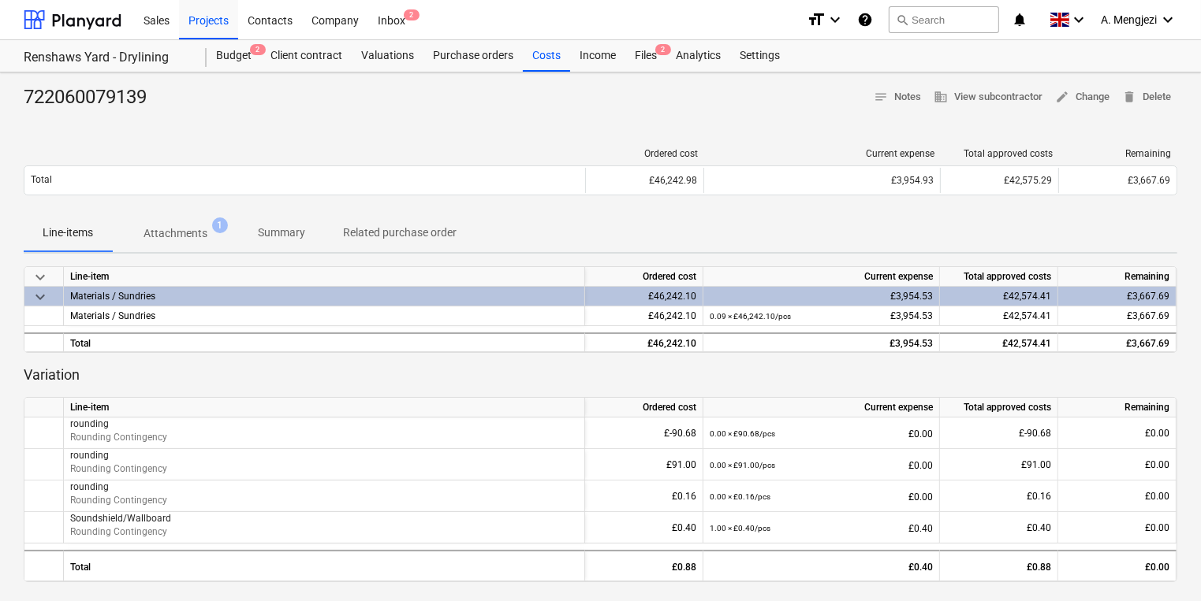
click at [653, 73] on div "722060079139 notes Notes business View subcontractor edit Change delete Delete …" at bounding box center [600, 451] width 1201 height 757
click at [655, 58] on div "Files 2" at bounding box center [645, 56] width 41 height 32
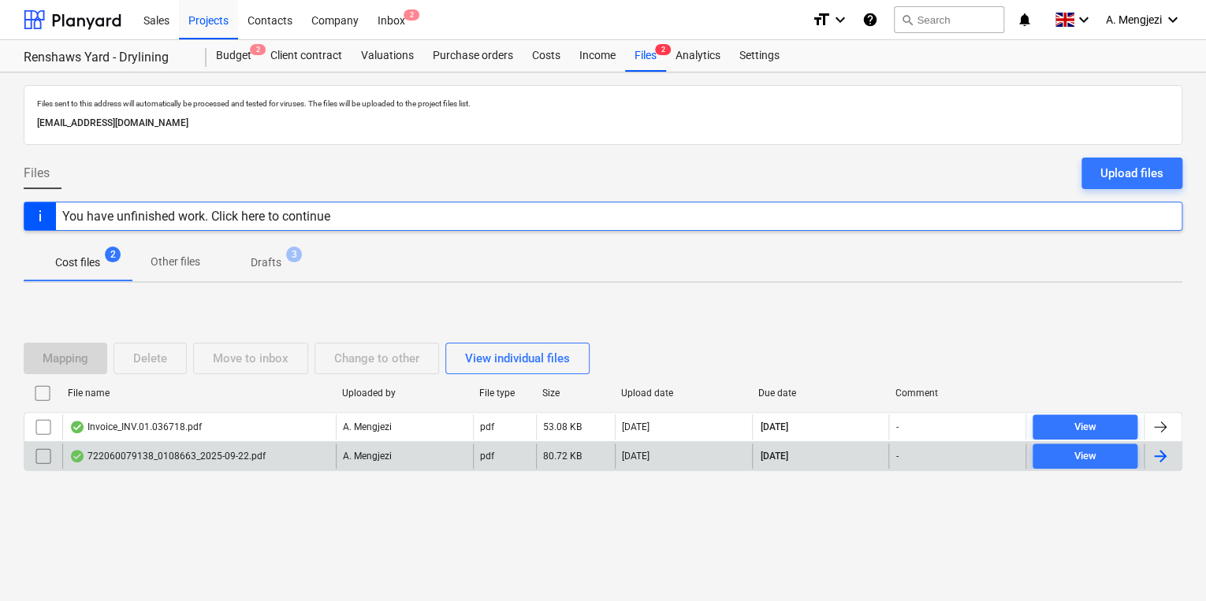
click at [161, 455] on div "722060079138_0108663_2025-09-22.pdf" at bounding box center [167, 456] width 196 height 13
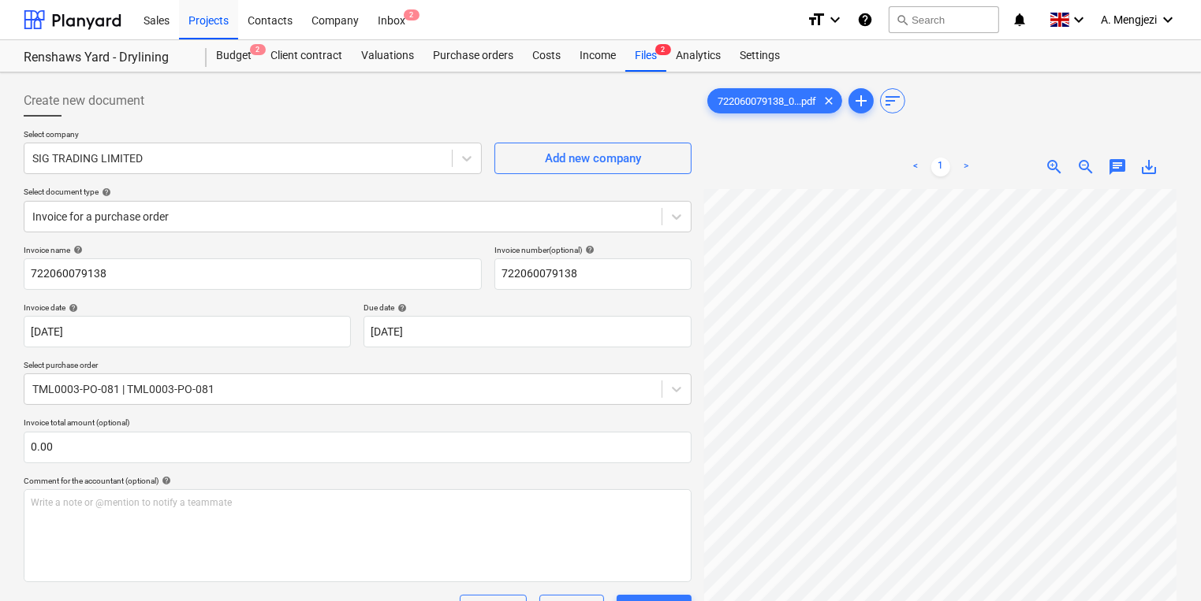
scroll to position [81, 121]
click at [648, 72] on div "Renshaws Yard - Drylining Budget 2 Client contract Valuations Purchase orders C…" at bounding box center [600, 56] width 1201 height 32
click at [392, 35] on div "Inbox 2" at bounding box center [391, 19] width 47 height 40
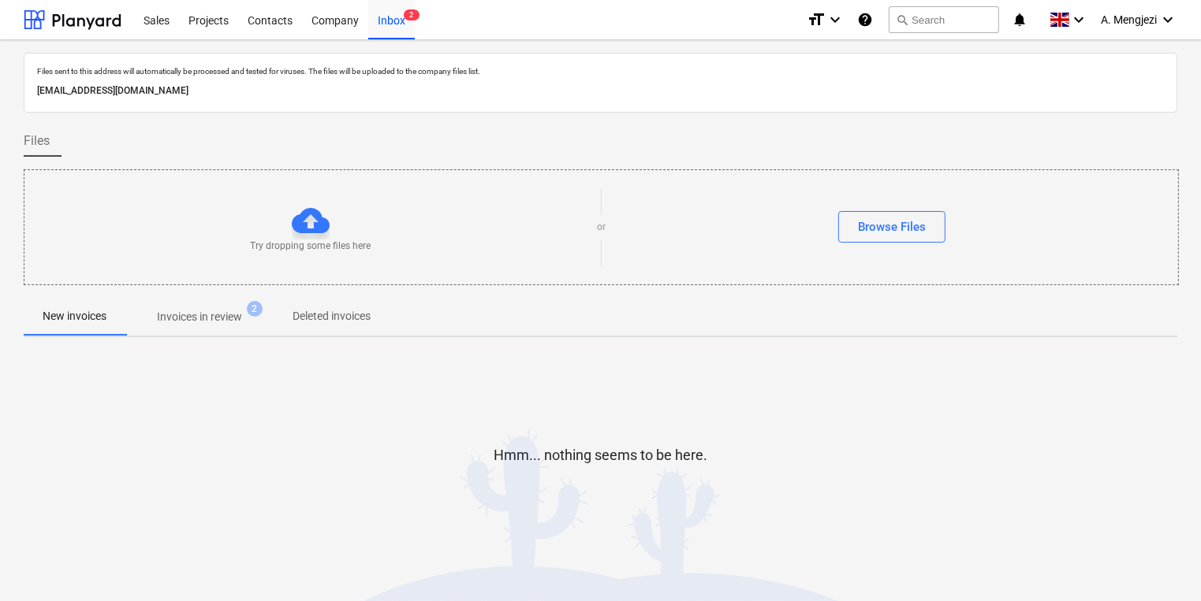
click at [202, 325] on p "Invoices in review" at bounding box center [199, 317] width 85 height 17
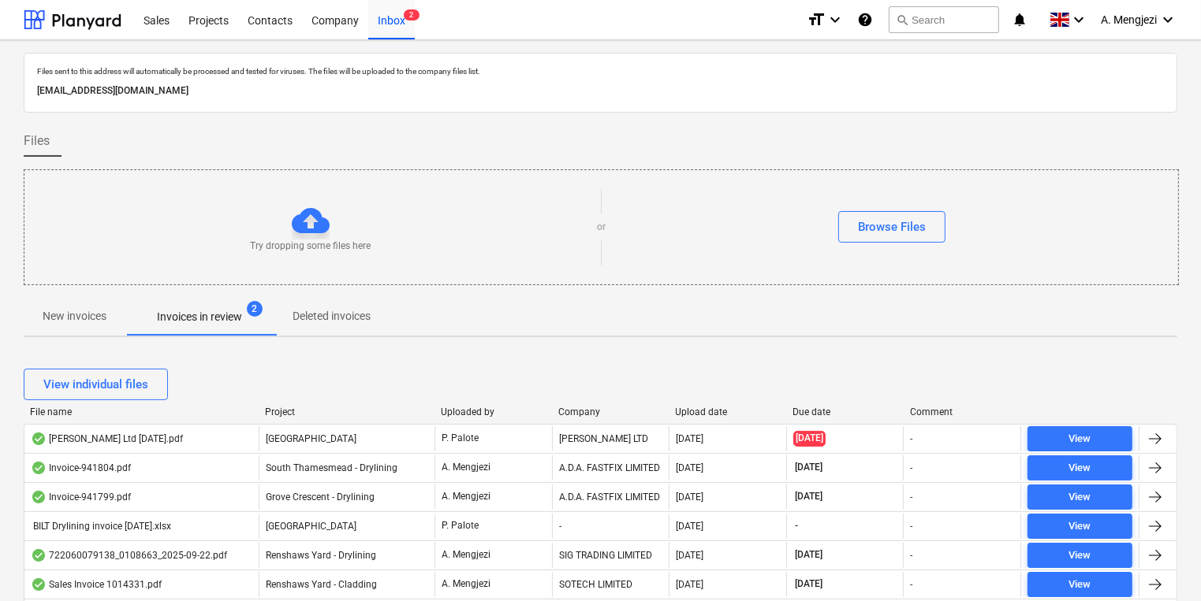
click at [714, 413] on div "Upload date" at bounding box center [728, 412] width 105 height 11
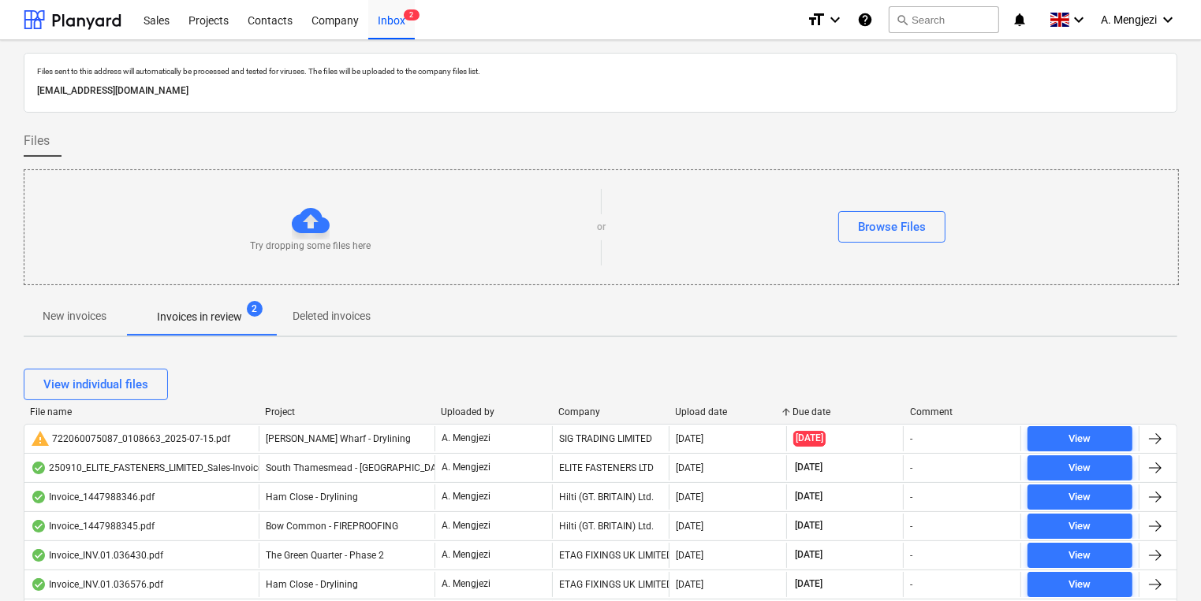
scroll to position [315, 0]
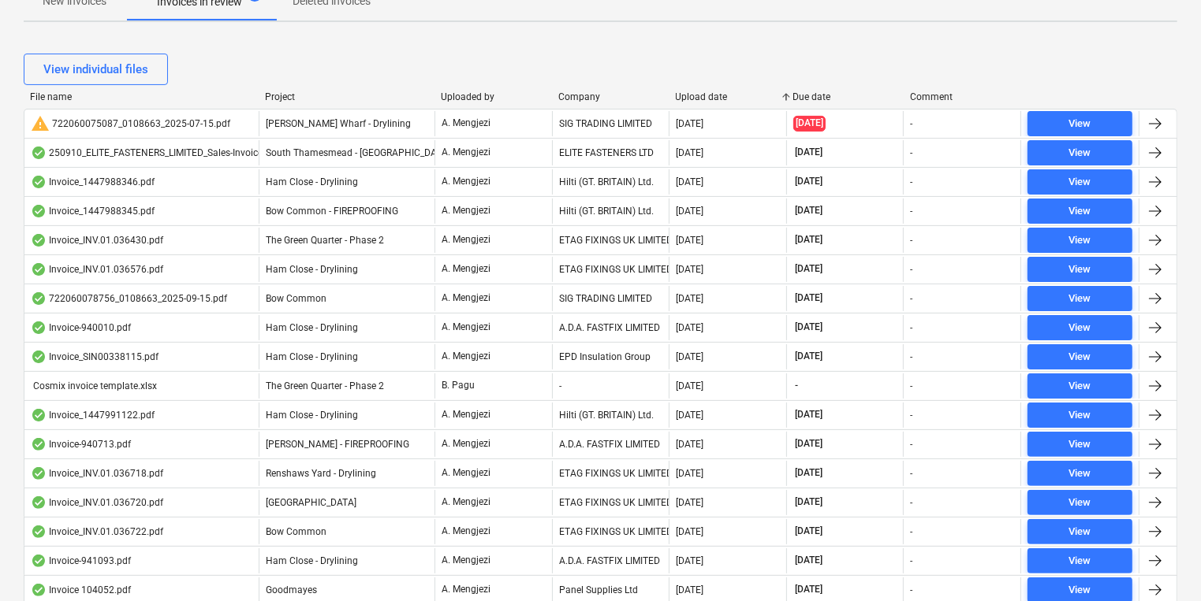
click at [695, 94] on div "Upload date" at bounding box center [728, 96] width 105 height 11
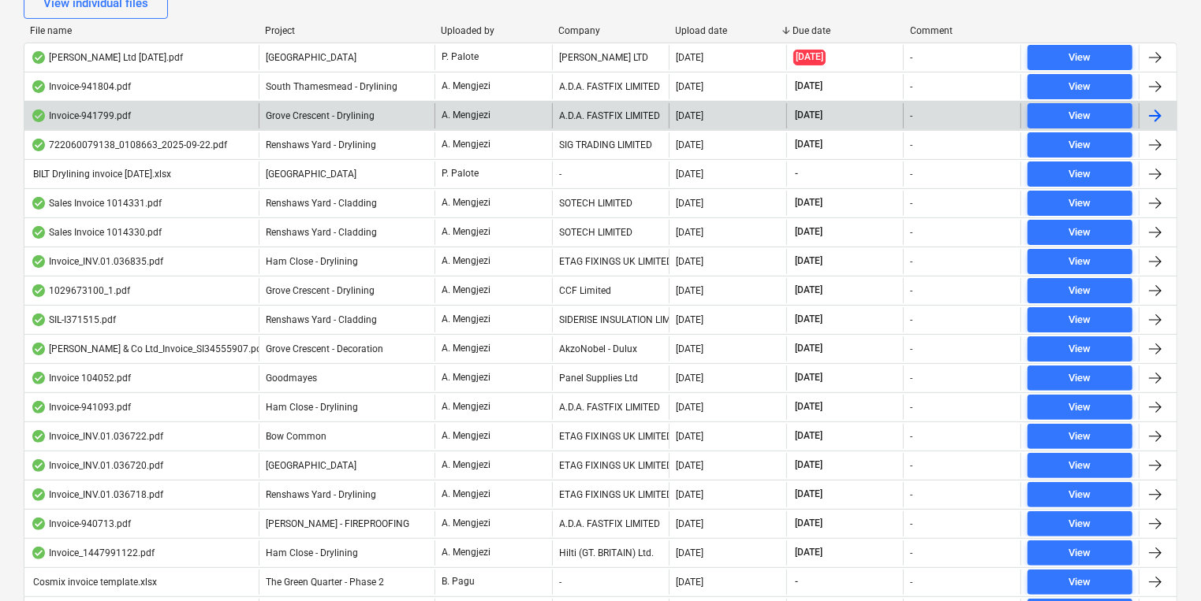
scroll to position [375, 0]
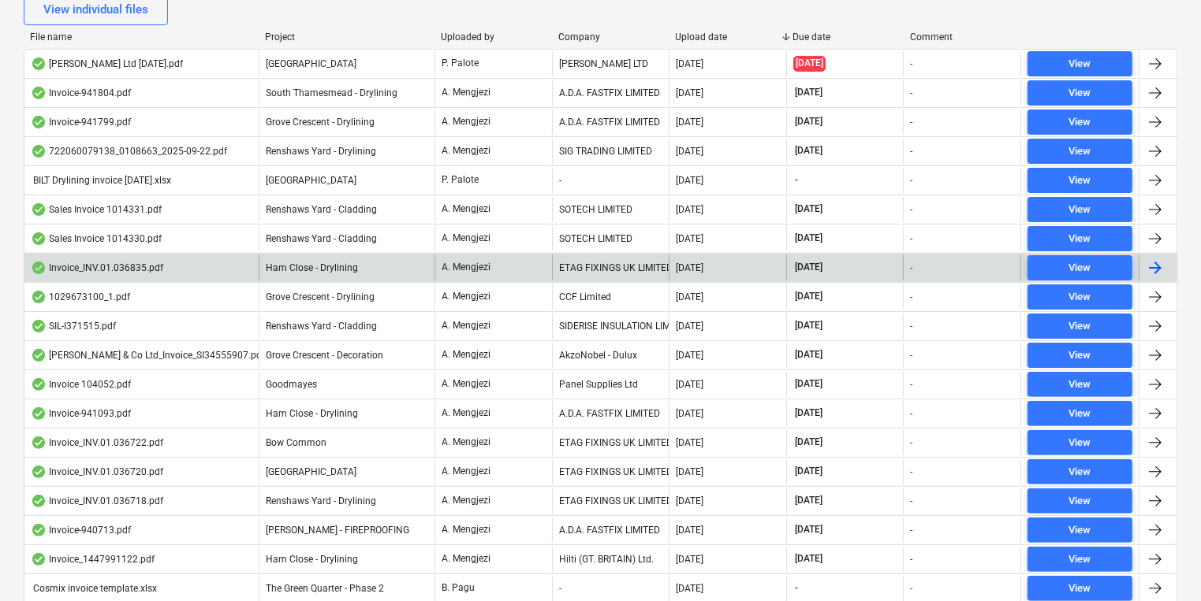
click at [658, 255] on div "ETAG FIXINGS UK LIMITED" at bounding box center [610, 267] width 117 height 25
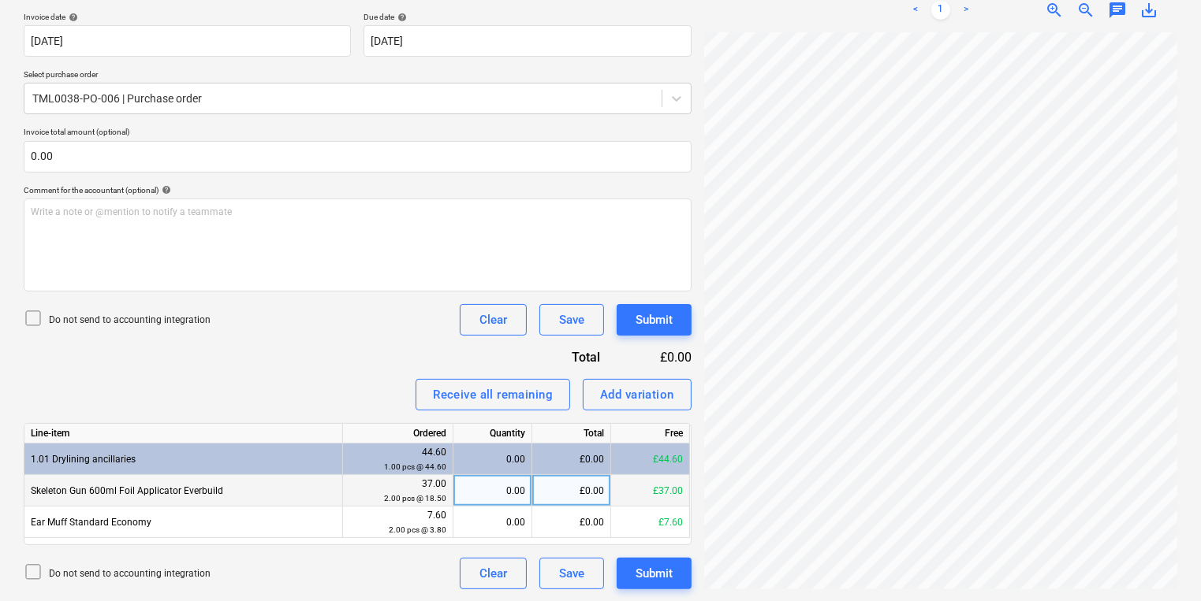
click at [519, 479] on div "0.00" at bounding box center [492, 491] width 65 height 32
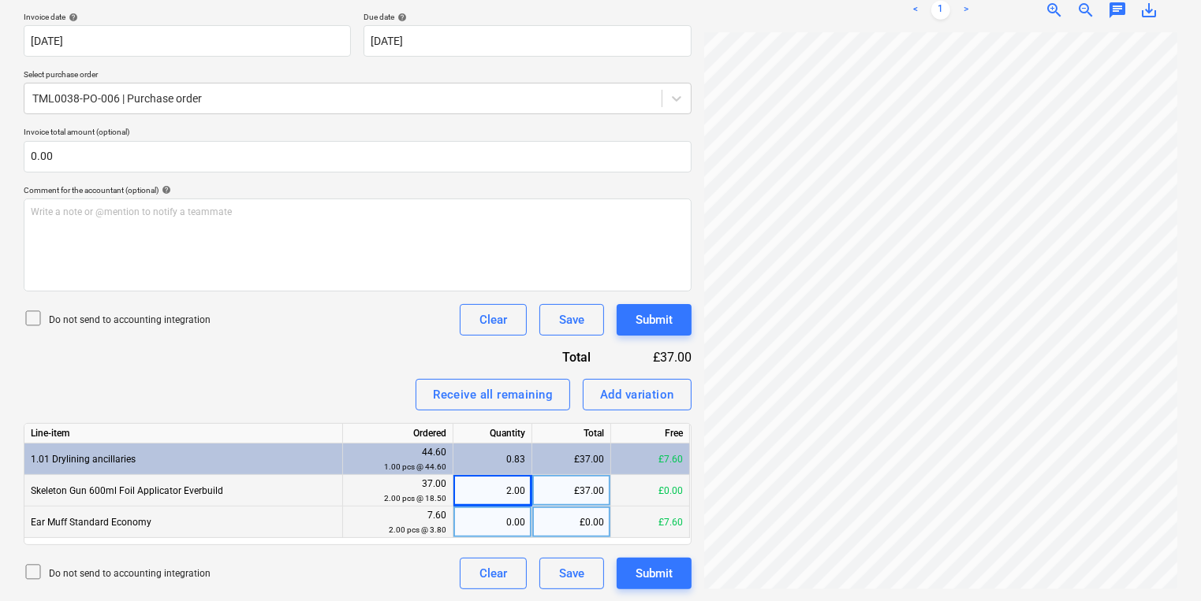
click at [508, 527] on div "0.00" at bounding box center [492, 523] width 65 height 32
click at [659, 565] on div "Submit" at bounding box center [653, 574] width 37 height 20
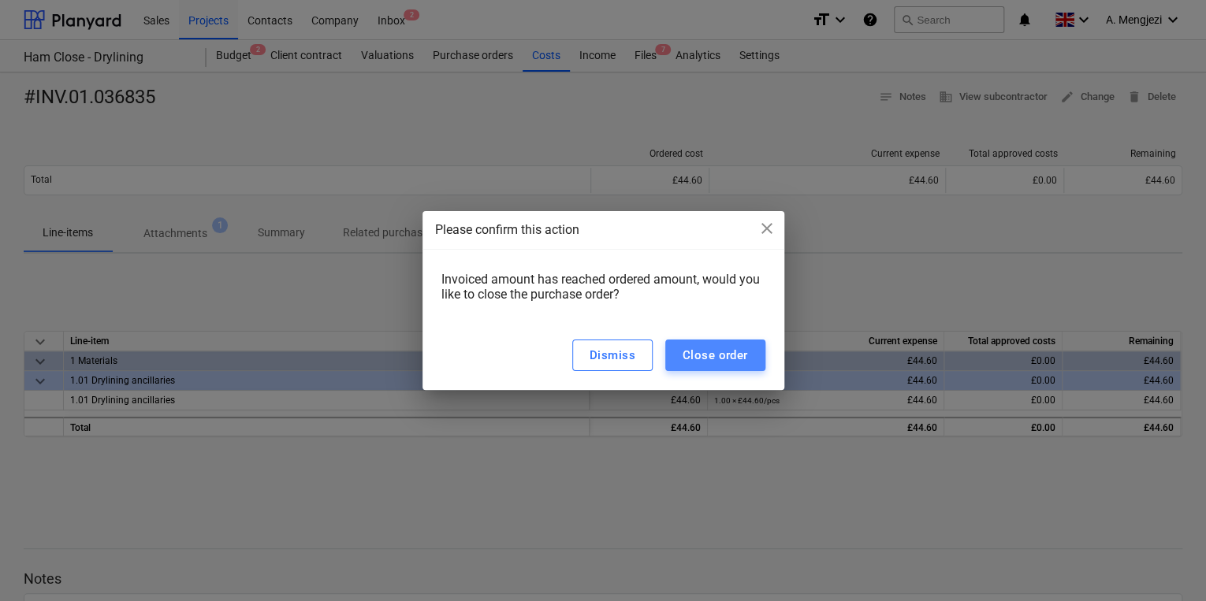
click at [732, 353] on div "Close order" at bounding box center [715, 355] width 65 height 20
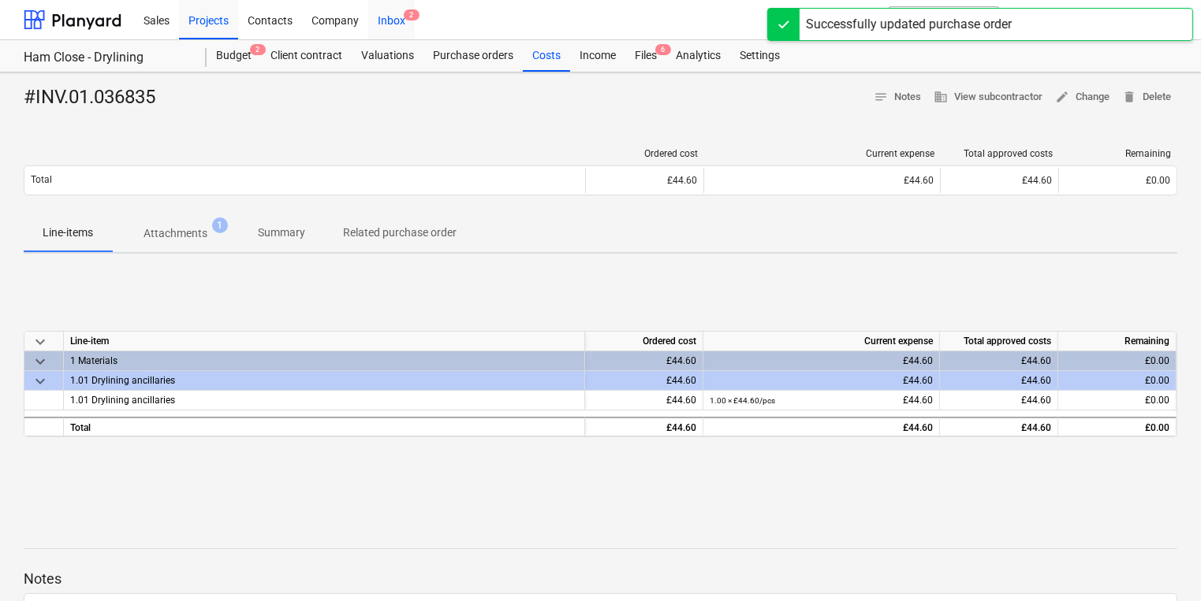
click at [394, 13] on div "Inbox 2" at bounding box center [391, 19] width 47 height 40
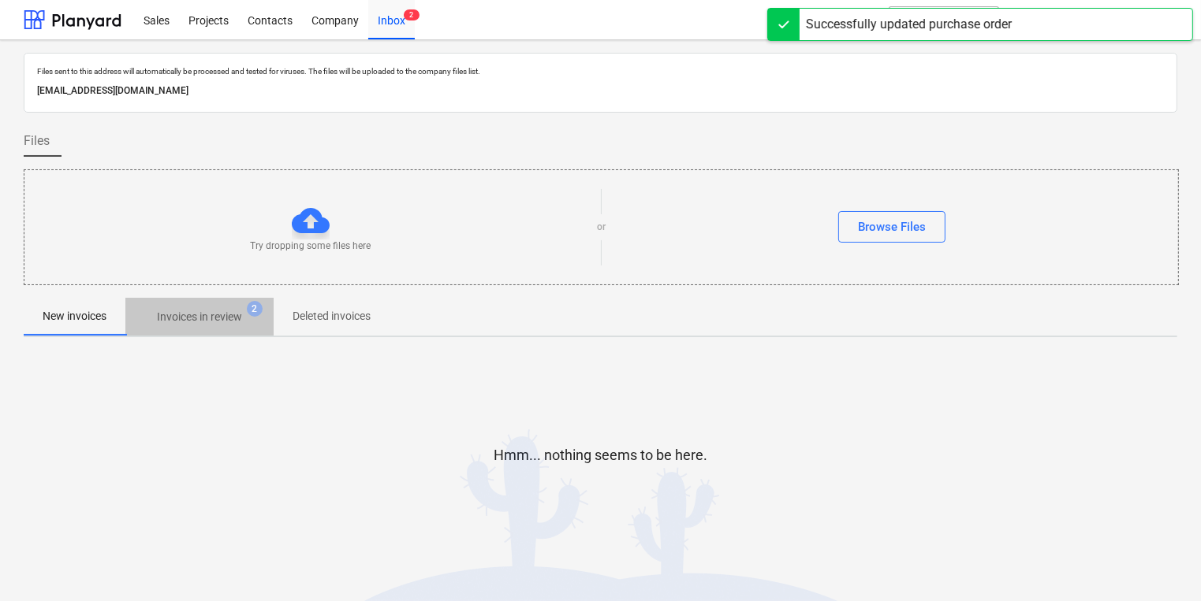
click at [230, 317] on p "Invoices in review" at bounding box center [199, 317] width 85 height 17
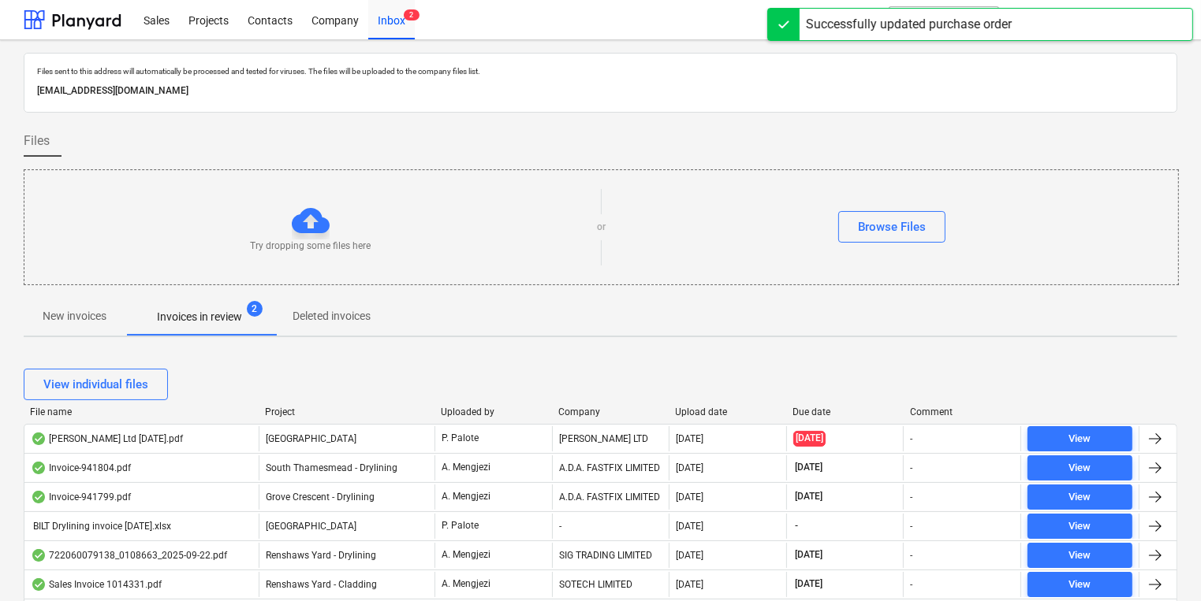
click at [720, 416] on div "Upload date" at bounding box center [728, 412] width 105 height 11
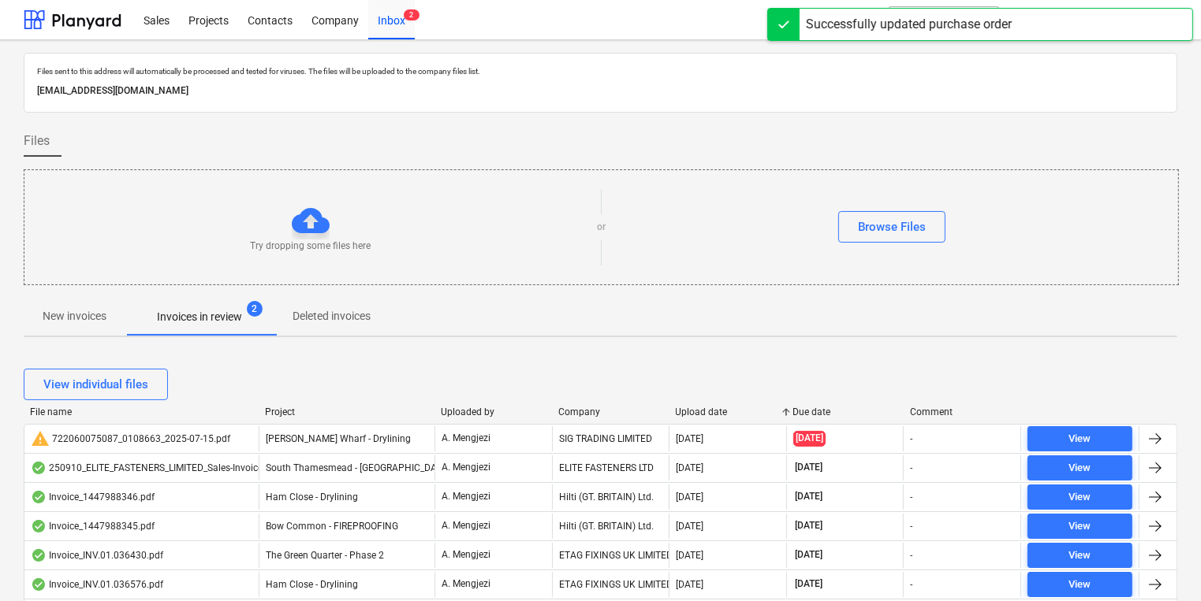
click at [720, 416] on div "Upload date" at bounding box center [728, 412] width 105 height 11
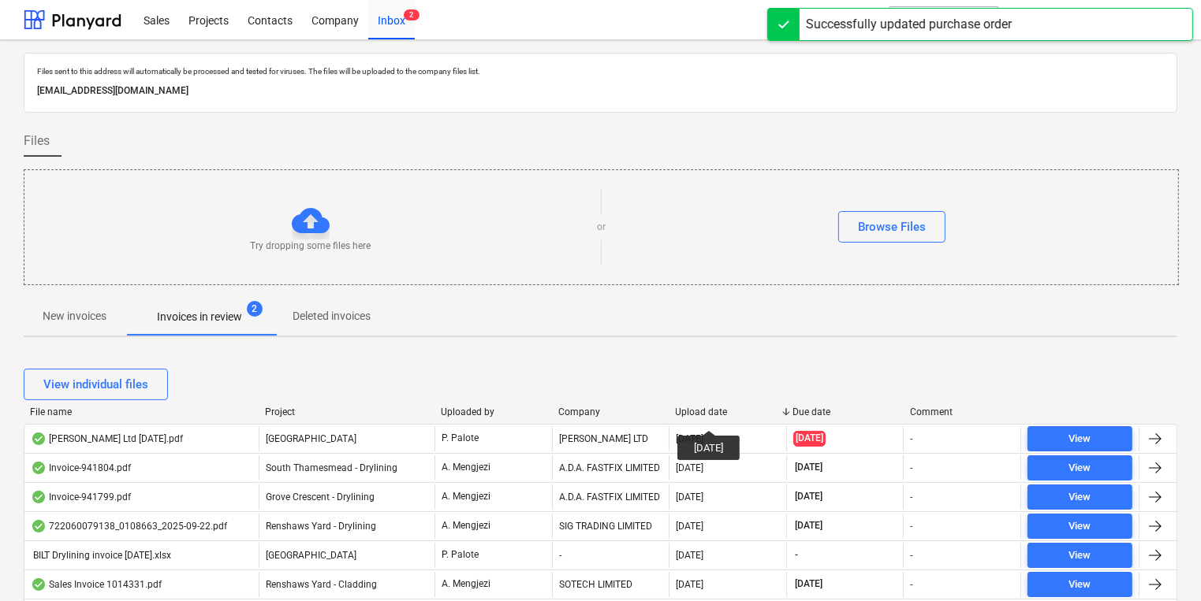
scroll to position [189, 0]
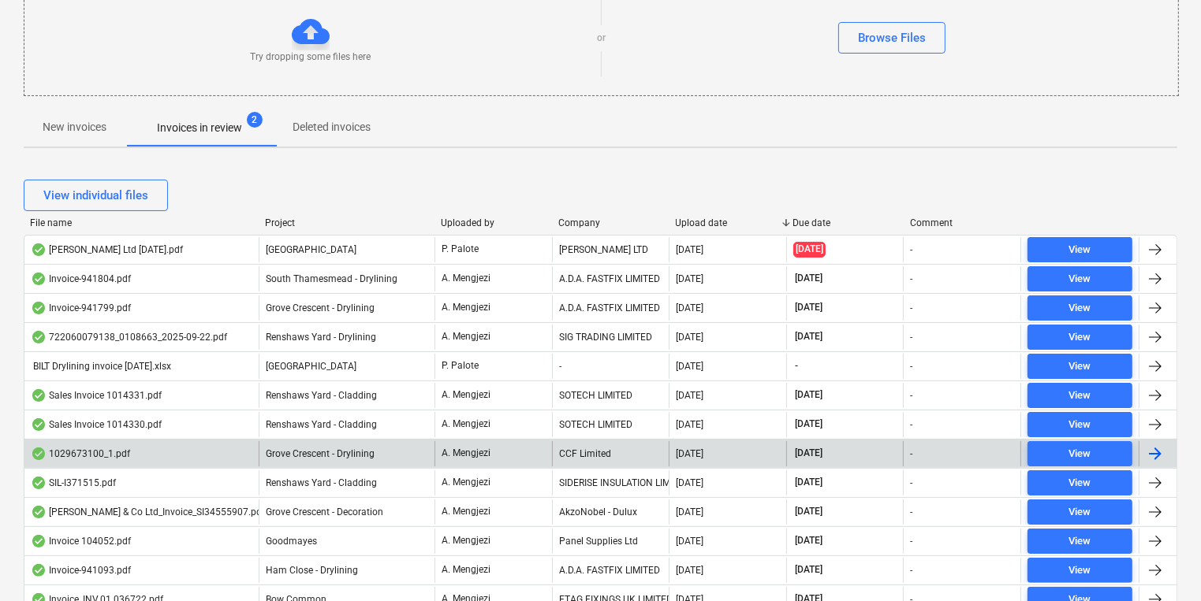
click at [553, 456] on div "CCF Limited" at bounding box center [610, 453] width 117 height 25
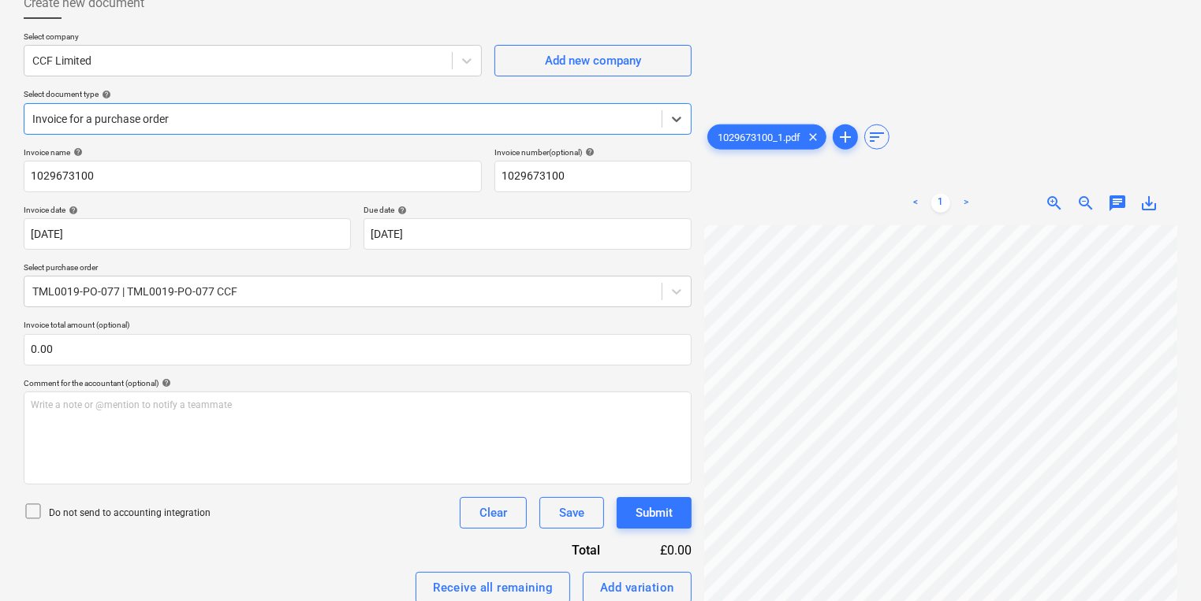
scroll to position [291, 0]
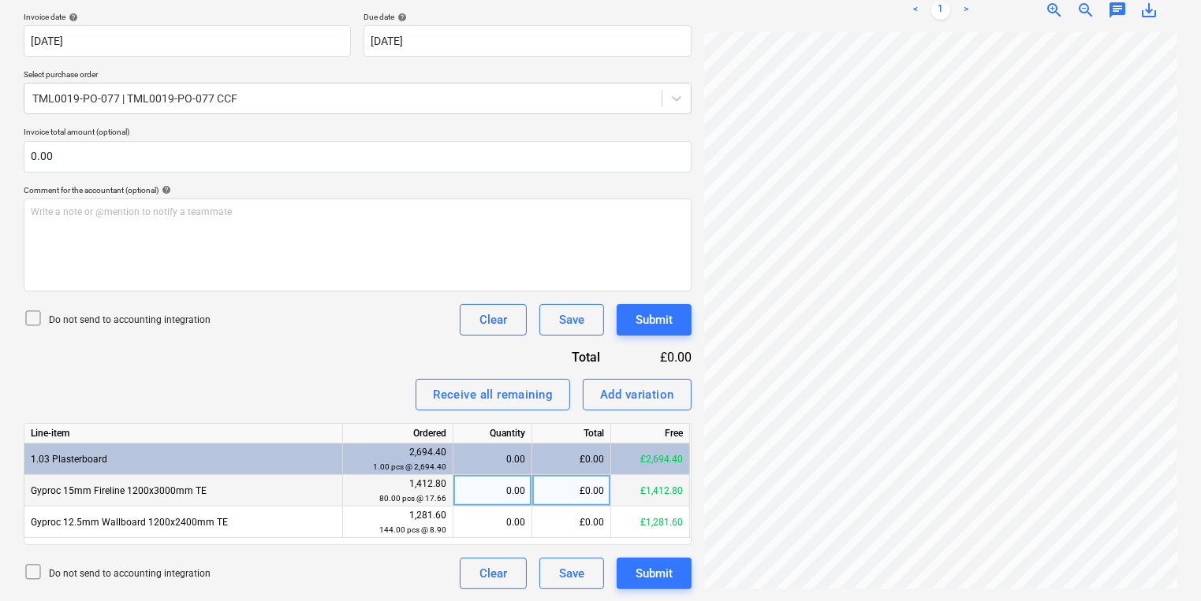
click at [495, 482] on div "0.00" at bounding box center [492, 491] width 65 height 32
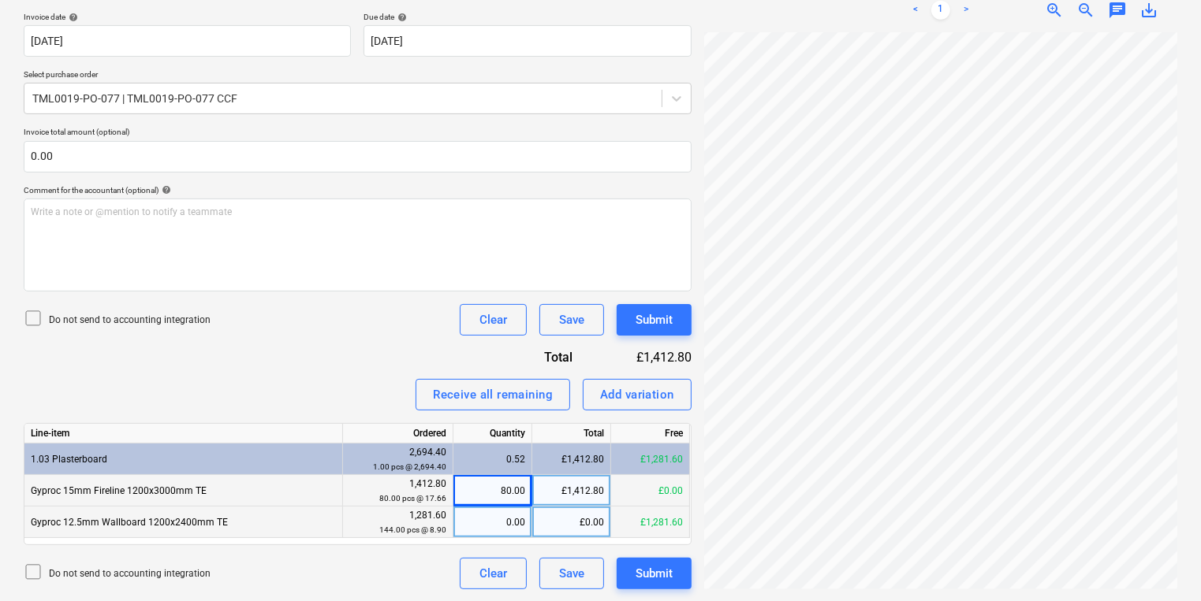
click at [506, 534] on div "0.00" at bounding box center [492, 523] width 65 height 32
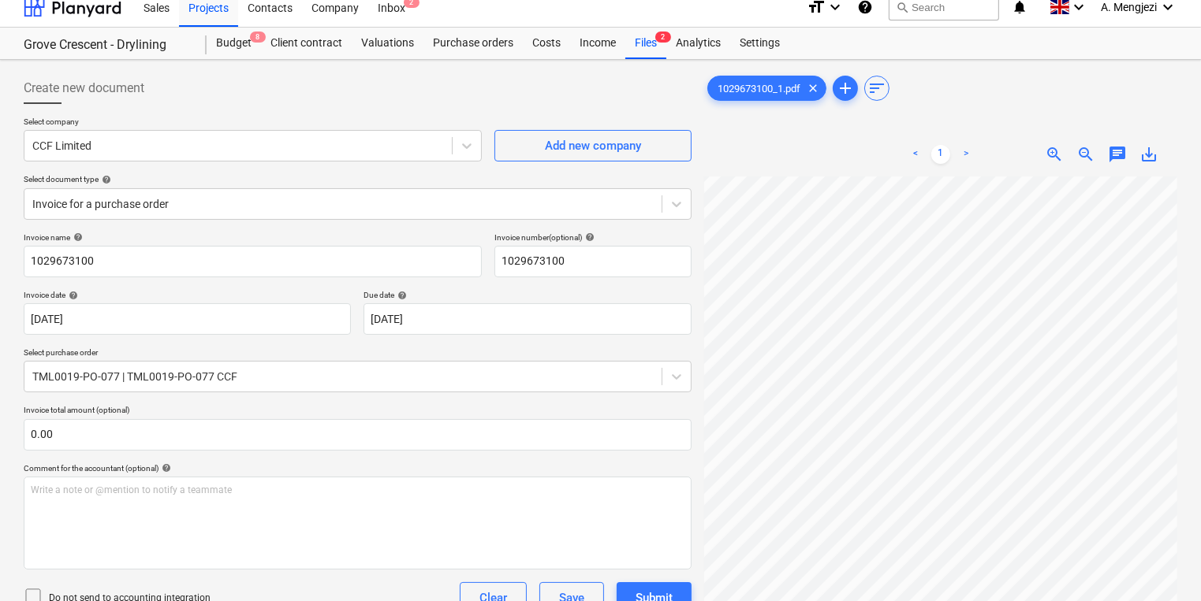
scroll to position [0, 0]
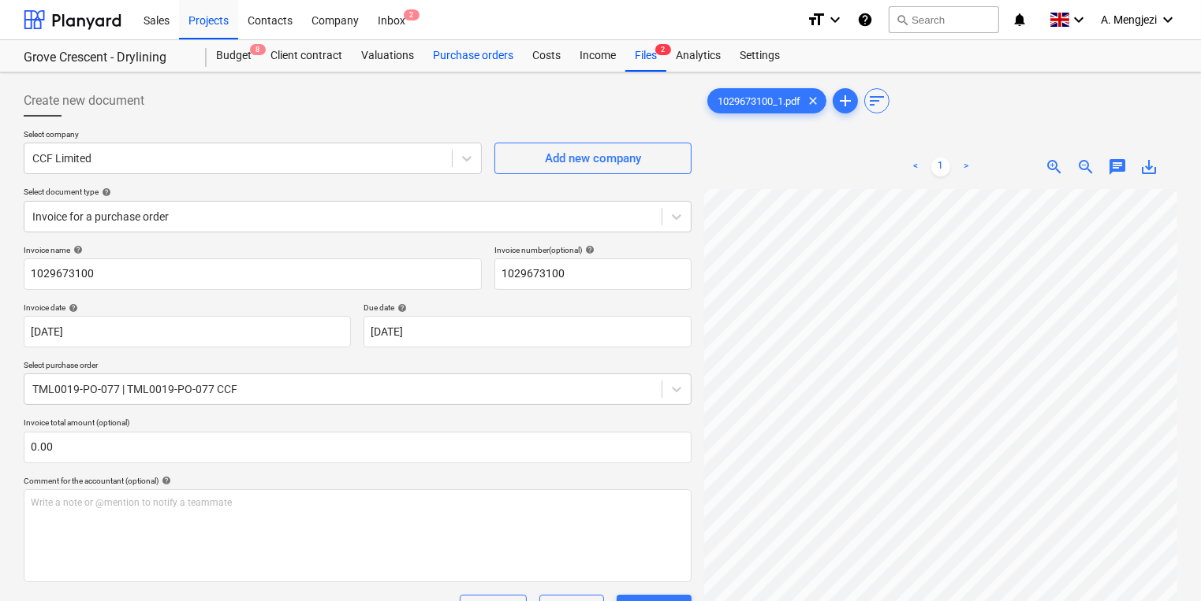
click at [441, 48] on div "Purchase orders" at bounding box center [472, 56] width 99 height 32
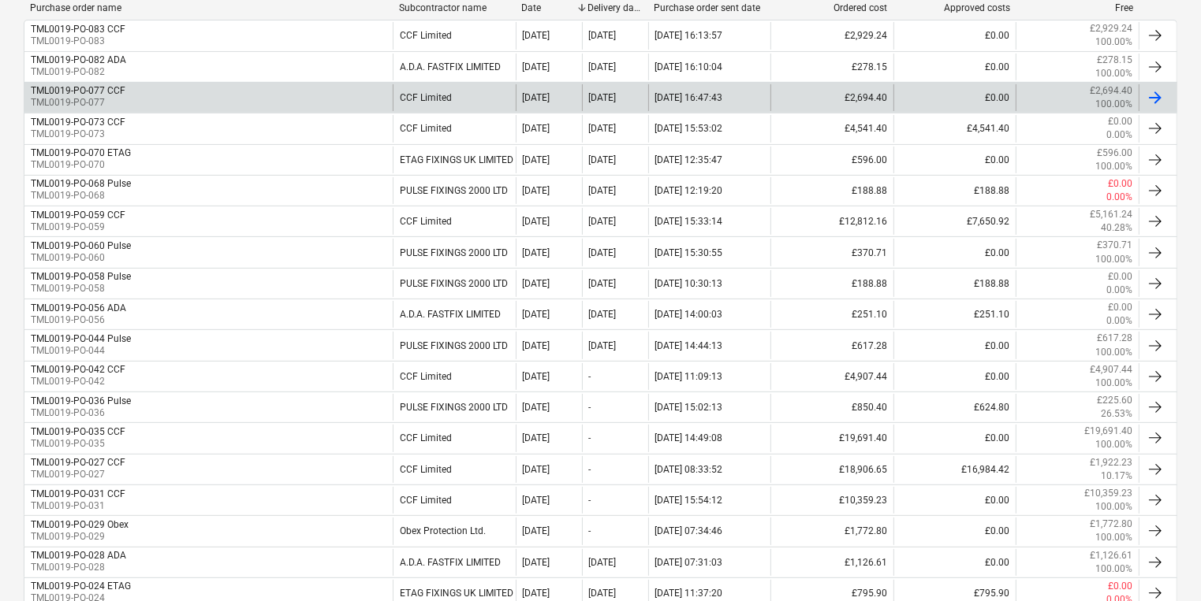
click at [121, 96] on p "TML0019-PO-077" at bounding box center [78, 102] width 95 height 13
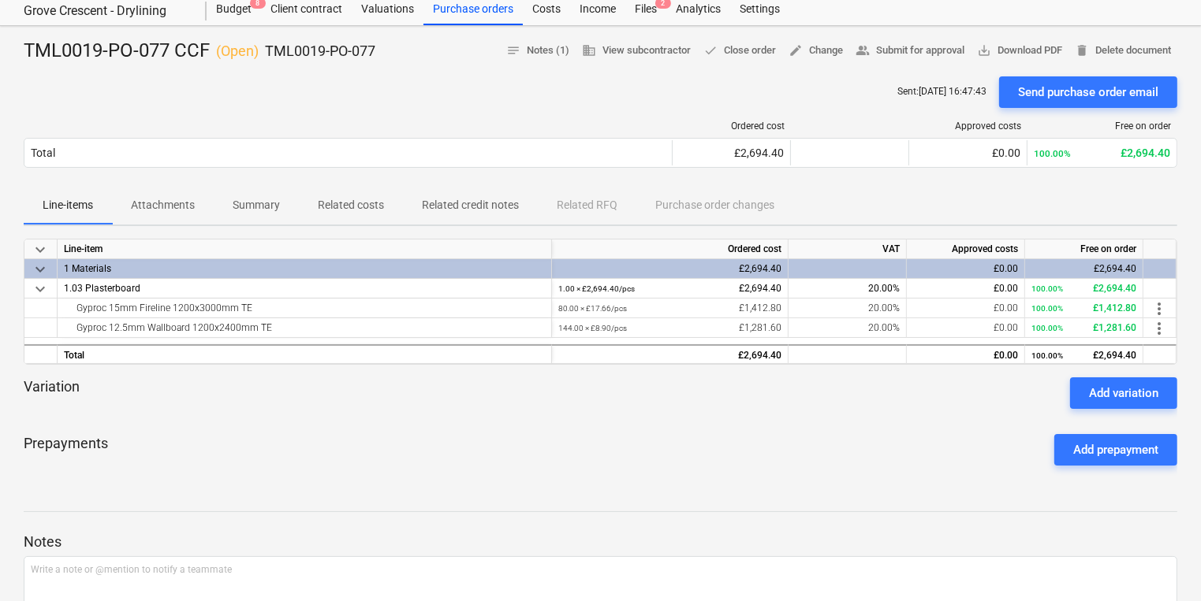
scroll to position [14, 0]
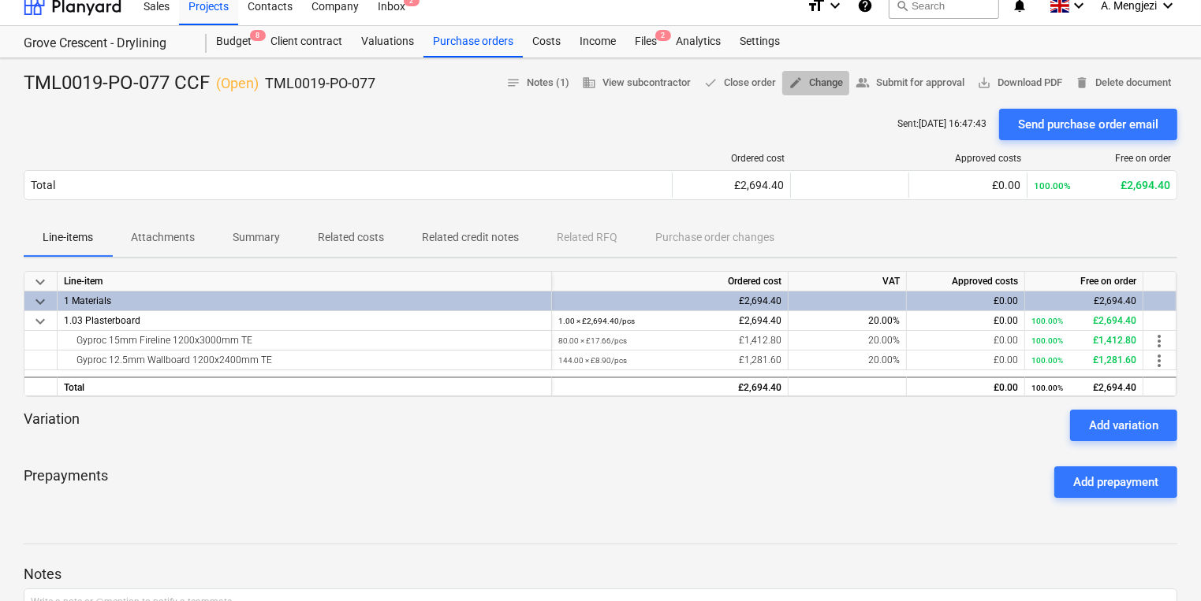
click at [814, 87] on span "edit Change" at bounding box center [815, 83] width 54 height 18
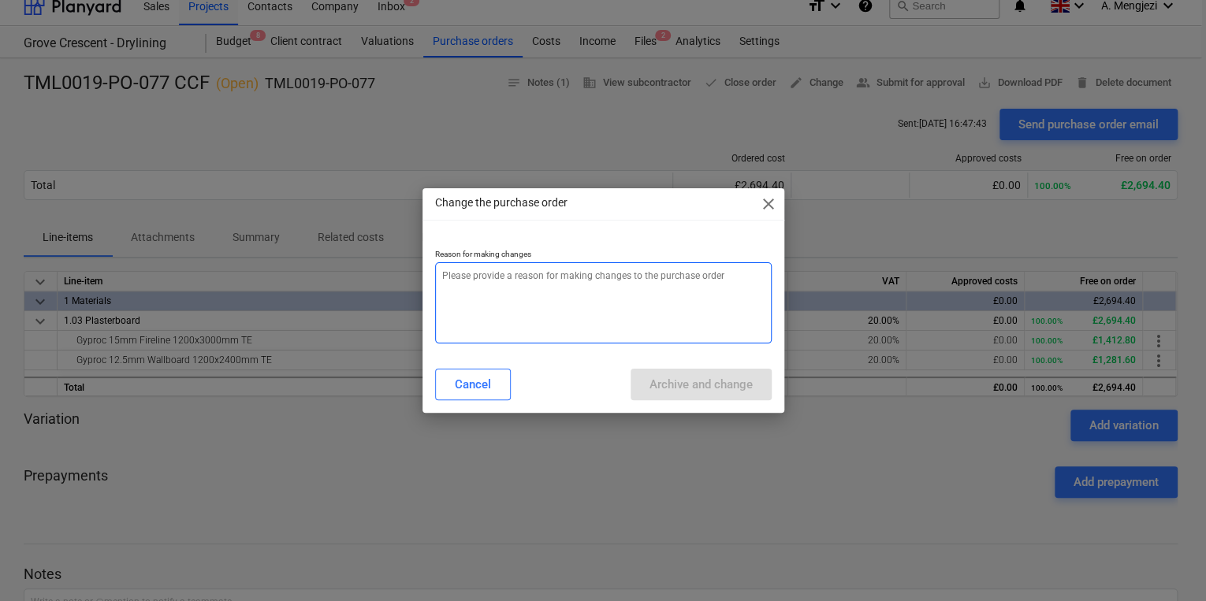
click at [643, 287] on textarea at bounding box center [603, 303] width 337 height 81
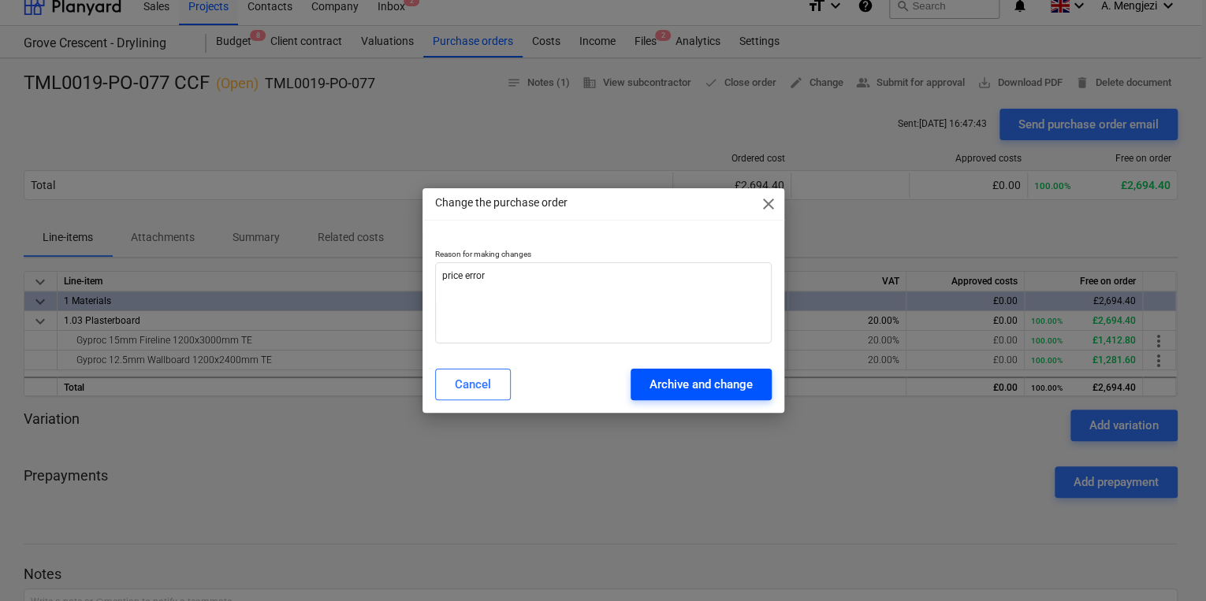
click at [722, 375] on div "Archive and change" at bounding box center [701, 384] width 103 height 20
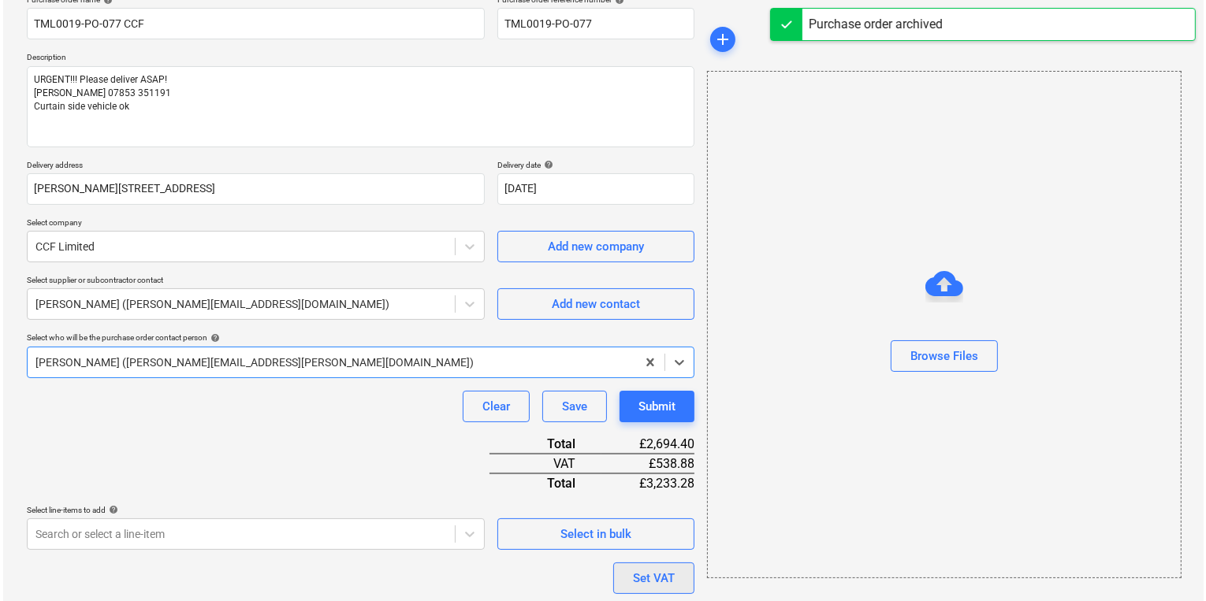
scroll to position [283, 0]
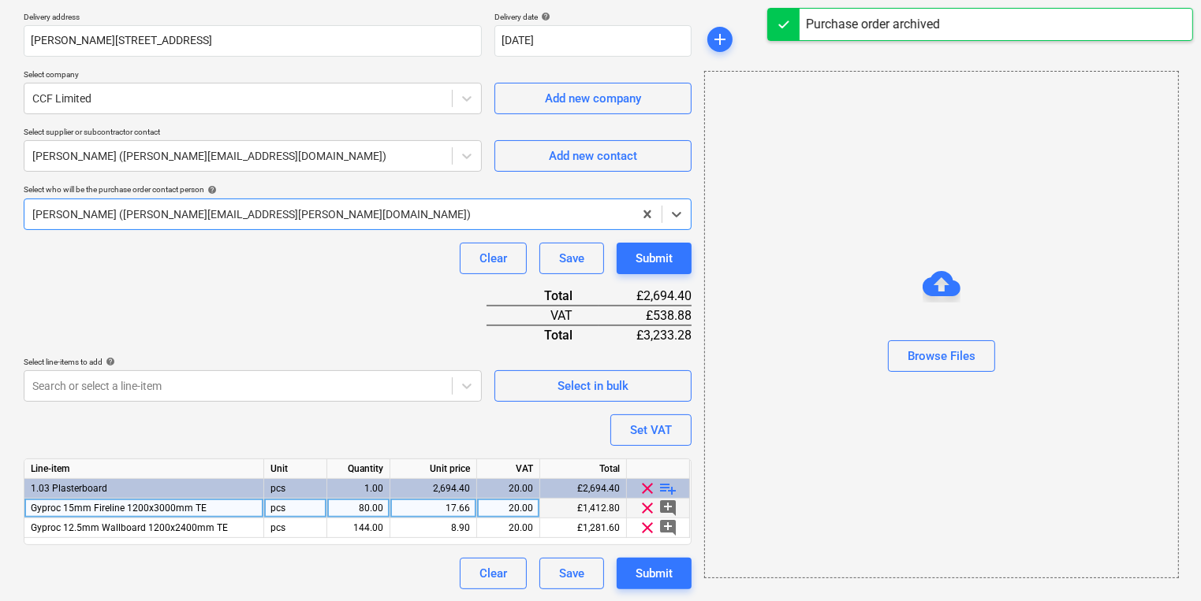
click at [441, 508] on div "17.66" at bounding box center [433, 509] width 73 height 20
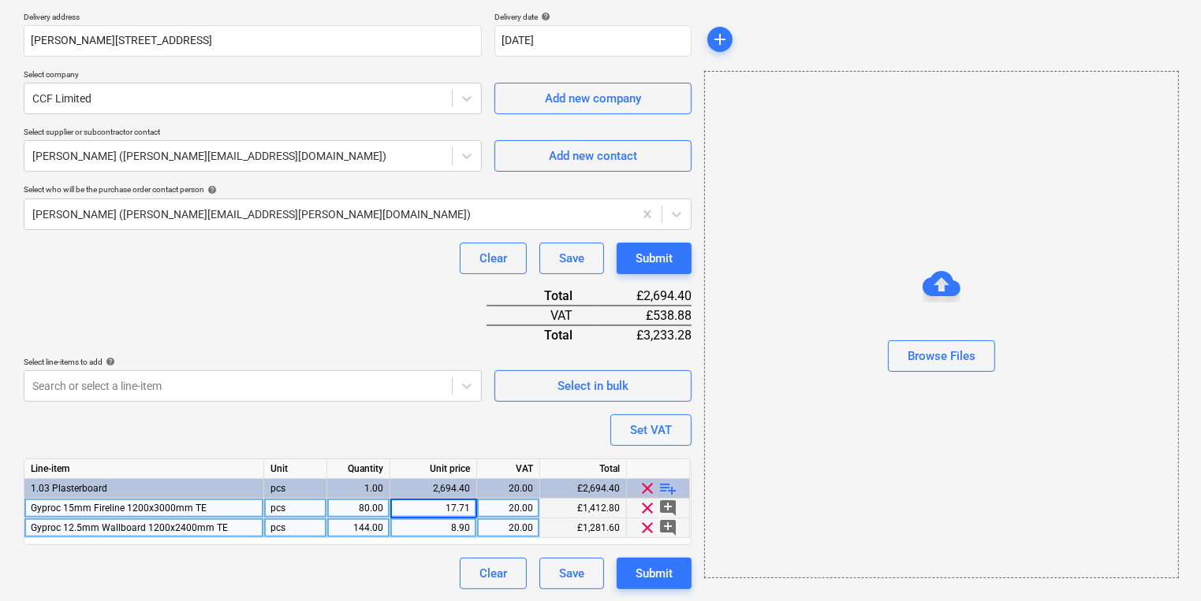
click at [438, 530] on div "8.90" at bounding box center [433, 529] width 73 height 20
click at [994, 529] on div "Browse Files" at bounding box center [941, 325] width 475 height 508
click at [679, 574] on button "Submit" at bounding box center [653, 574] width 75 height 32
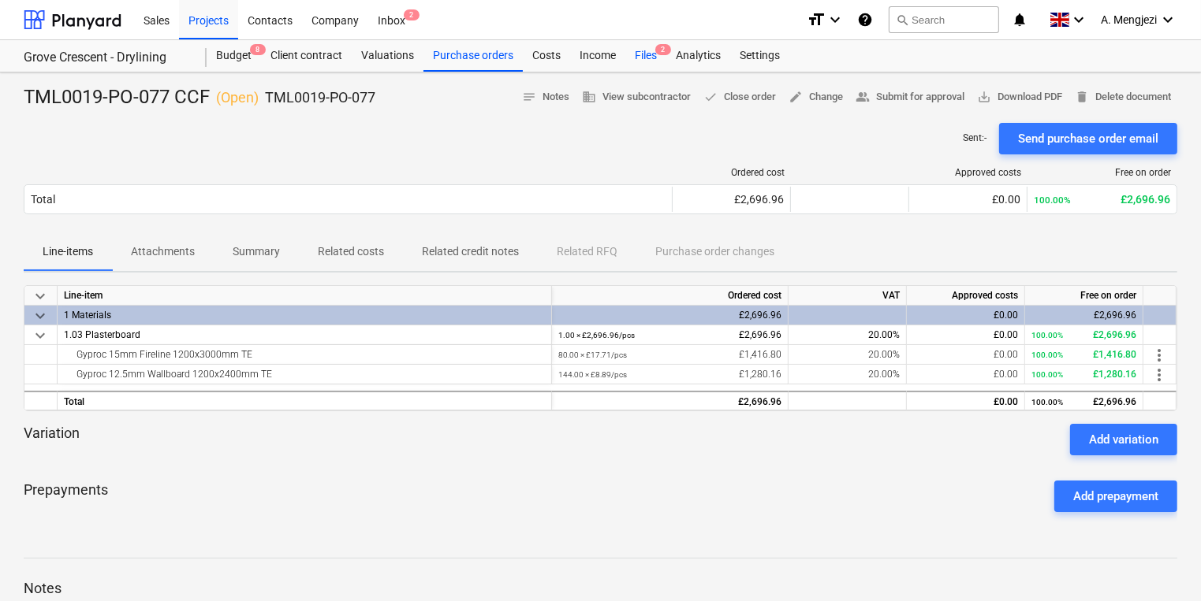
click at [644, 54] on div "Files 2" at bounding box center [645, 56] width 41 height 32
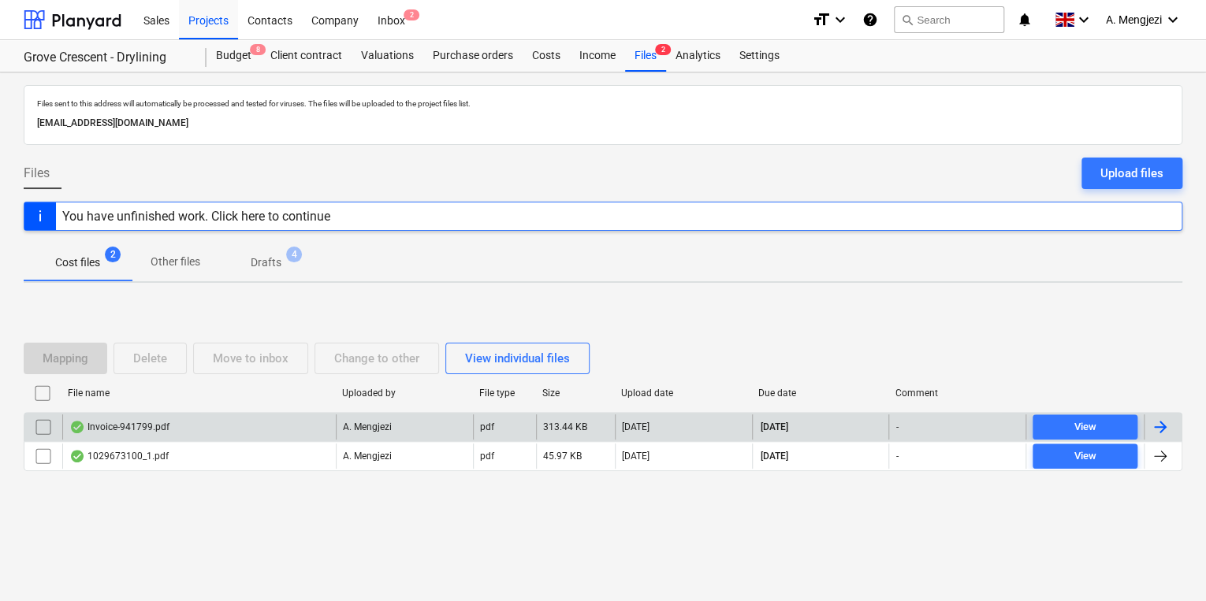
click at [219, 416] on div "Invoice-941799.pdf" at bounding box center [199, 427] width 274 height 25
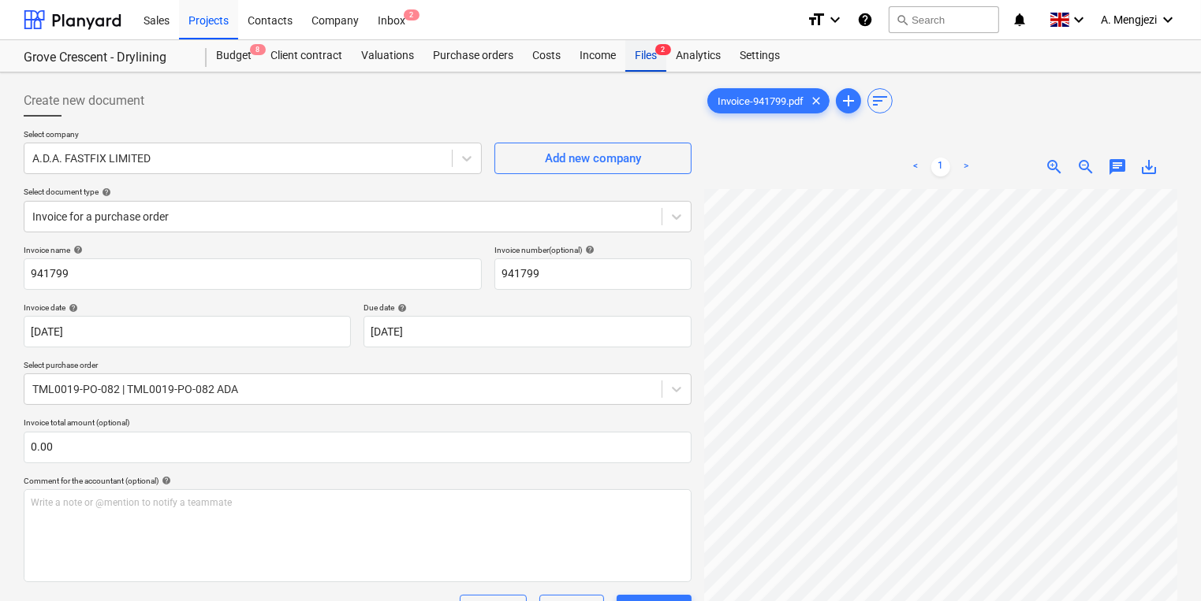
click at [645, 55] on div "Files 2" at bounding box center [645, 56] width 41 height 32
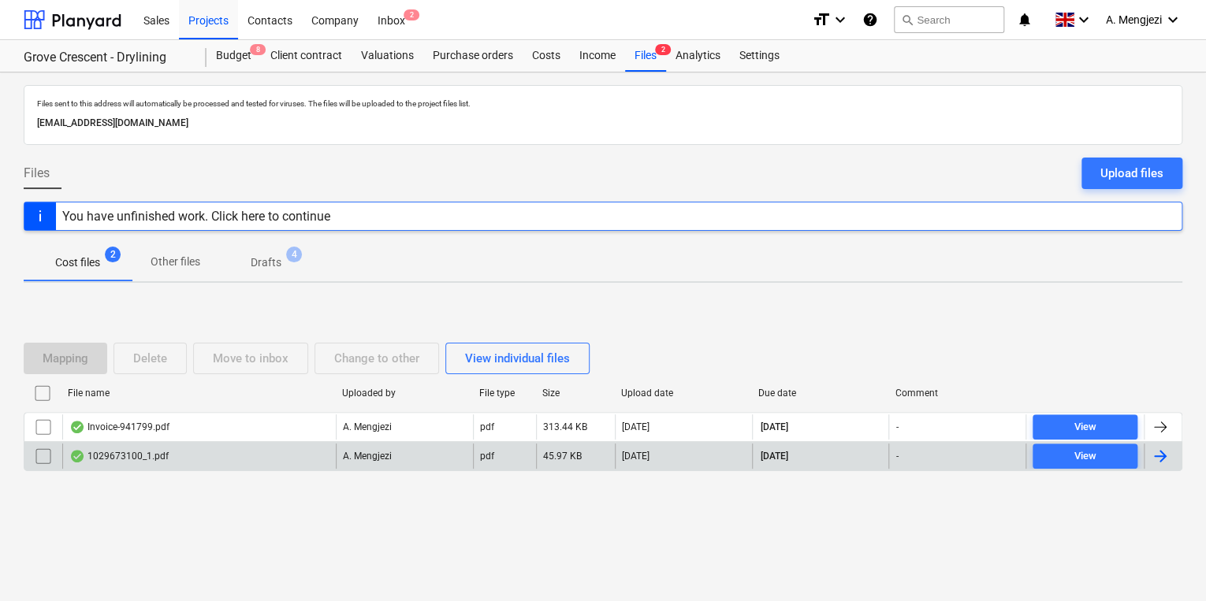
click at [110, 457] on div "1029673100_1.pdf" at bounding box center [118, 456] width 99 height 13
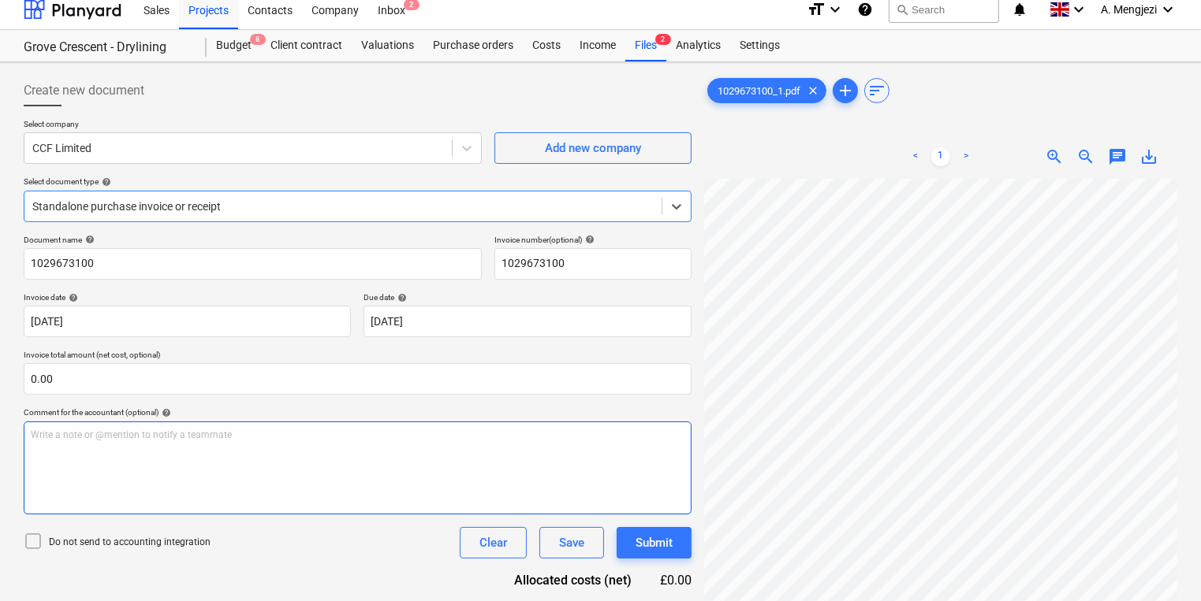
scroll to position [158, 0]
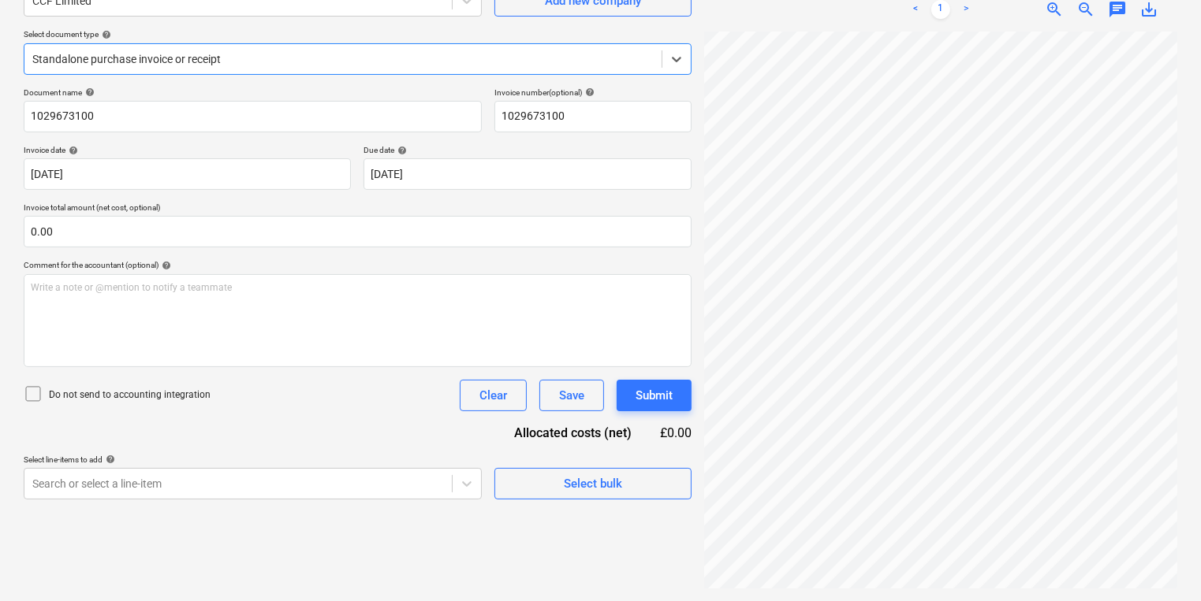
click at [295, 63] on div at bounding box center [342, 59] width 621 height 16
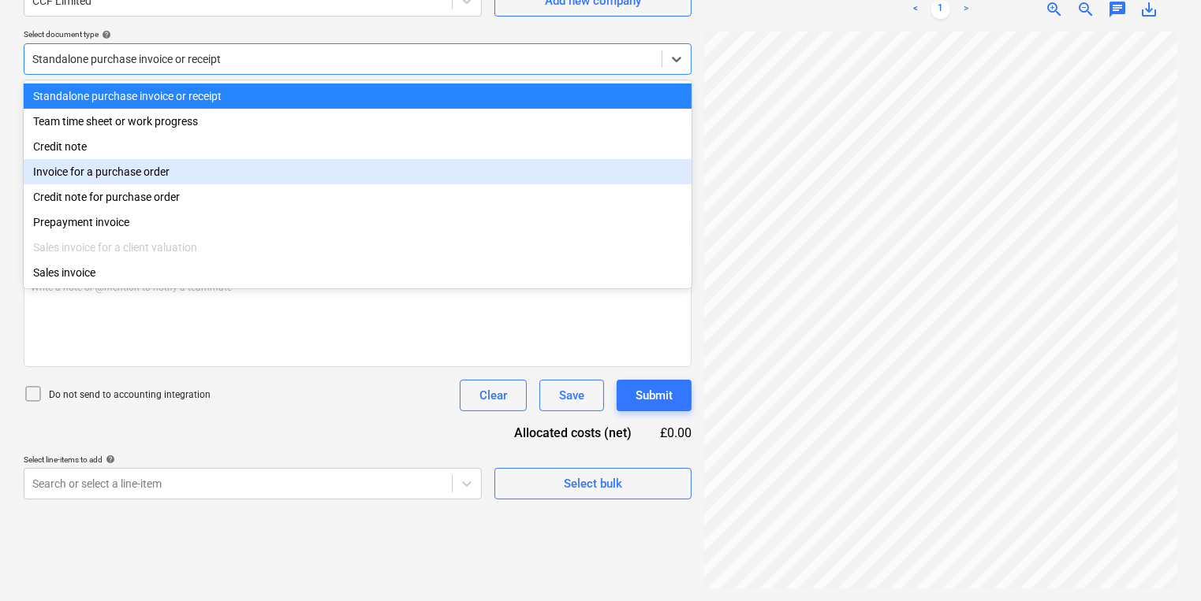
click at [273, 170] on div "Invoice for a purchase order" at bounding box center [358, 171] width 668 height 25
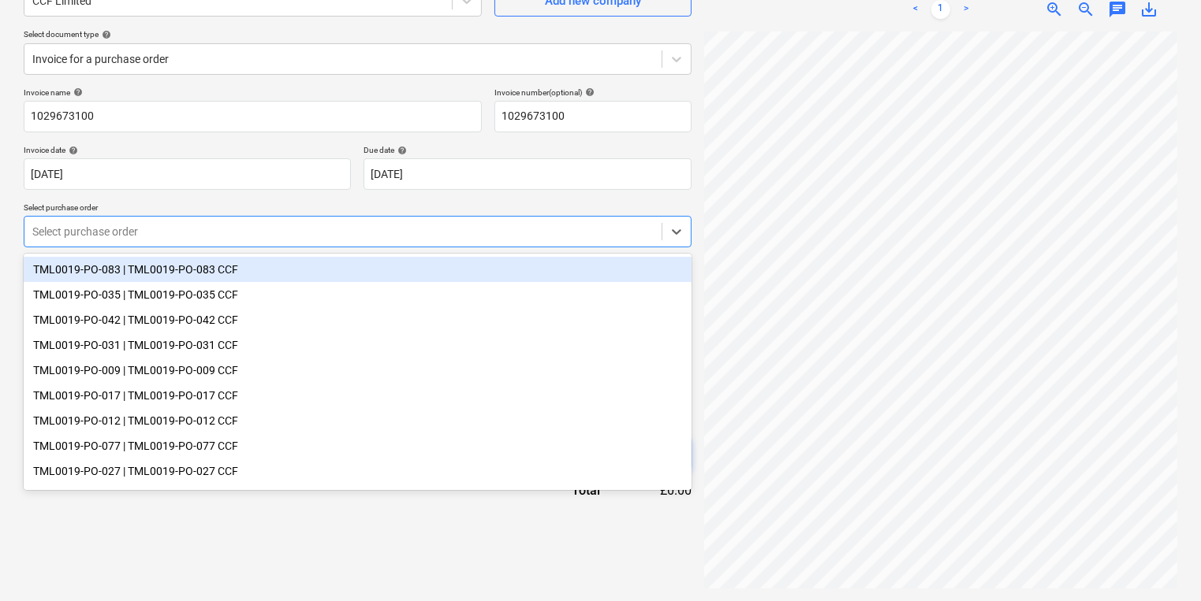
click at [243, 233] on div at bounding box center [342, 232] width 621 height 16
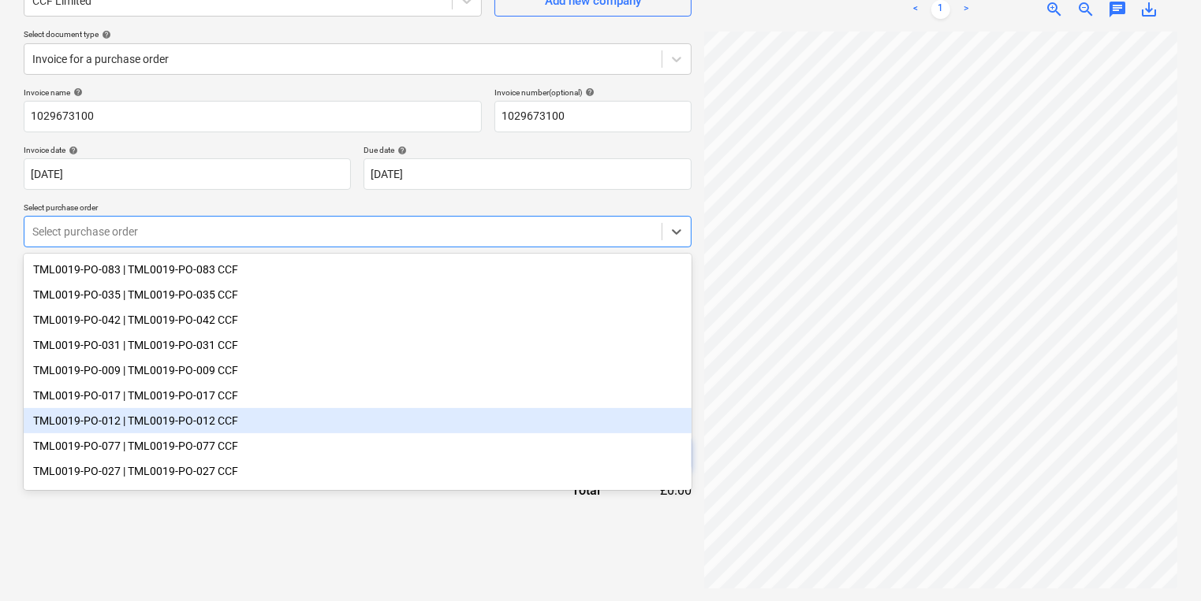
click at [207, 426] on div "TML0019-PO-012 | TML0019-PO-012 CCF" at bounding box center [358, 420] width 668 height 25
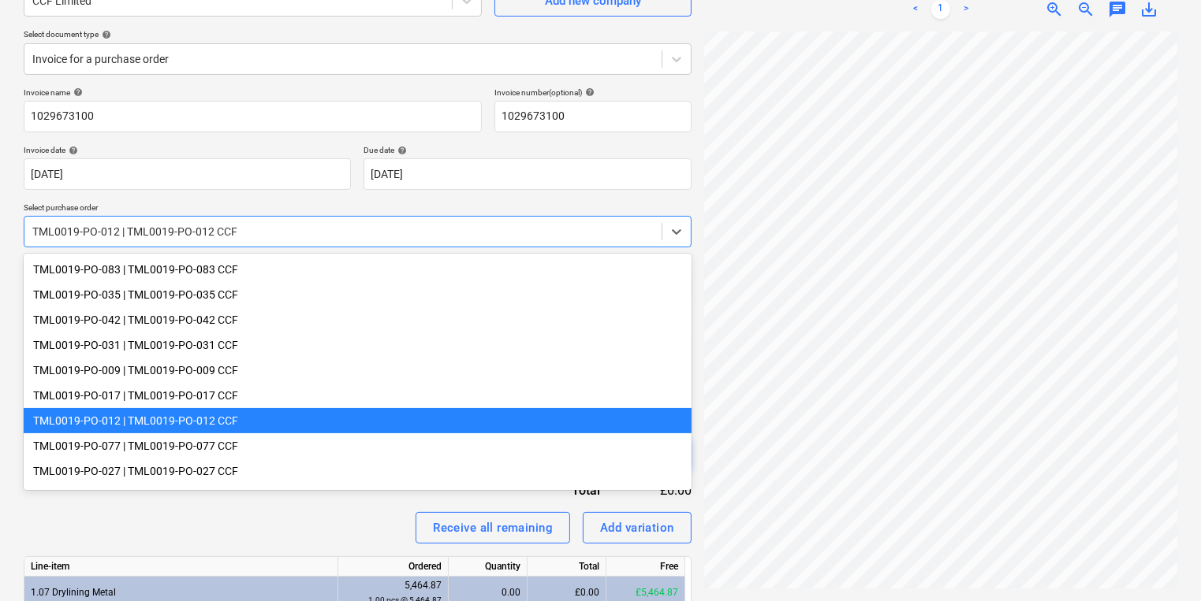
click at [272, 224] on div at bounding box center [342, 232] width 621 height 16
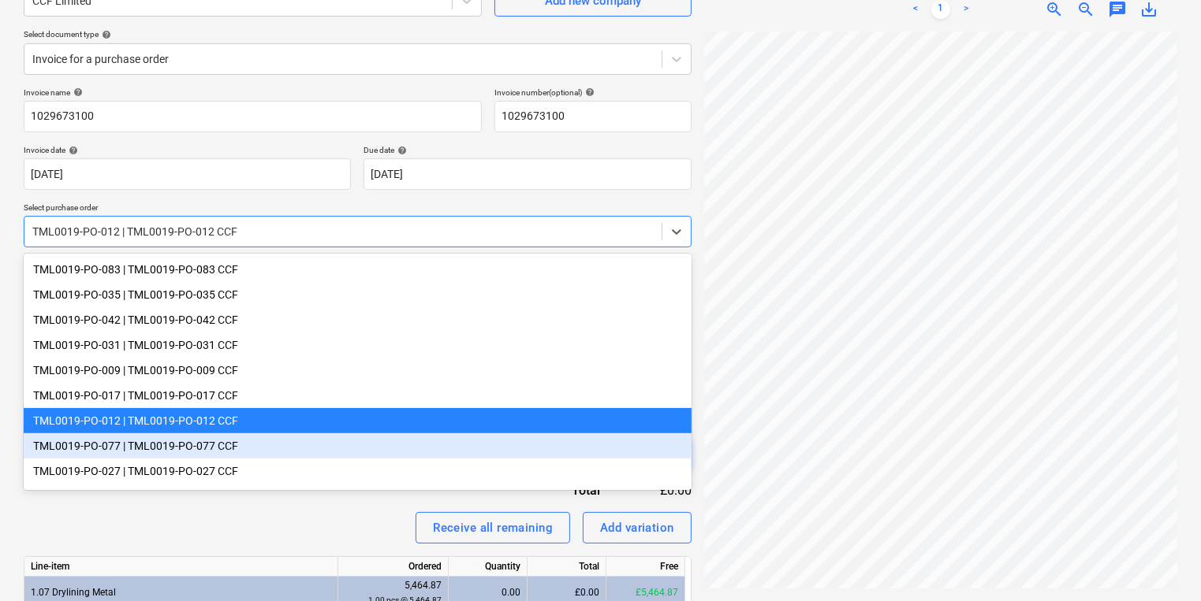
click at [183, 452] on div "TML0019-PO-077 | TML0019-PO-077 CCF" at bounding box center [358, 446] width 668 height 25
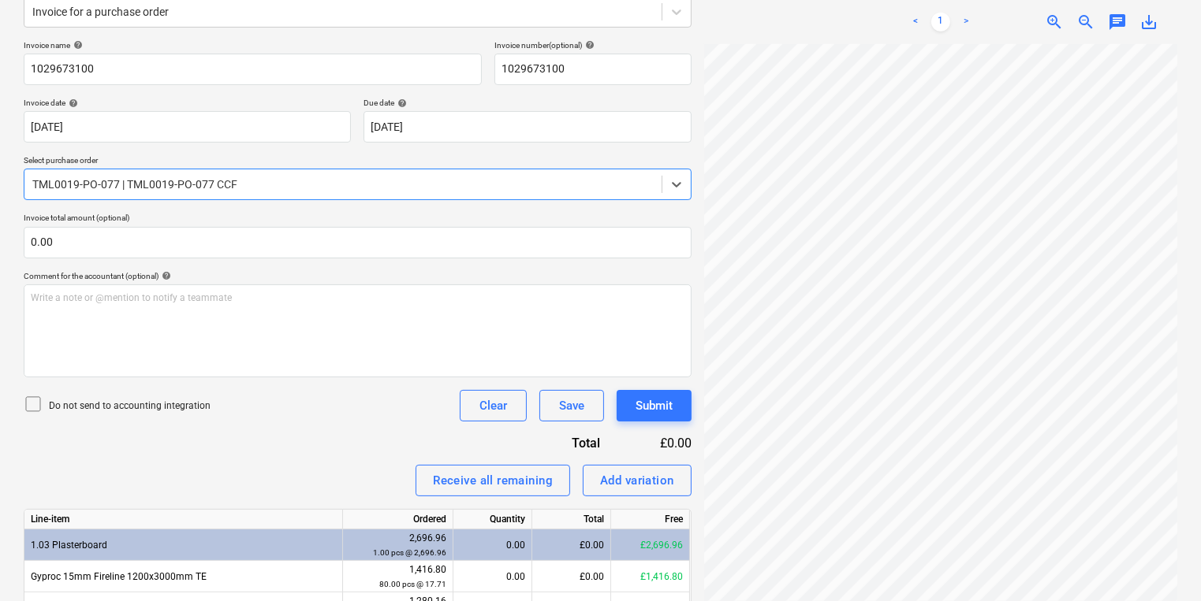
scroll to position [291, 0]
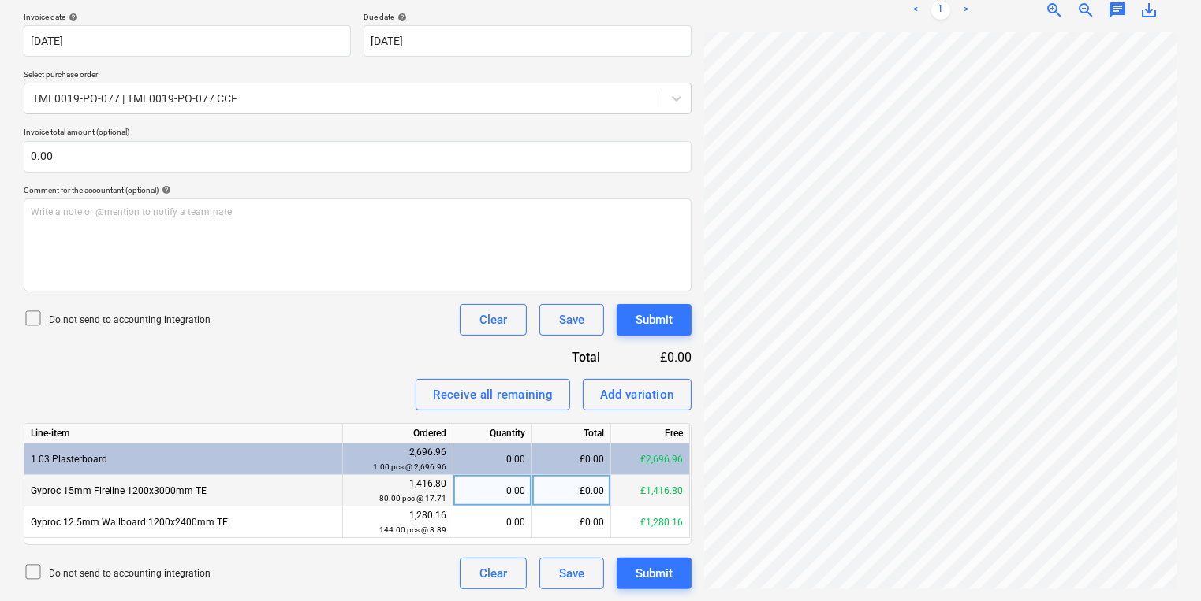
click at [479, 496] on div "0.00" at bounding box center [492, 491] width 65 height 32
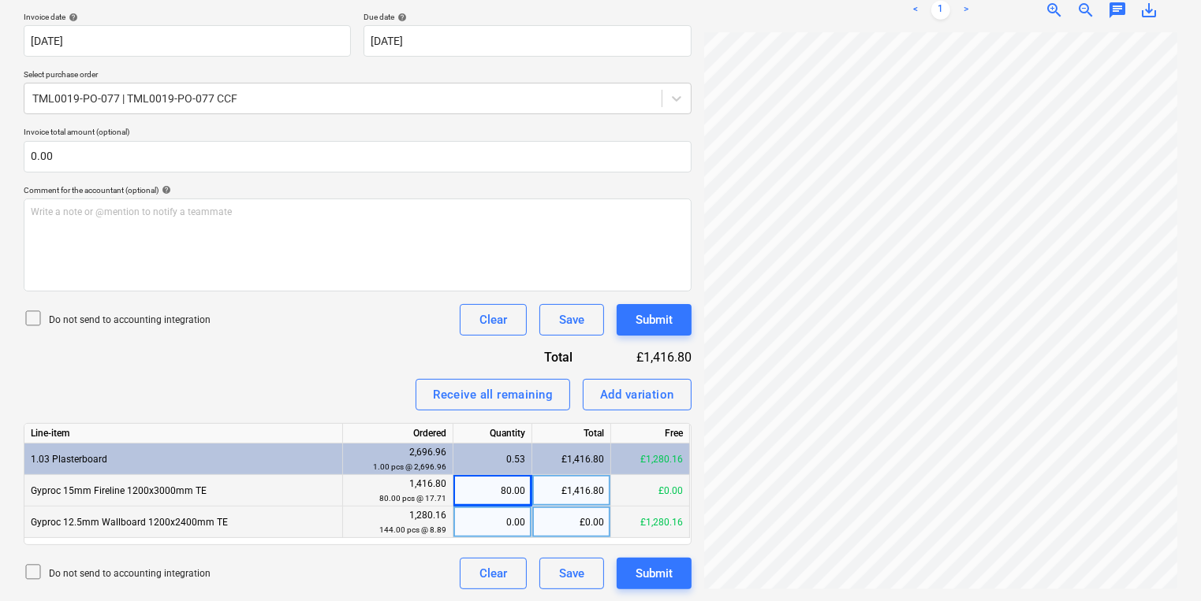
click at [482, 523] on div "0.00" at bounding box center [492, 523] width 65 height 32
click at [550, 521] on div "£1,280.16" at bounding box center [571, 523] width 79 height 32
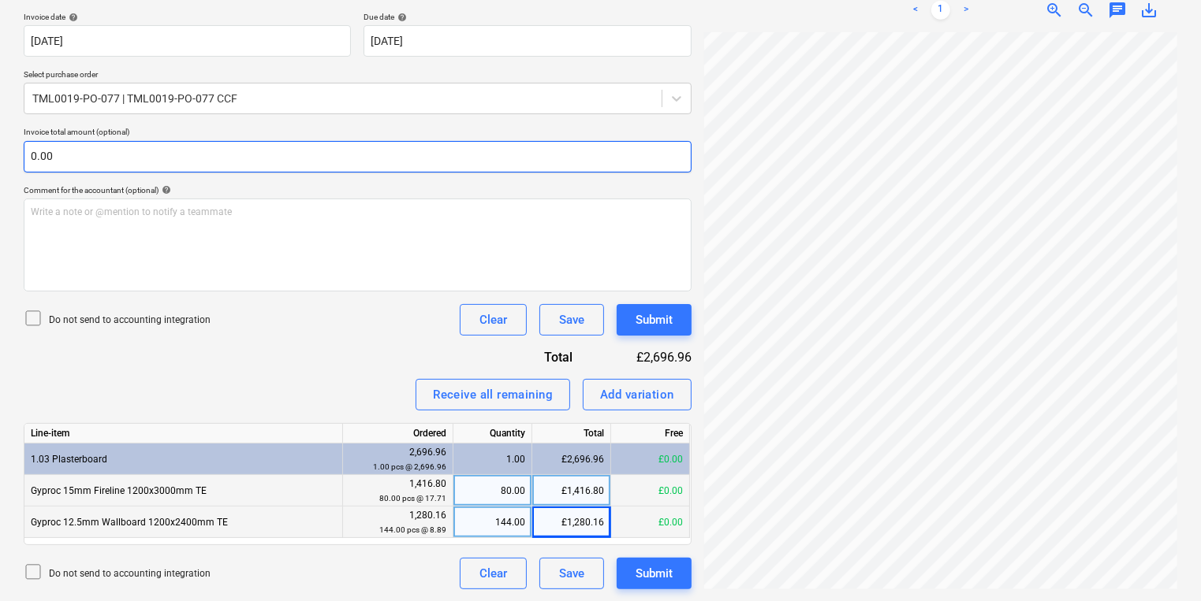
drag, startPoint x: 542, startPoint y: 510, endPoint x: 549, endPoint y: 169, distance: 340.6
click at [549, 169] on input "0.00" at bounding box center [358, 157] width 668 height 32
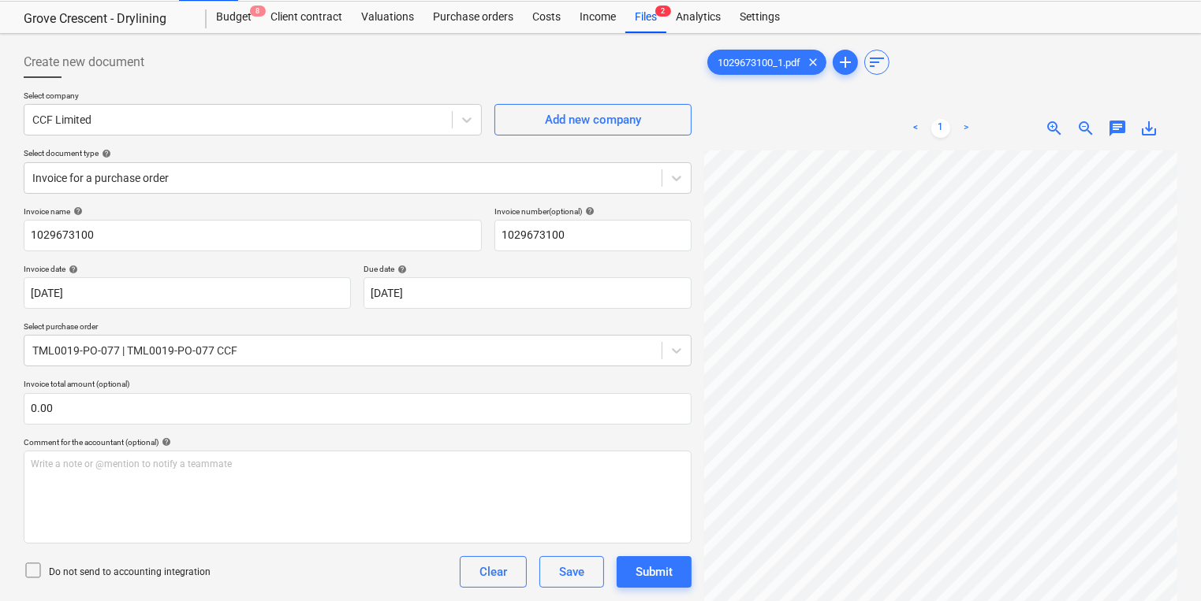
scroll to position [0, 0]
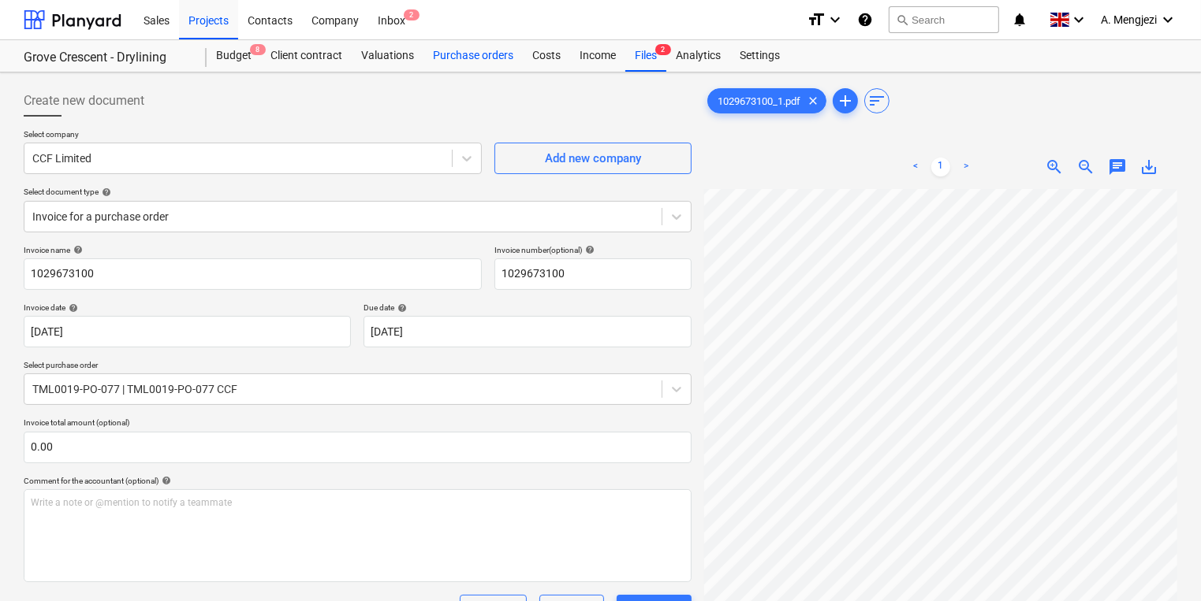
click at [445, 54] on div "Purchase orders" at bounding box center [472, 56] width 99 height 32
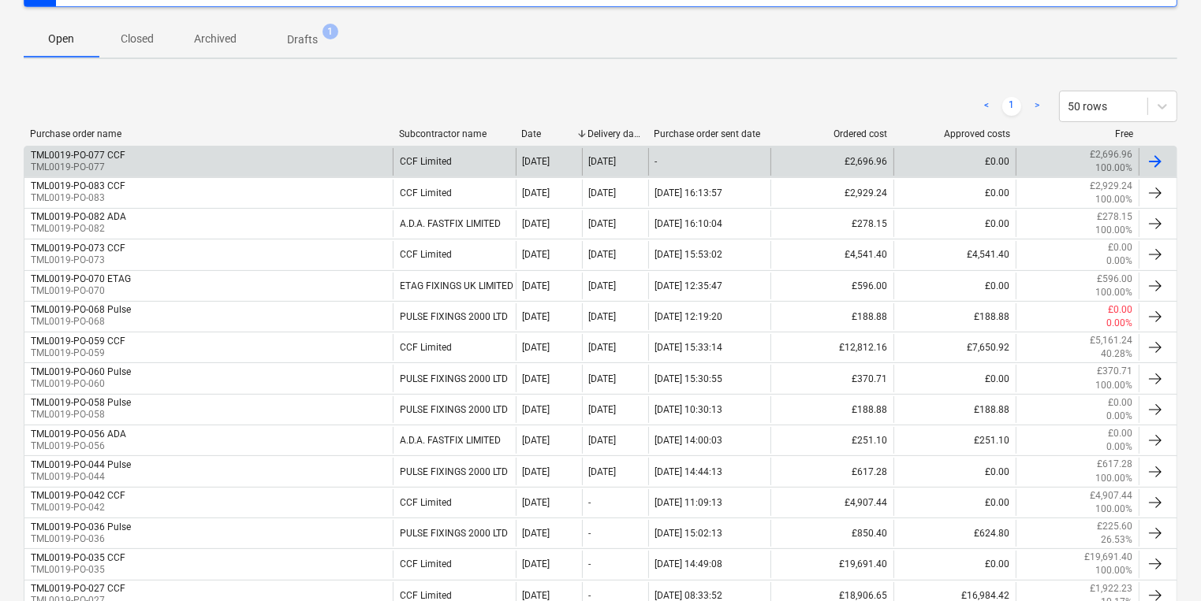
click at [151, 173] on div "TML0019-PO-077 CCF TML0019-PO-077" at bounding box center [208, 161] width 368 height 27
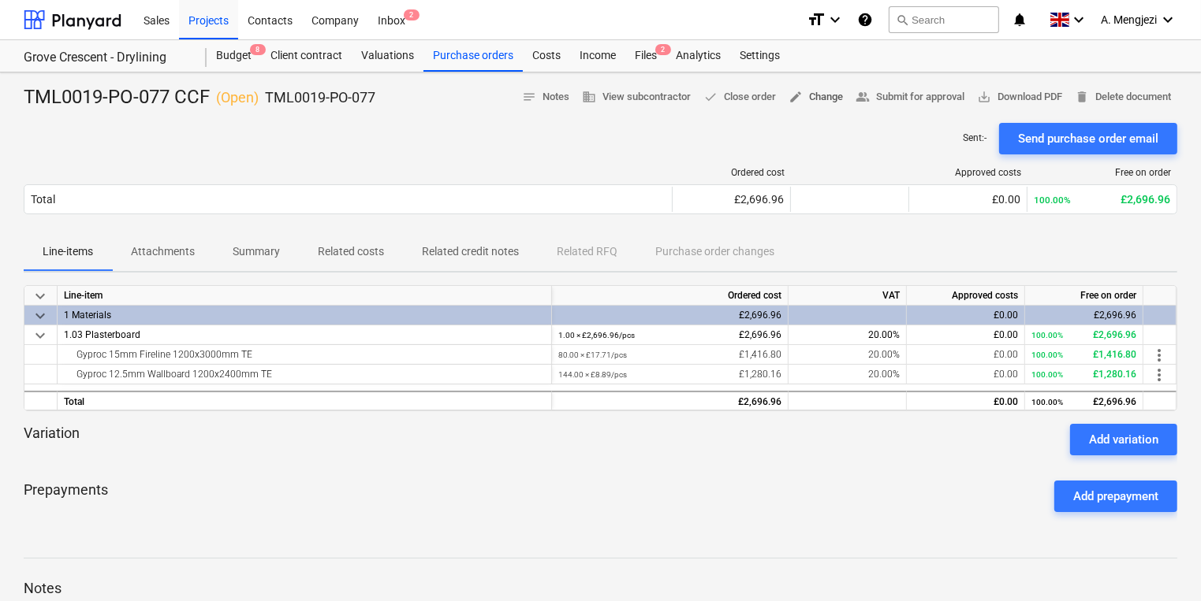
click at [818, 92] on span "edit Change" at bounding box center [815, 97] width 54 height 18
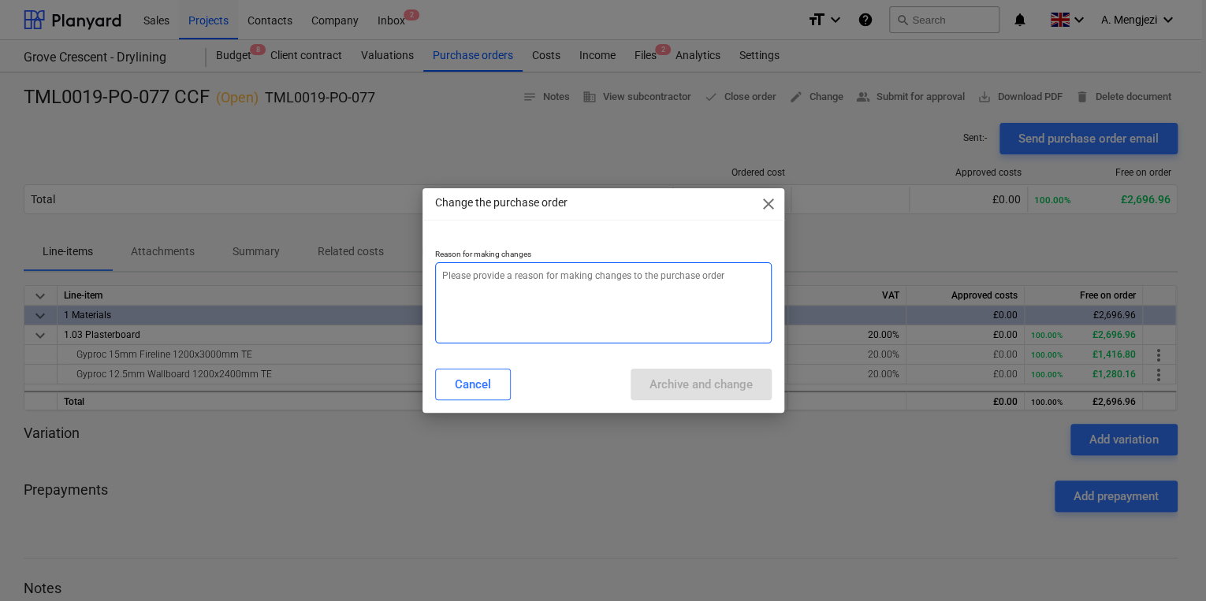
click at [650, 263] on textarea at bounding box center [603, 303] width 337 height 81
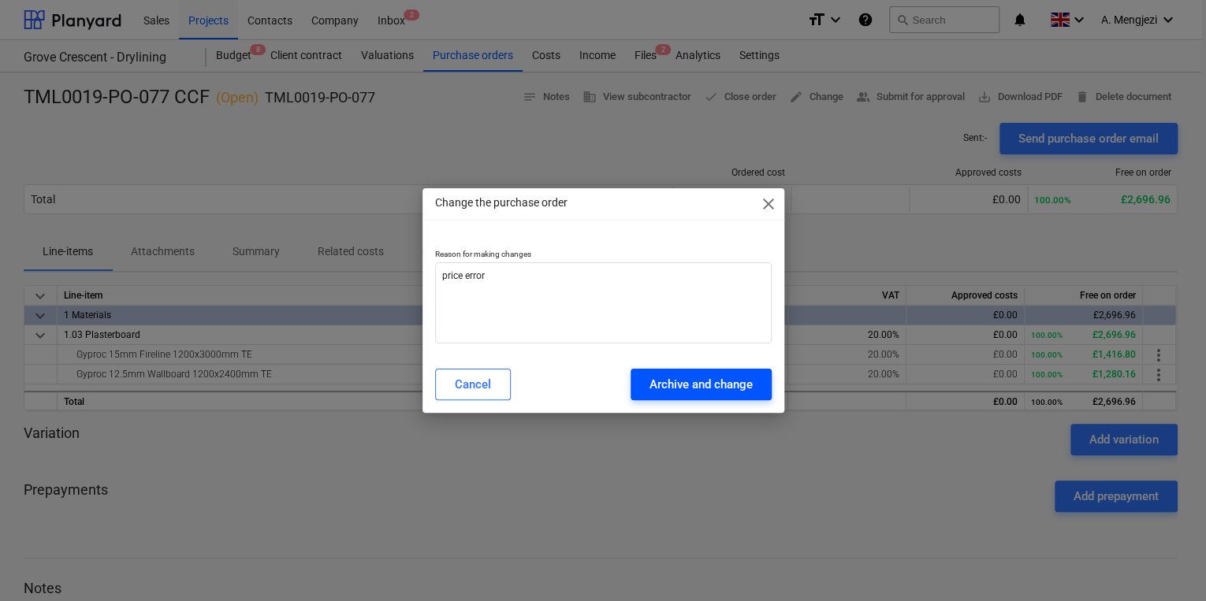
click at [653, 391] on div "Archive and change" at bounding box center [701, 384] width 103 height 20
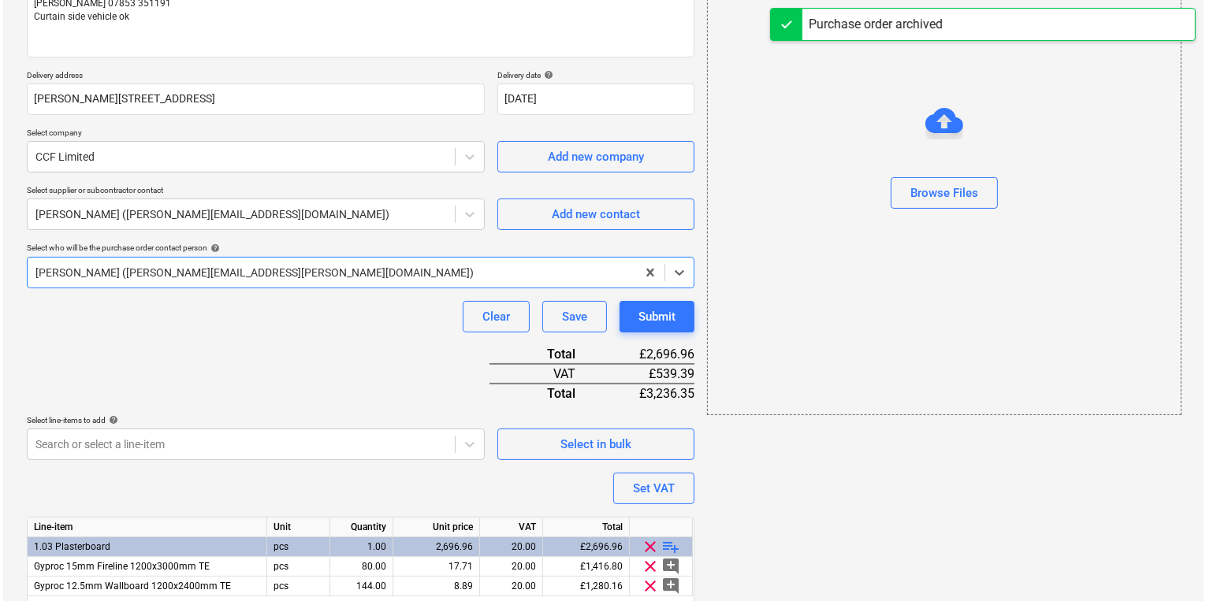
scroll to position [283, 0]
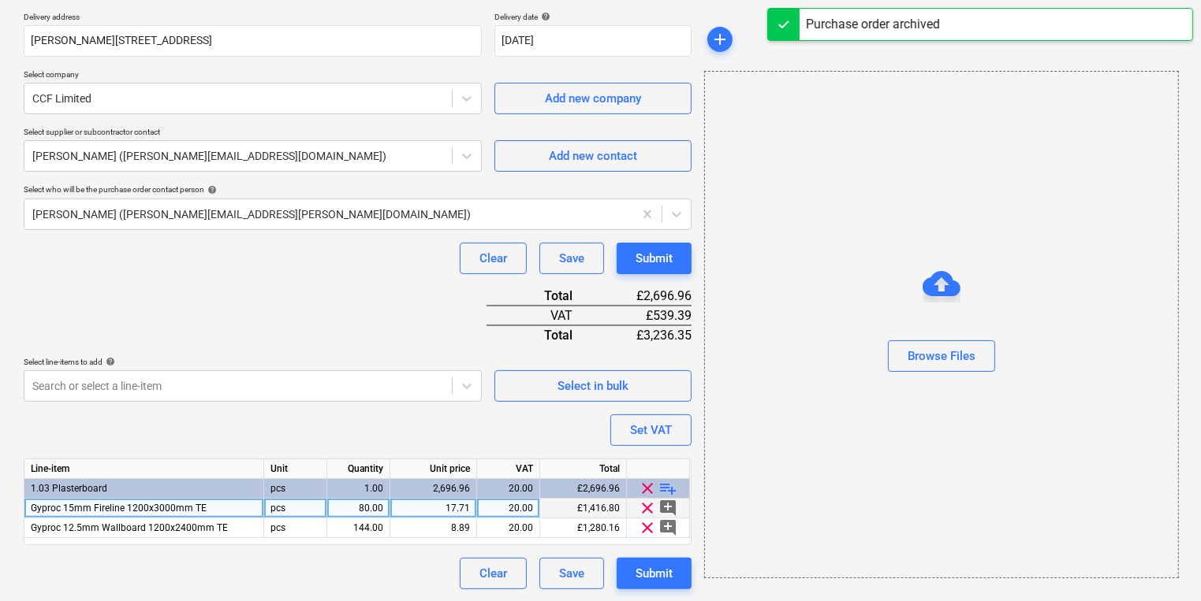
click at [423, 512] on div "17.71" at bounding box center [433, 509] width 73 height 20
click at [470, 508] on div "17.71" at bounding box center [433, 509] width 73 height 20
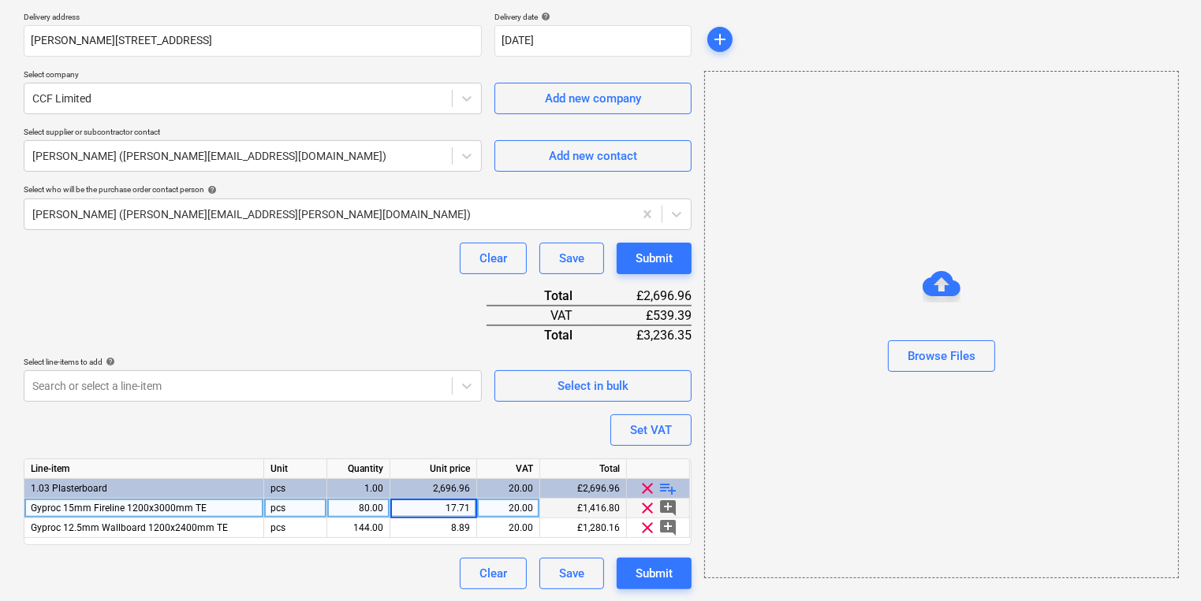
click at [468, 510] on input "17.71" at bounding box center [433, 508] width 86 height 19
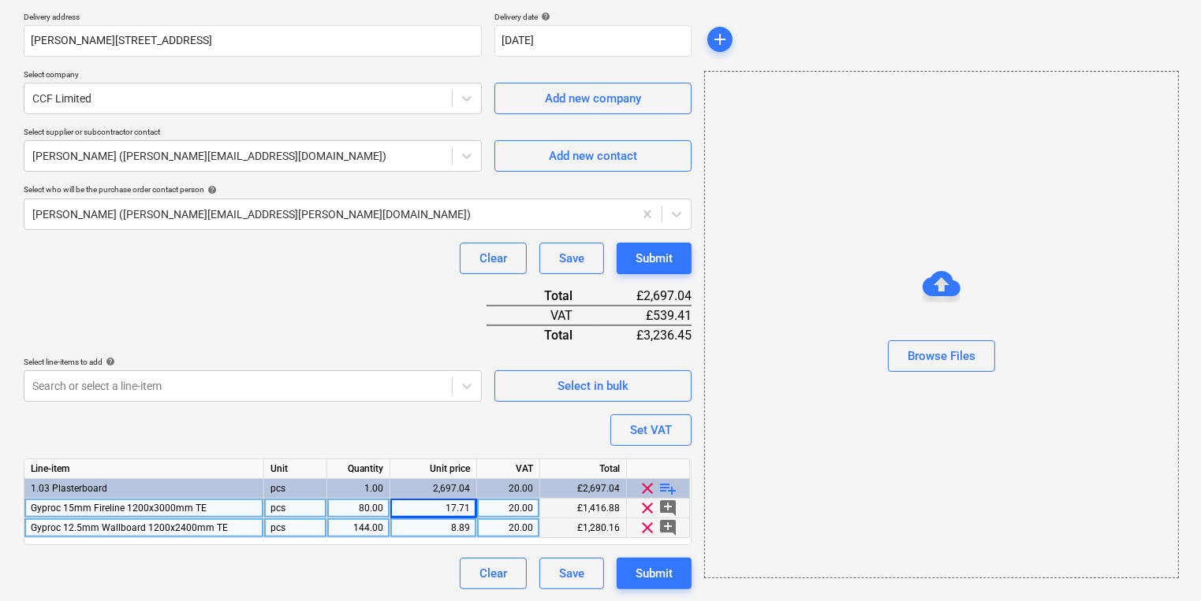
click at [471, 522] on div "8.89" at bounding box center [433, 529] width 87 height 20
click at [471, 522] on input "8.89" at bounding box center [433, 528] width 86 height 19
click at [471, 527] on div "8.99" at bounding box center [433, 529] width 87 height 20
click at [471, 527] on input "8.99" at bounding box center [433, 528] width 86 height 19
click at [665, 573] on div "Submit" at bounding box center [653, 574] width 37 height 20
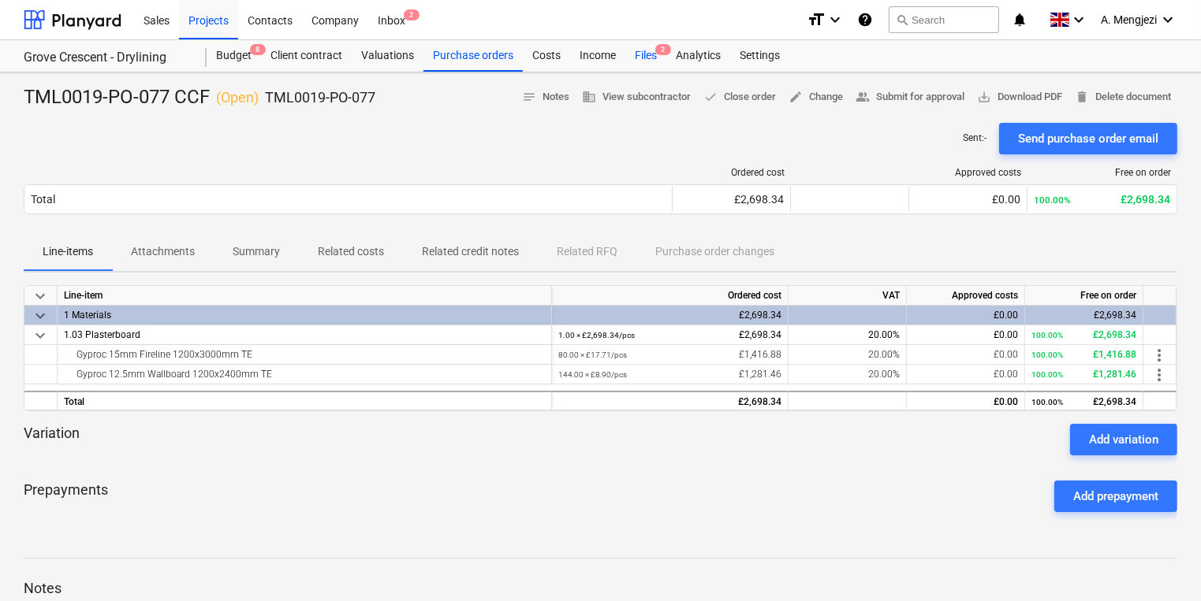
click at [650, 60] on div "Files 2" at bounding box center [645, 56] width 41 height 32
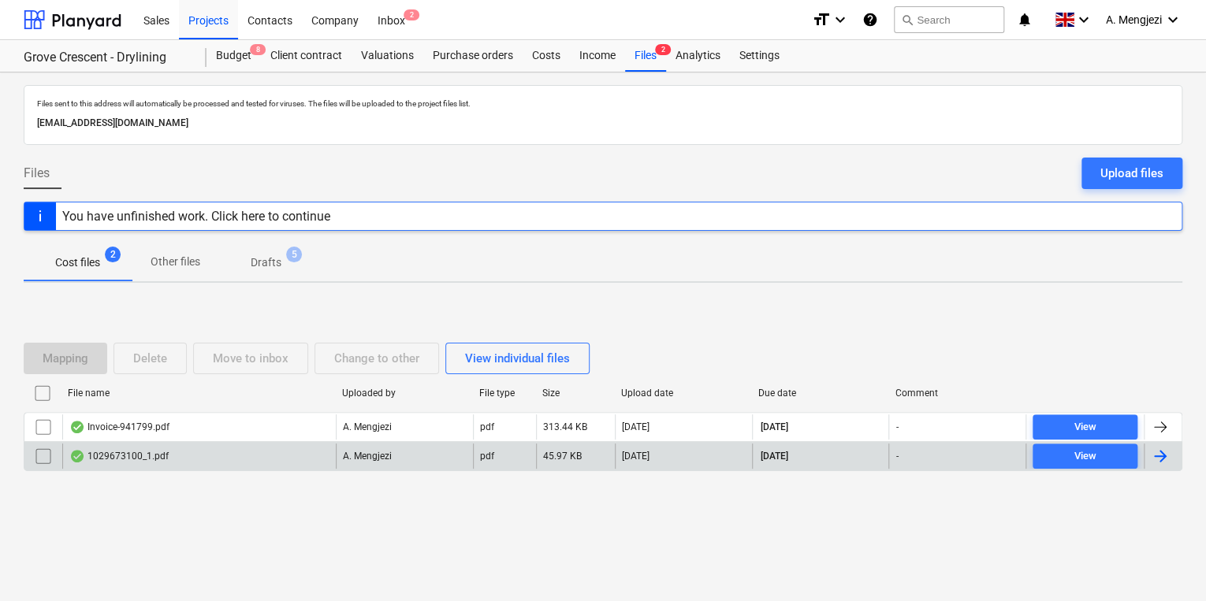
click at [409, 448] on div "A. Mengjezi" at bounding box center [404, 456] width 137 height 25
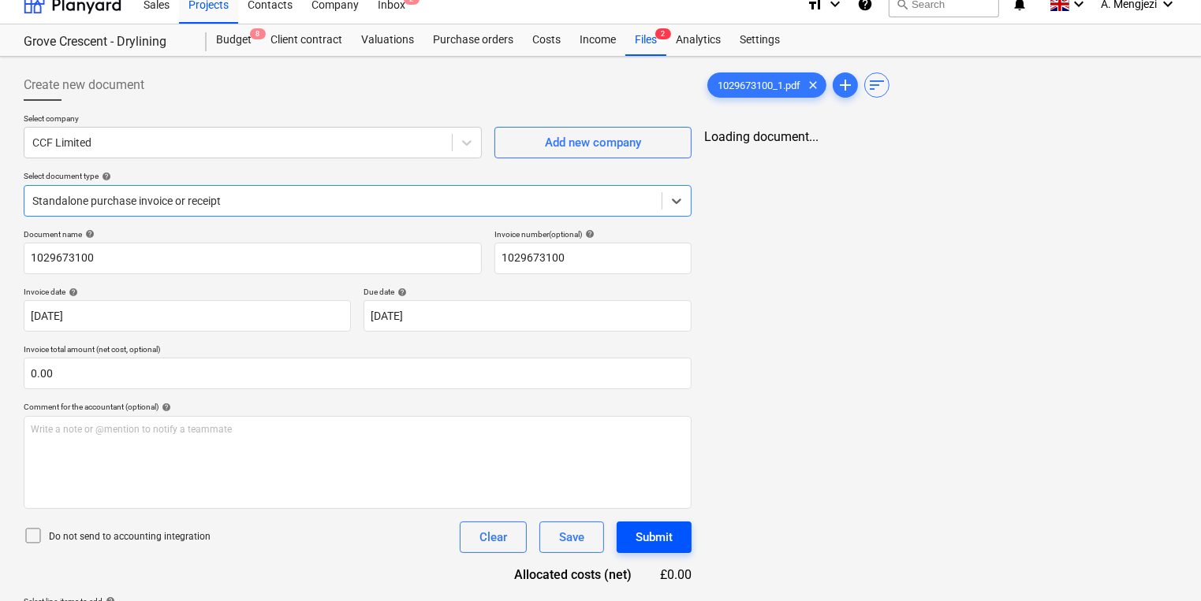
scroll to position [68, 0]
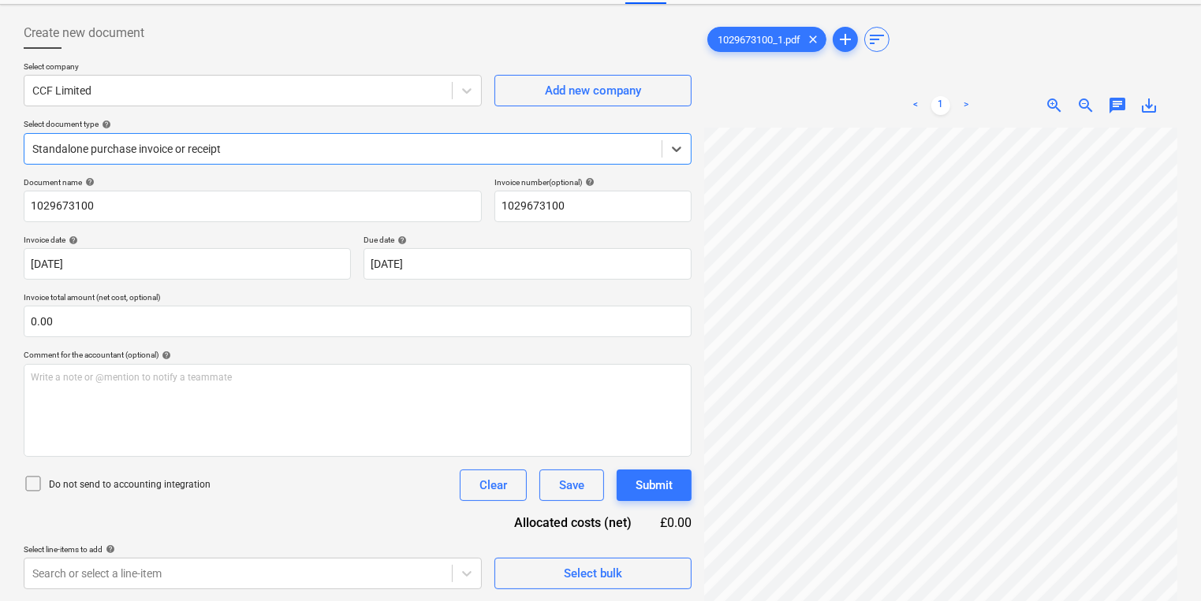
click at [511, 155] on div at bounding box center [342, 149] width 621 height 16
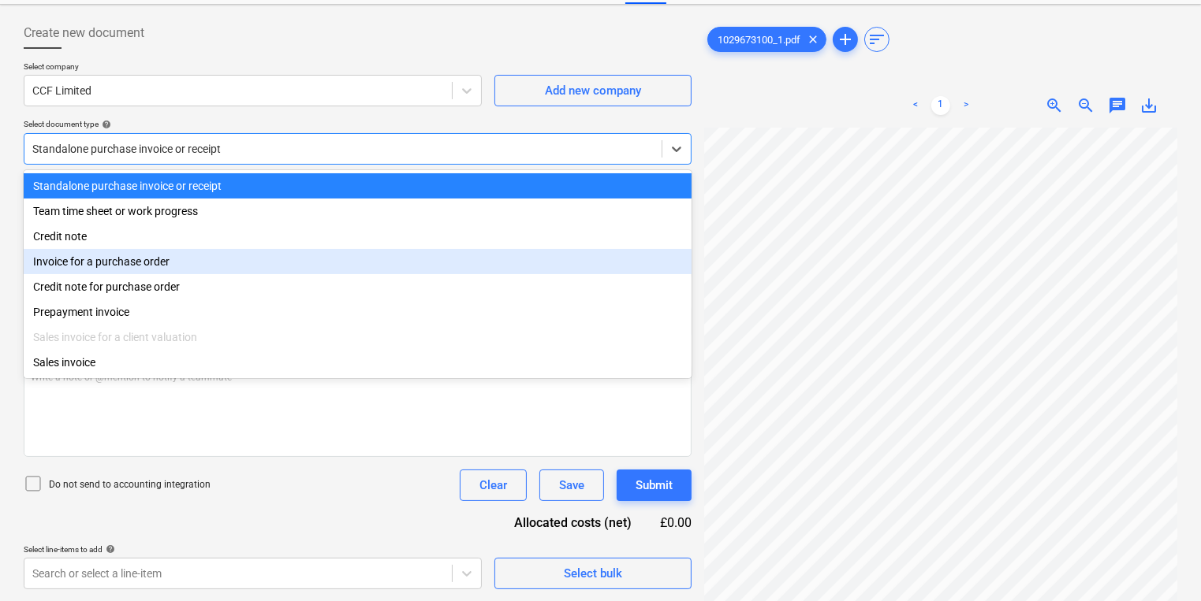
click at [413, 263] on div "Invoice for a purchase order" at bounding box center [358, 261] width 668 height 25
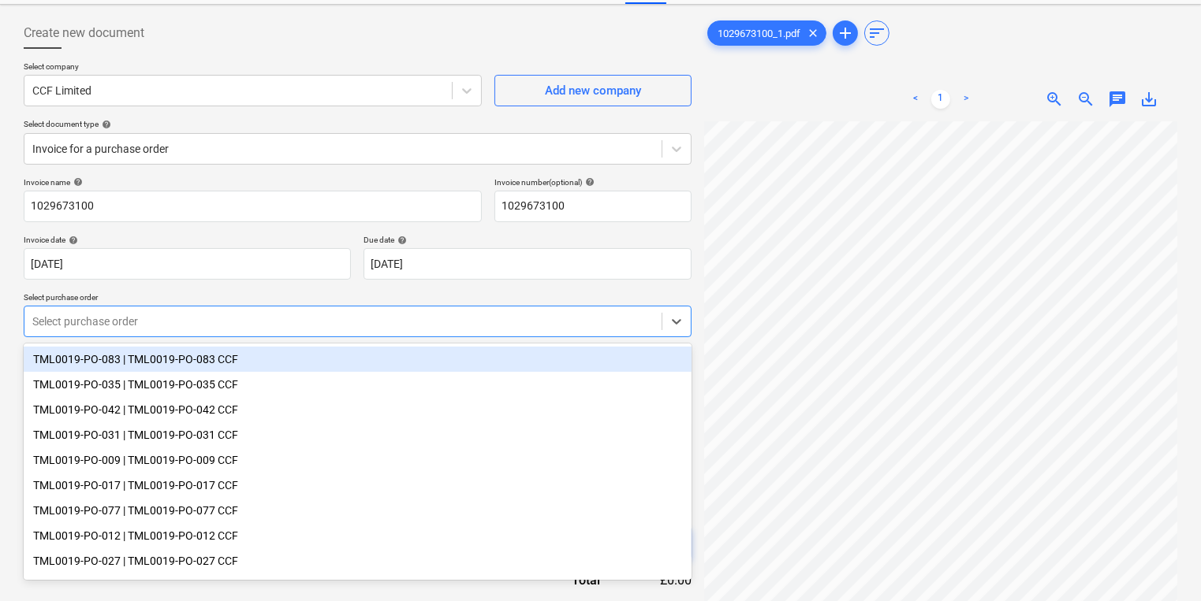
click at [167, 330] on div "Select purchase order" at bounding box center [342, 322] width 637 height 22
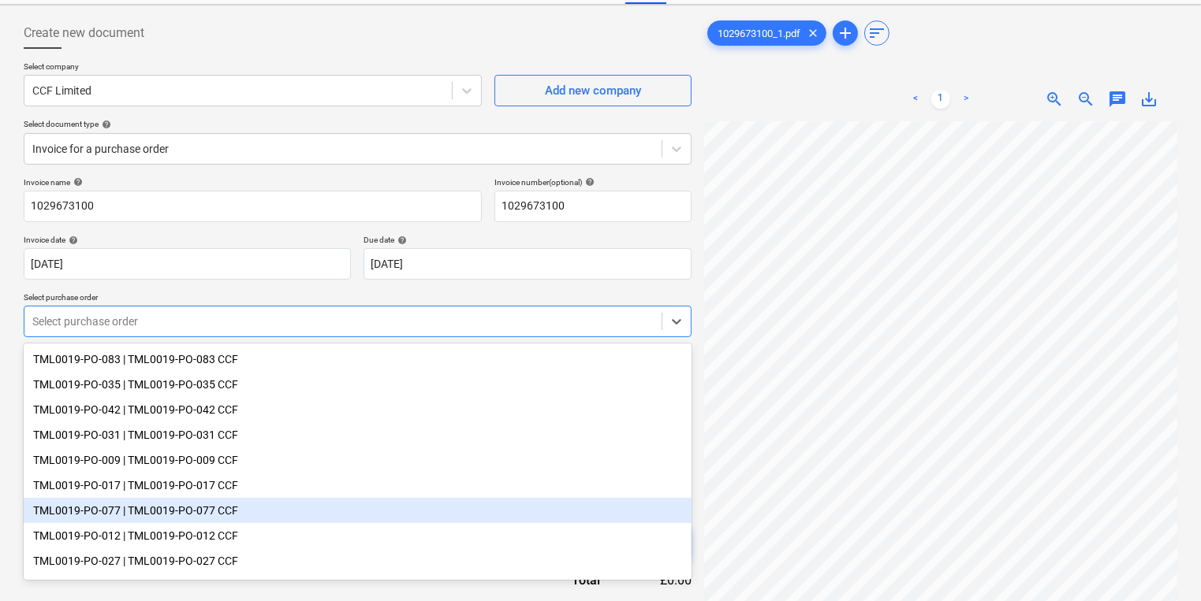
click at [170, 504] on div "TML0019-PO-077 | TML0019-PO-077 CCF" at bounding box center [358, 510] width 668 height 25
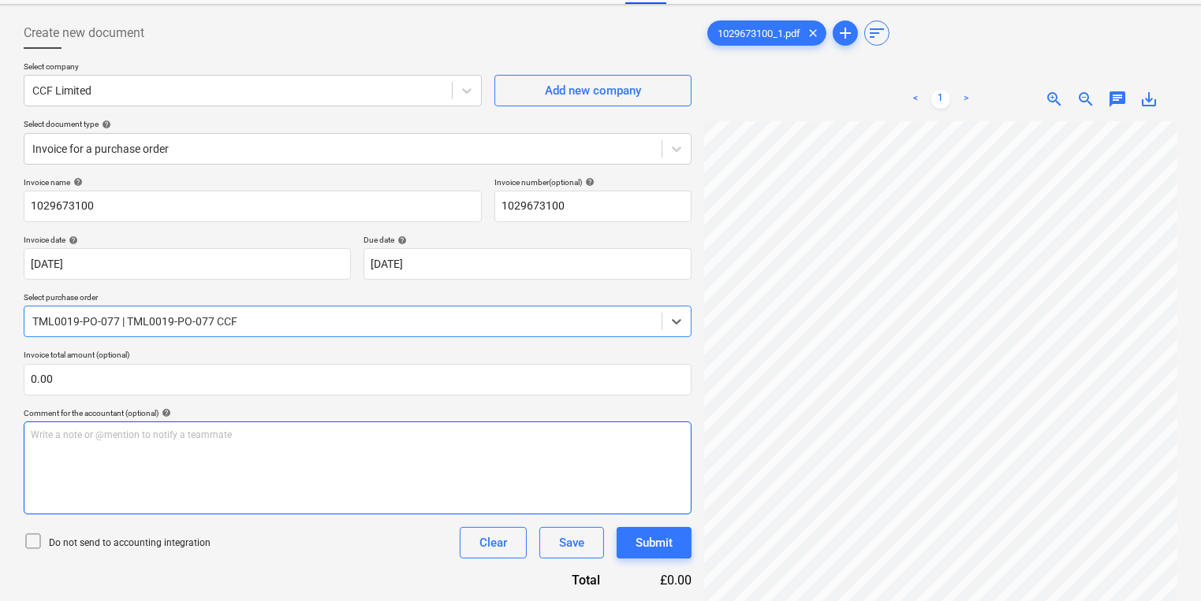
scroll to position [291, 0]
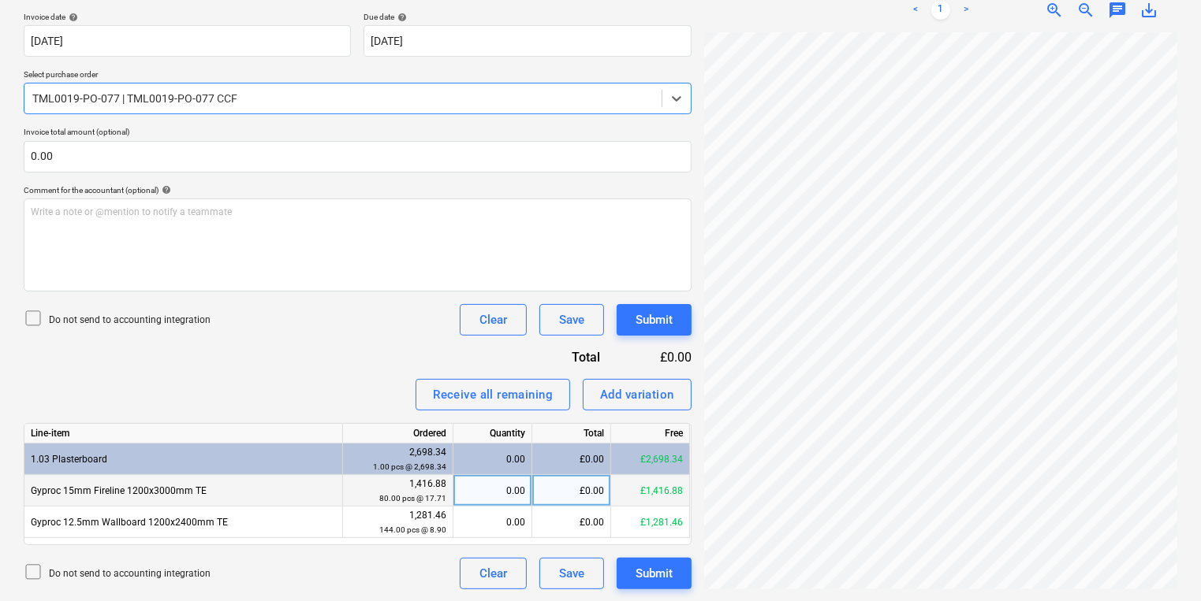
click at [495, 492] on div "0.00" at bounding box center [492, 491] width 65 height 32
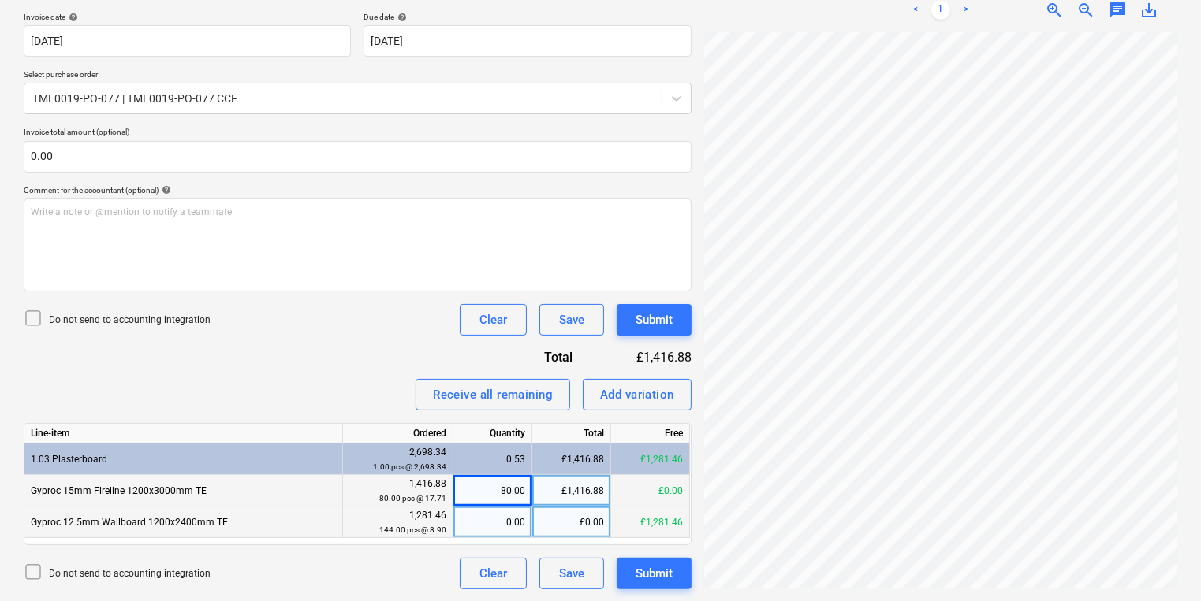
click at [497, 526] on div "0.00" at bounding box center [492, 523] width 65 height 32
click at [579, 494] on div "£1,416.88" at bounding box center [571, 491] width 79 height 32
click at [555, 523] on div "£1,281.46" at bounding box center [571, 523] width 79 height 32
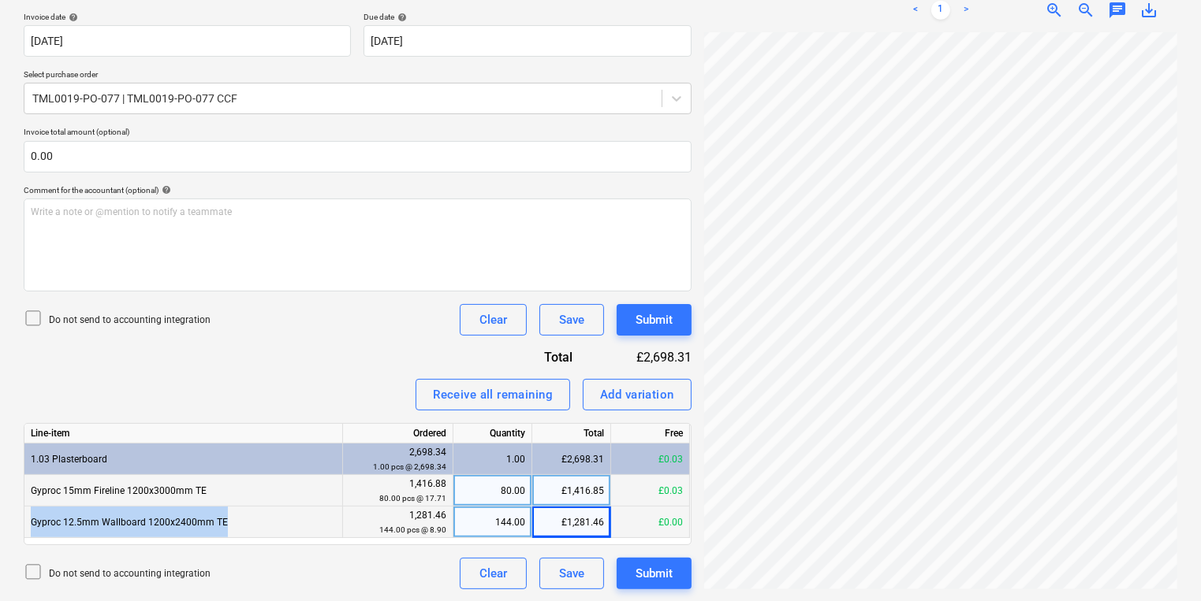
drag, startPoint x: 24, startPoint y: 515, endPoint x: 255, endPoint y: 523, distance: 231.1
click at [255, 523] on div "Gyproc 12.5mm Wallboard 1200x2400mm TE" at bounding box center [183, 523] width 318 height 32
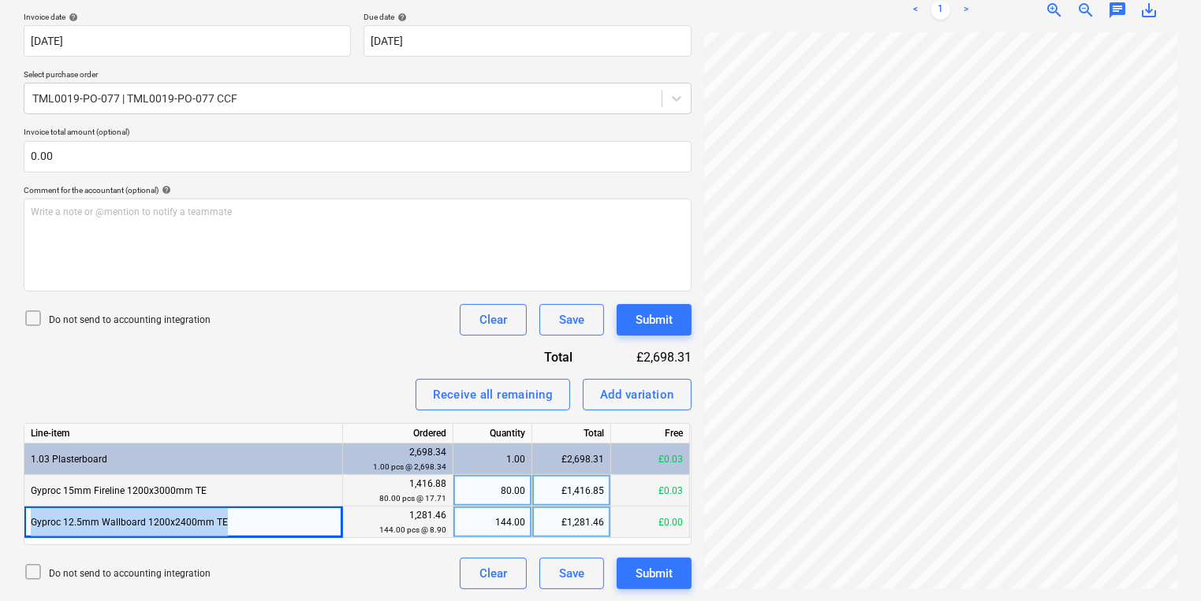
drag, startPoint x: 255, startPoint y: 523, endPoint x: 168, endPoint y: 523, distance: 87.5
copy div "Gyproc 12.5mm Wallboard 1200x2400mm TE"
click at [650, 380] on button "Add variation" at bounding box center [637, 395] width 109 height 32
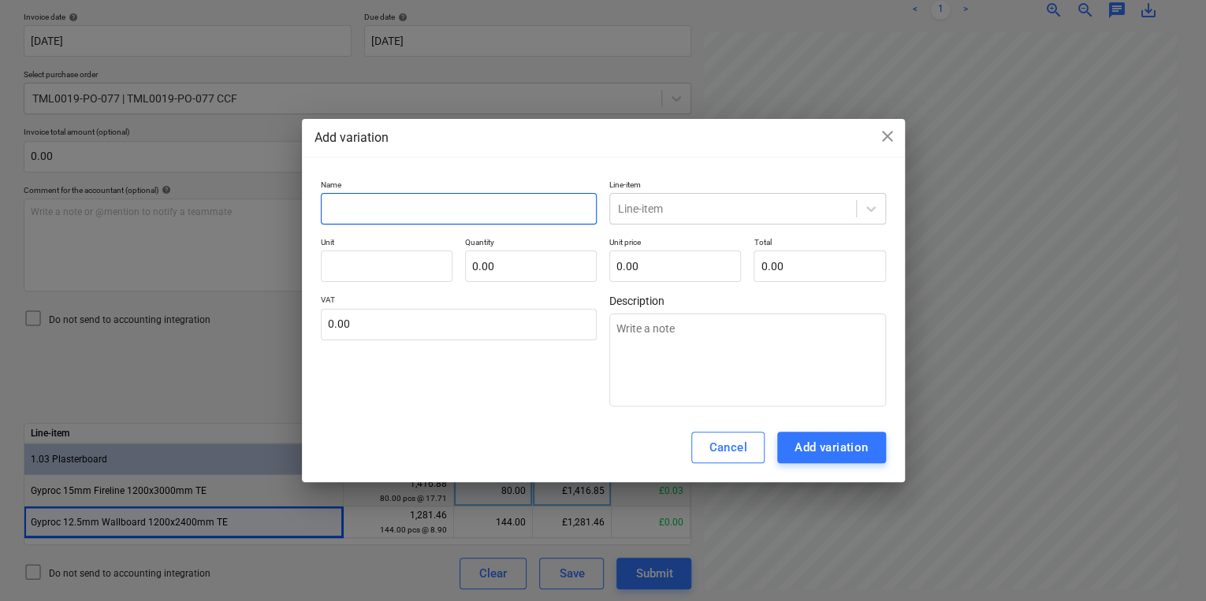
paste input "Gyproc 12.5mm Wallboard 1200x2400mm TE"
click at [696, 207] on div at bounding box center [733, 209] width 230 height 16
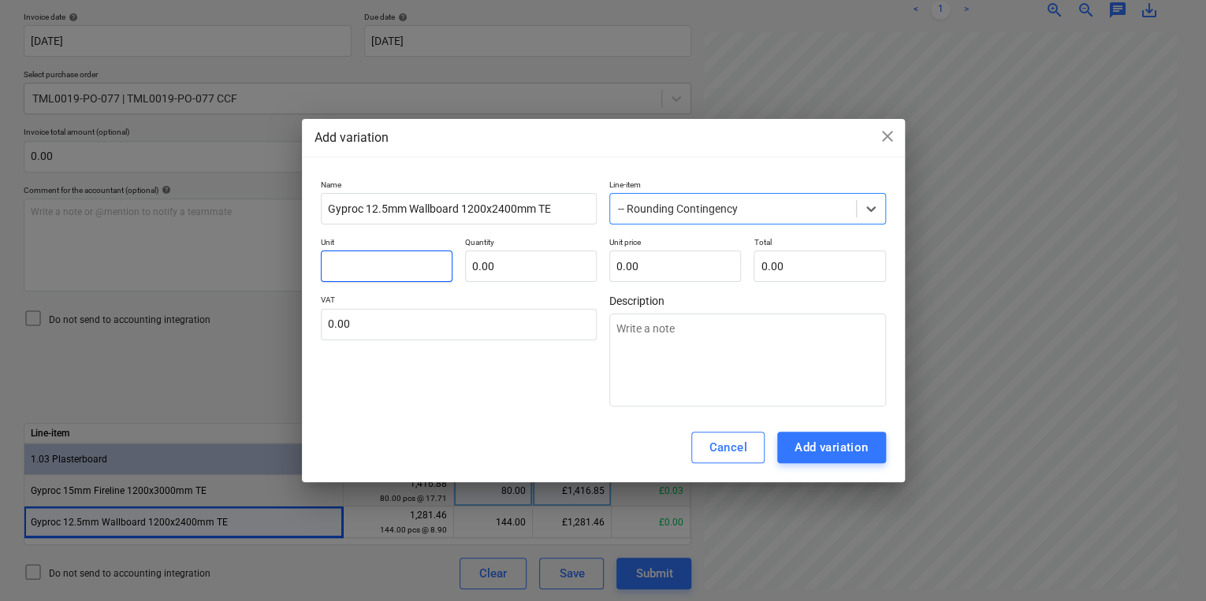
click at [361, 270] on input "text" at bounding box center [387, 267] width 132 height 32
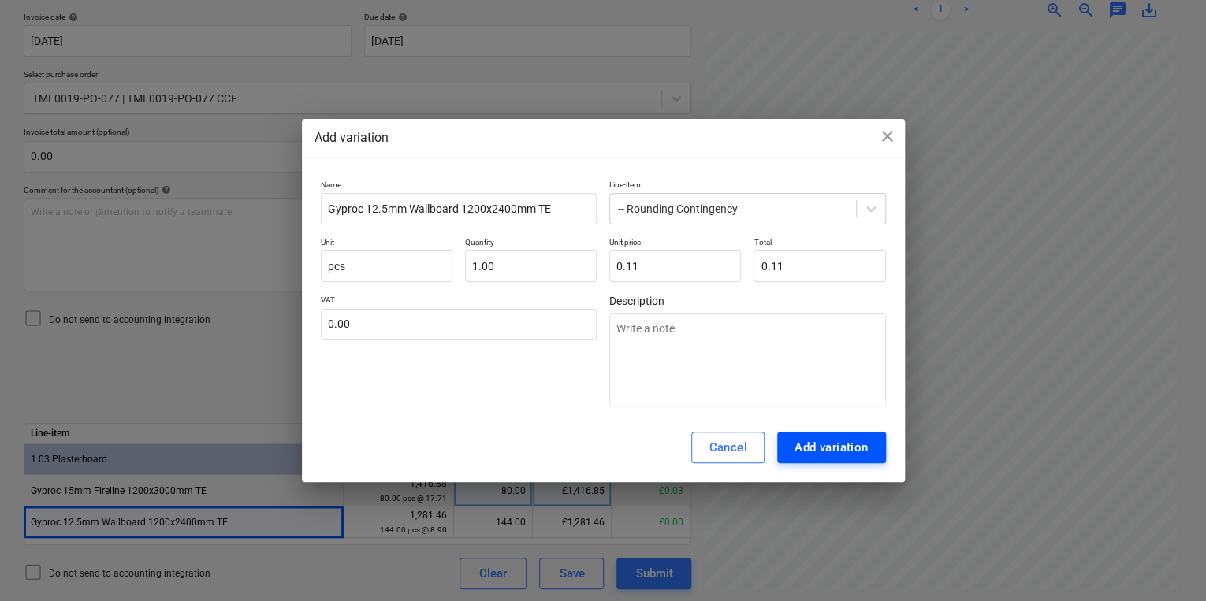
click at [823, 446] on div "Add variation" at bounding box center [832, 448] width 74 height 20
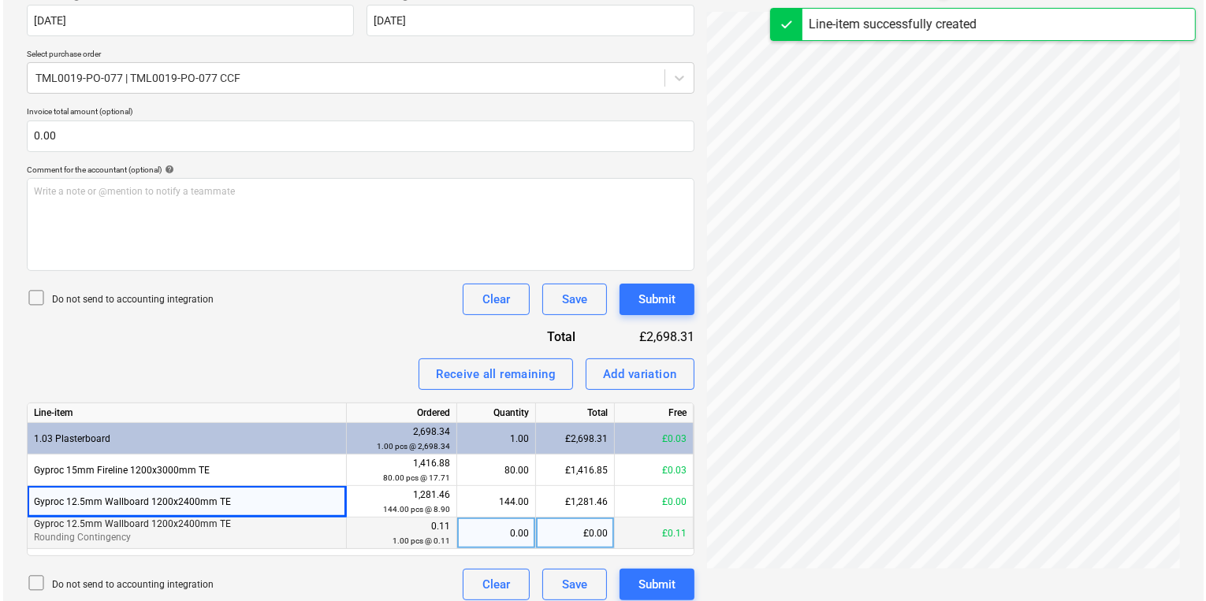
scroll to position [322, 0]
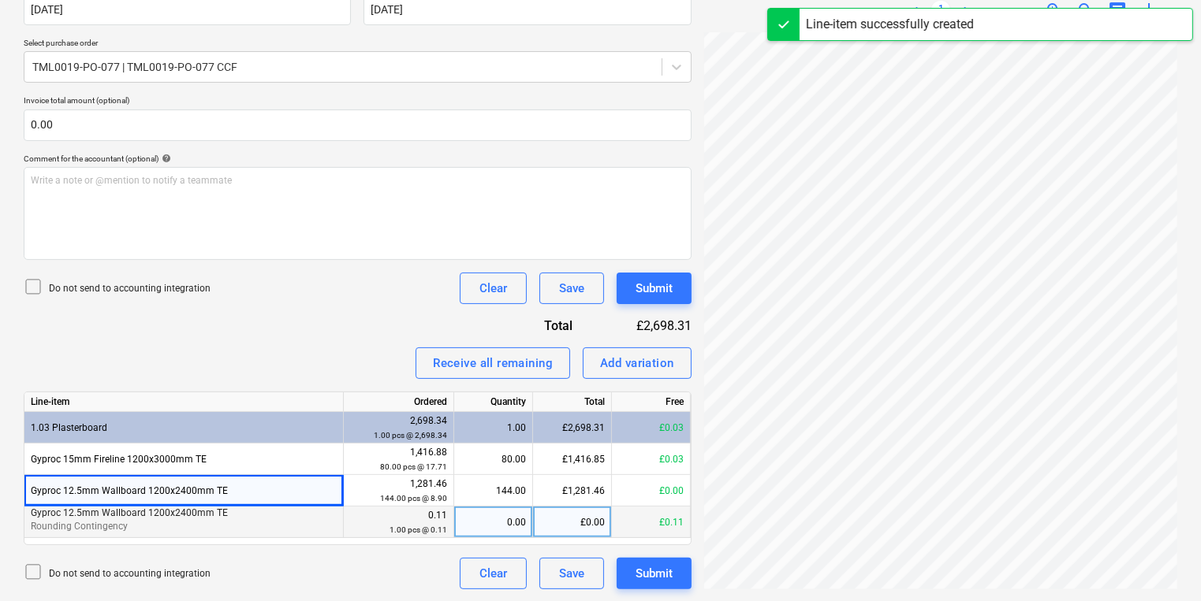
click at [498, 518] on div "0.00" at bounding box center [492, 523] width 65 height 32
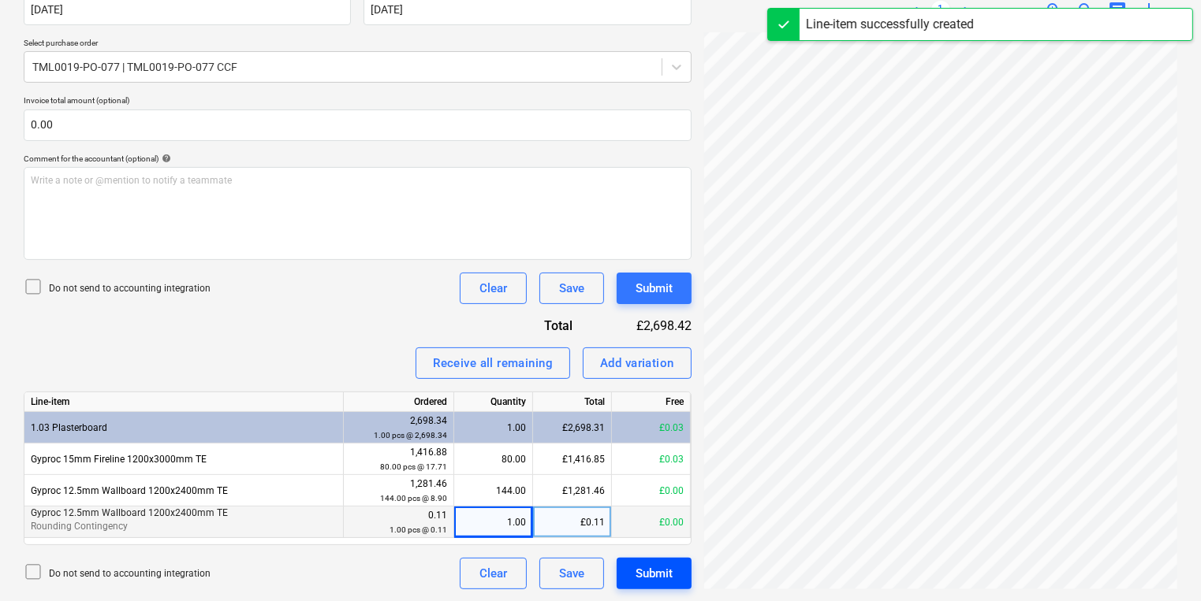
click at [678, 580] on button "Submit" at bounding box center [653, 574] width 75 height 32
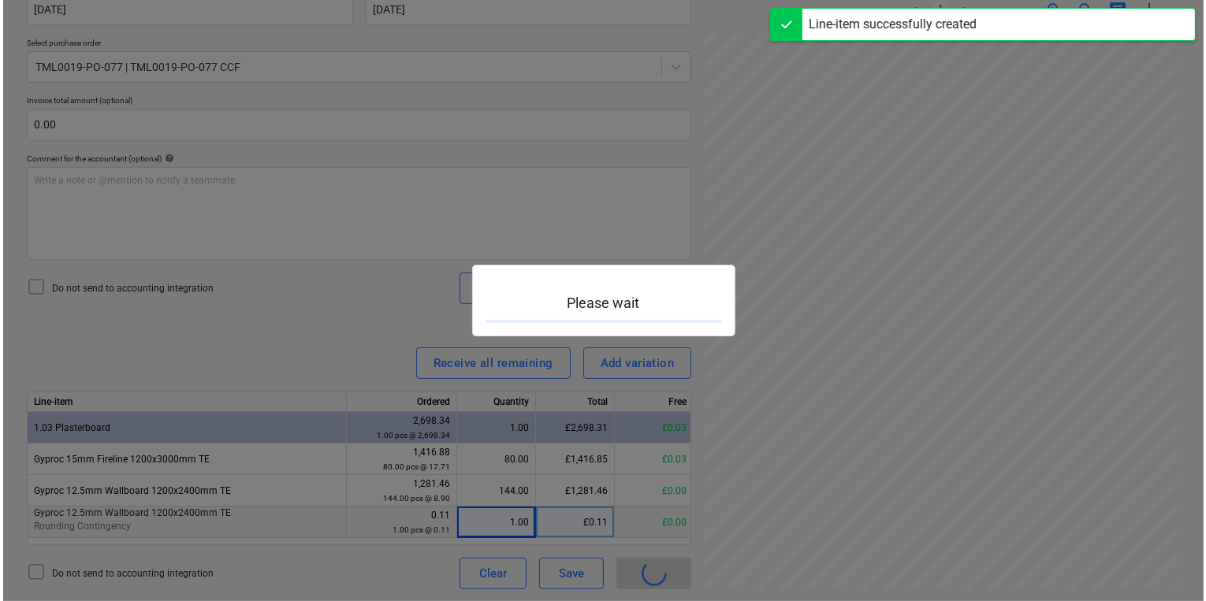
scroll to position [0, 121]
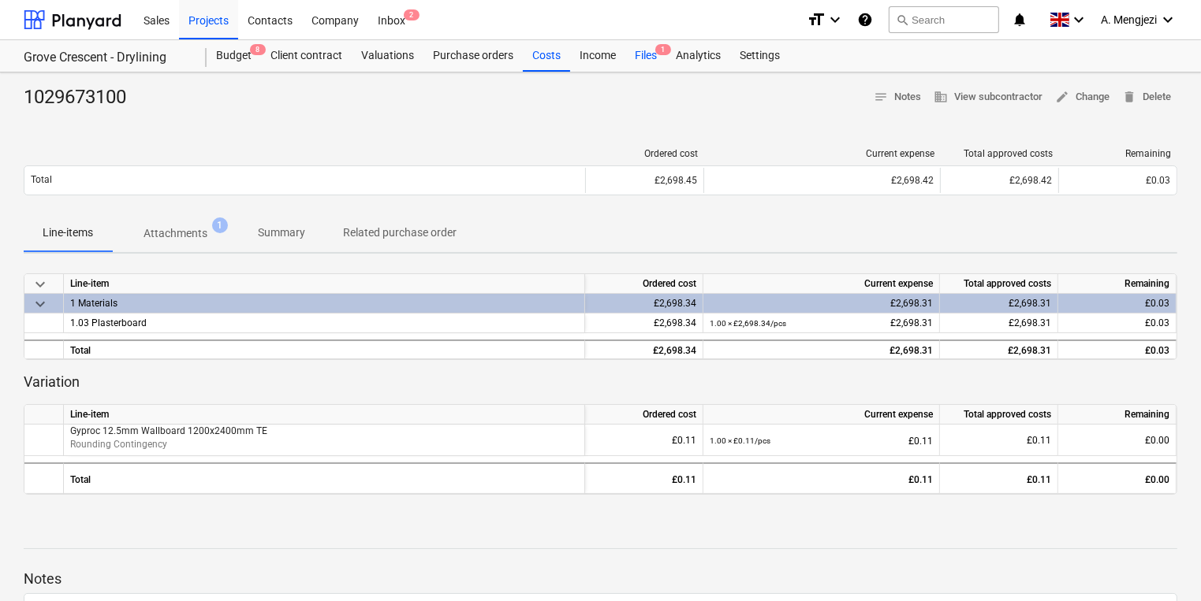
click at [643, 63] on div "Files 1" at bounding box center [645, 56] width 41 height 32
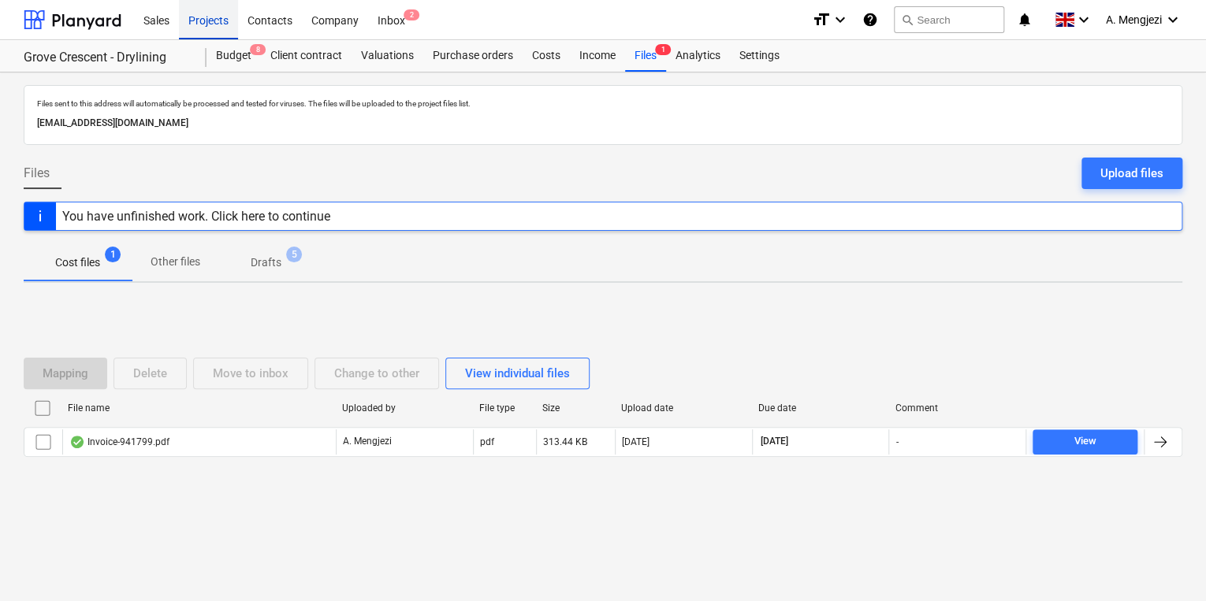
click at [200, 17] on div "Projects" at bounding box center [208, 19] width 59 height 40
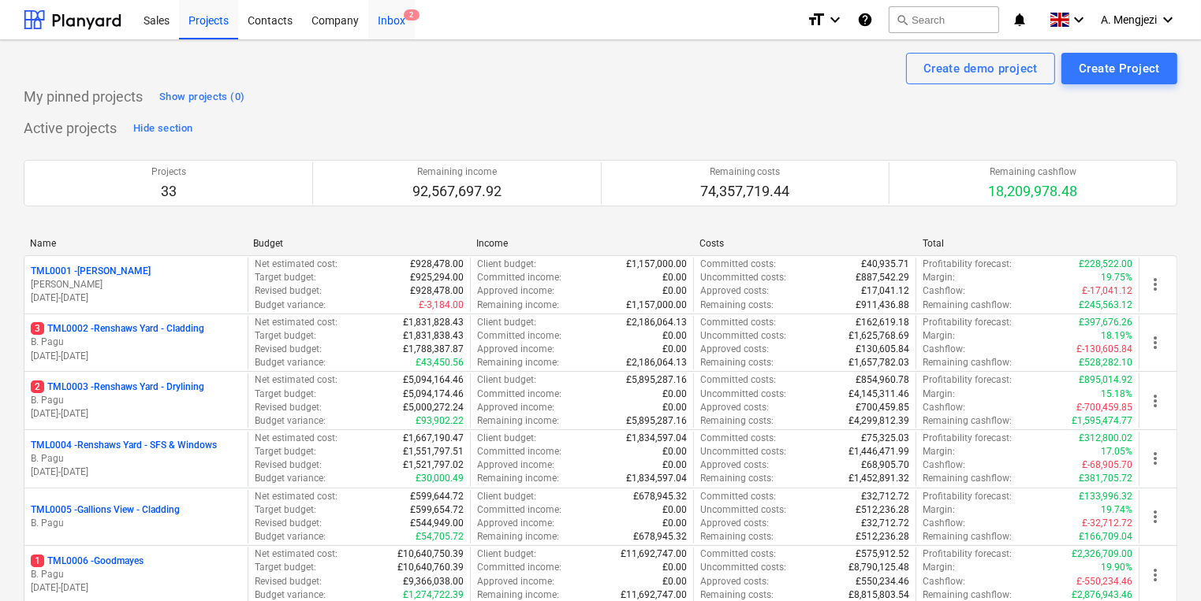
click at [405, 22] on div "Inbox 2" at bounding box center [391, 19] width 47 height 40
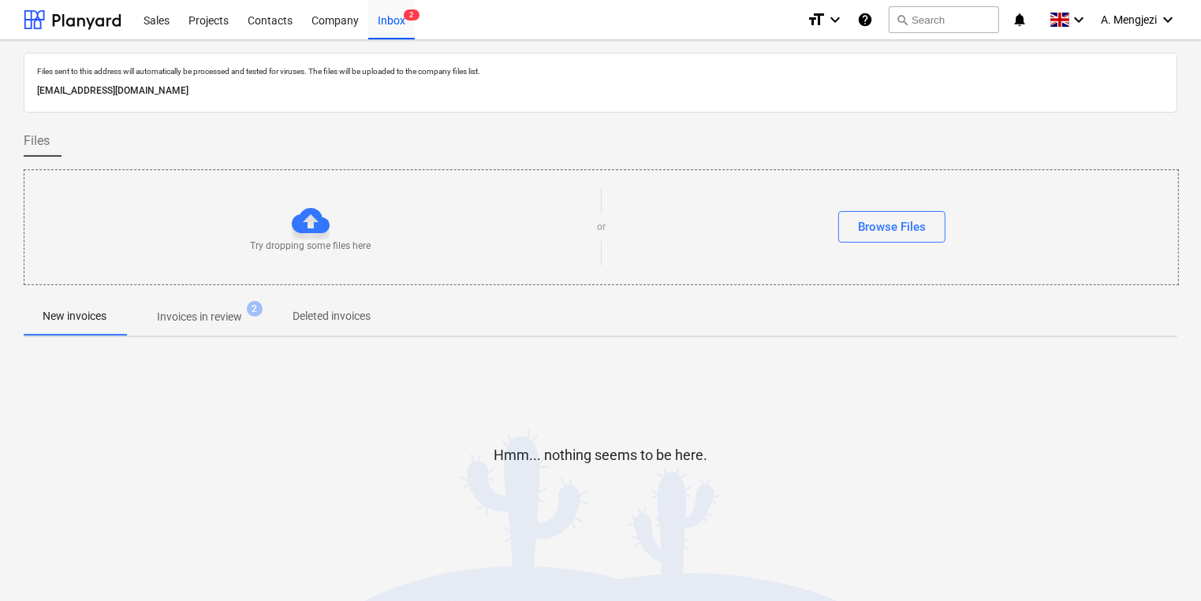
click at [205, 296] on div "Files sent to this address will automatically be processed and tested for virus…" at bounding box center [600, 320] width 1153 height 534
drag, startPoint x: 205, startPoint y: 296, endPoint x: 218, endPoint y: 308, distance: 17.3
click at [217, 309] on p "Invoices in review" at bounding box center [199, 317] width 85 height 17
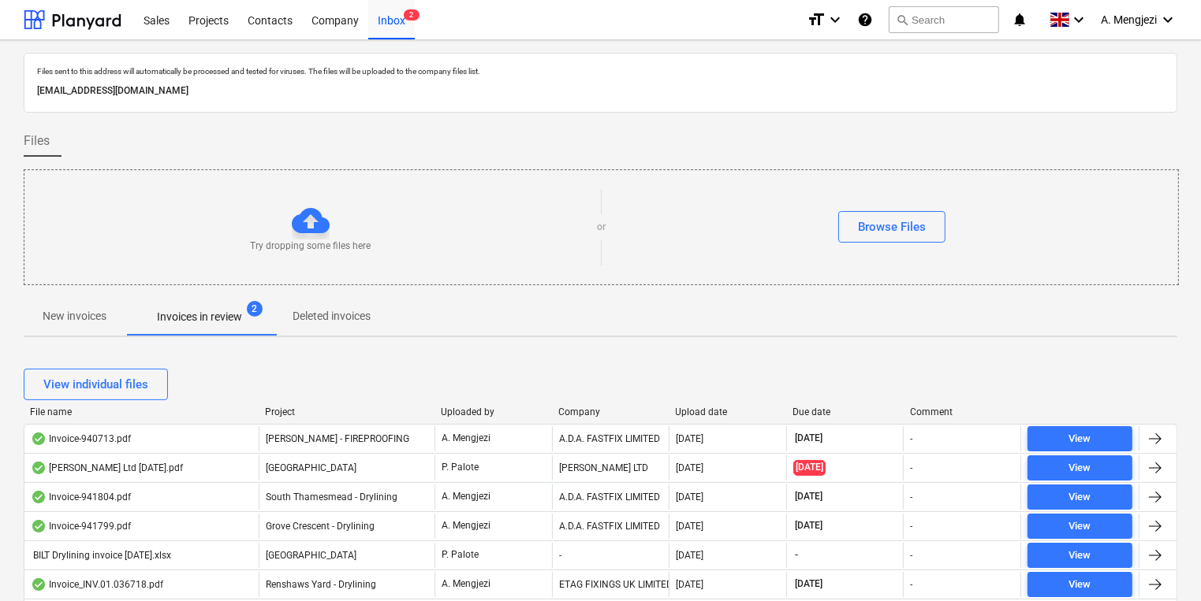
click at [694, 409] on div "Upload date" at bounding box center [728, 412] width 105 height 11
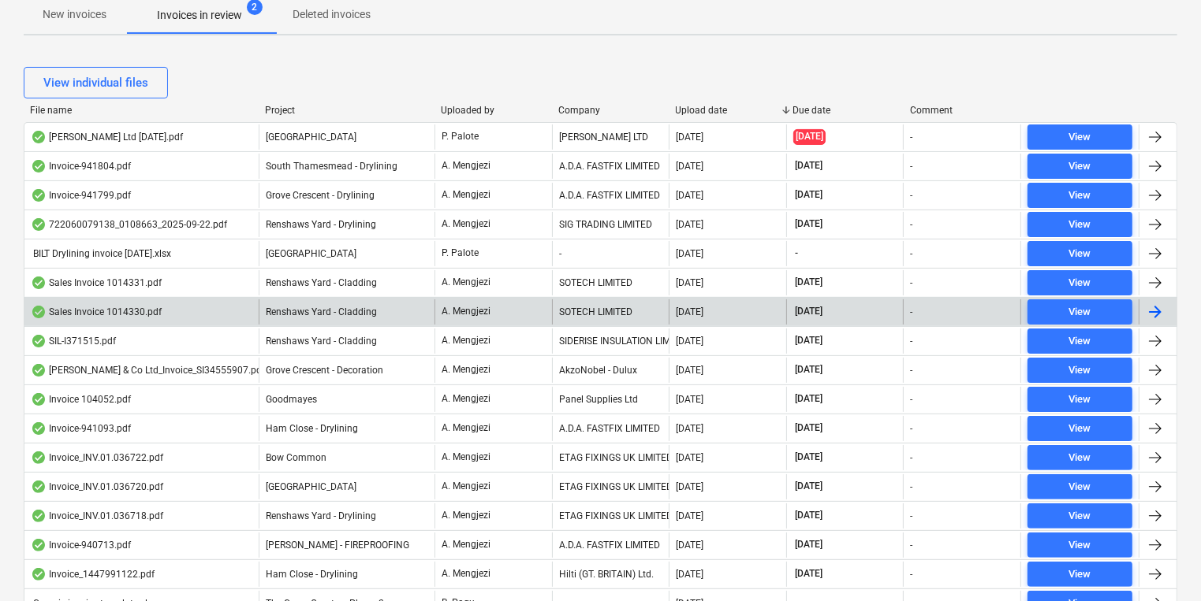
scroll to position [192, 0]
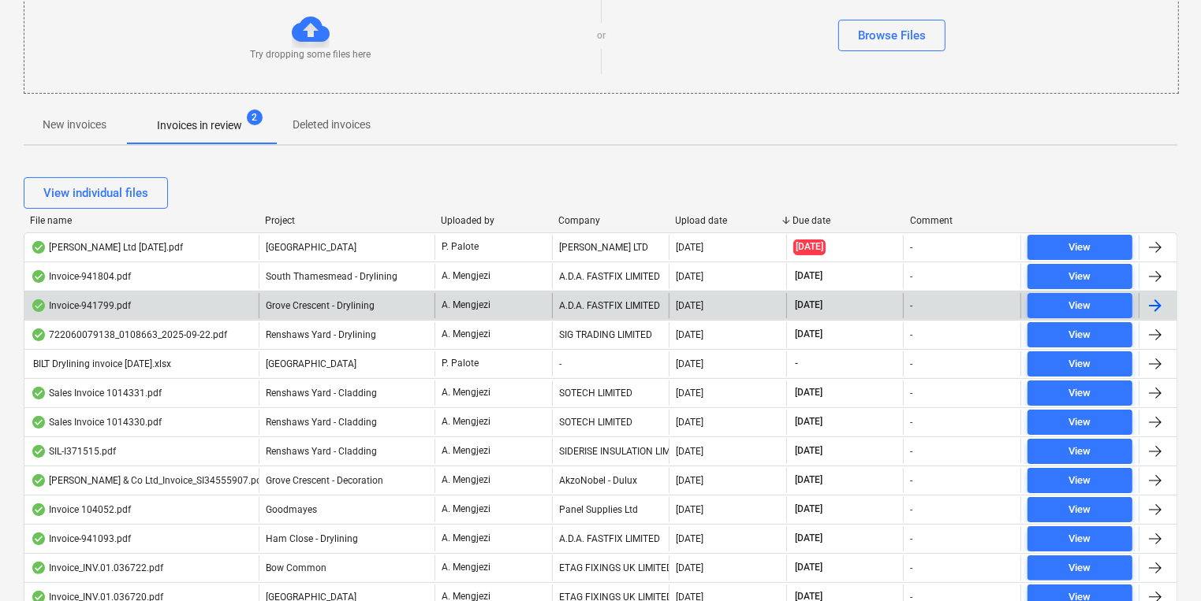
click at [398, 293] on div "Grove Crescent - Drylining" at bounding box center [347, 305] width 176 height 25
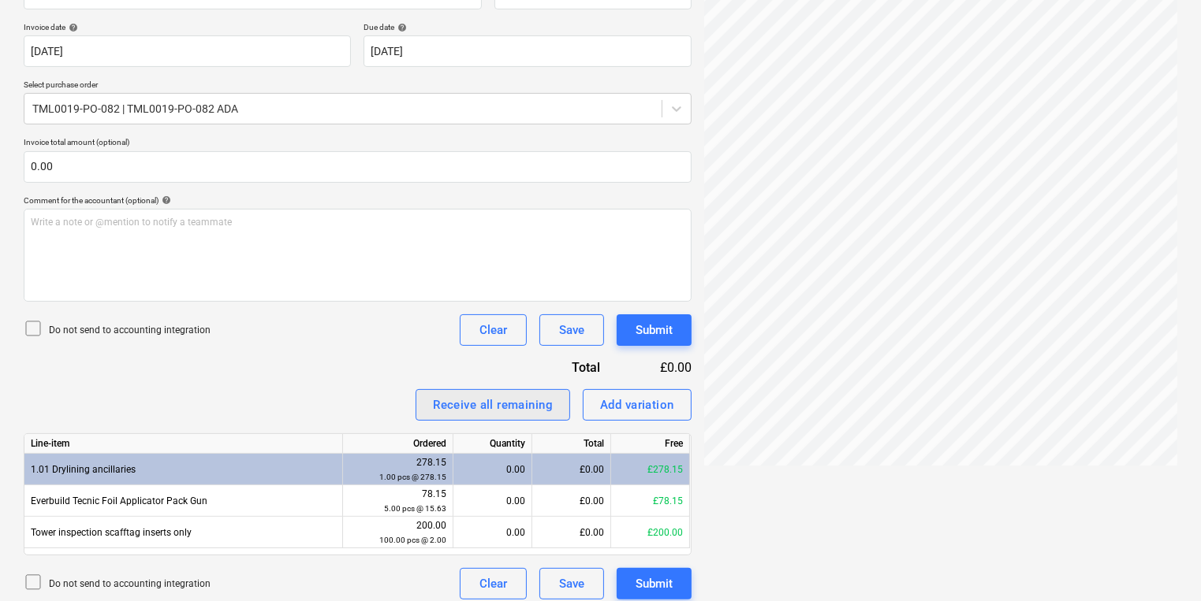
scroll to position [291, 0]
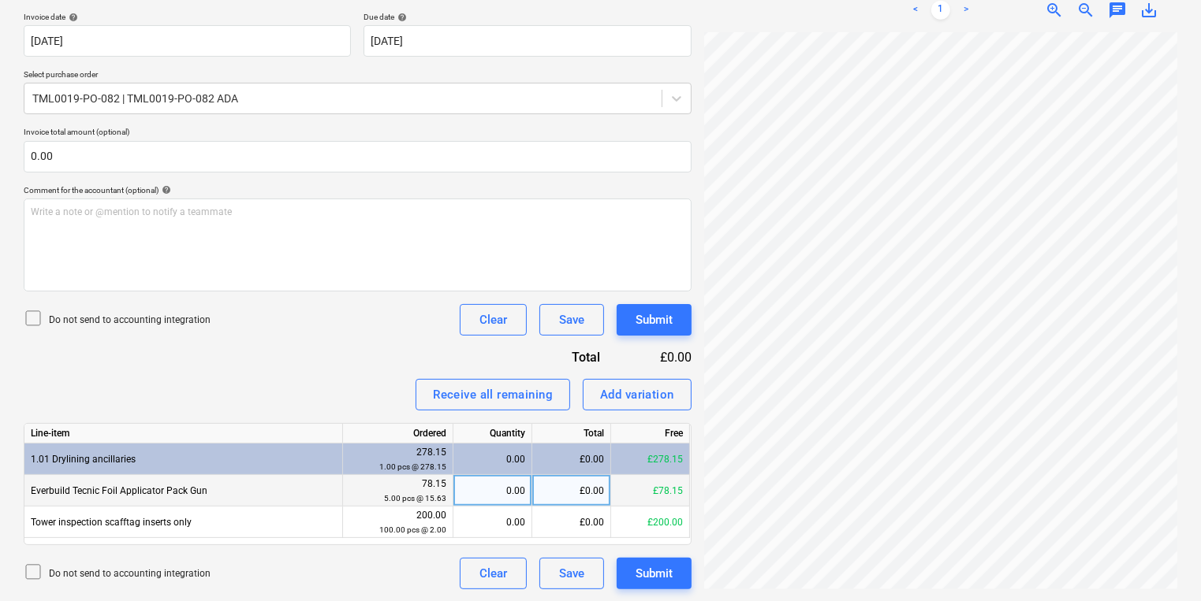
click at [482, 479] on div "0.00" at bounding box center [492, 491] width 65 height 32
click at [659, 588] on button "Submit" at bounding box center [653, 574] width 75 height 32
